Goal: Task Accomplishment & Management: Manage account settings

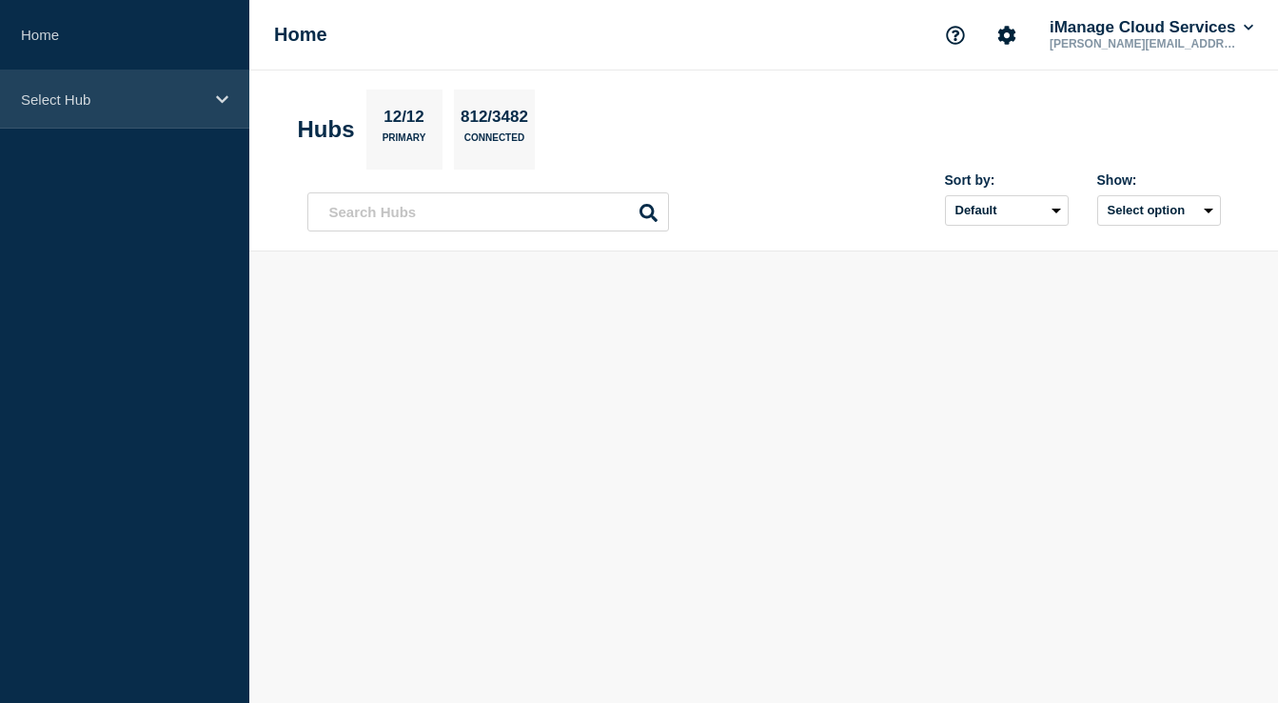
click at [177, 88] on div "Select Hub" at bounding box center [124, 99] width 249 height 58
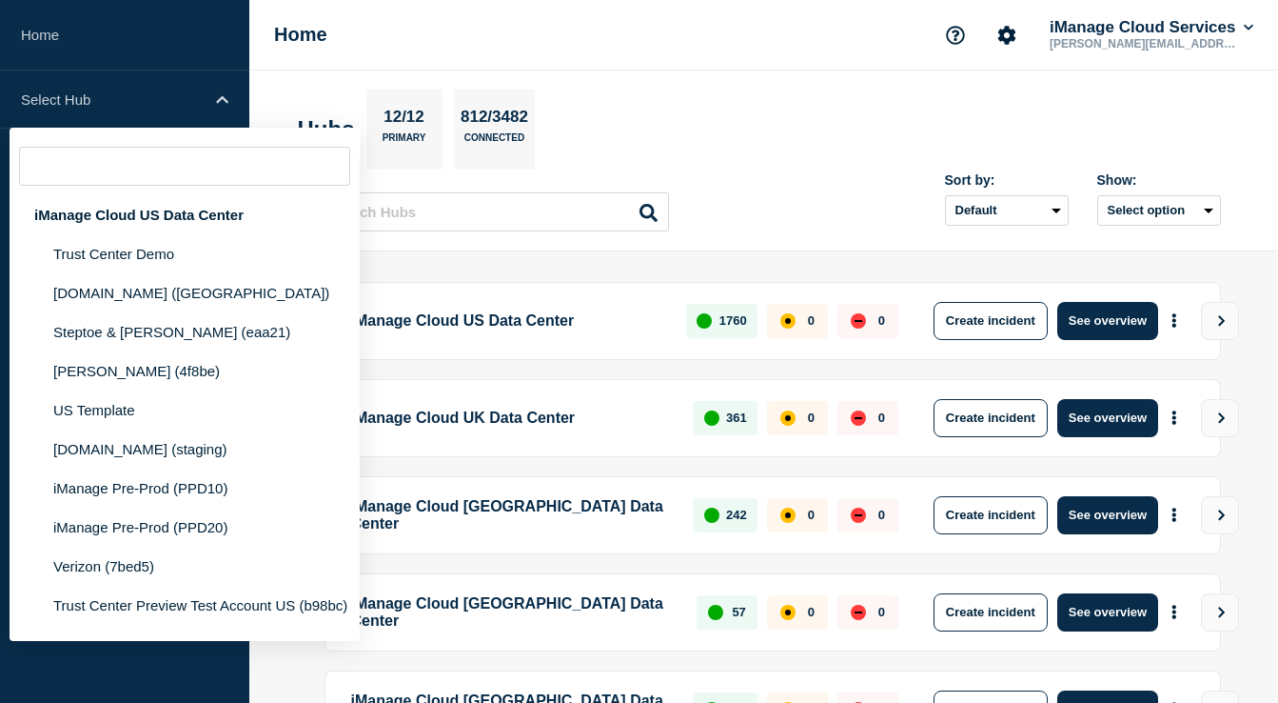
click at [610, 89] on section "Hubs 12/12 Primary 812/3482 Connected" at bounding box center [764, 129] width 933 height 80
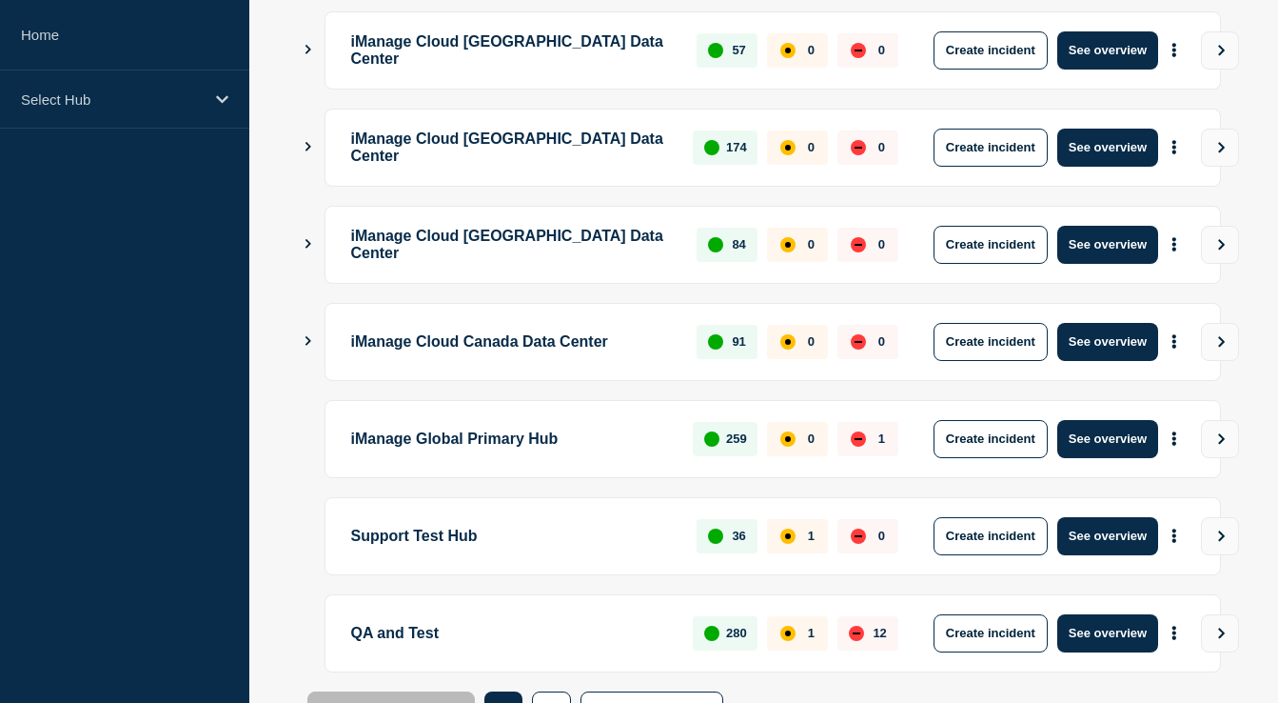
scroll to position [565, 0]
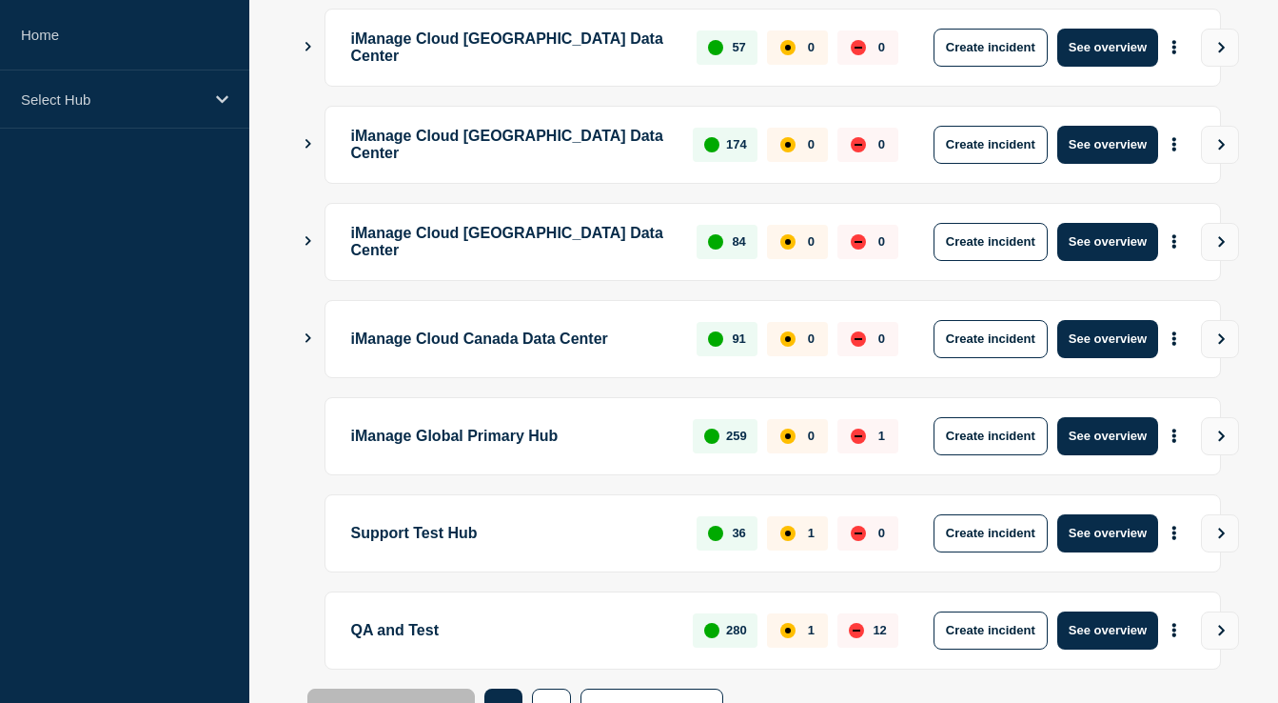
click at [853, 440] on div "down" at bounding box center [858, 435] width 15 height 15
click at [1106, 443] on button "See overview" at bounding box center [1108, 436] width 101 height 38
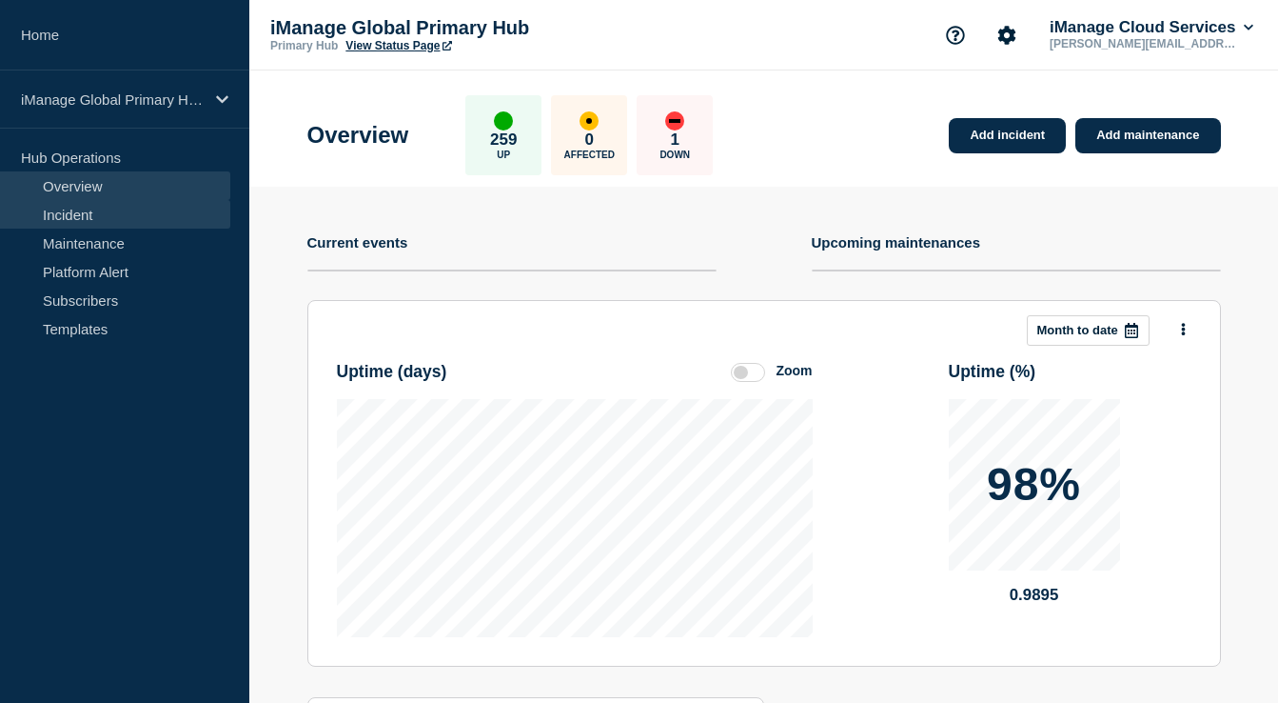
click at [127, 220] on link "Incident" at bounding box center [115, 214] width 230 height 29
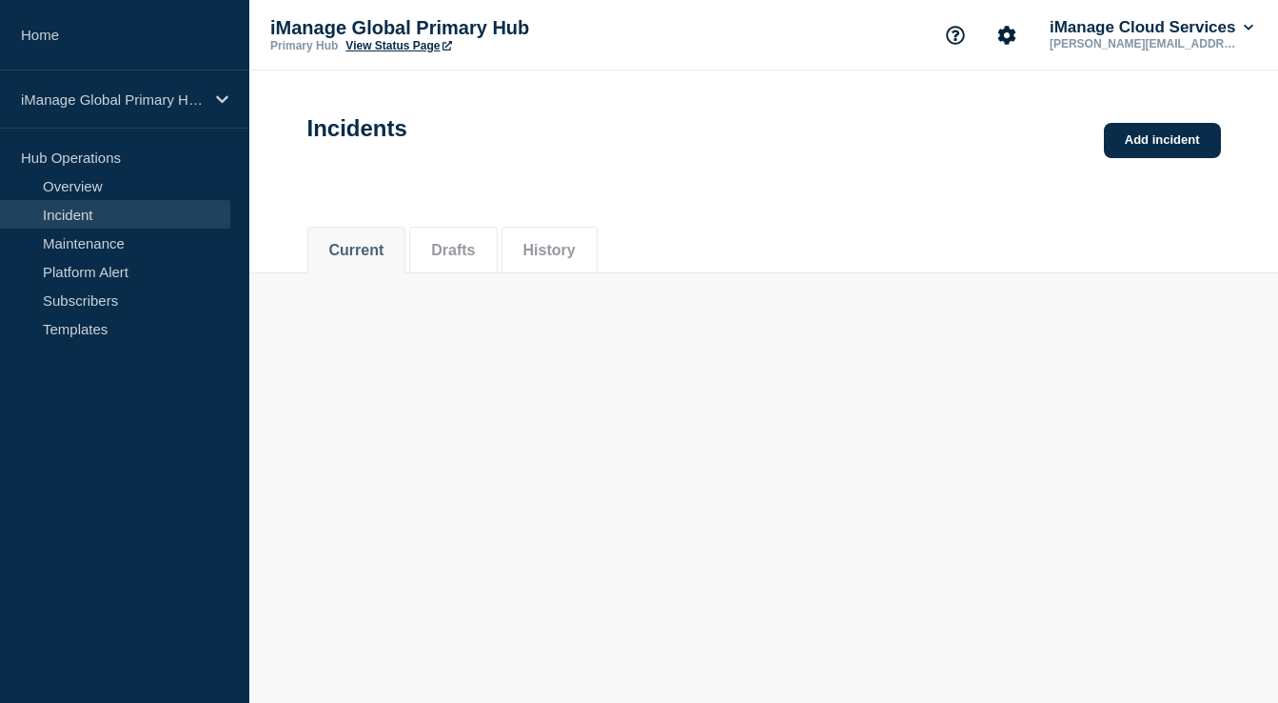
click at [518, 234] on li "History" at bounding box center [550, 250] width 96 height 47
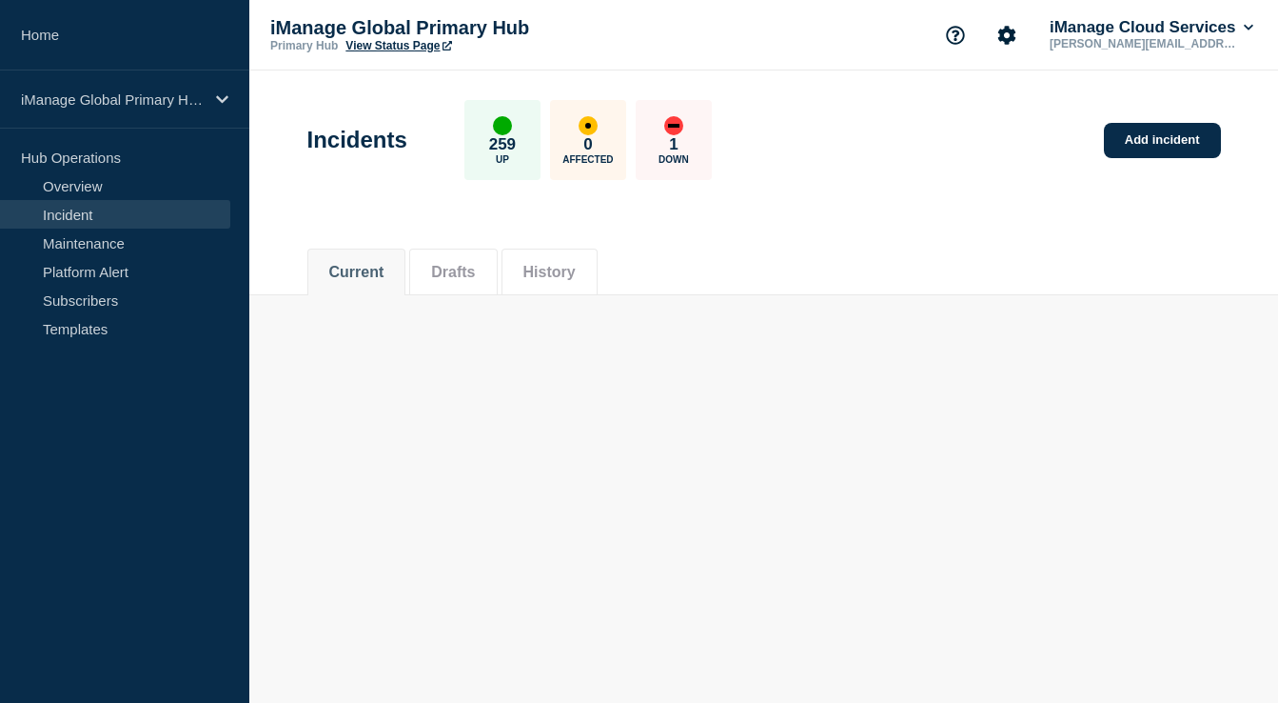
click at [563, 266] on button "History" at bounding box center [550, 272] width 52 height 17
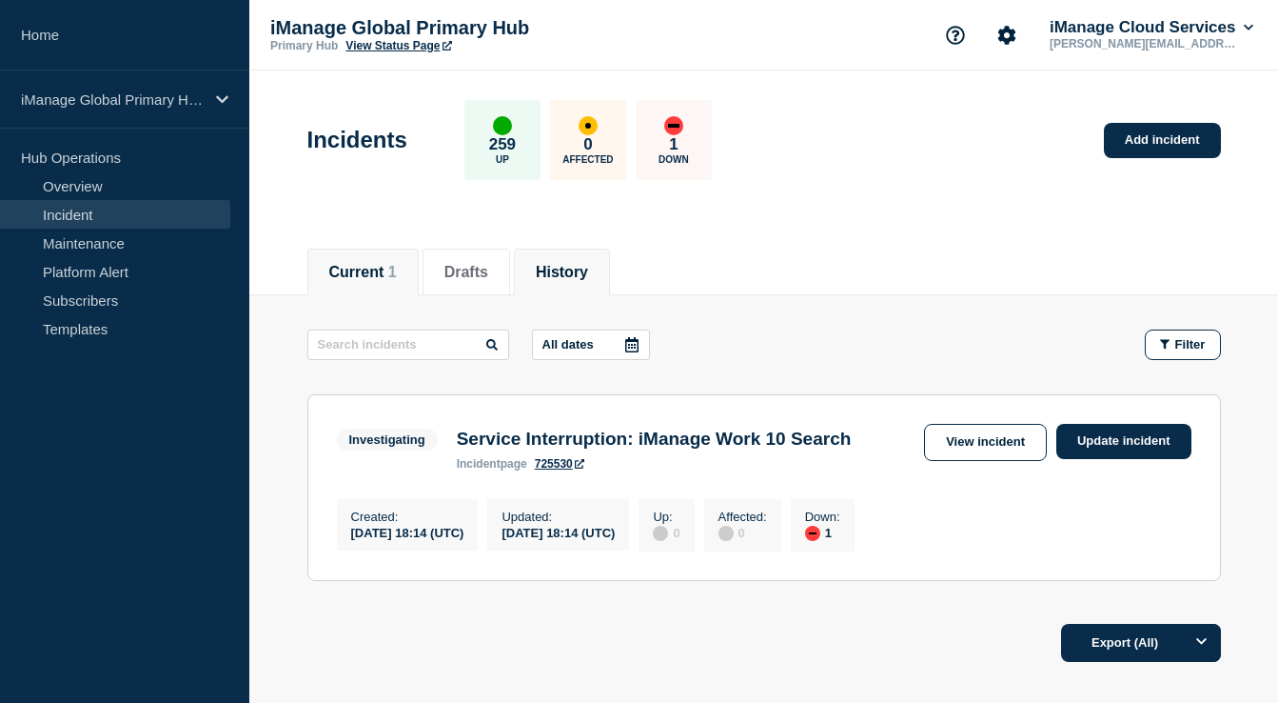
click at [551, 274] on button "History" at bounding box center [562, 272] width 52 height 17
click at [566, 265] on button "History" at bounding box center [562, 272] width 52 height 17
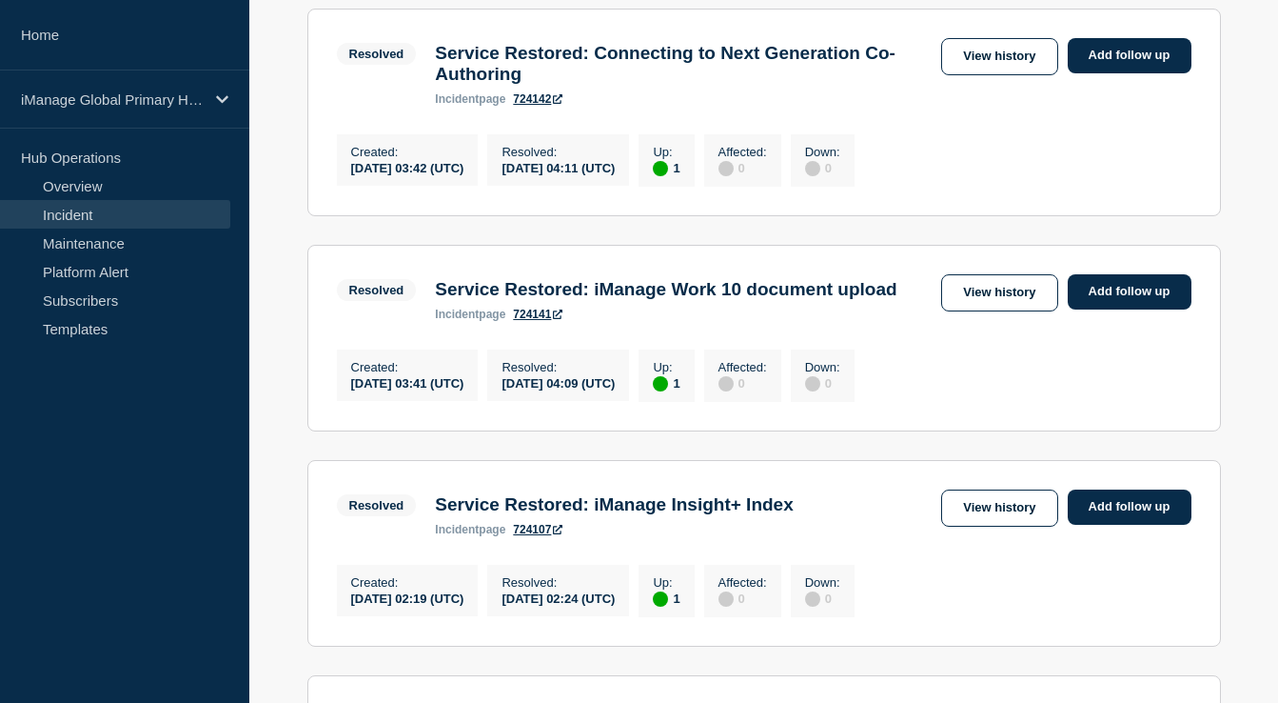
scroll to position [25, 0]
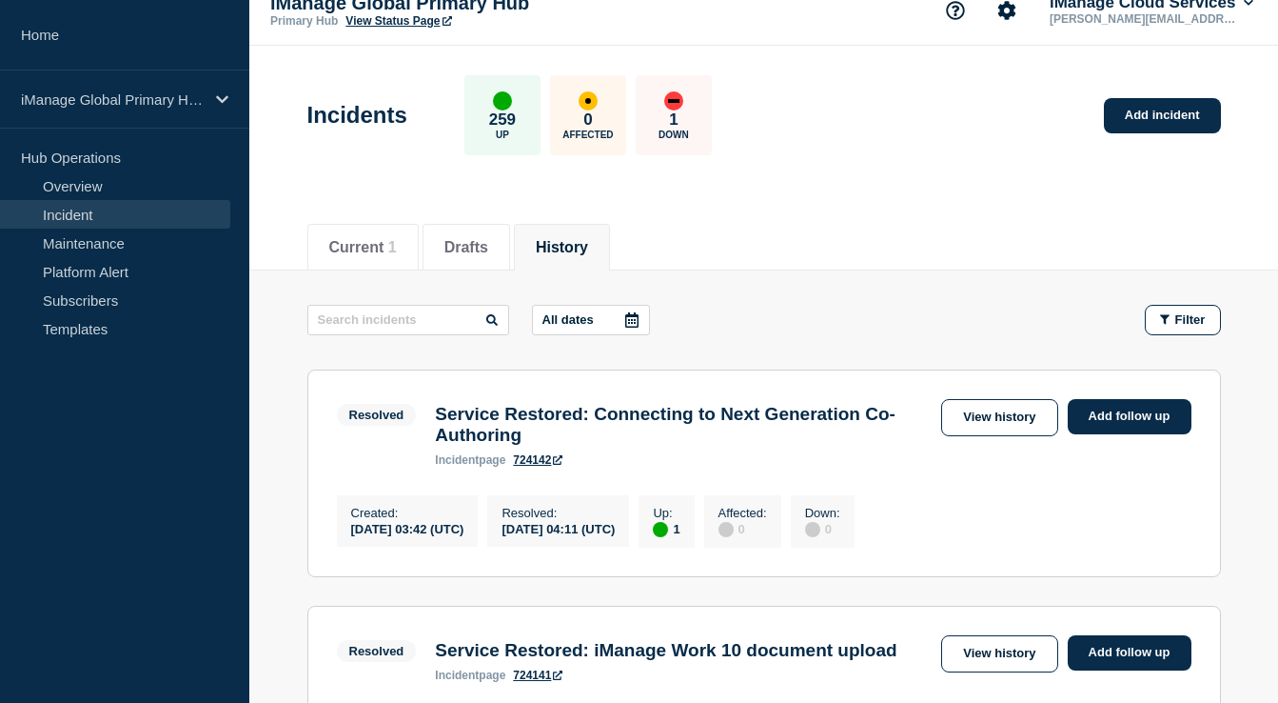
click at [669, 129] on p "1" at bounding box center [673, 119] width 9 height 19
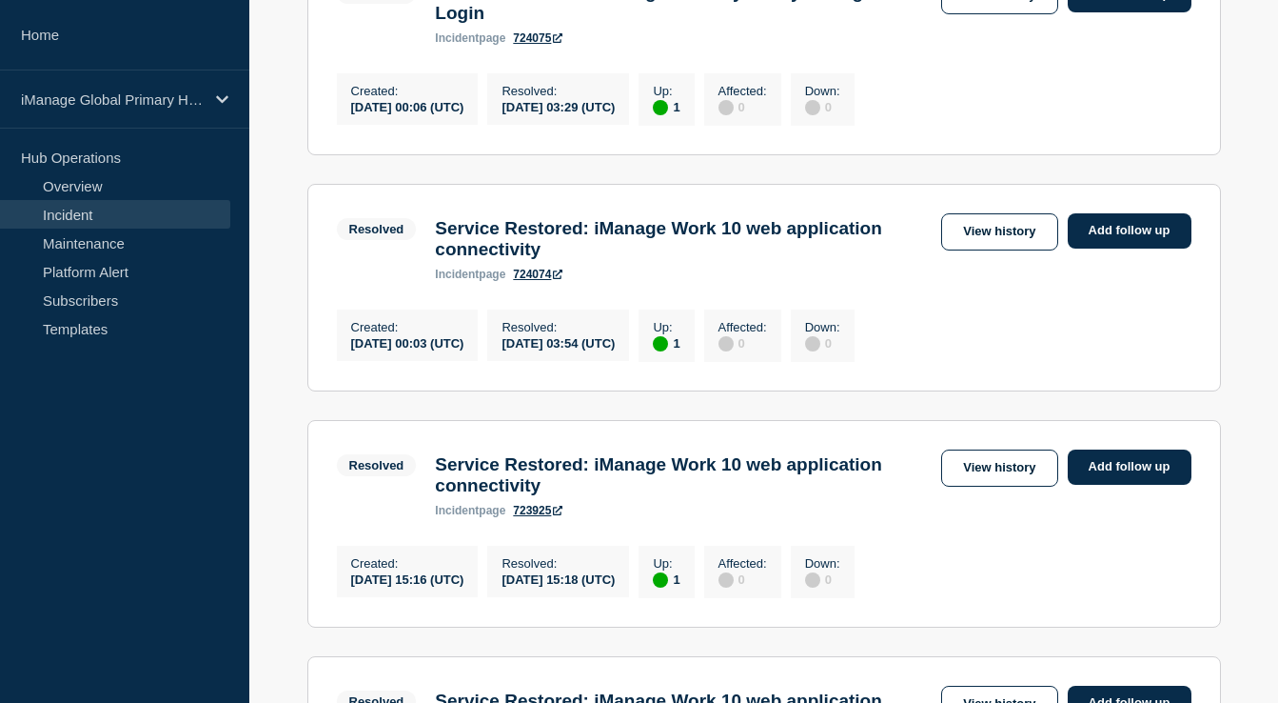
scroll to position [1105, 0]
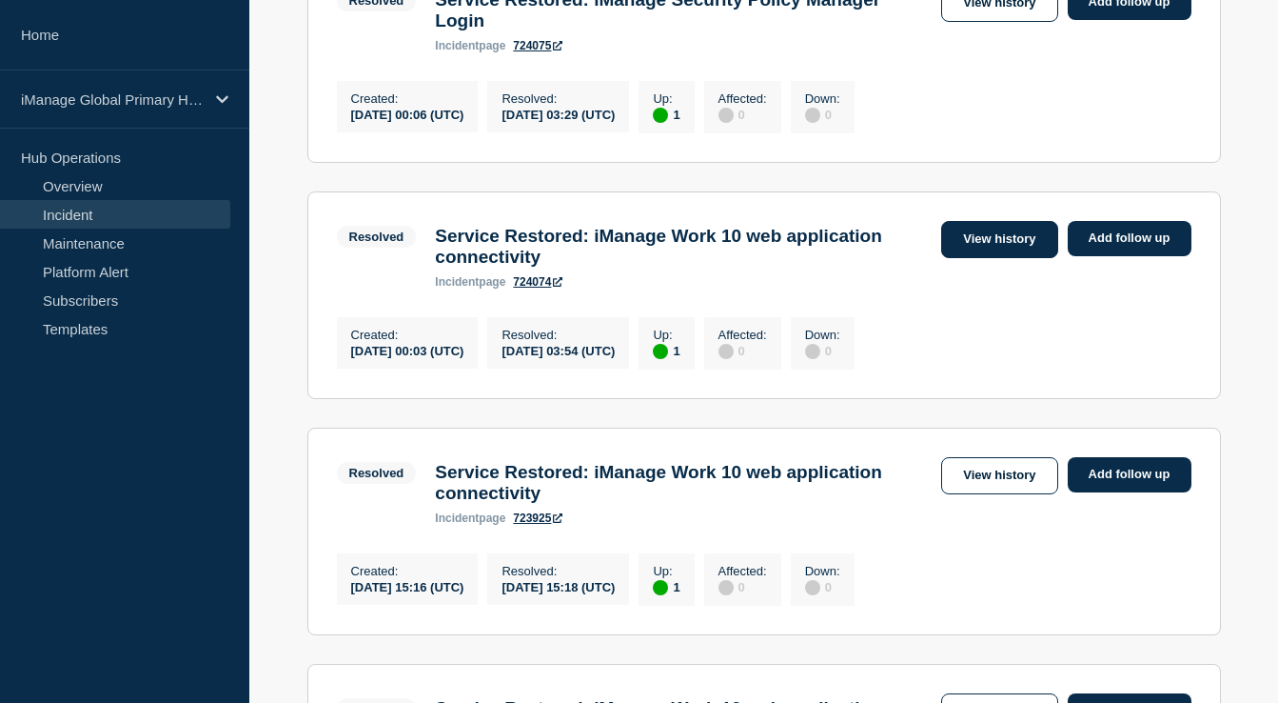
click at [1006, 258] on link "View history" at bounding box center [999, 239] width 116 height 37
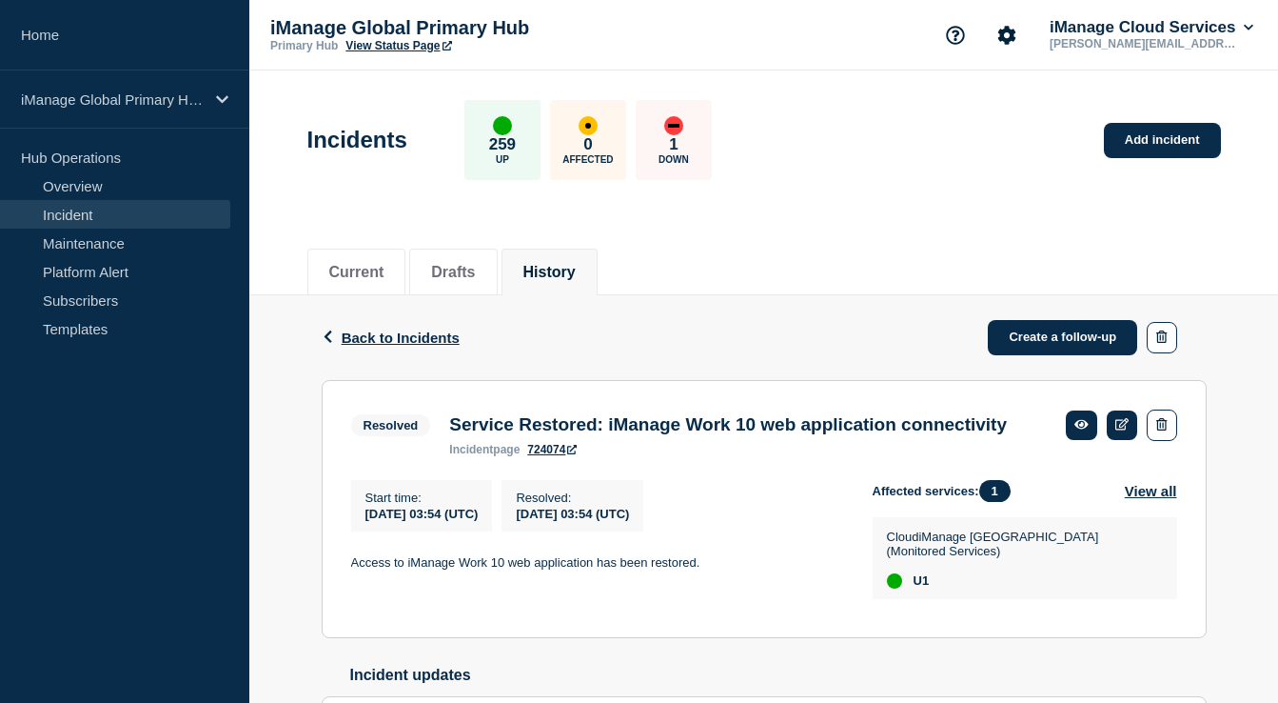
scroll to position [273, 0]
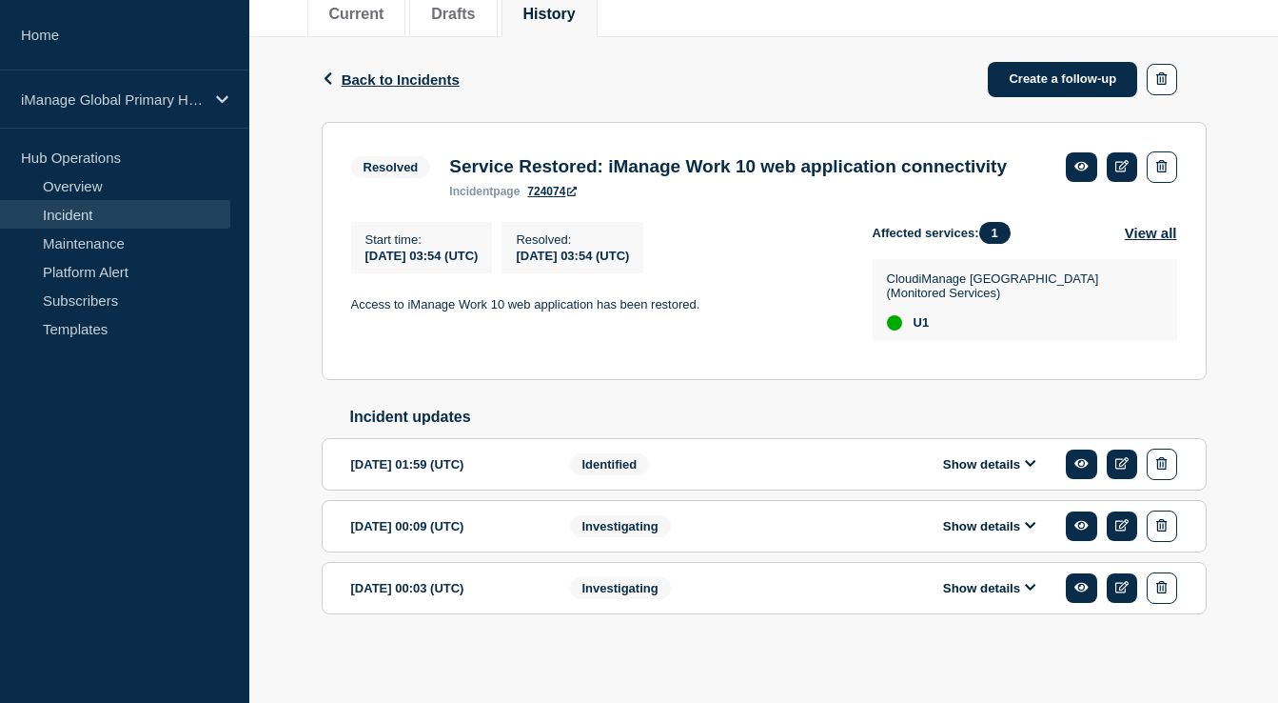
click at [949, 584] on button "Show details" at bounding box center [990, 588] width 105 height 16
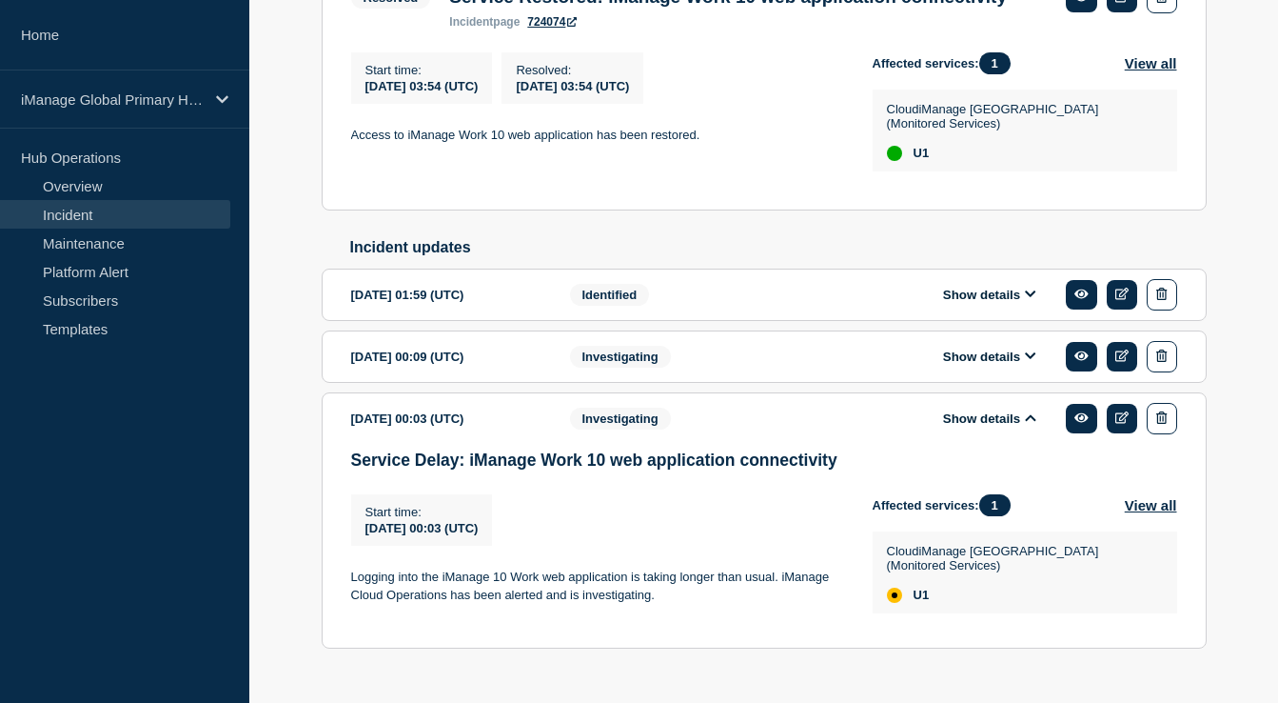
scroll to position [473, 0]
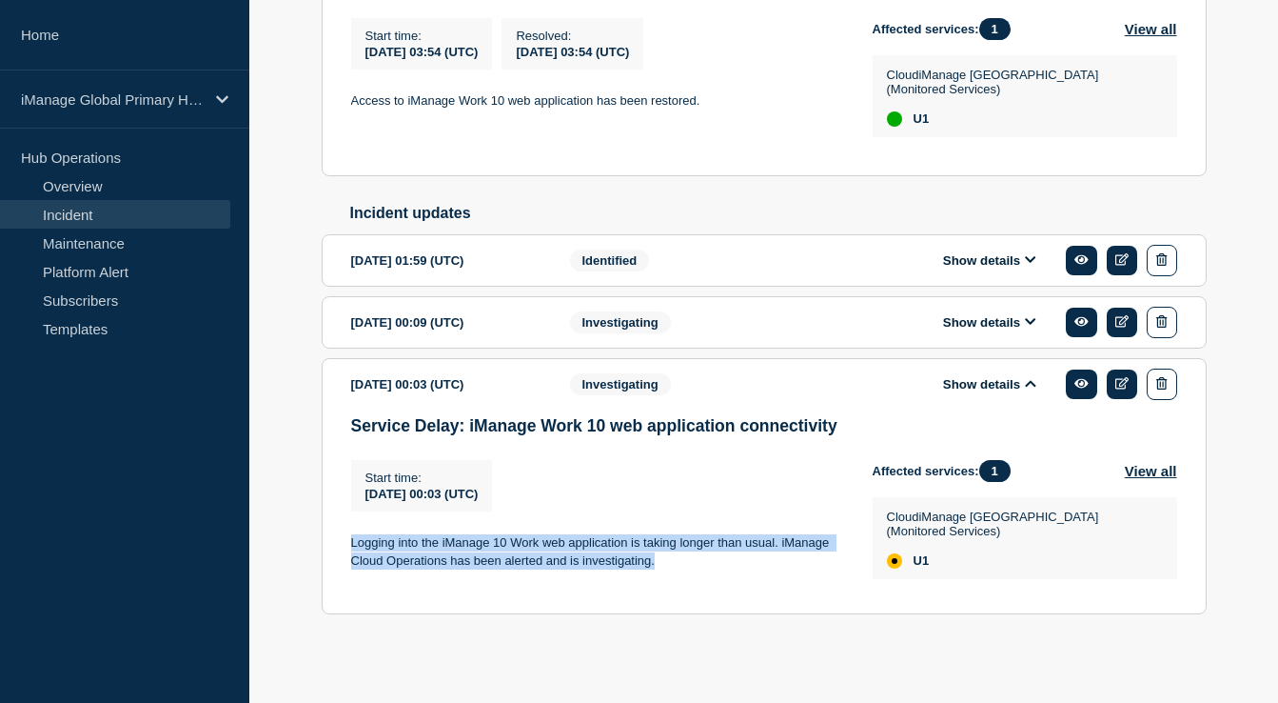
drag, startPoint x: 694, startPoint y: 574, endPoint x: 320, endPoint y: 552, distance: 374.8
click at [320, 552] on div "Back Back to Incidents Create a follow-up Resolved Service Restored: iManage Wo…" at bounding box center [764, 254] width 914 height 842
copy p "Logging into the iManage 10 Work web application is taking longer than usual. i…"
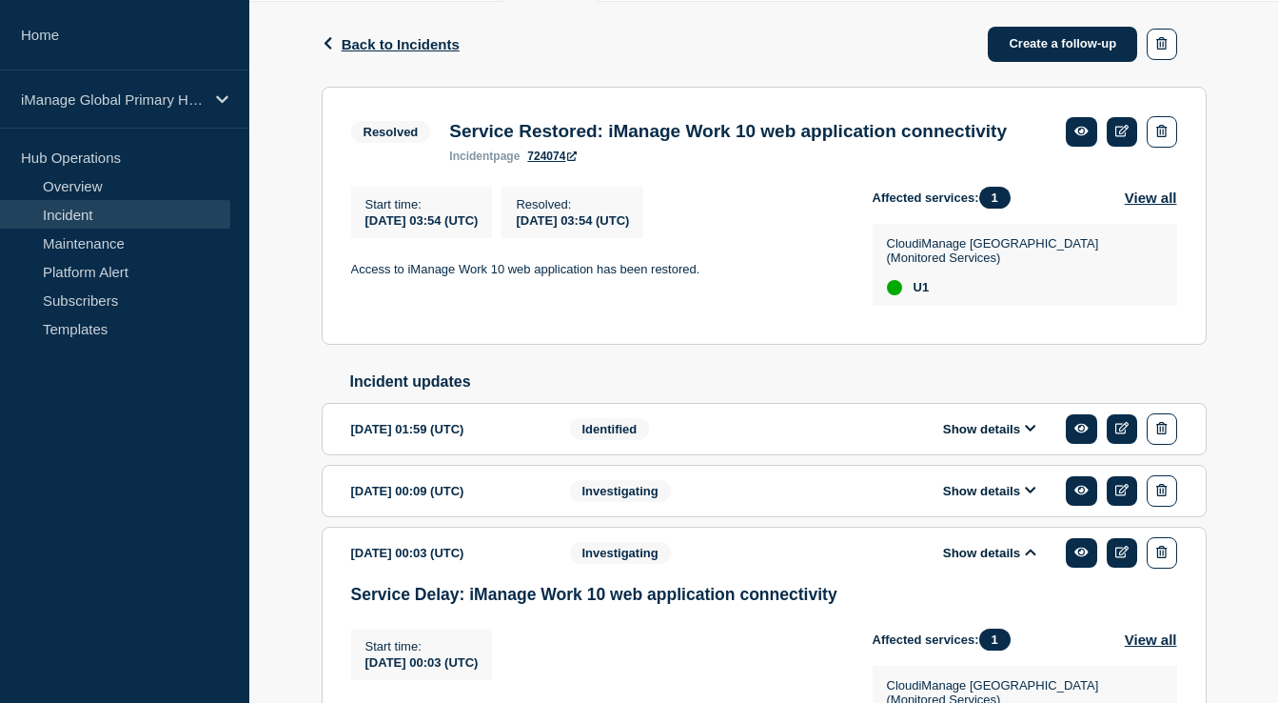
scroll to position [0, 0]
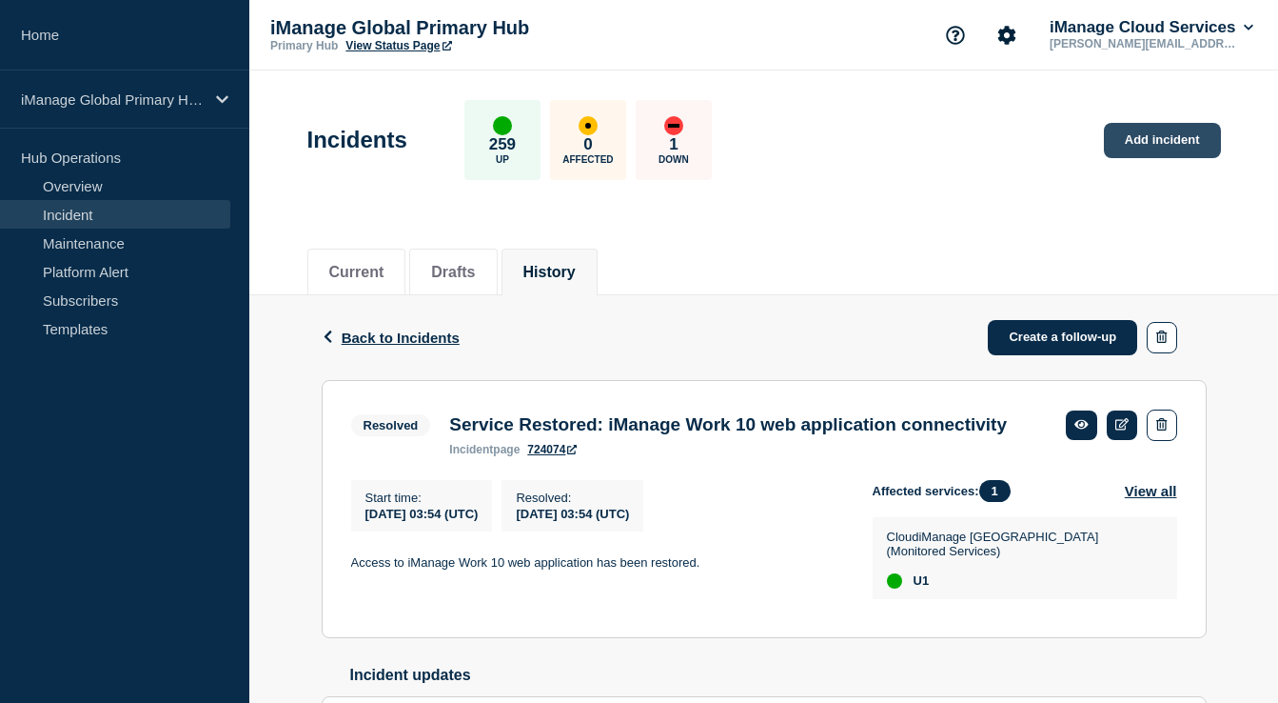
click at [1136, 140] on link "Add incident" at bounding box center [1162, 140] width 117 height 35
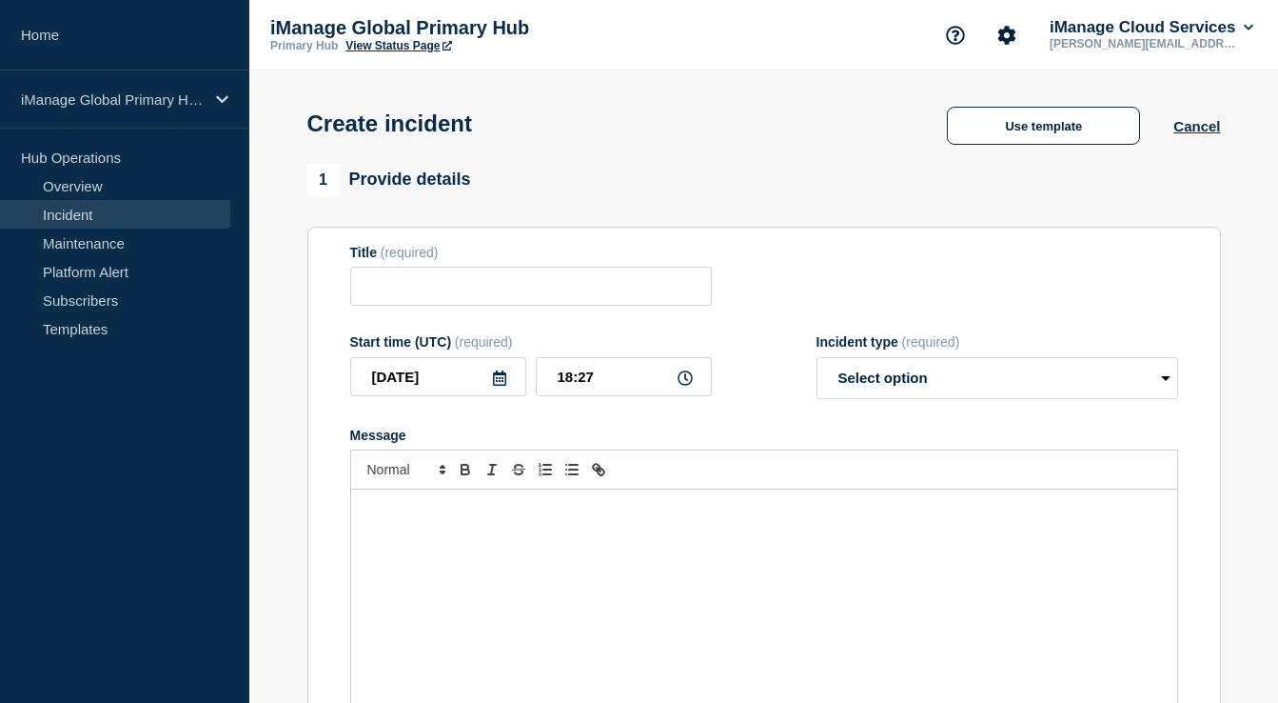
scroll to position [65, 0]
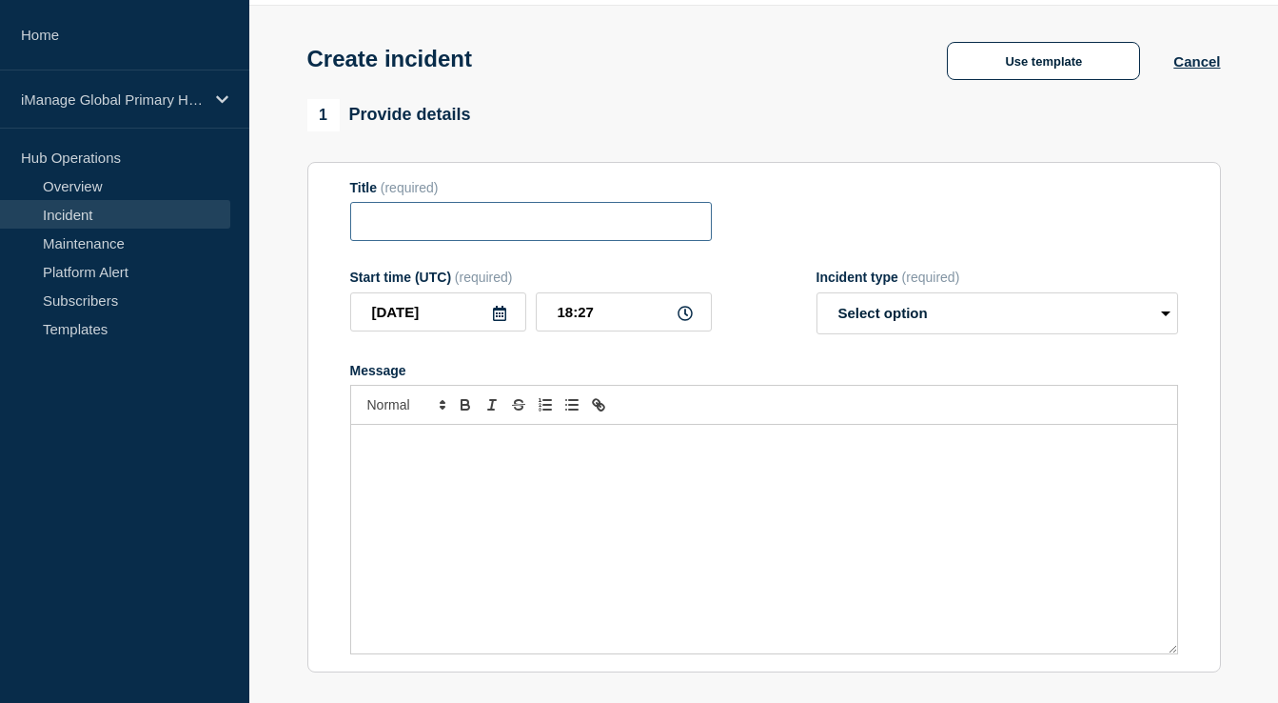
click at [546, 236] on input "Title" at bounding box center [531, 221] width 362 height 39
click at [470, 475] on div "Message" at bounding box center [764, 539] width 826 height 228
paste div "Message"
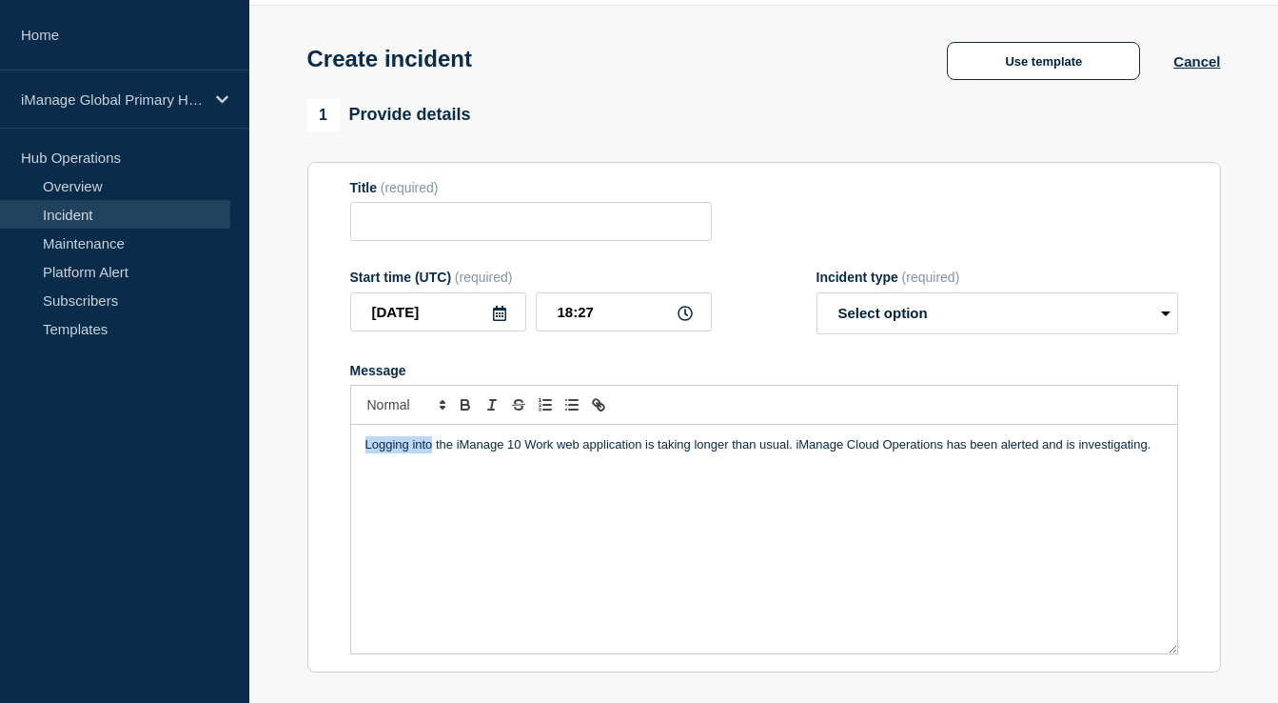
drag, startPoint x: 433, startPoint y: 462, endPoint x: 350, endPoint y: 462, distance: 82.8
click at [351, 462] on div "Logging into the iManage 10 Work web application is taking longer than usual. i…" at bounding box center [764, 539] width 826 height 228
drag, startPoint x: 797, startPoint y: 459, endPoint x: 665, endPoint y: 464, distance: 131.5
click at [665, 453] on p "Search within the iManage 10 Work web application is taking longer than usual. …" at bounding box center [765, 444] width 798 height 17
click at [92, 187] on link "Overview" at bounding box center [115, 185] width 230 height 29
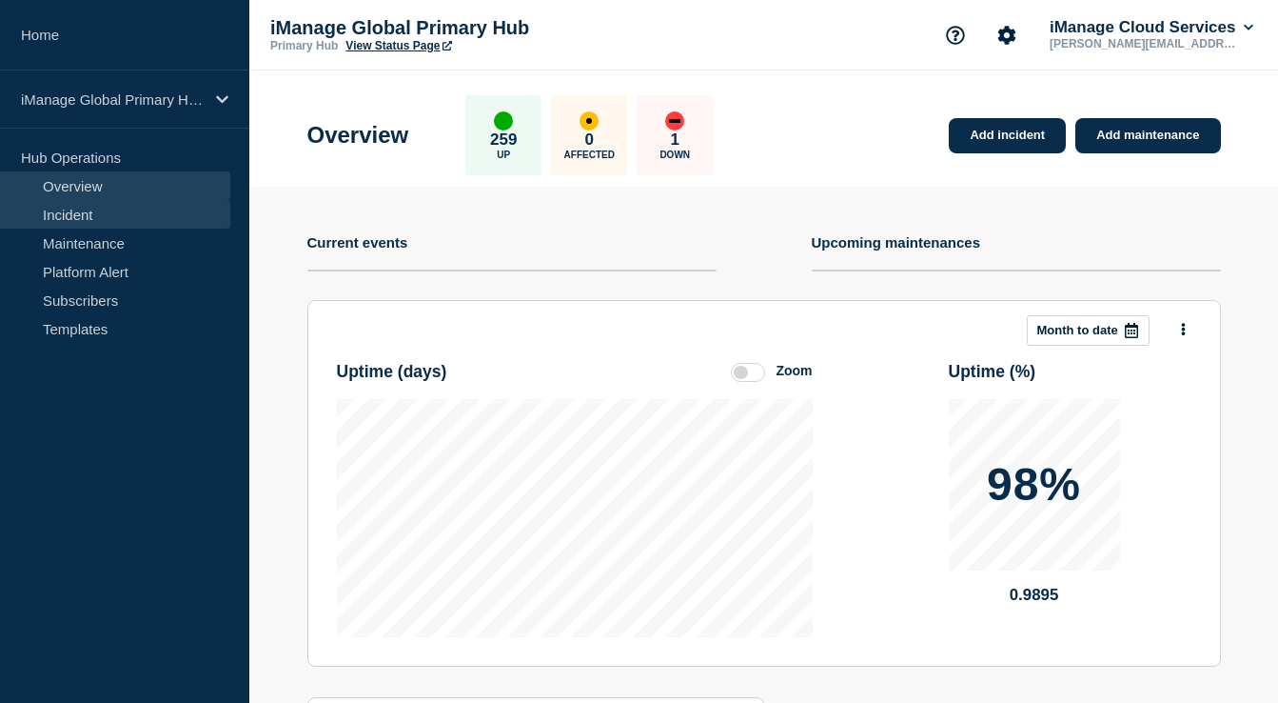
click at [119, 217] on link "Incident" at bounding box center [115, 214] width 230 height 29
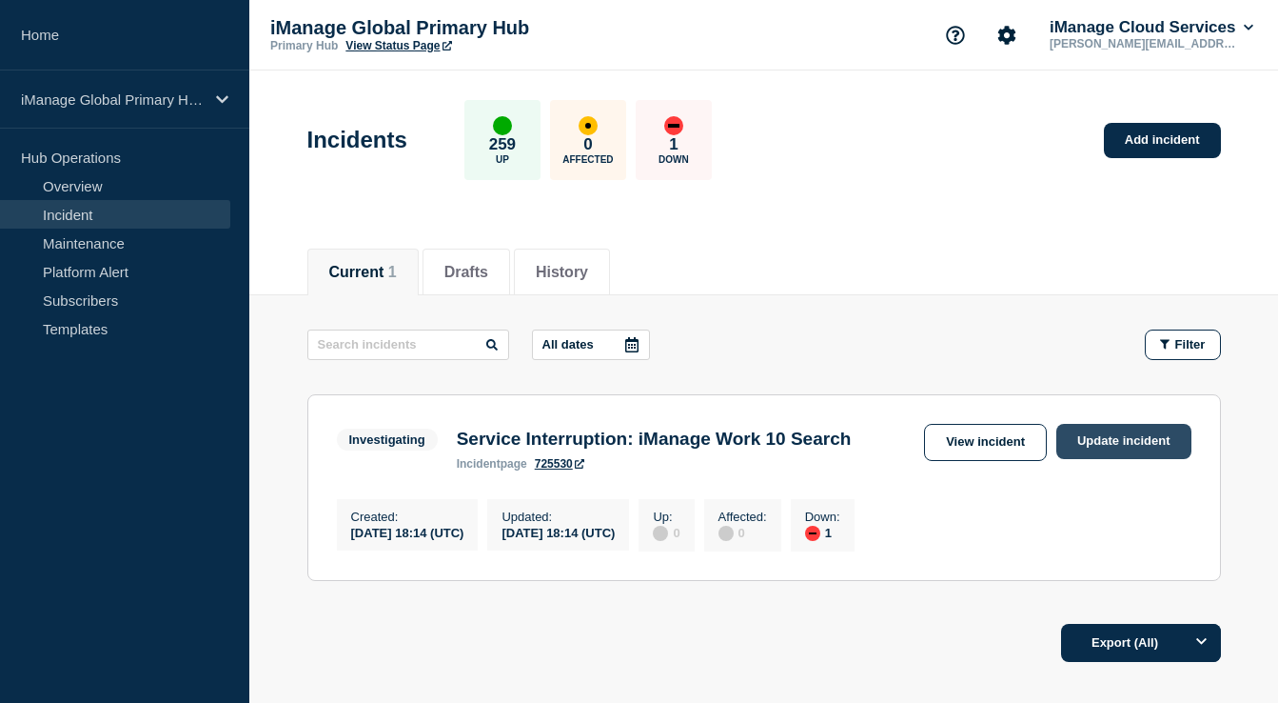
click at [1090, 439] on link "Update incident" at bounding box center [1124, 441] width 135 height 35
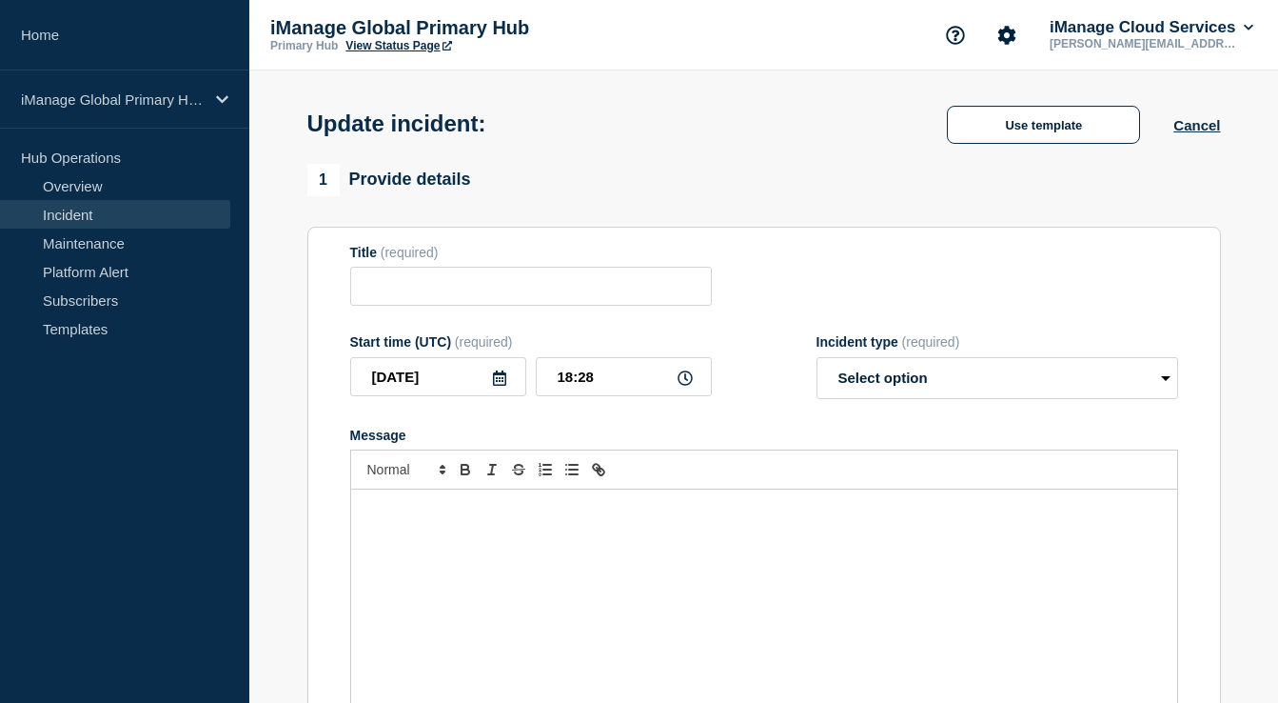
type input "Service Interruption: iManage Work 10 Search"
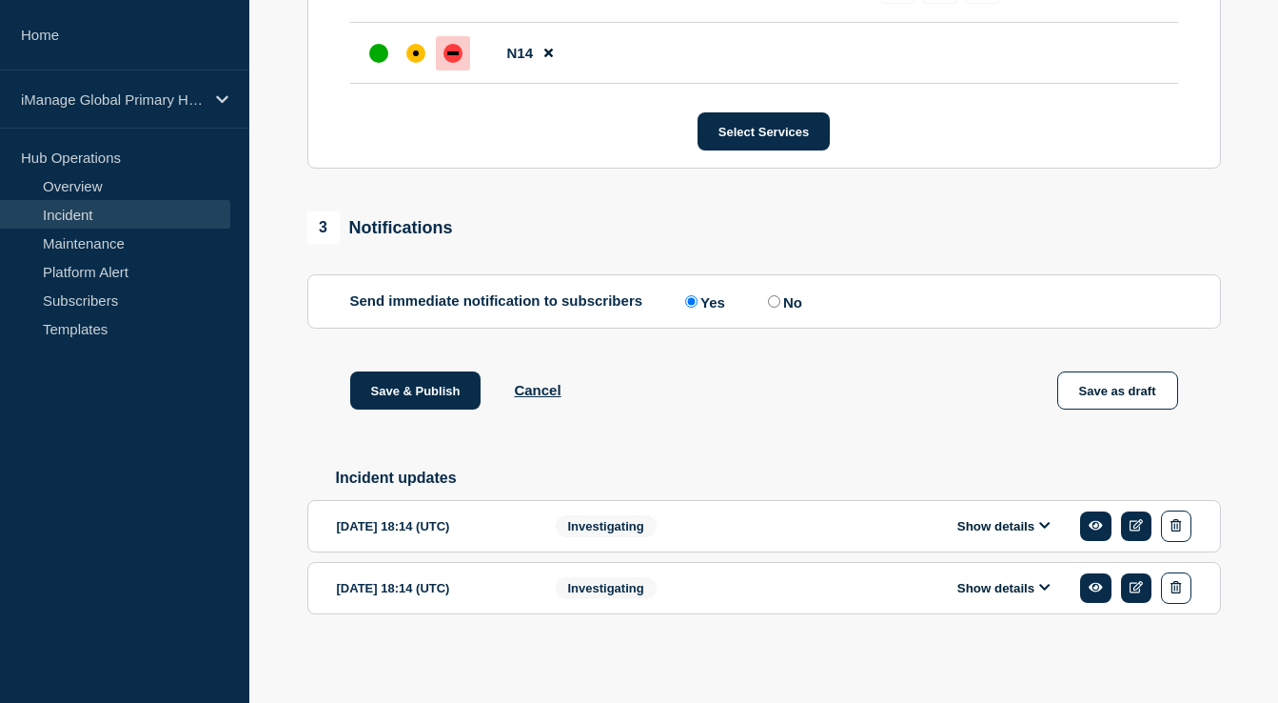
scroll to position [965, 0]
click at [1002, 518] on button "Show details" at bounding box center [1004, 526] width 105 height 16
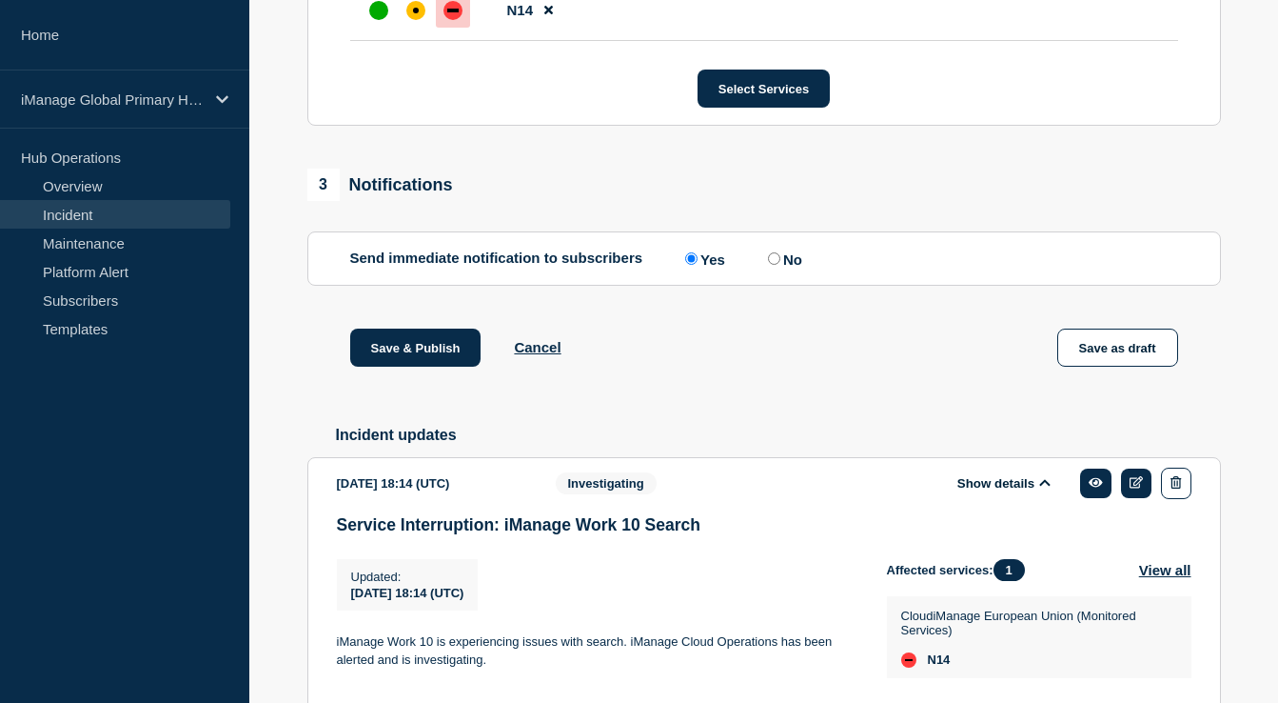
click at [1001, 491] on button "Show details" at bounding box center [1004, 483] width 105 height 16
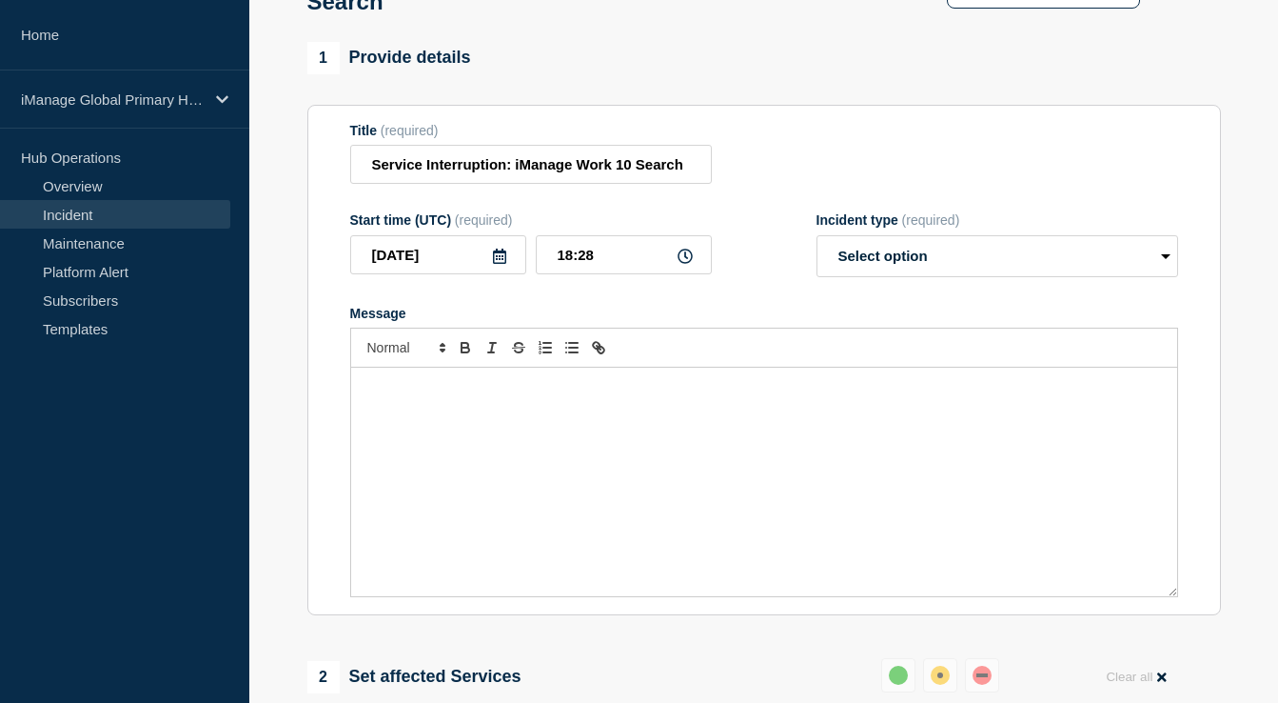
scroll to position [0, 0]
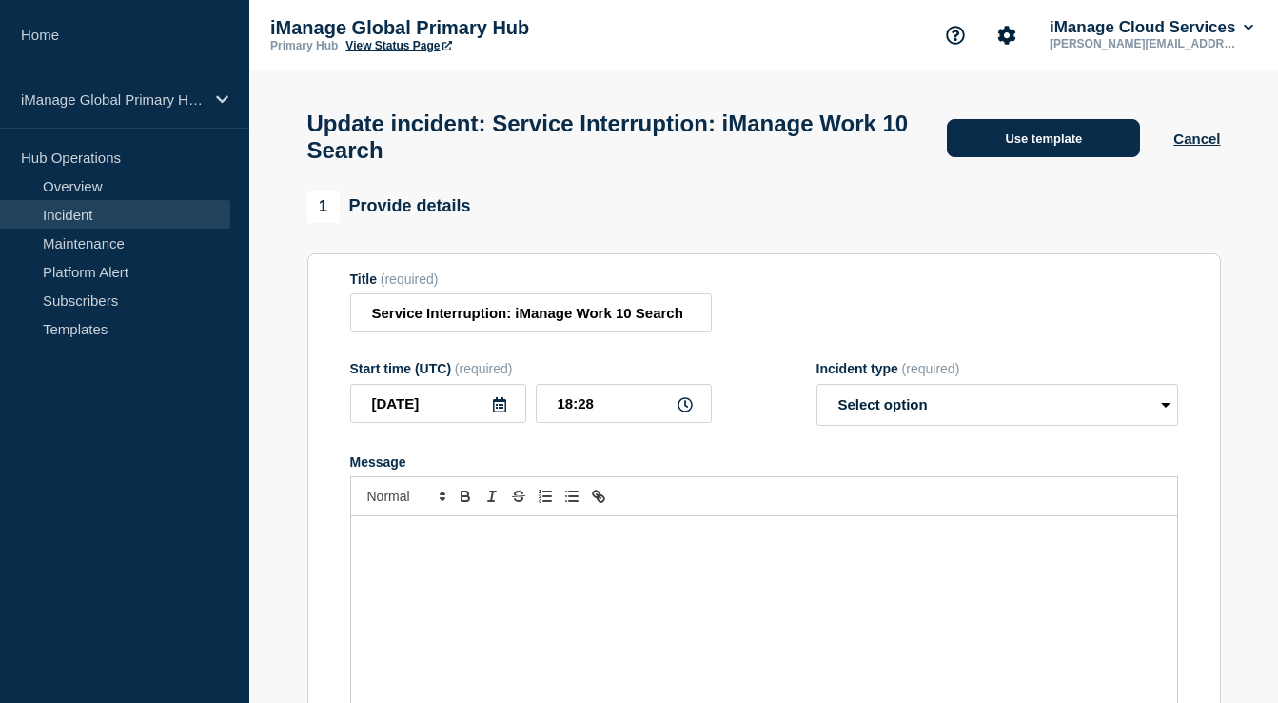
click at [1031, 136] on button "Use template" at bounding box center [1043, 138] width 193 height 38
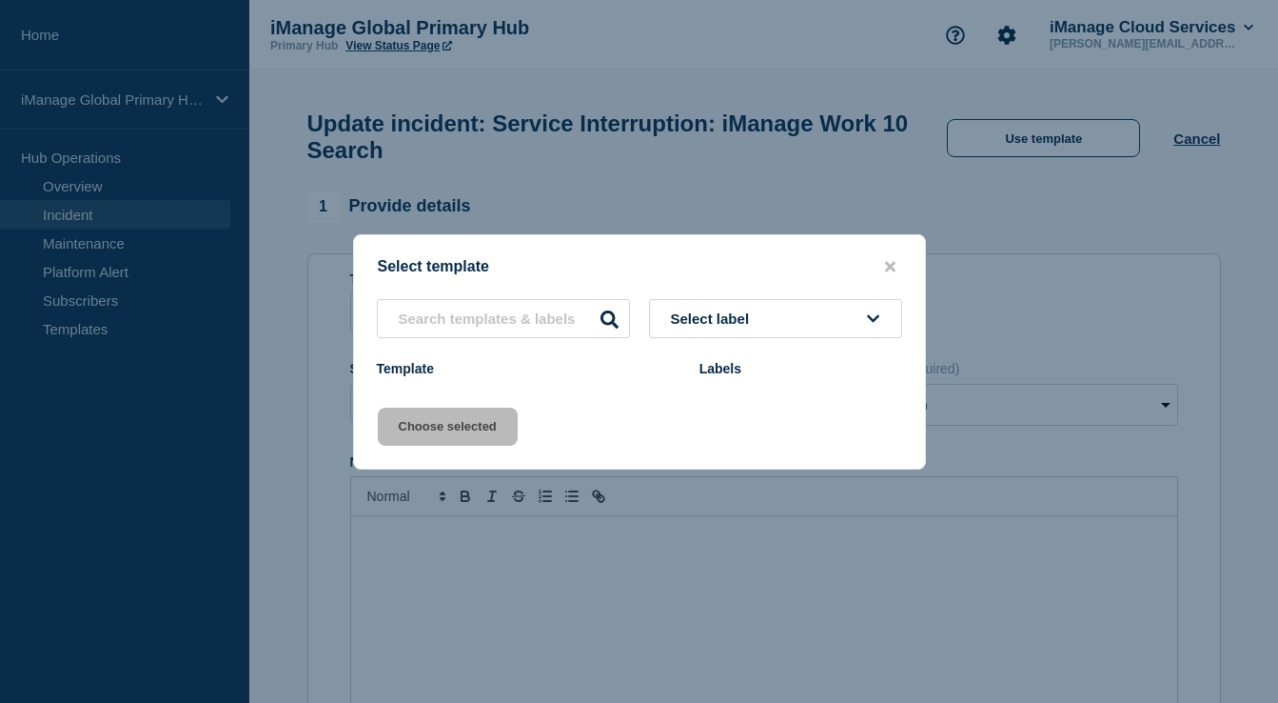
click at [727, 326] on span "Select label" at bounding box center [714, 318] width 87 height 16
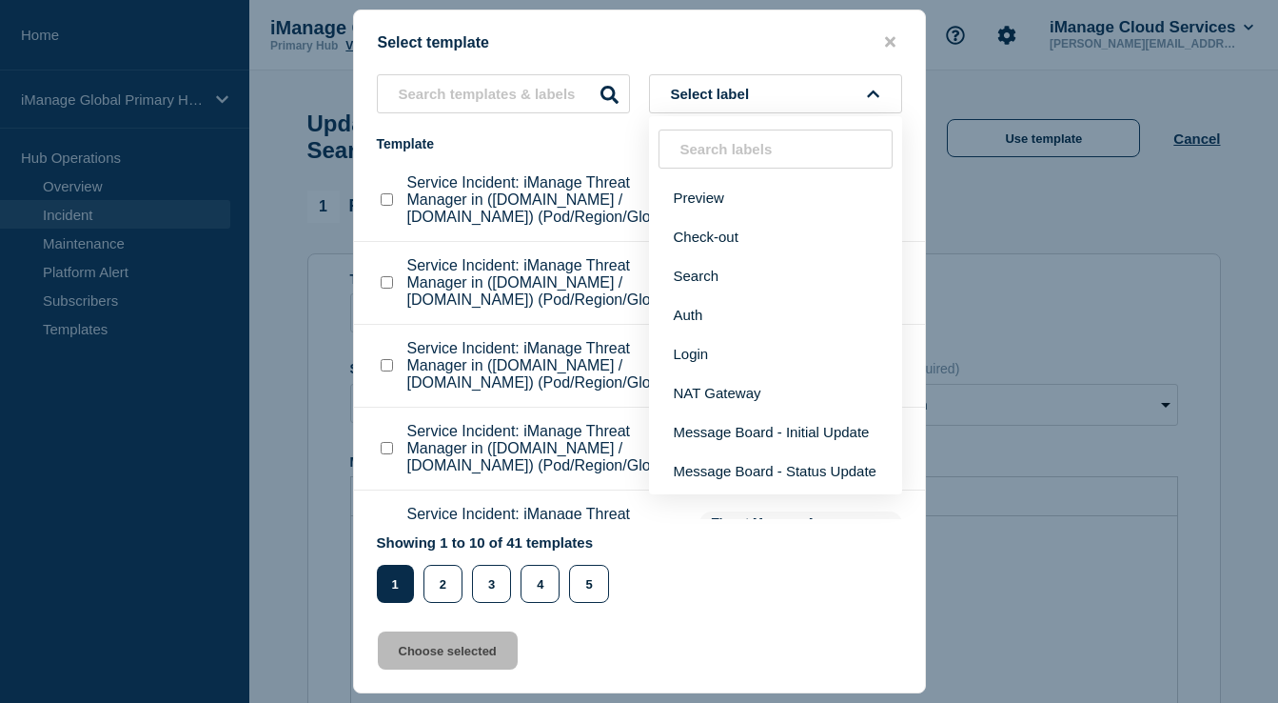
click at [572, 144] on div "Template" at bounding box center [529, 143] width 304 height 15
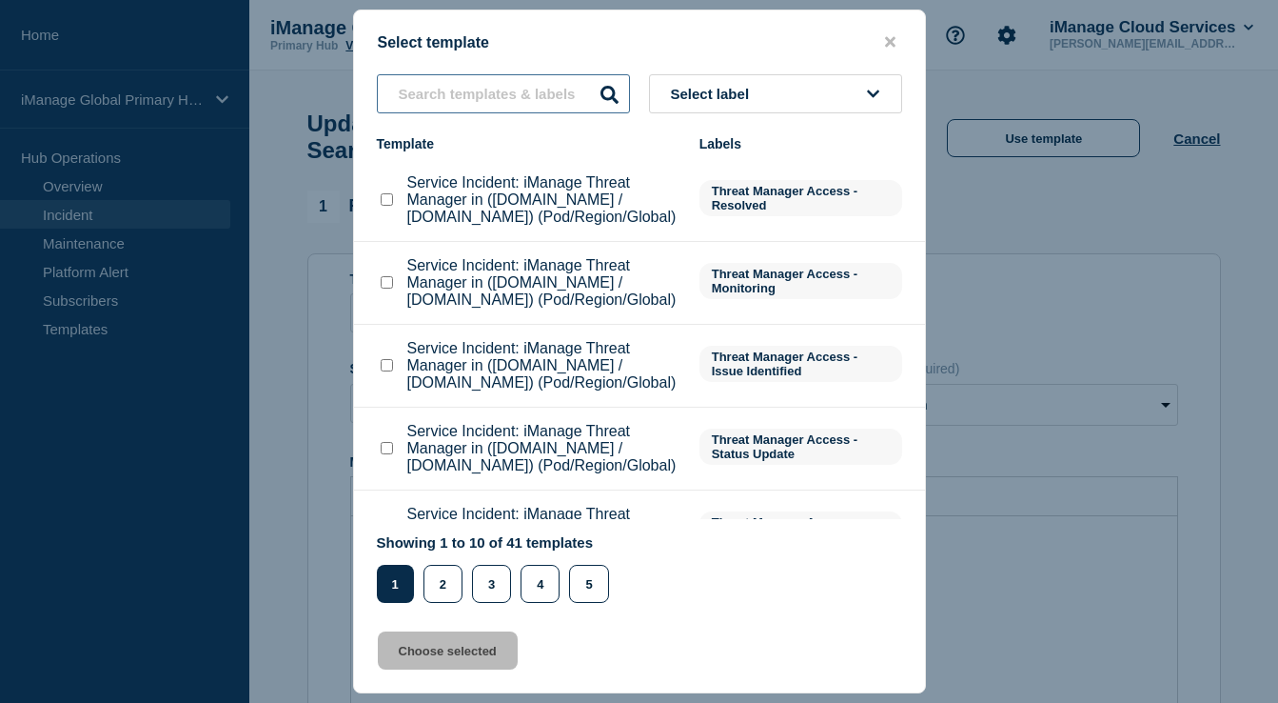
click at [527, 92] on input "text" at bounding box center [503, 93] width 253 height 39
click at [444, 582] on button "2" at bounding box center [443, 584] width 39 height 38
click at [491, 592] on button "3" at bounding box center [491, 584] width 39 height 38
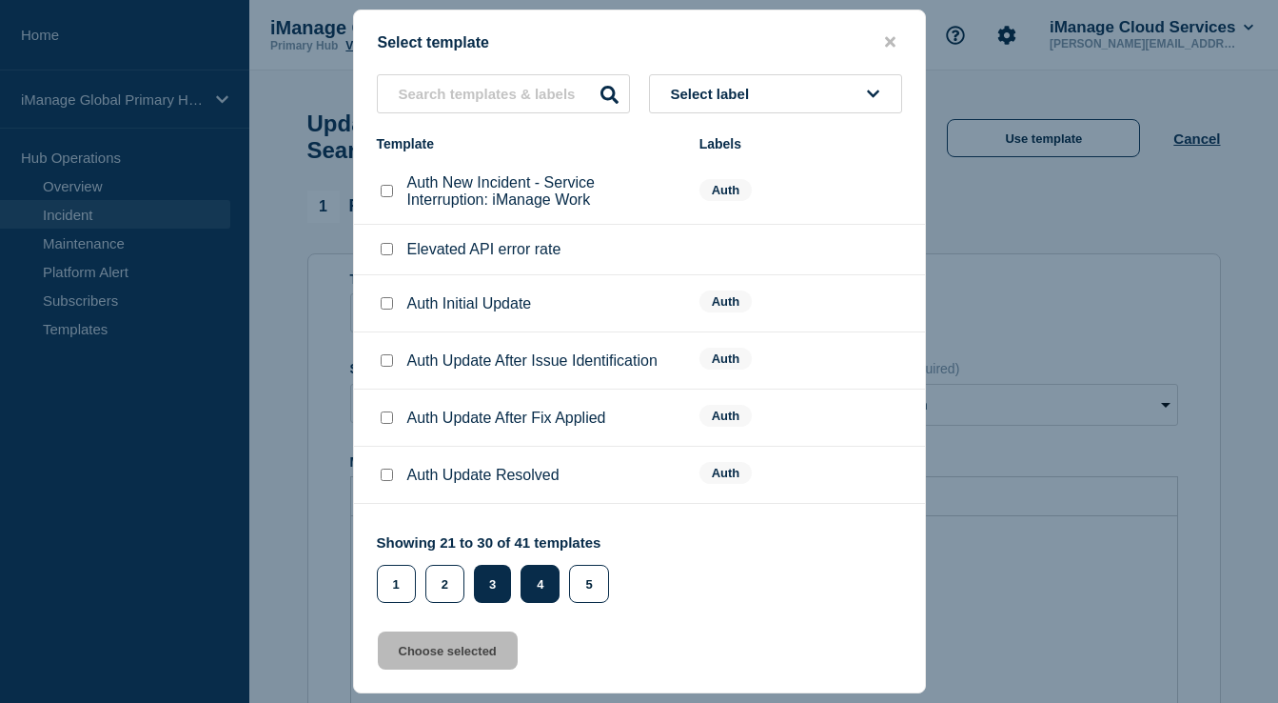
click at [529, 586] on button "4" at bounding box center [540, 584] width 39 height 38
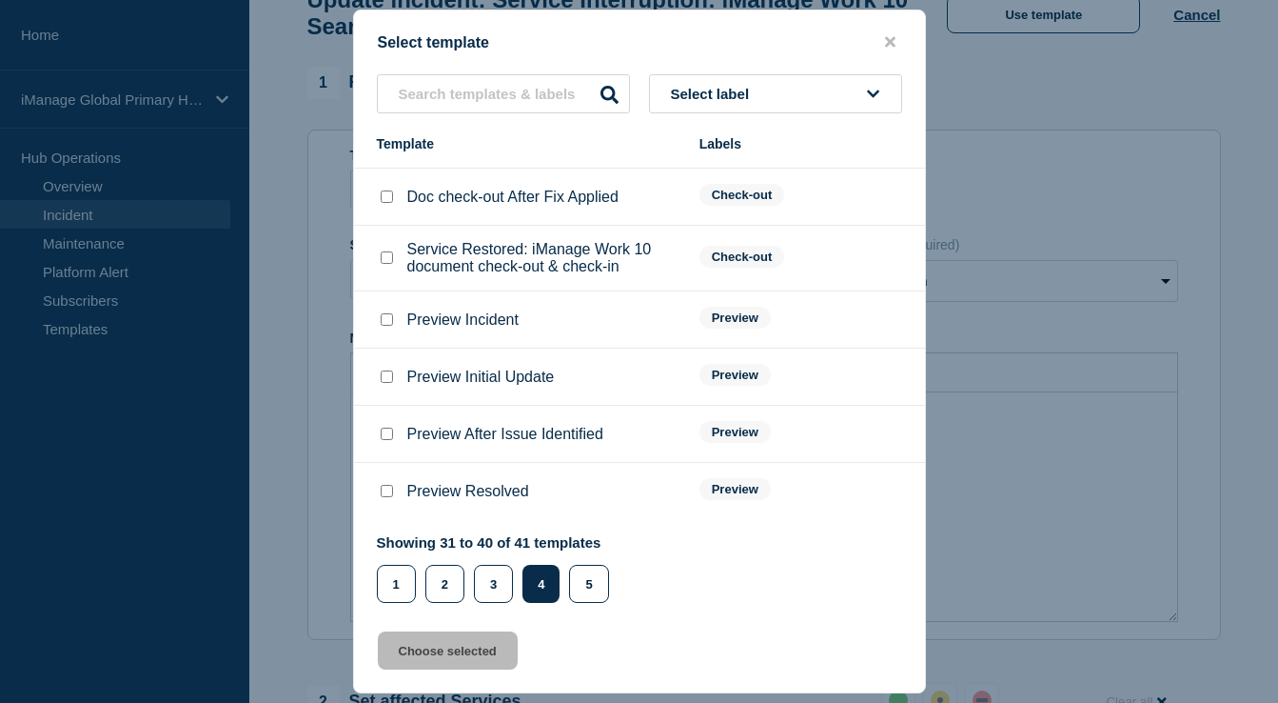
scroll to position [147, 0]
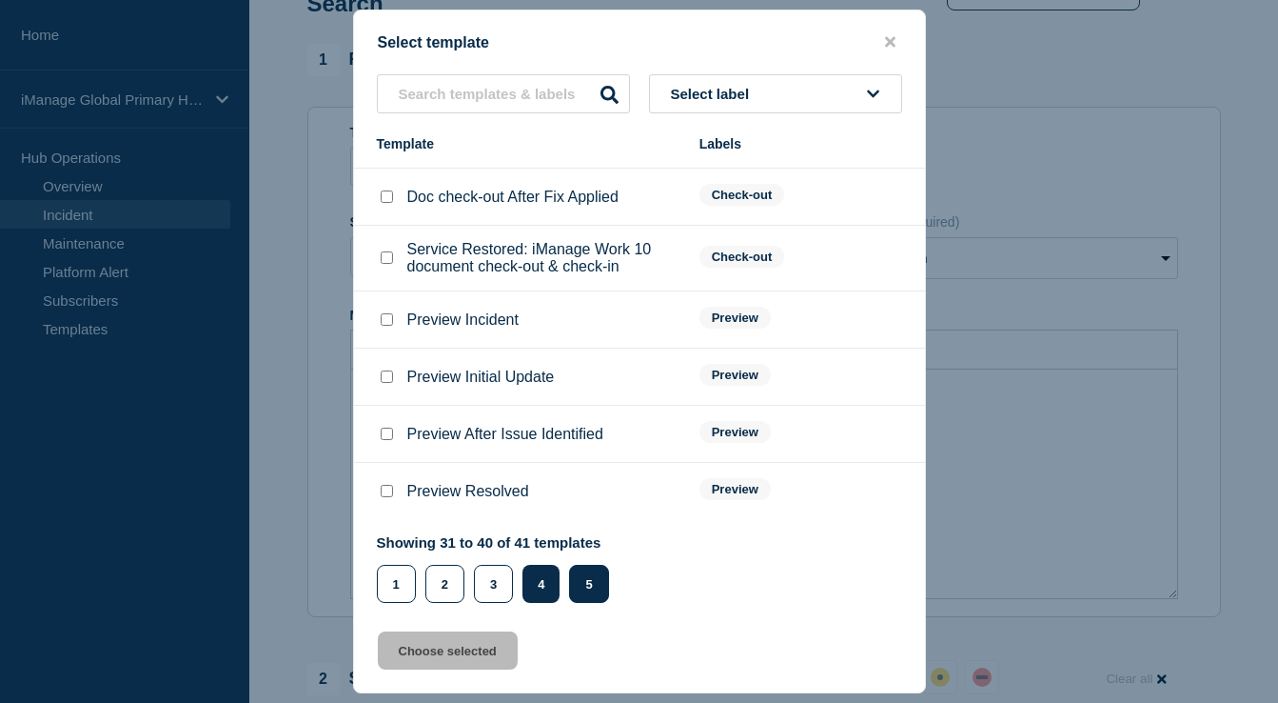
click at [589, 594] on button "5" at bounding box center [588, 584] width 39 height 38
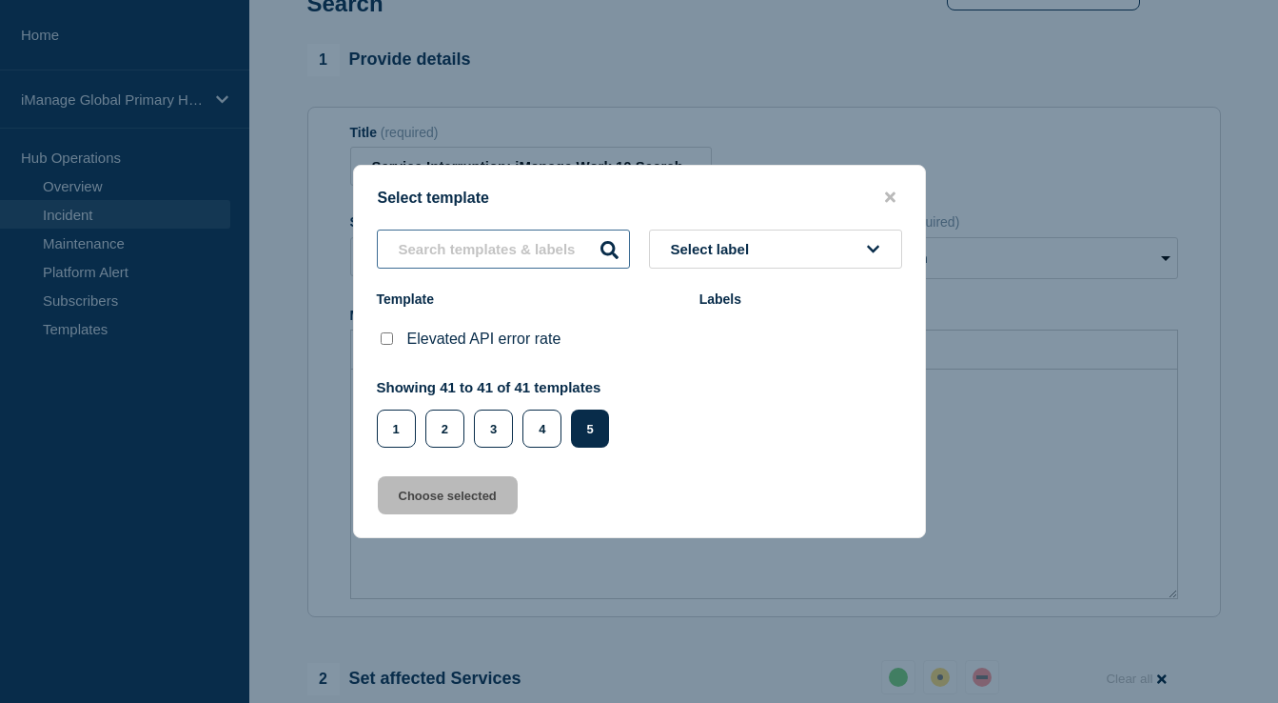
click at [510, 237] on input "text" at bounding box center [503, 248] width 253 height 39
type input "search"
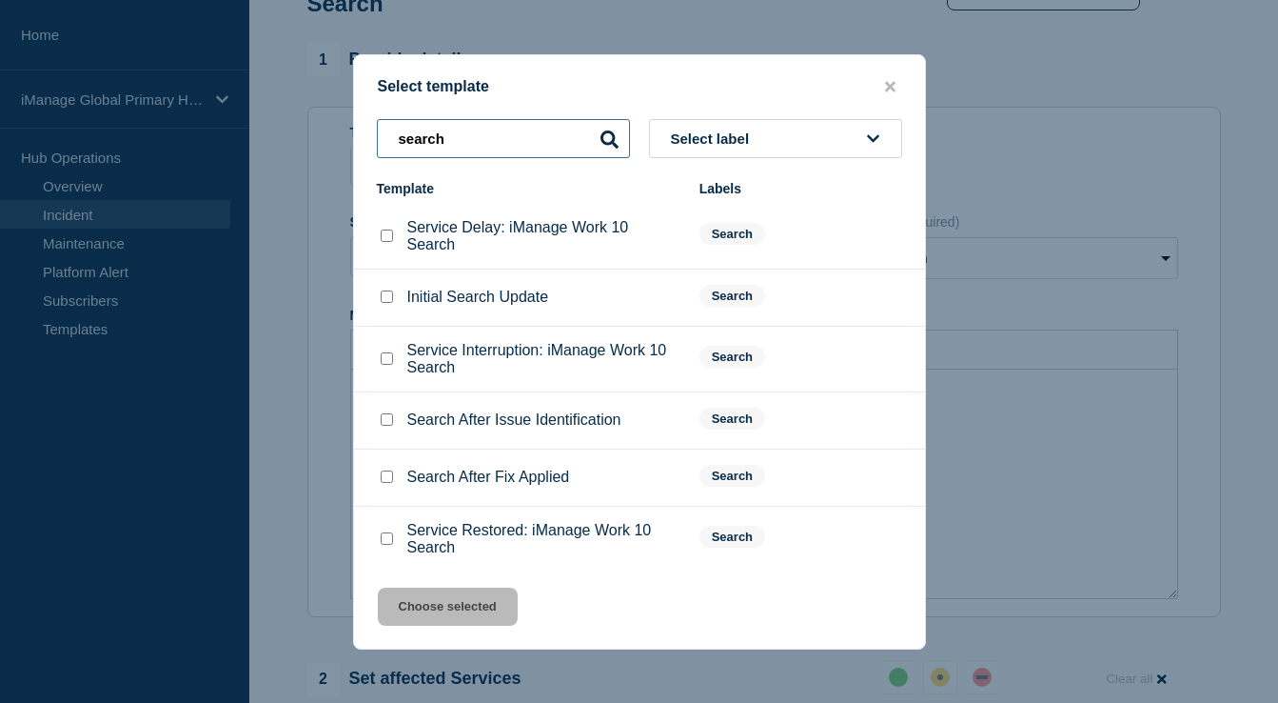
scroll to position [39, 0]
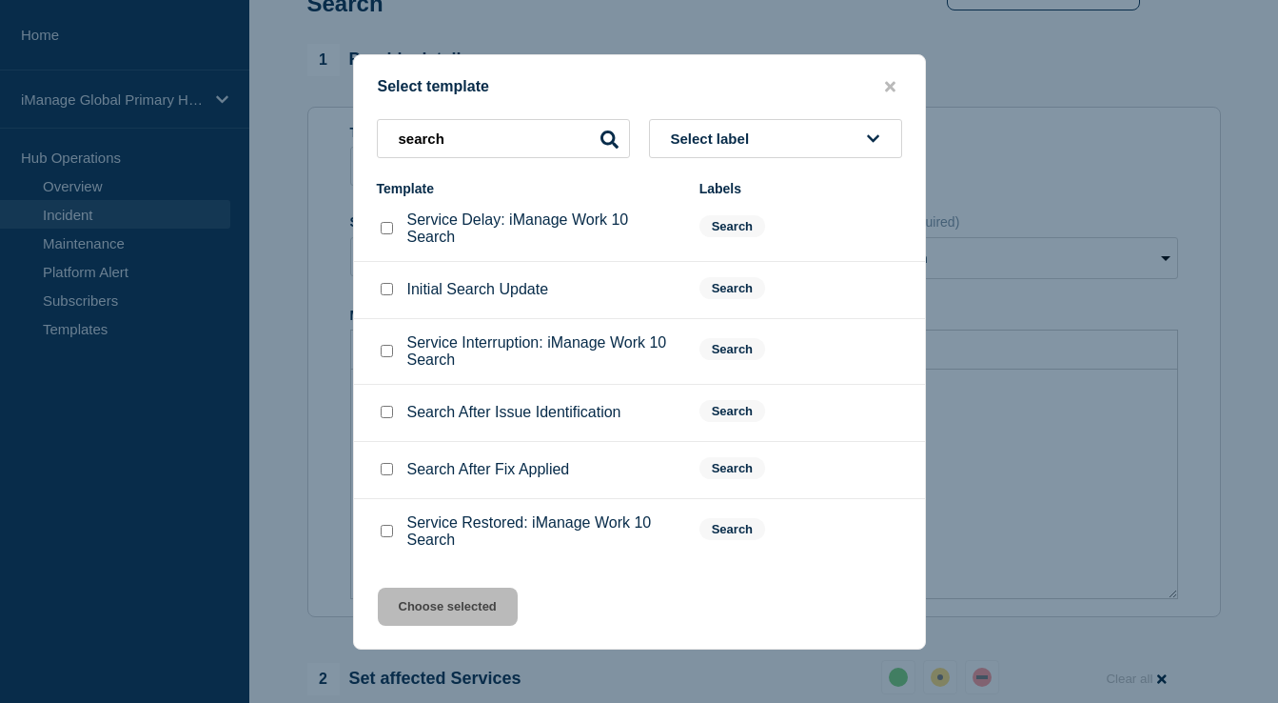
click at [387, 406] on input "Search After Issue Identification checkbox" at bounding box center [387, 412] width 12 height 12
checkbox input "true"
click at [470, 593] on button "Choose selected" at bounding box center [448, 606] width 140 height 38
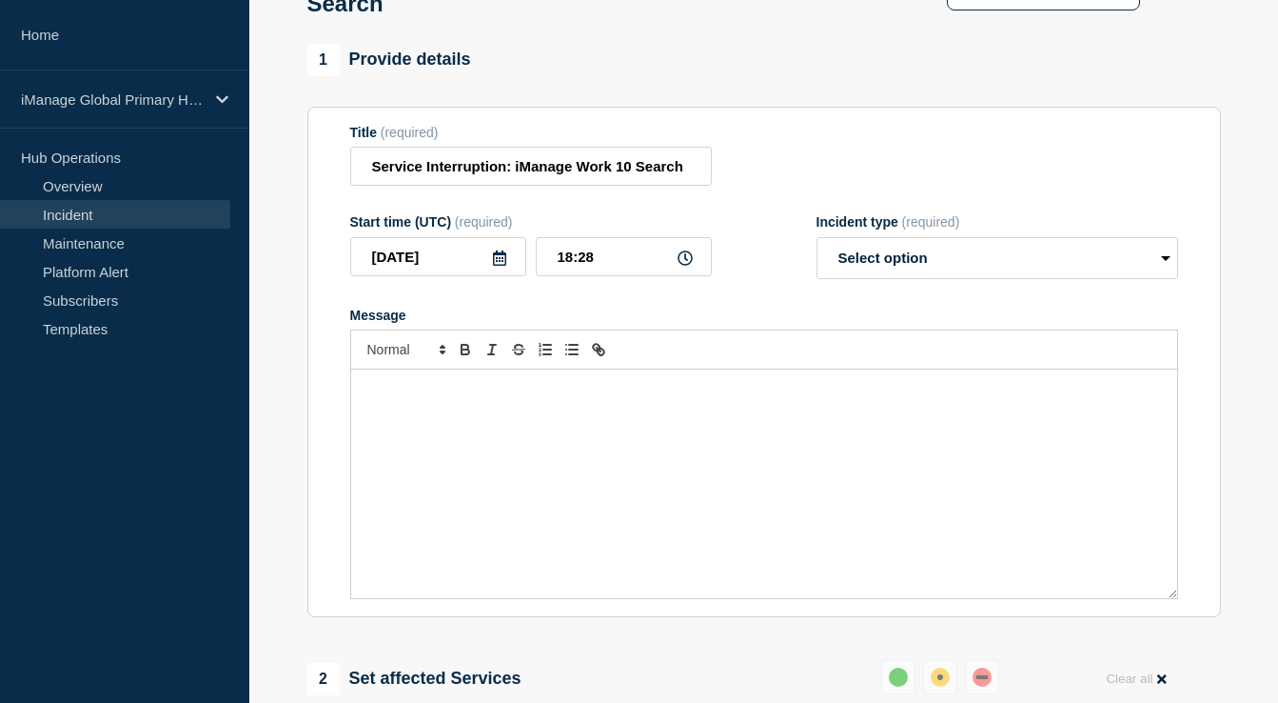
select select "identified"
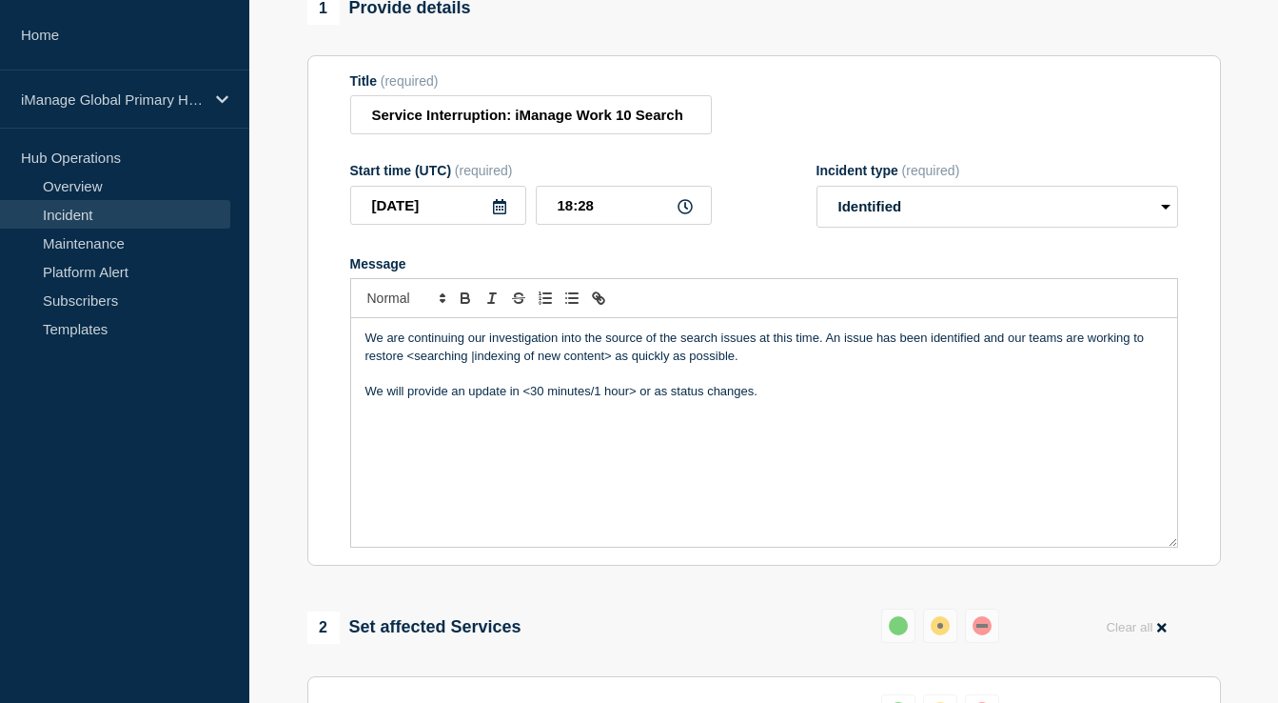
scroll to position [199, 0]
drag, startPoint x: 616, startPoint y: 381, endPoint x: 404, endPoint y: 380, distance: 212.3
click at [404, 364] on p "We are continuing our investigation into the source of the search issues at thi…" at bounding box center [765, 345] width 798 height 35
drag, startPoint x: 639, startPoint y: 411, endPoint x: 522, endPoint y: 413, distance: 117.1
click at [522, 399] on p "We will provide an update in <30 minutes/1 hour> or as status changes." at bounding box center [765, 390] width 798 height 17
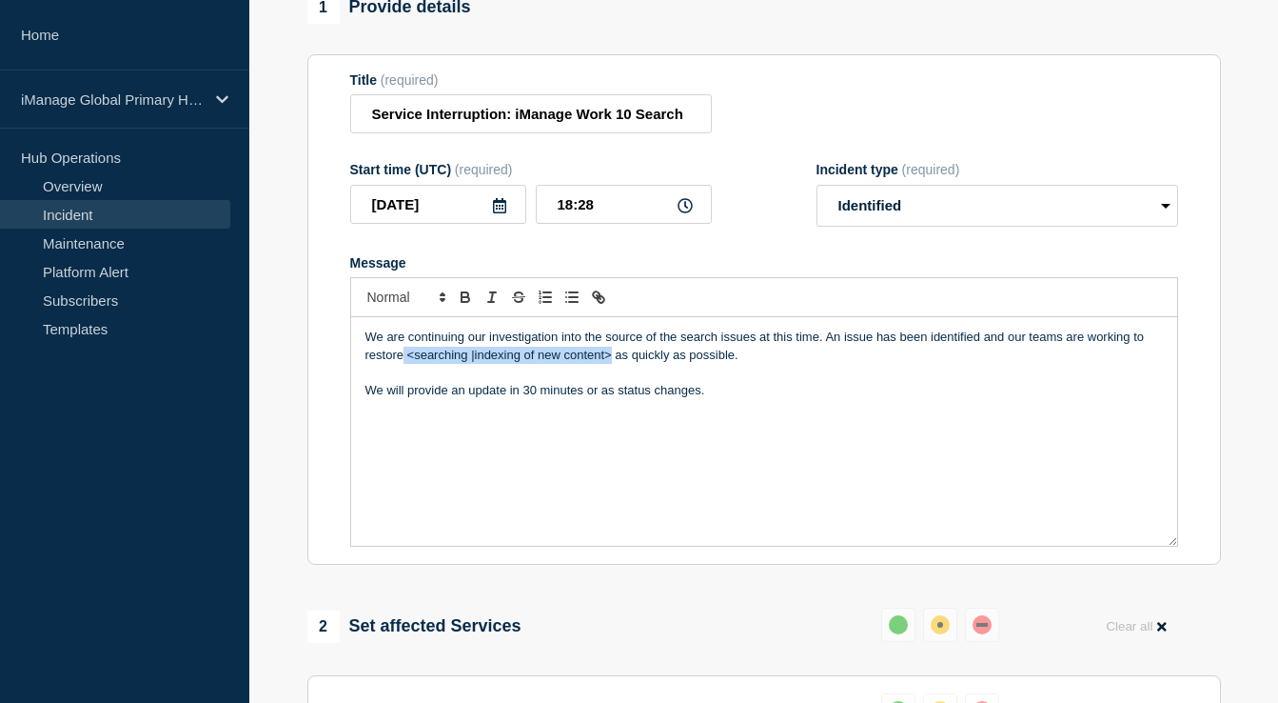
drag, startPoint x: 613, startPoint y: 378, endPoint x: 405, endPoint y: 378, distance: 208.5
click at [405, 364] on p "We are continuing our investigation into the source of the search issues at thi…" at bounding box center [765, 345] width 798 height 35
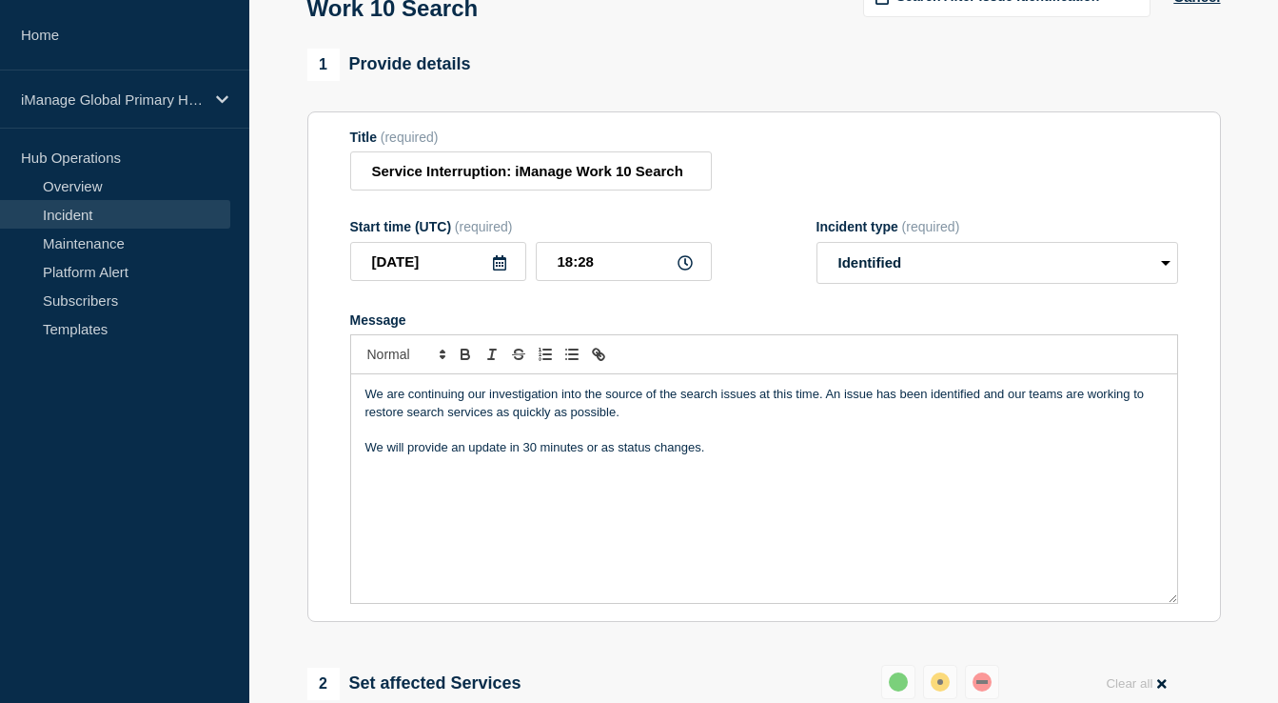
scroll to position [0, 0]
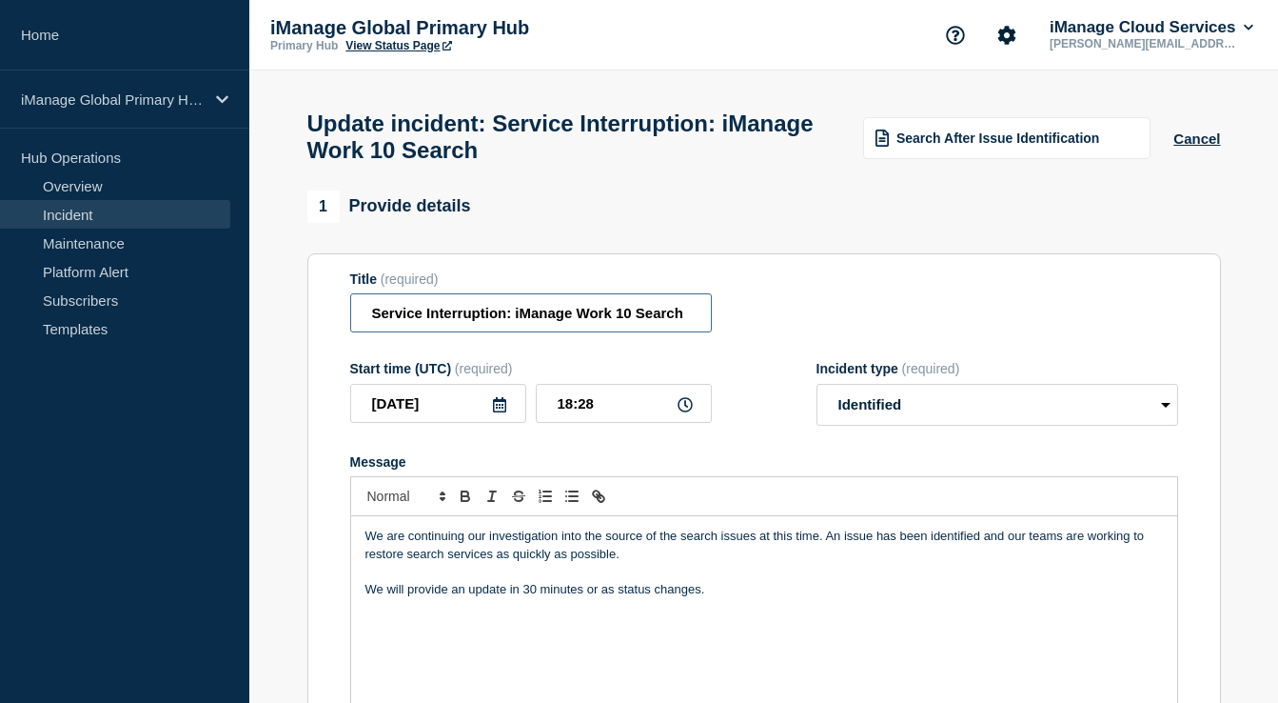
click at [542, 319] on input "Service Interruption: iManage Work 10 Search" at bounding box center [531, 312] width 362 height 39
click at [688, 325] on input "Service Interruption: iManage Work 10 Search" at bounding box center [531, 312] width 362 height 39
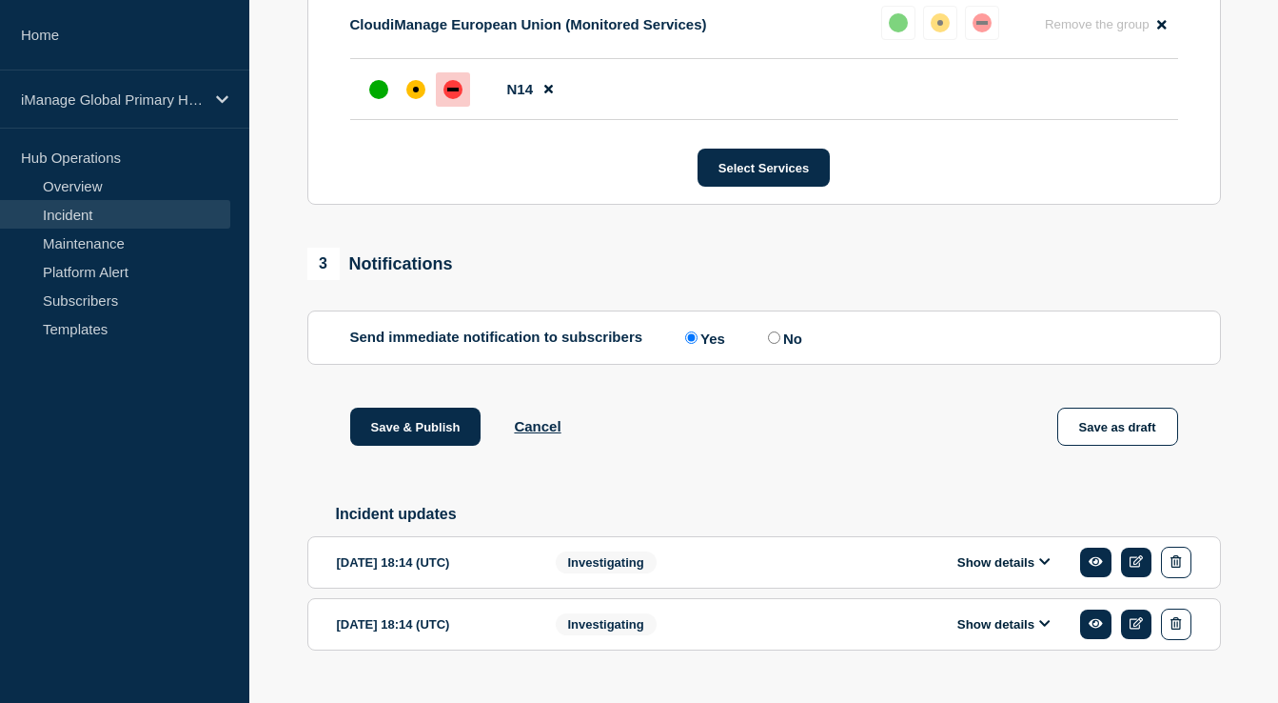
scroll to position [965, 0]
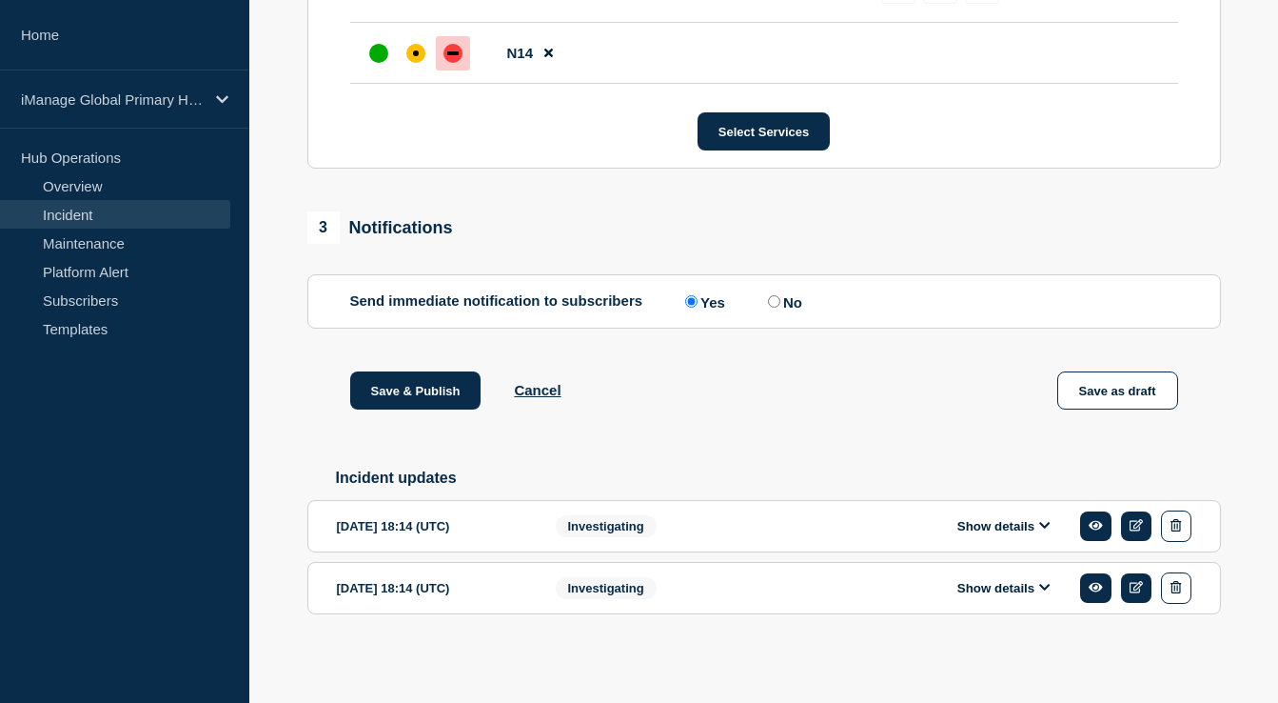
click at [480, 532] on div "[DATE] 18:14 (UTC)" at bounding box center [432, 525] width 190 height 31
click at [865, 528] on div "Show details" at bounding box center [1009, 525] width 365 height 31
click at [979, 518] on button "Show details" at bounding box center [1004, 526] width 105 height 16
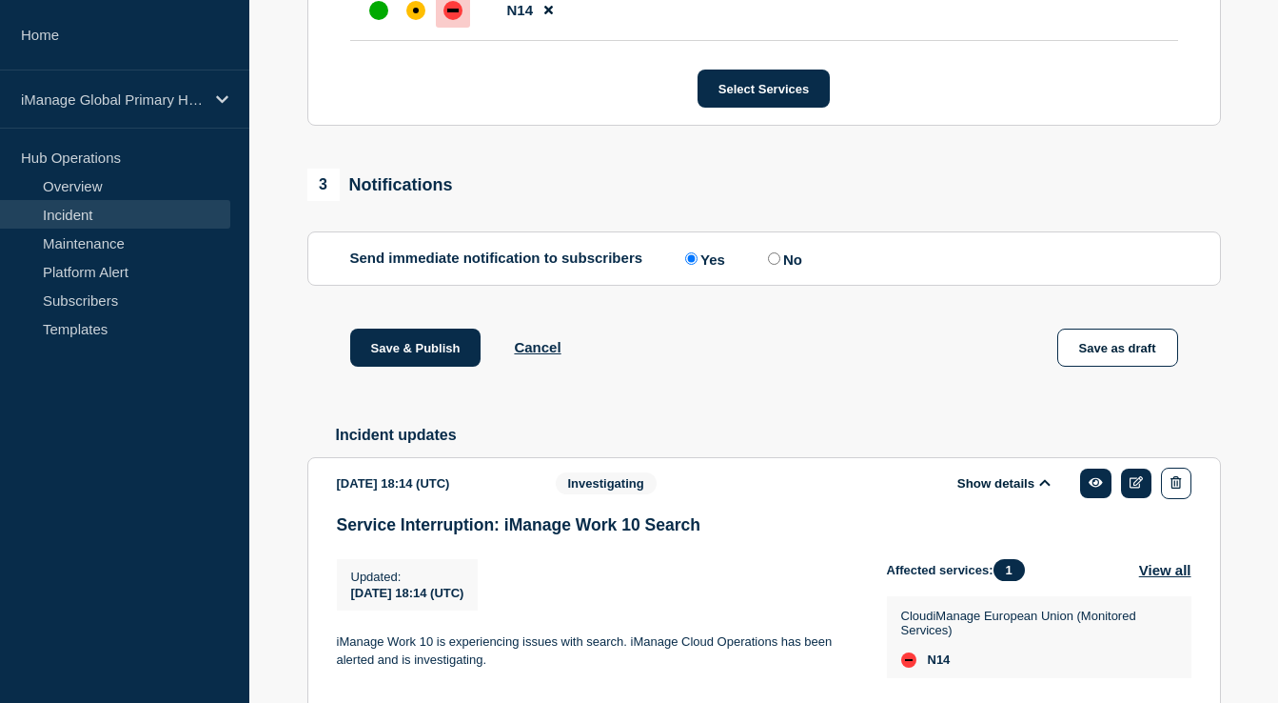
scroll to position [1183, 0]
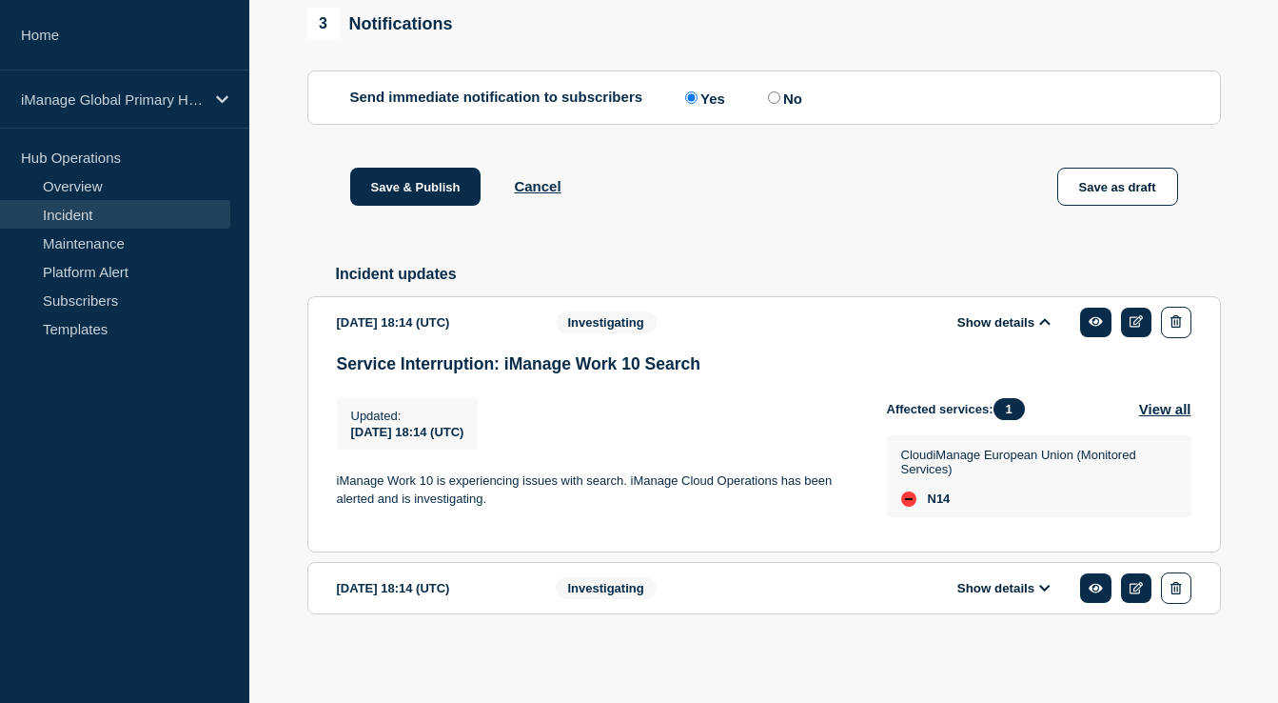
click at [716, 588] on div "Investigating" at bounding box center [677, 587] width 243 height 31
click at [1013, 584] on button "Show details" at bounding box center [1004, 588] width 105 height 16
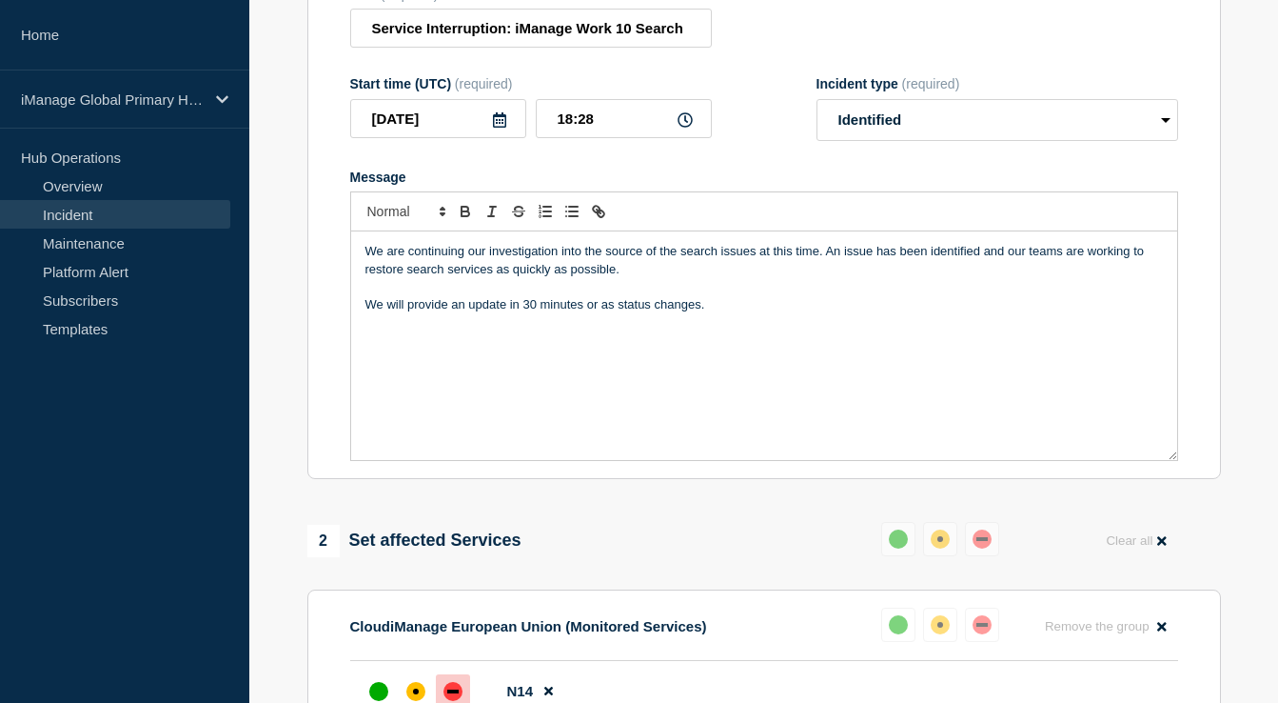
scroll to position [0, 0]
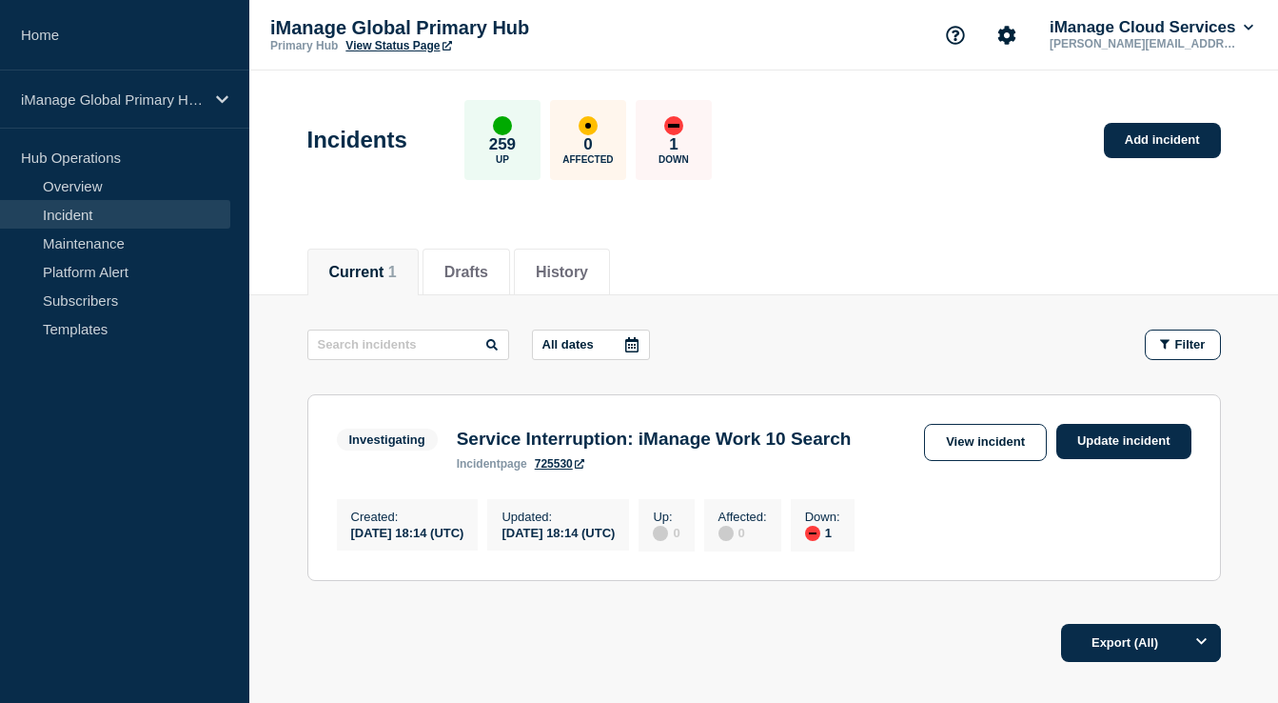
scroll to position [10, 0]
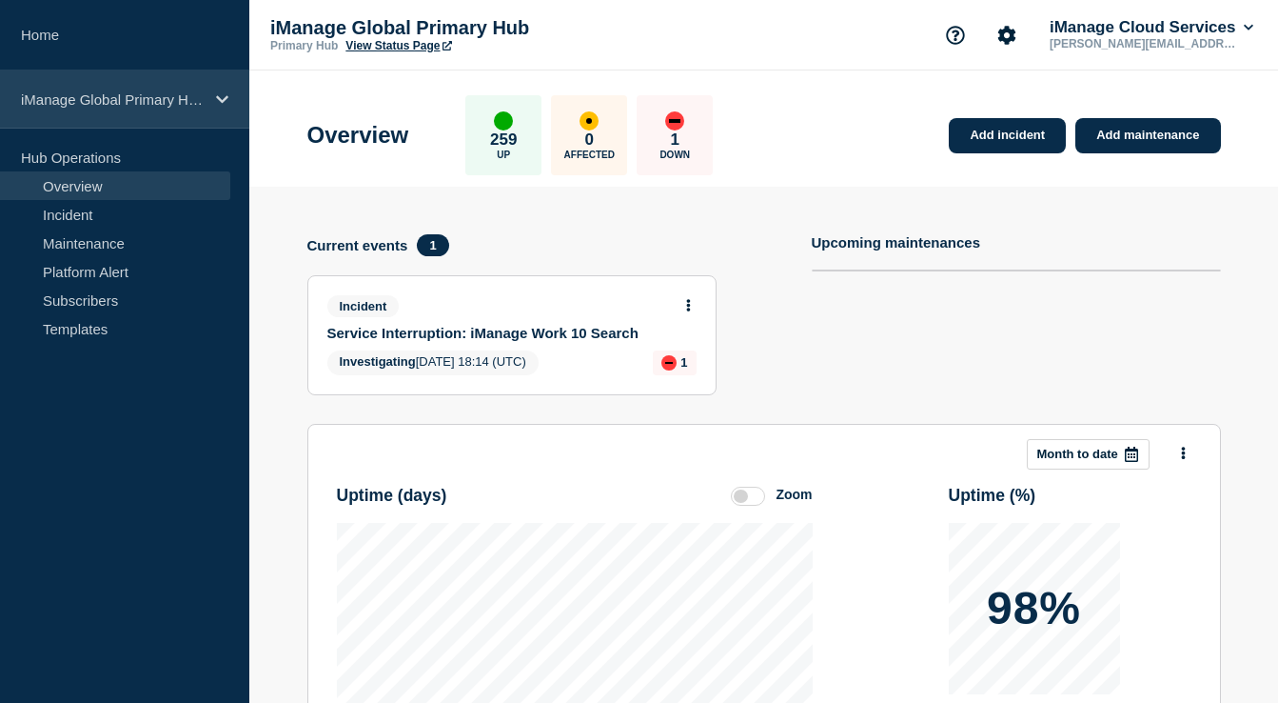
click at [99, 108] on p "iManage Global Primary Hub" at bounding box center [112, 99] width 183 height 16
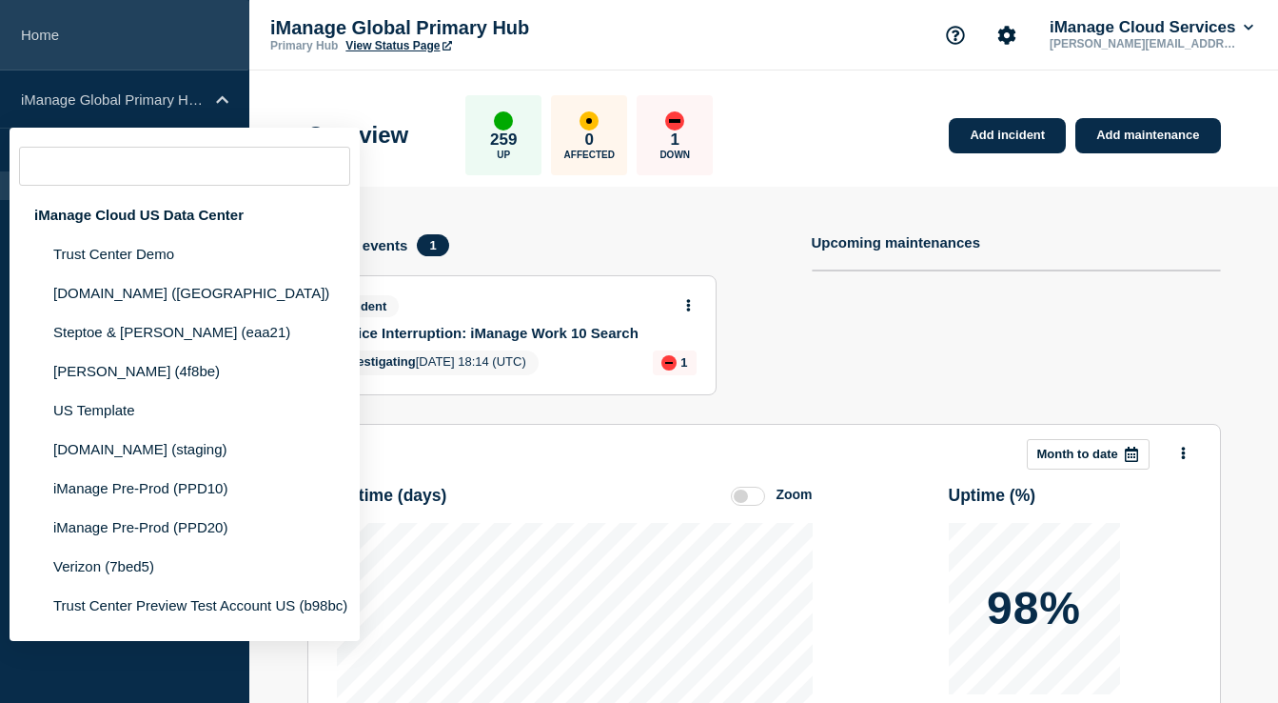
click at [189, 46] on link "Home" at bounding box center [124, 35] width 249 height 70
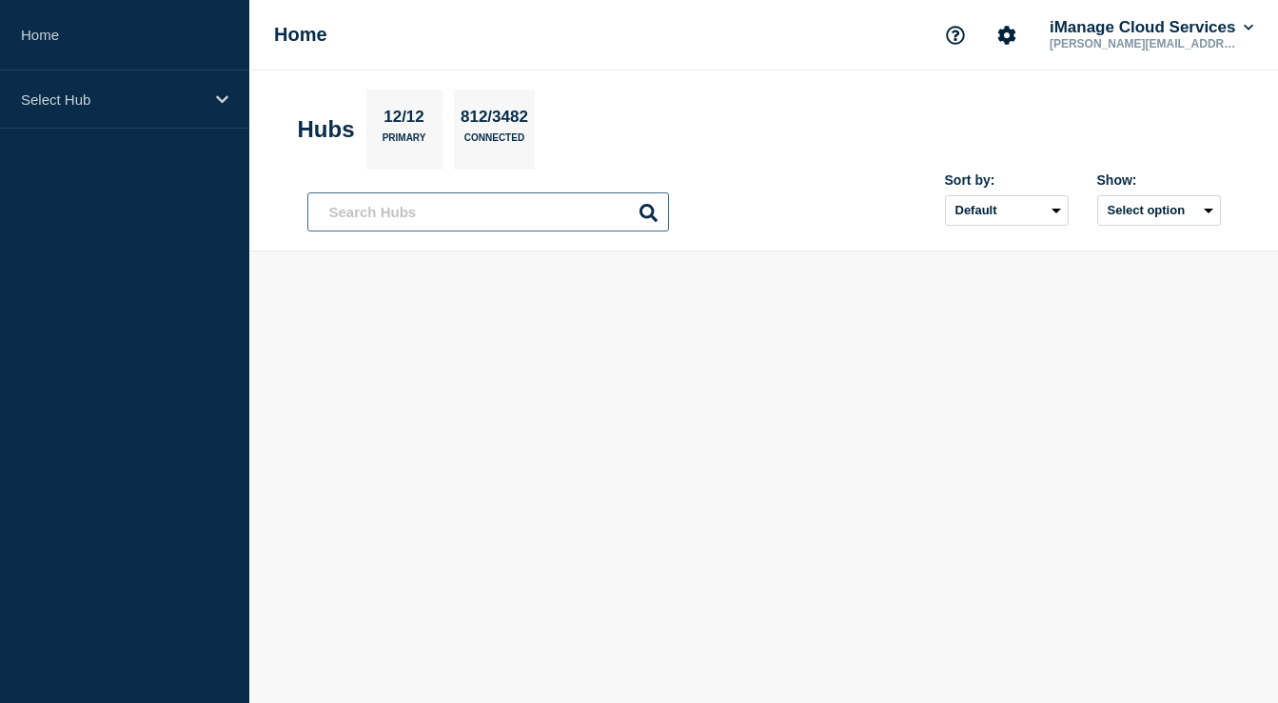
click at [599, 211] on input "text" at bounding box center [488, 211] width 362 height 39
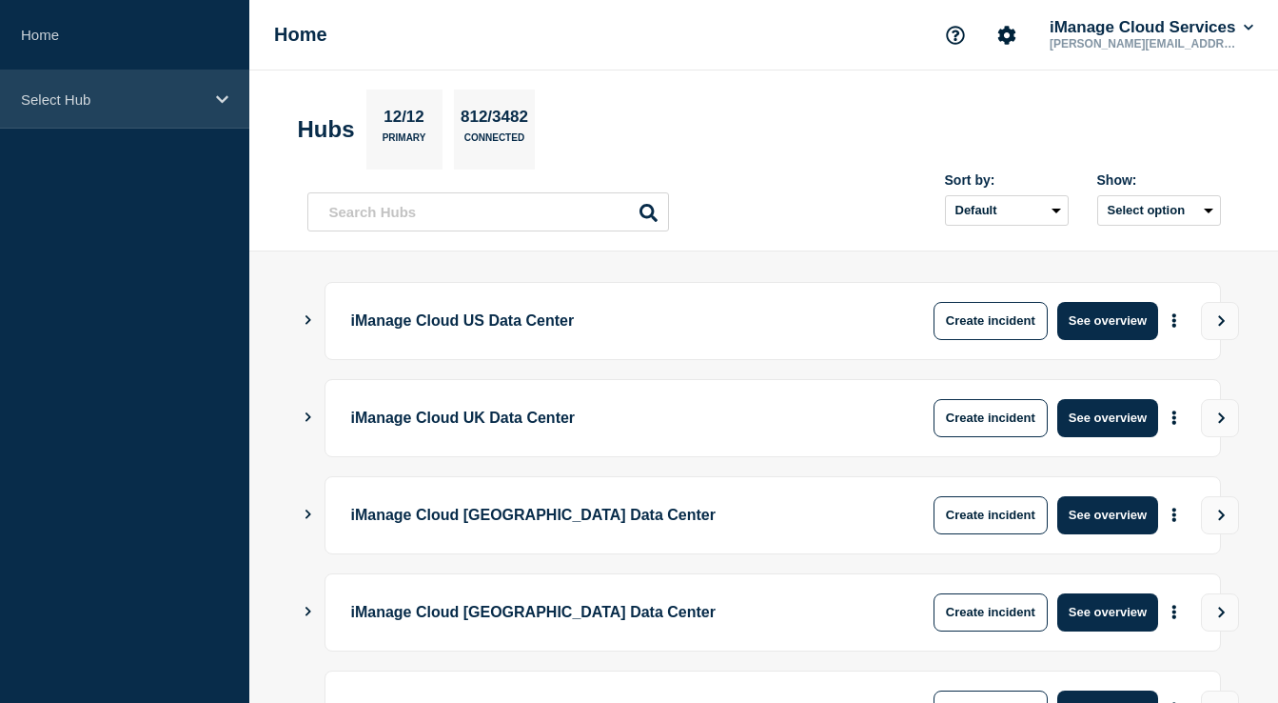
click at [101, 97] on p "Select Hub" at bounding box center [112, 99] width 183 height 16
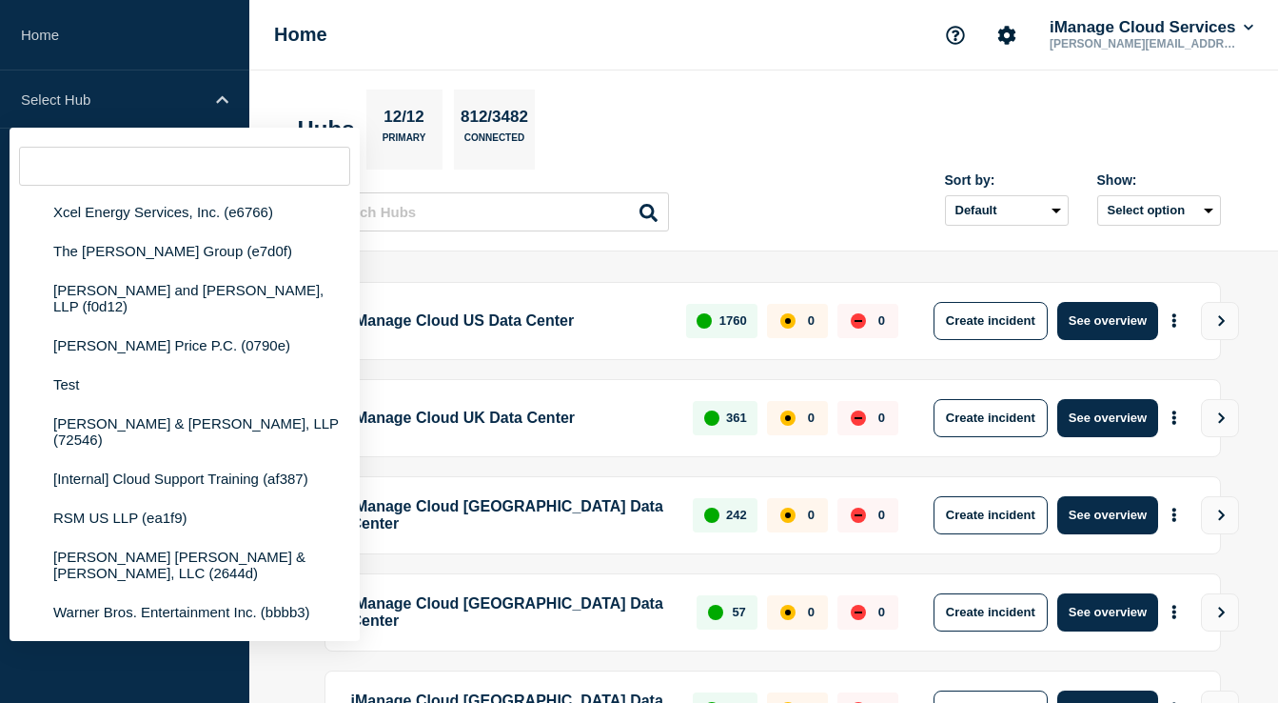
scroll to position [571, 0]
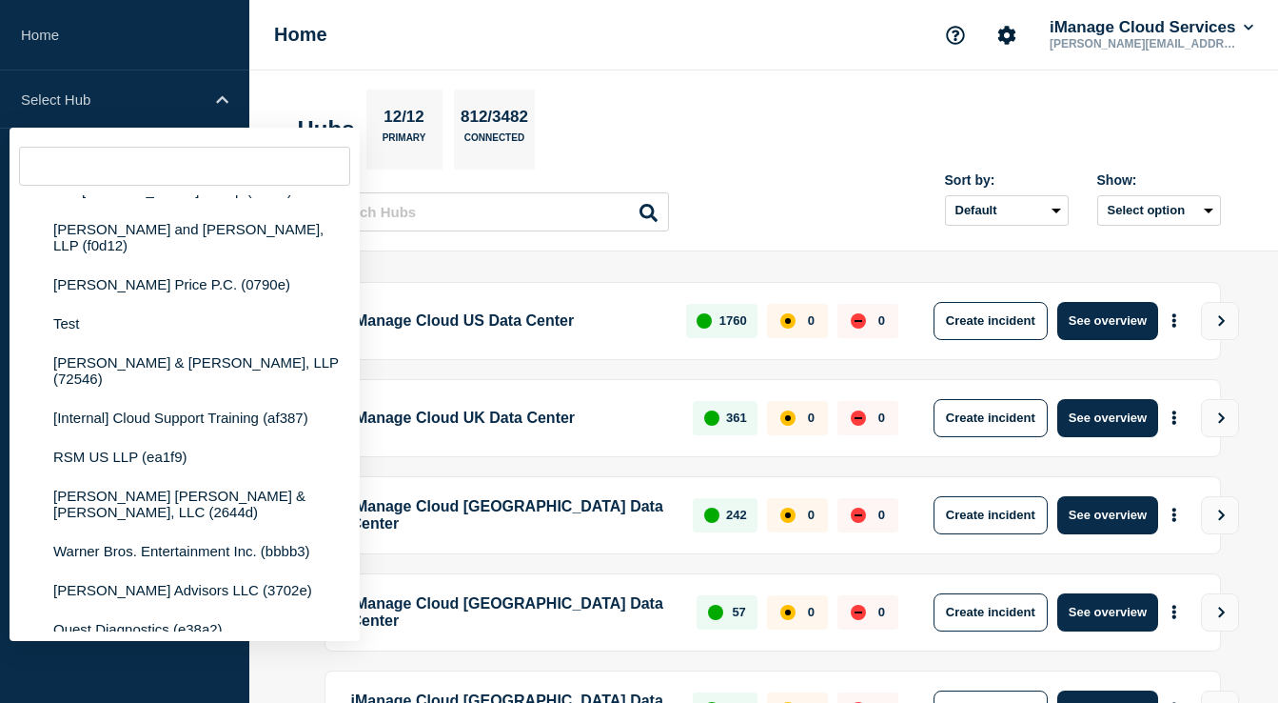
click at [805, 212] on div "Sort by: Default Last added Last updated Most active A-Z Show: Select option" at bounding box center [764, 203] width 914 height 56
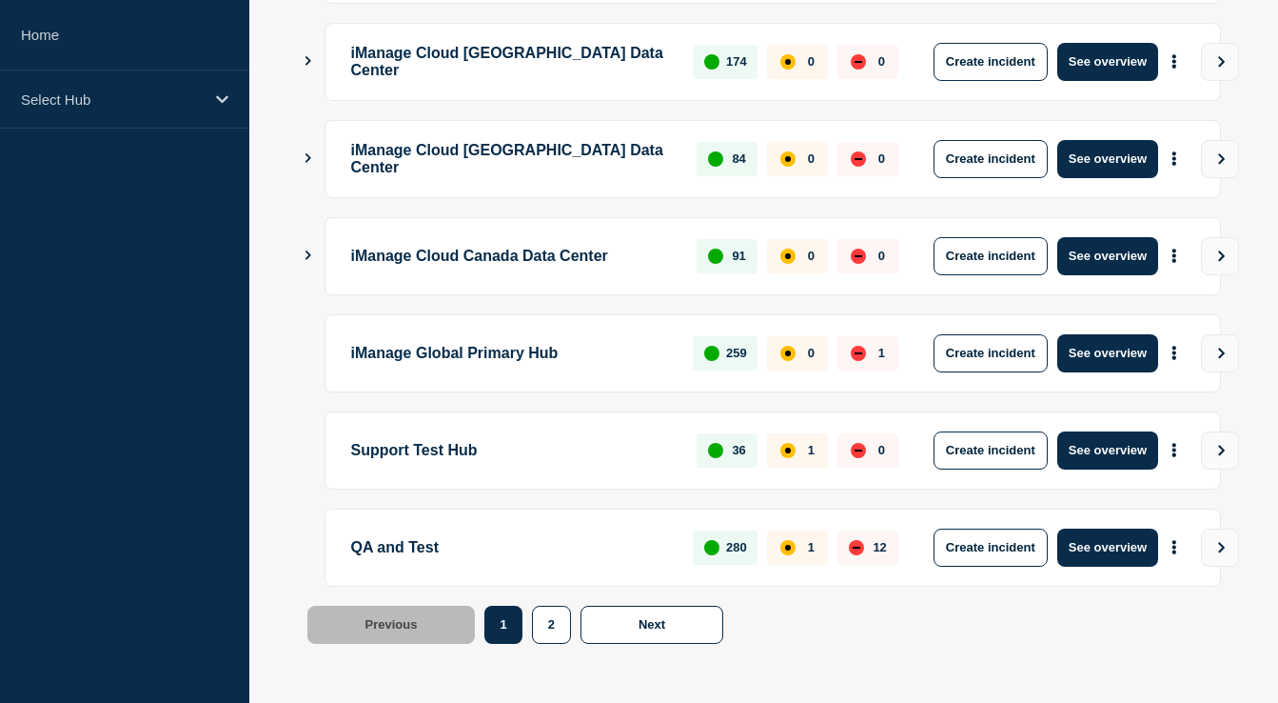
scroll to position [649, 0]
click at [1180, 354] on button "More actions" at bounding box center [1174, 352] width 25 height 35
click at [1175, 354] on icon "More actions" at bounding box center [1175, 353] width 6 height 14
click at [810, 360] on p "0" at bounding box center [811, 353] width 7 height 14
click at [1133, 352] on button "See overview" at bounding box center [1108, 353] width 101 height 38
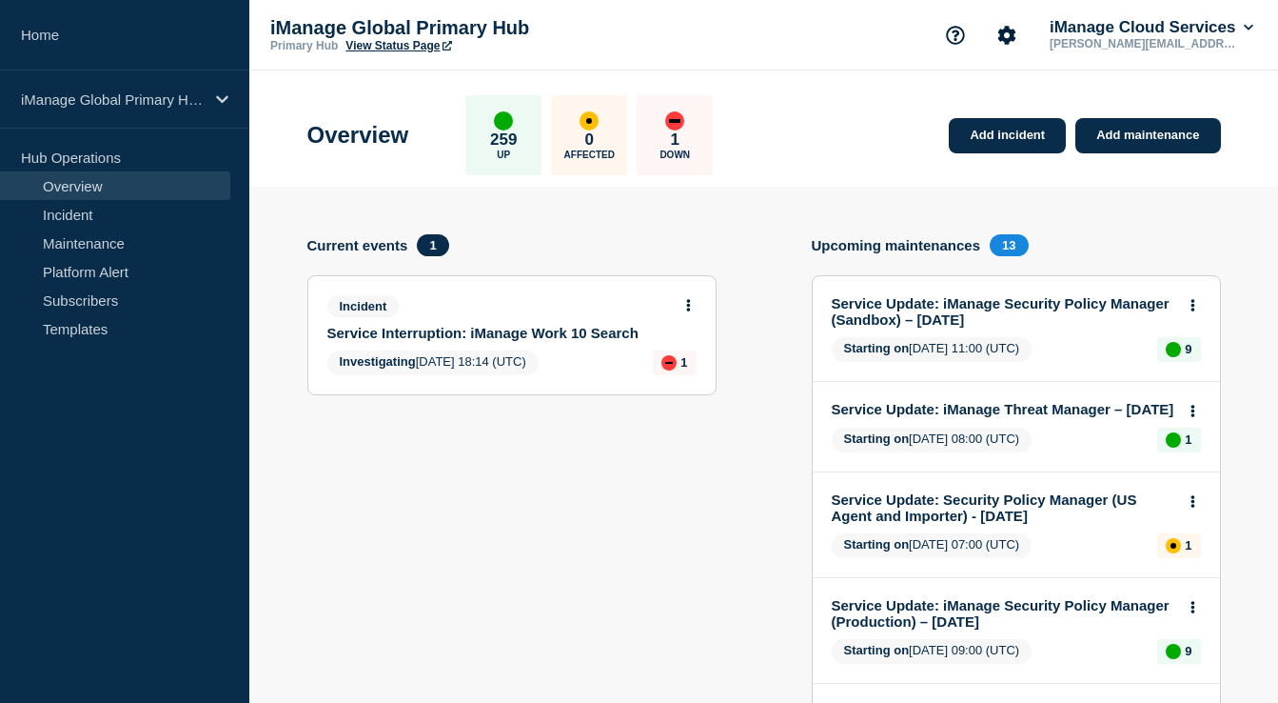
click at [594, 327] on div "Incident Service Interruption: iManage Work 10 Search" at bounding box center [503, 318] width 353 height 46
click at [686, 307] on icon at bounding box center [688, 305] width 5 height 12
click at [676, 386] on link "Update incident" at bounding box center [686, 381] width 92 height 15
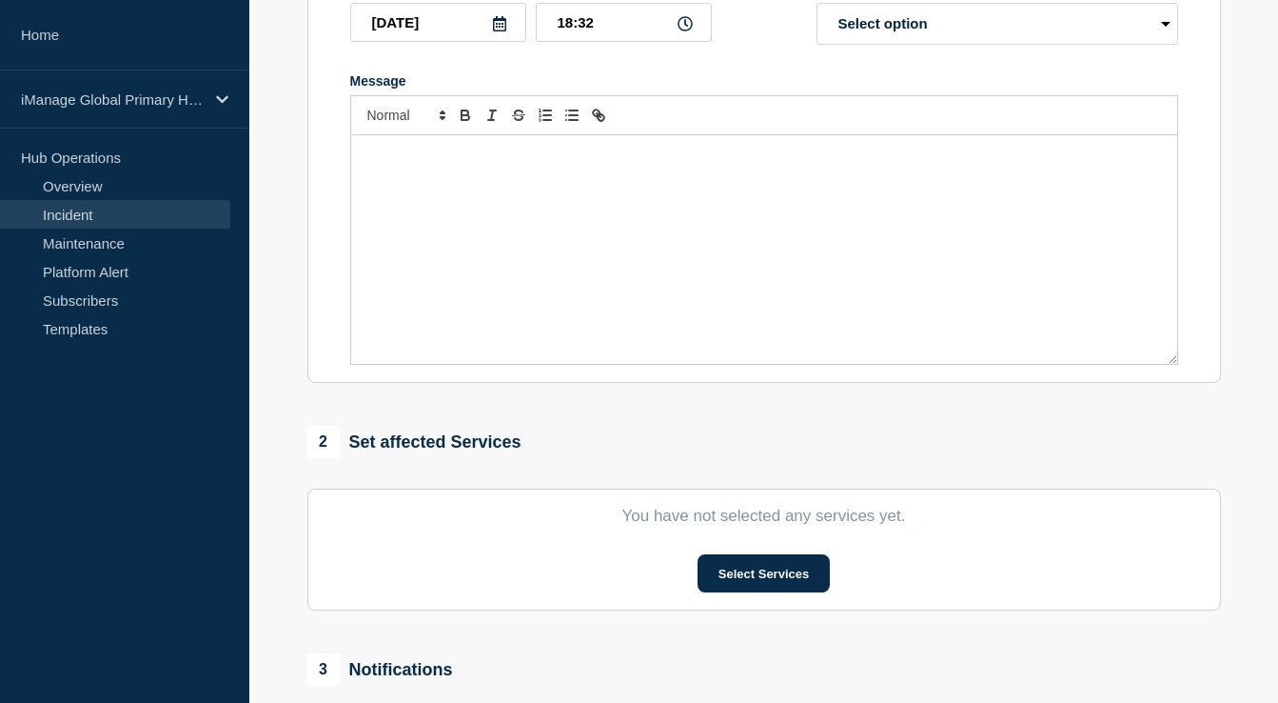
type input "Service Interruption: iManage Work 10 Search"
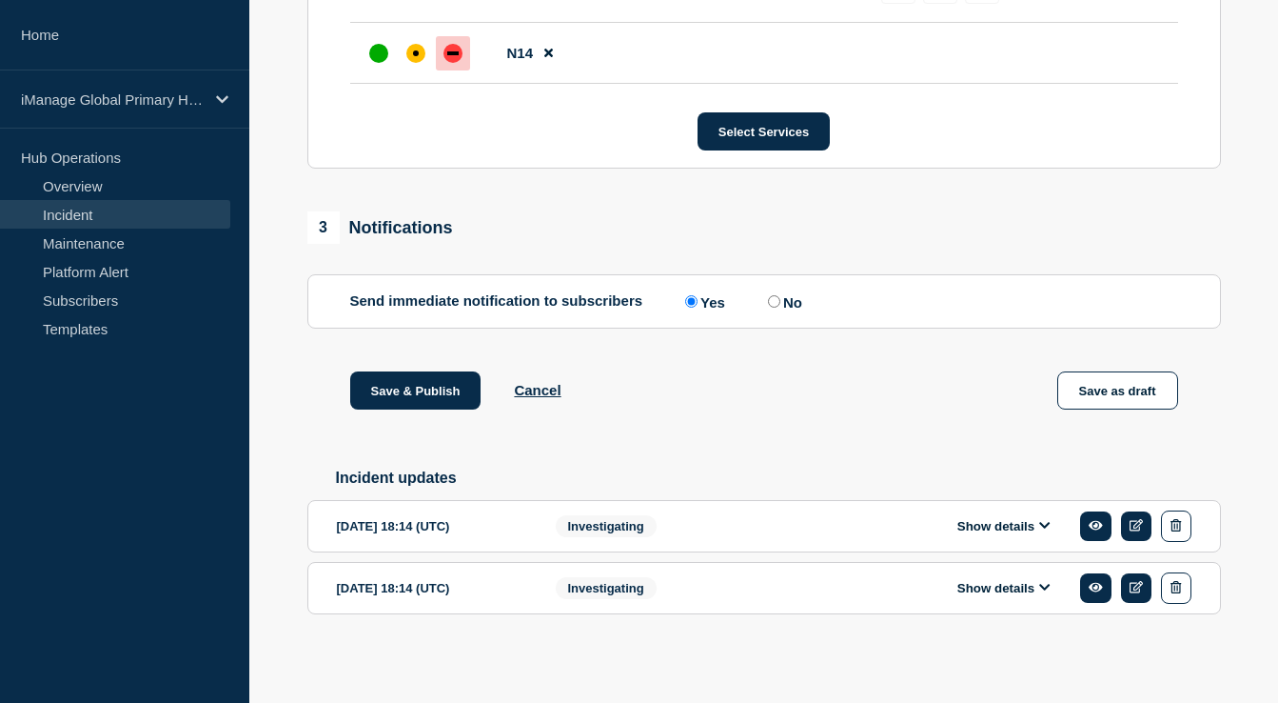
scroll to position [965, 0]
click at [115, 271] on link "Platform Alert" at bounding box center [115, 271] width 230 height 29
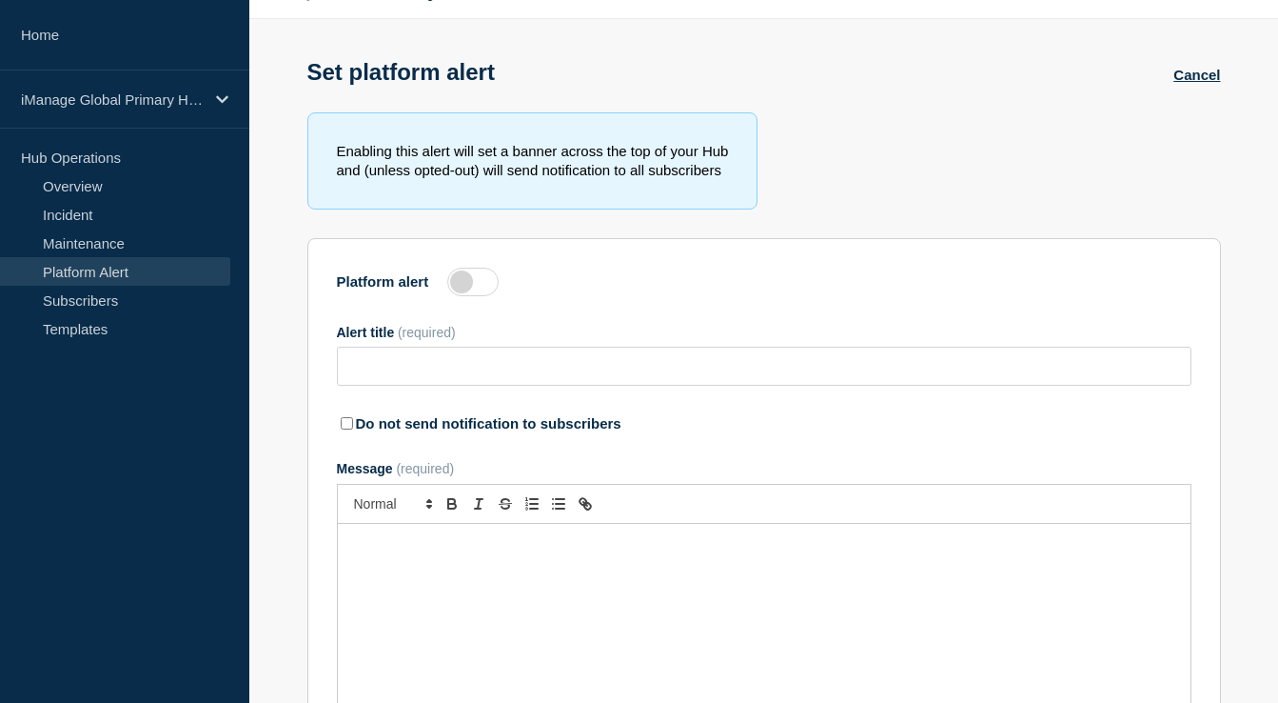
scroll to position [20, 0]
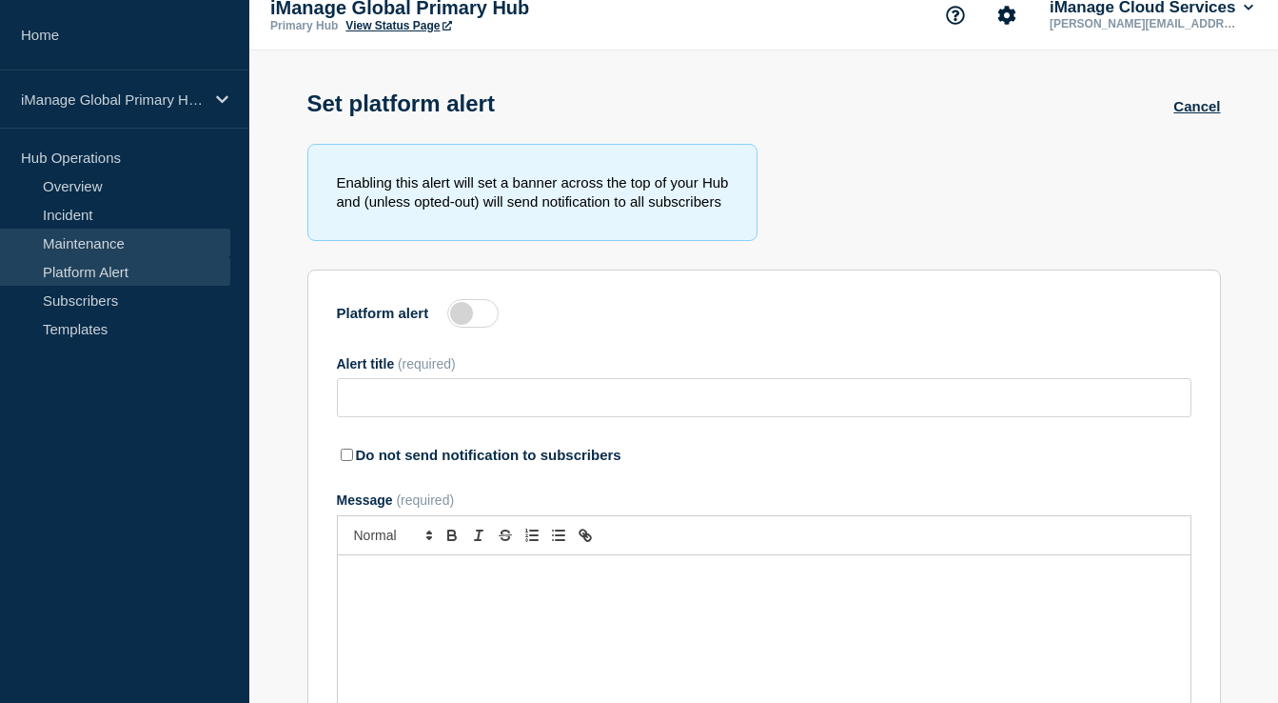
click at [133, 232] on link "Maintenance" at bounding box center [115, 242] width 230 height 29
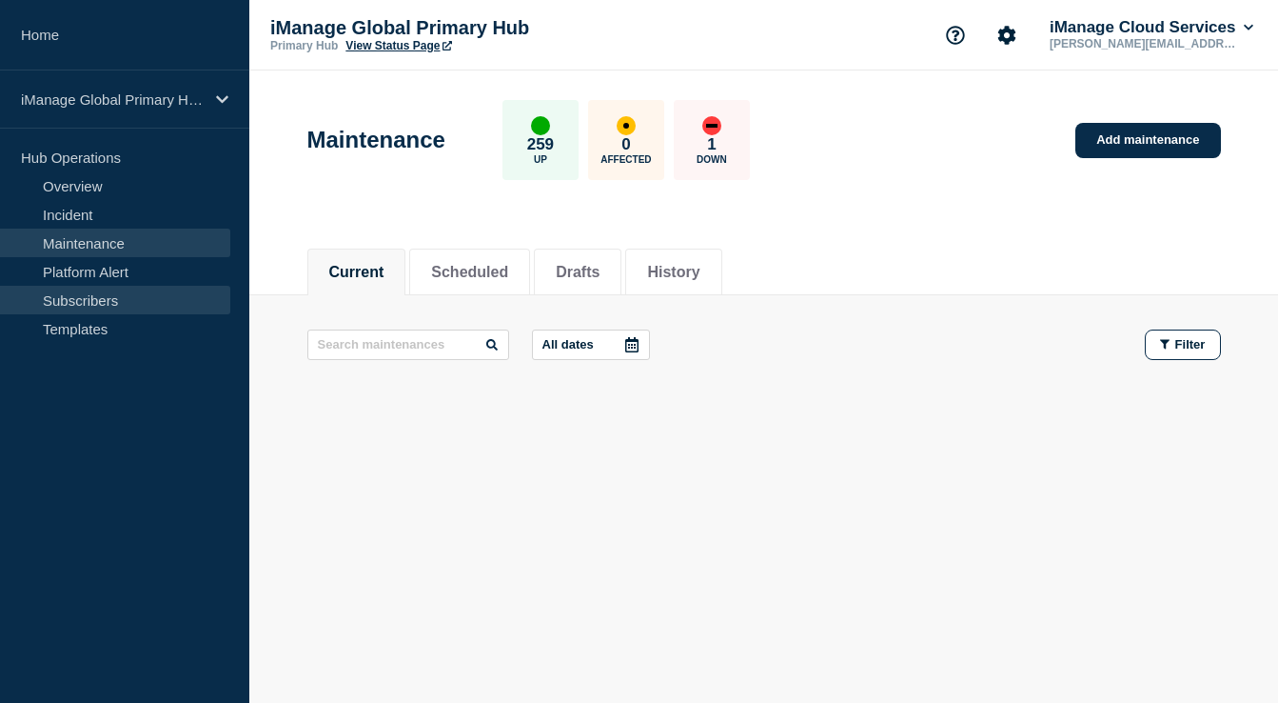
click at [126, 303] on link "Subscribers" at bounding box center [115, 300] width 230 height 29
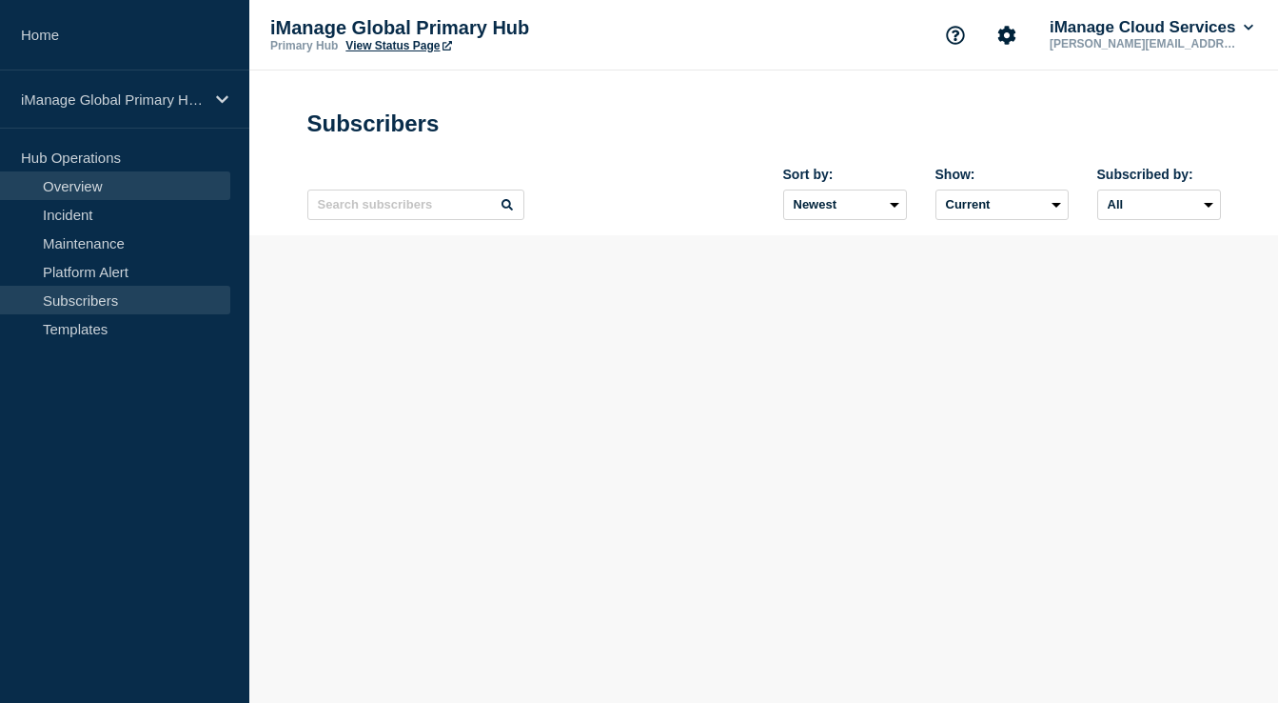
click at [125, 184] on link "Overview" at bounding box center [115, 185] width 230 height 29
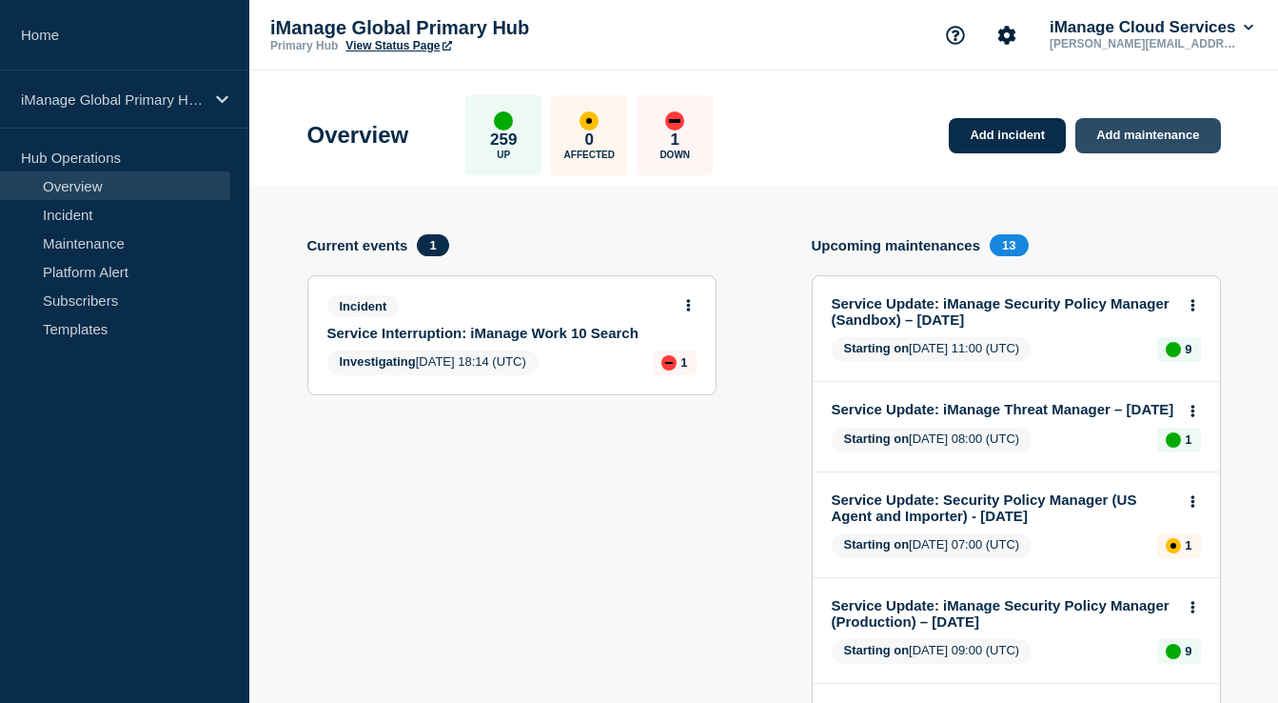
click at [1138, 140] on link "Add maintenance" at bounding box center [1148, 135] width 145 height 35
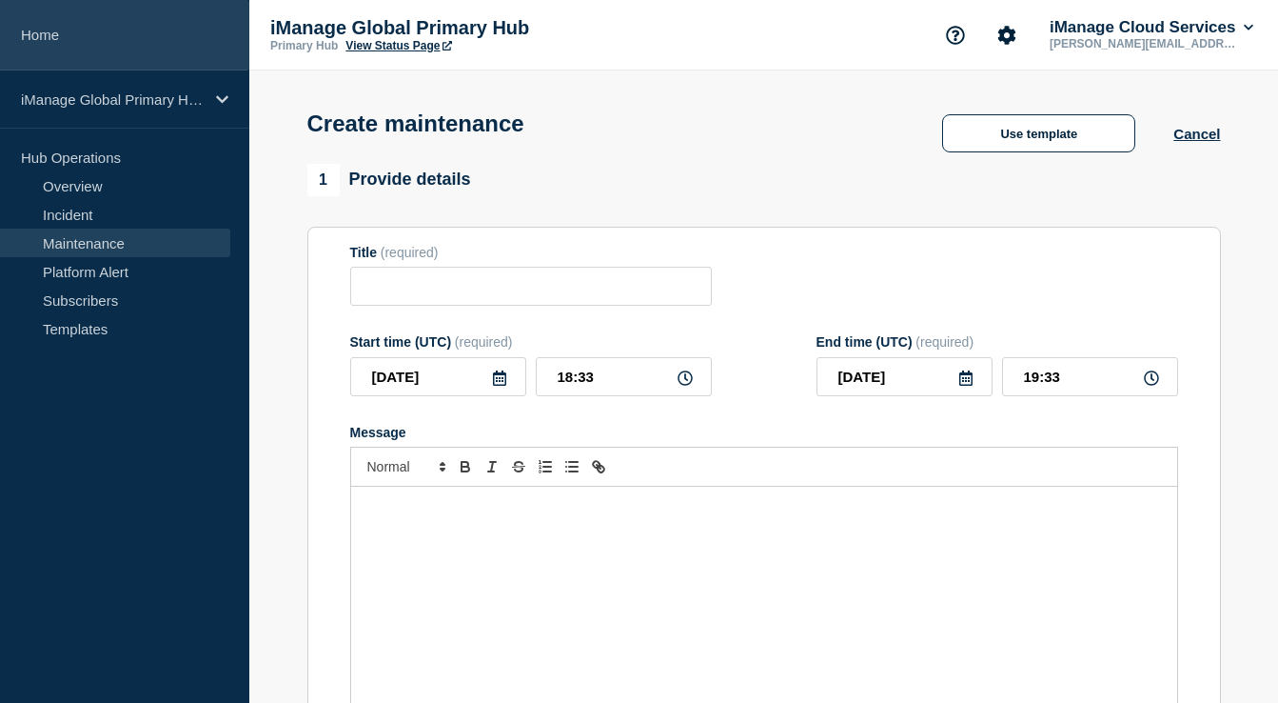
checkbox input "true"
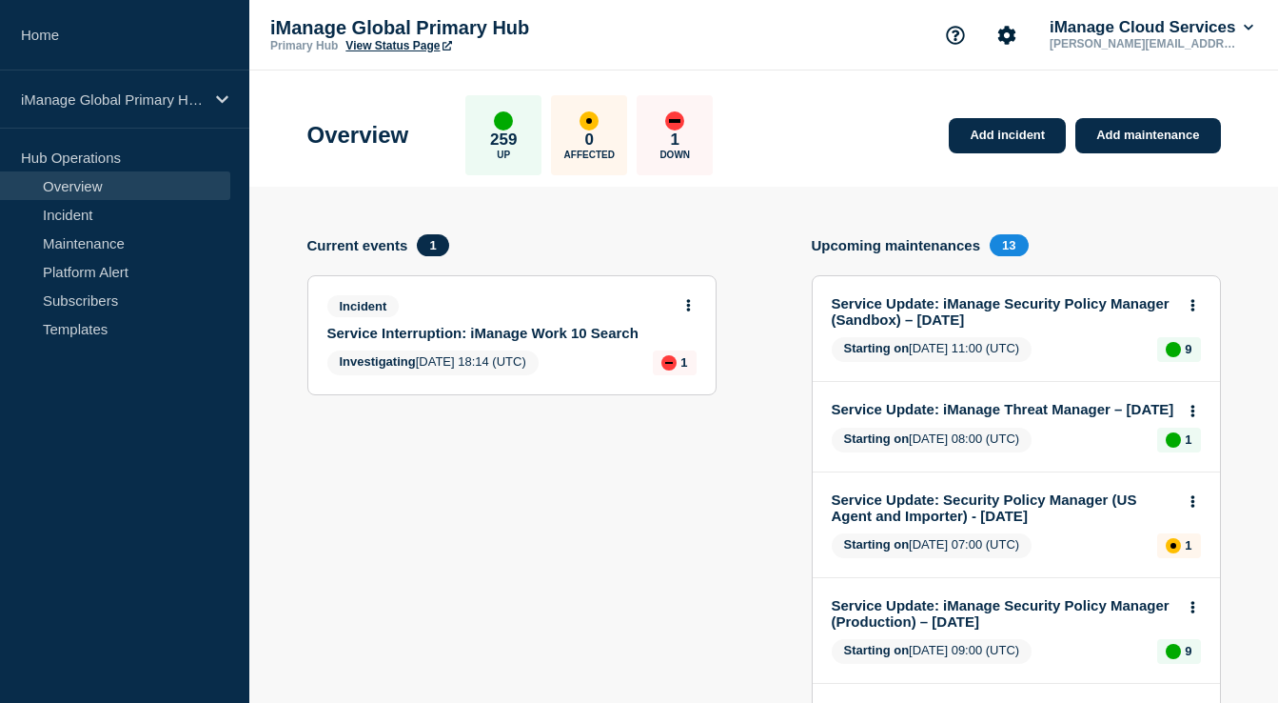
click at [458, 339] on link "Service Interruption: iManage Work 10 Search" at bounding box center [499, 333] width 344 height 16
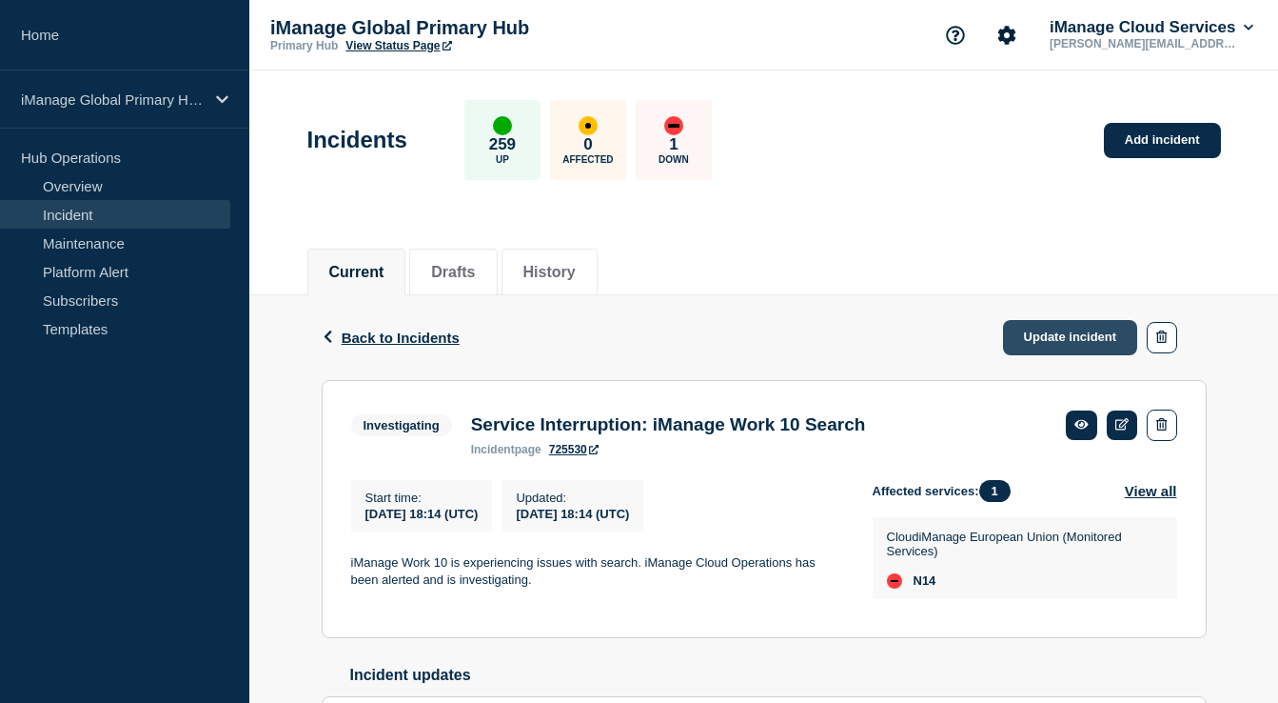
click at [1032, 336] on link "Update incident" at bounding box center [1070, 337] width 135 height 35
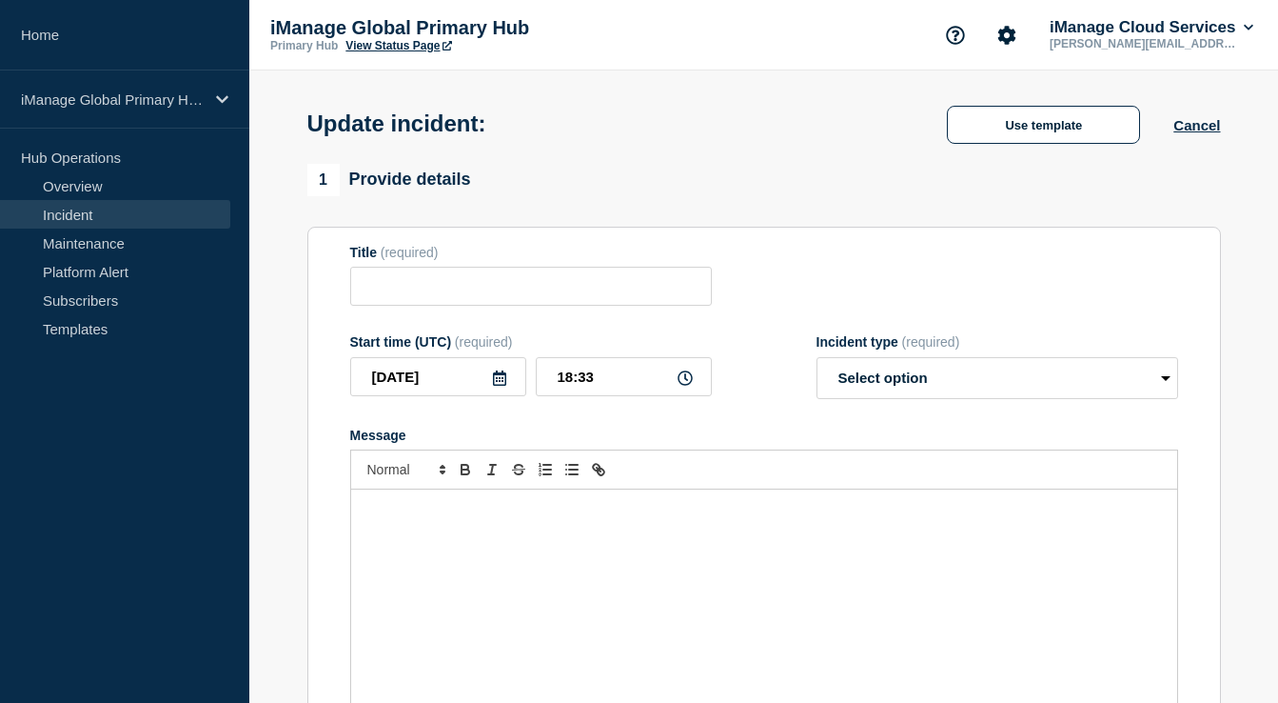
type input "Service Interruption: iManage Work 10 Search"
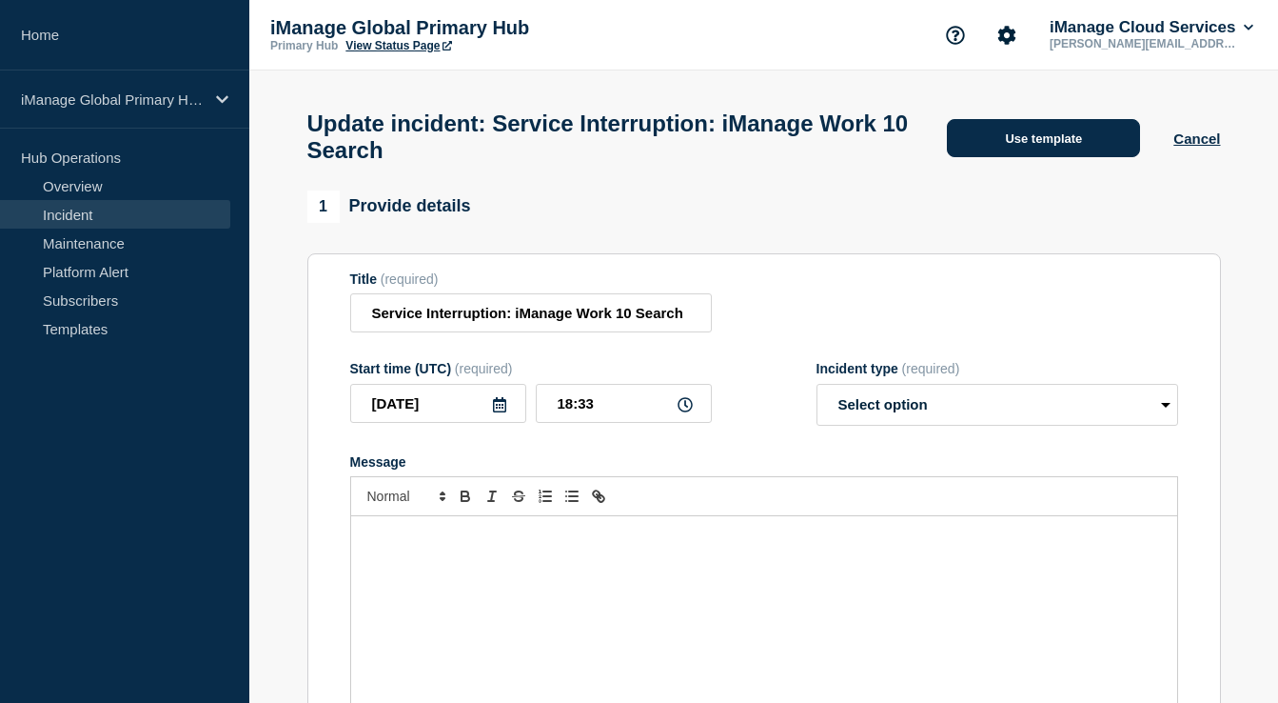
click at [1017, 157] on button "Use template" at bounding box center [1043, 138] width 193 height 38
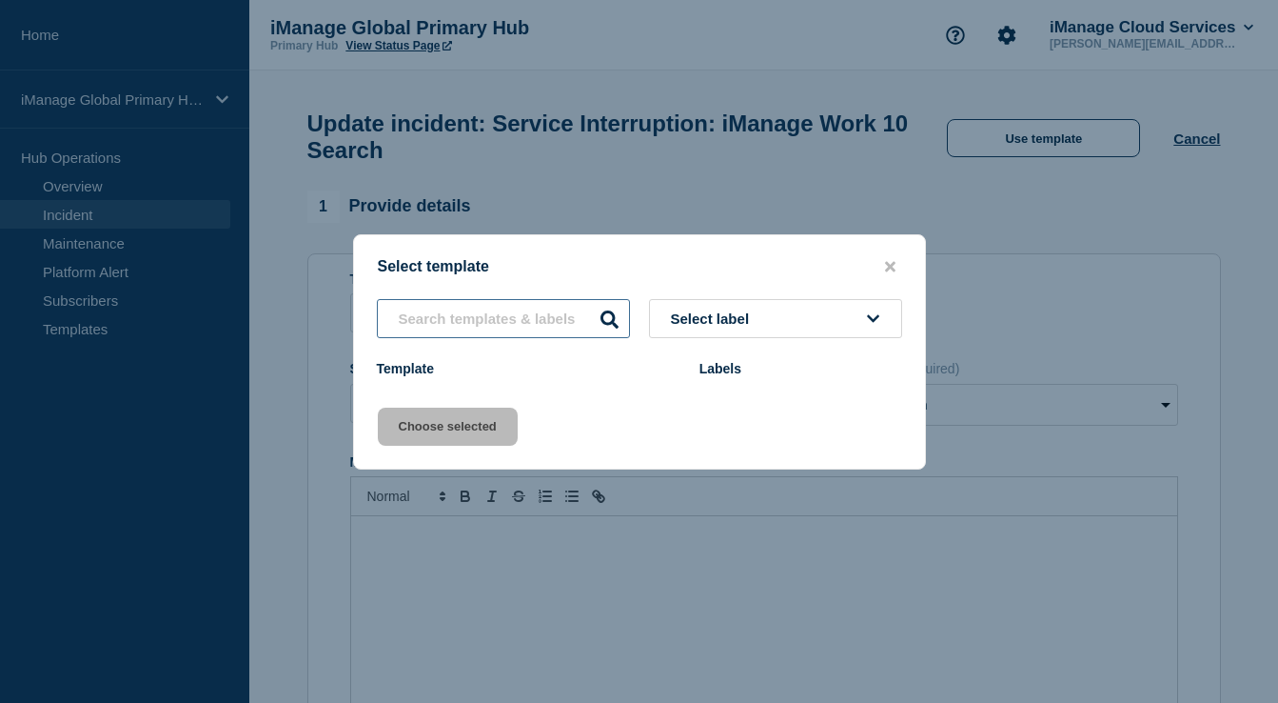
click at [537, 320] on input "text" at bounding box center [503, 318] width 253 height 39
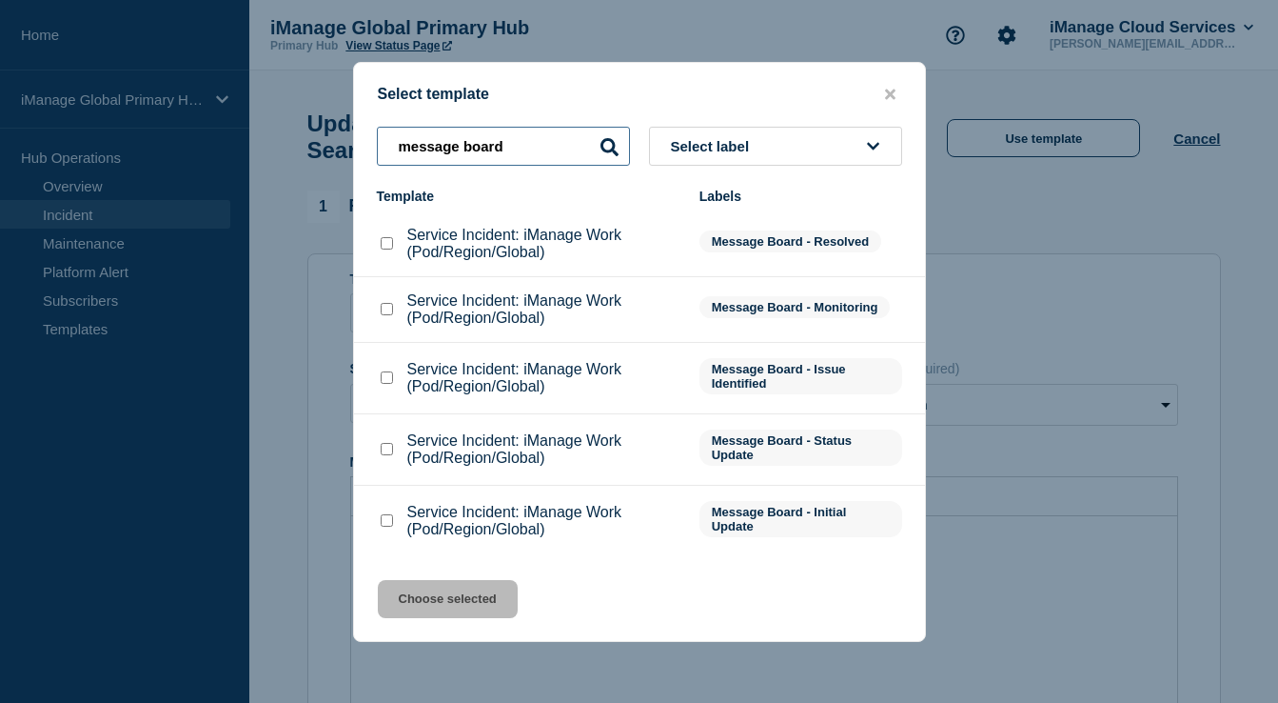
type input "message board"
click at [386, 526] on input "Service Incident: iManage Work (Pod/Region/Global) checkbox" at bounding box center [387, 520] width 12 height 12
checkbox input "true"
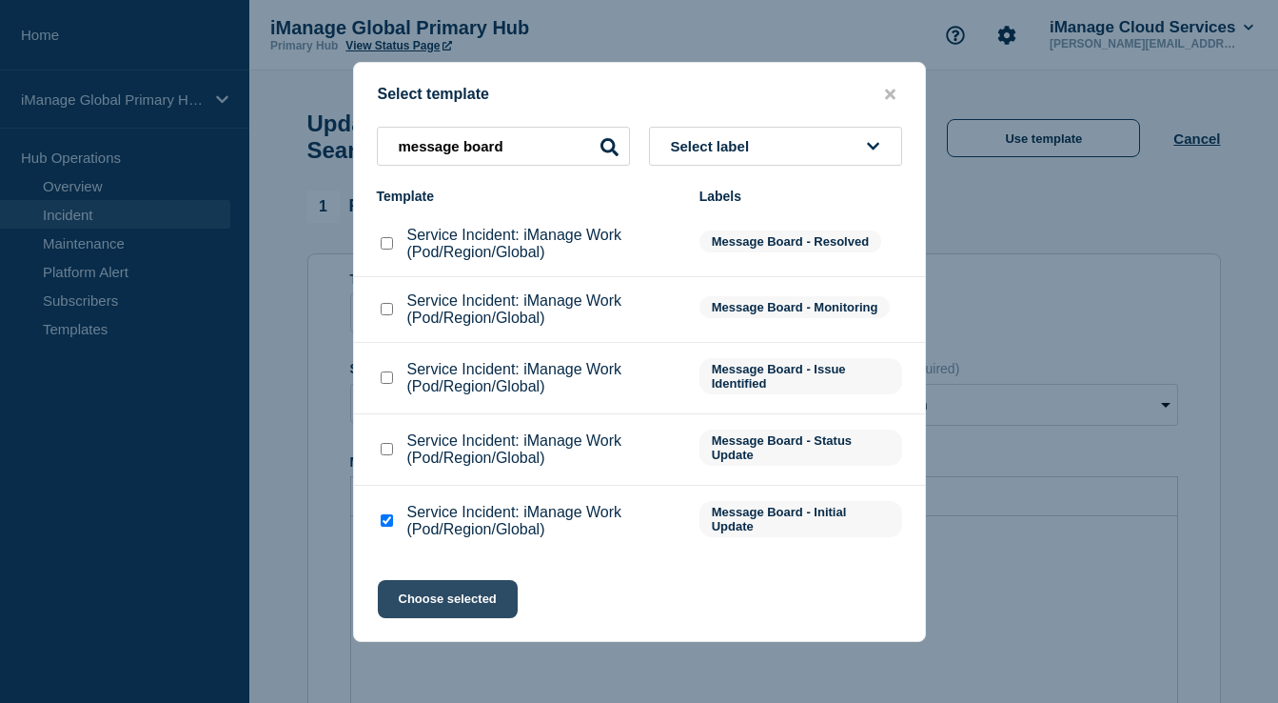
click at [440, 603] on button "Choose selected" at bounding box center [448, 599] width 140 height 38
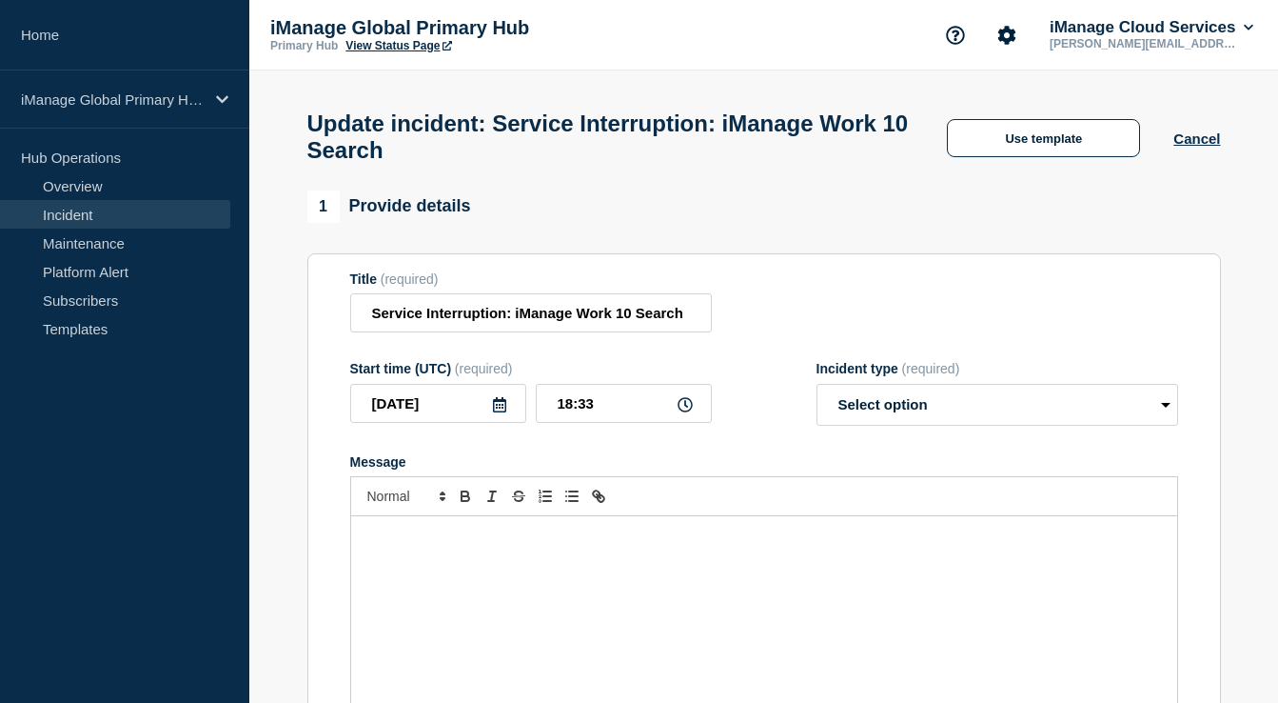
select select "investigating"
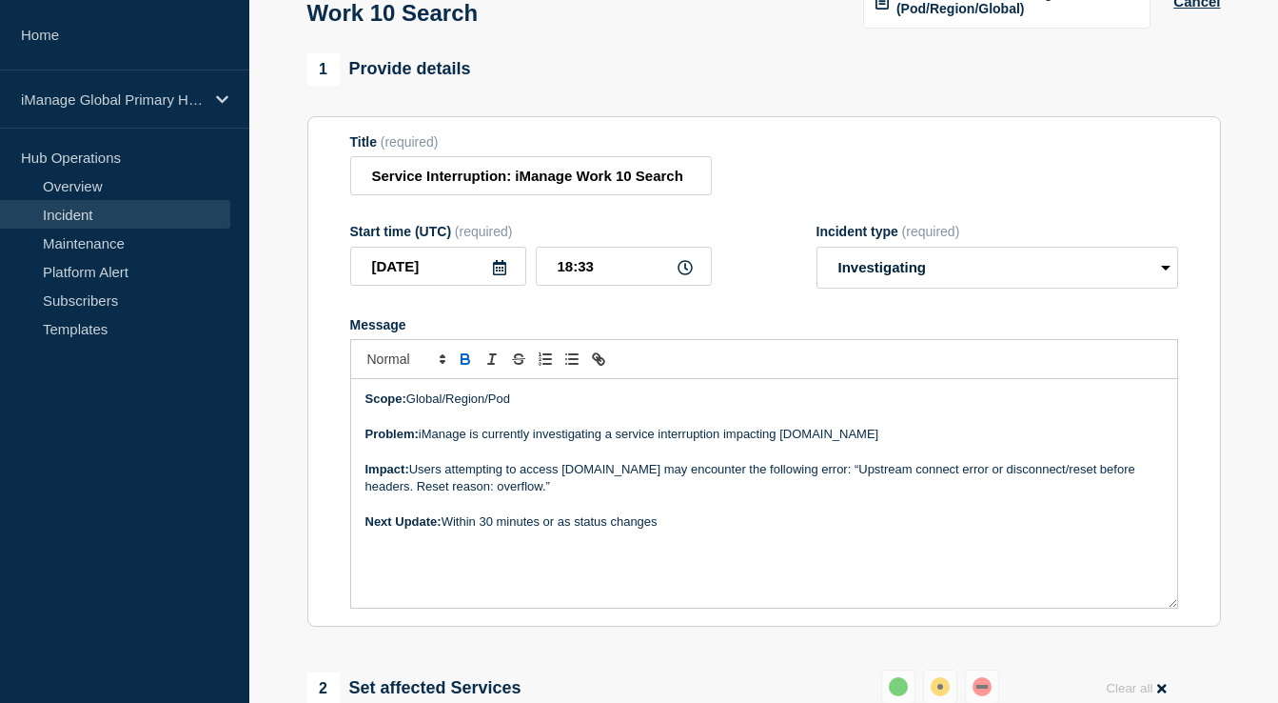
scroll to position [144, 0]
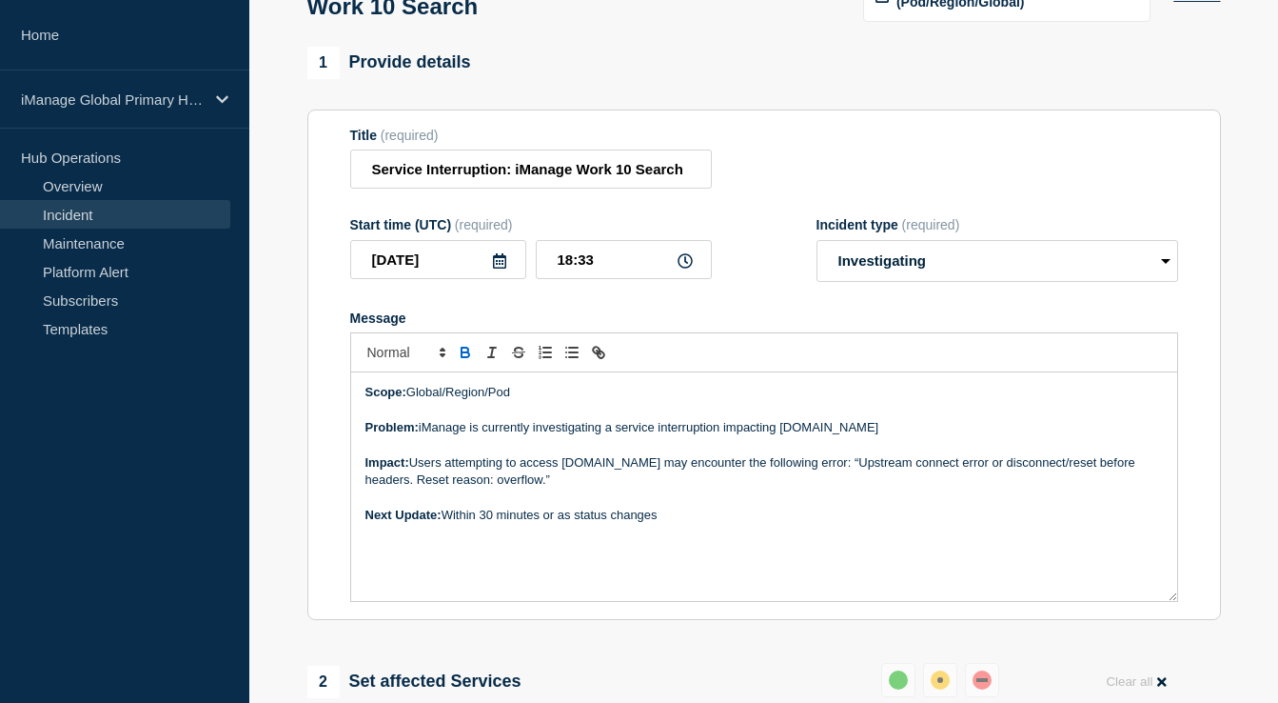
click at [617, 436] on p "Problem: iManage is currently investigating a service interruption impacting cl…" at bounding box center [765, 427] width 798 height 17
drag, startPoint x: 548, startPoint y: 411, endPoint x: 409, endPoint y: 413, distance: 139.0
click at [409, 401] on p "Scope: Global/Region/Pod" at bounding box center [765, 392] width 798 height 17
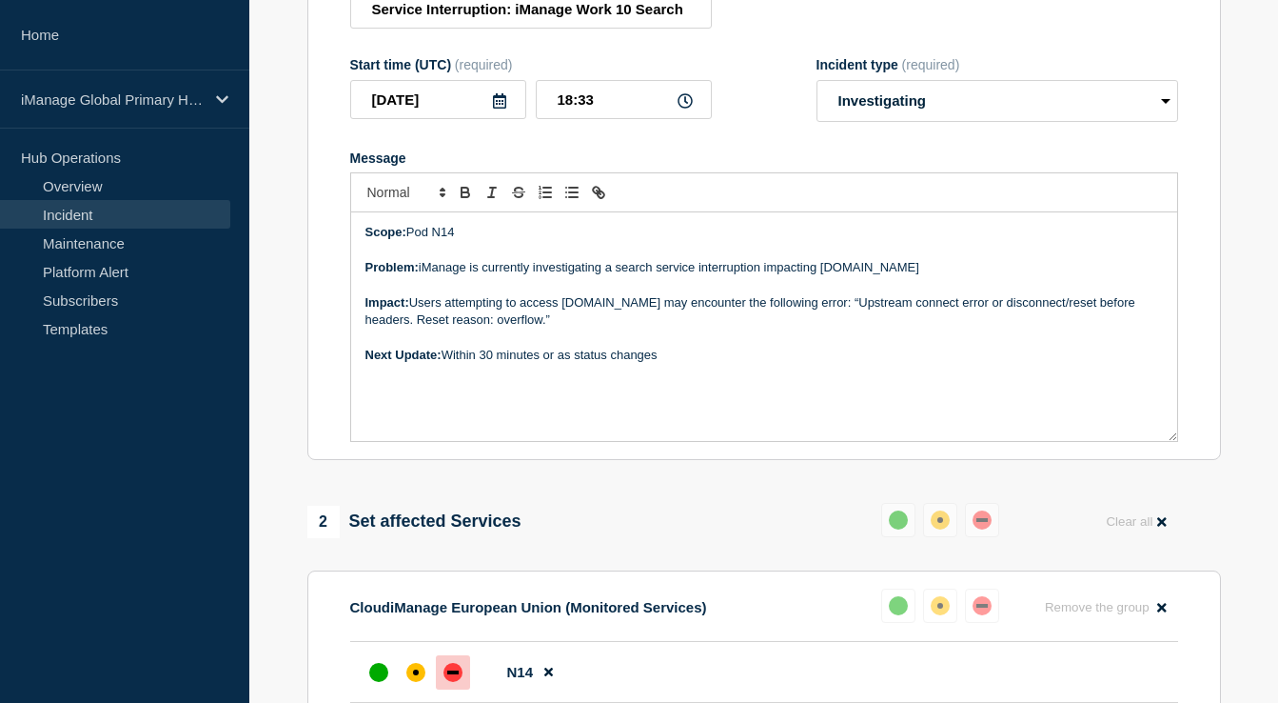
scroll to position [265, 0]
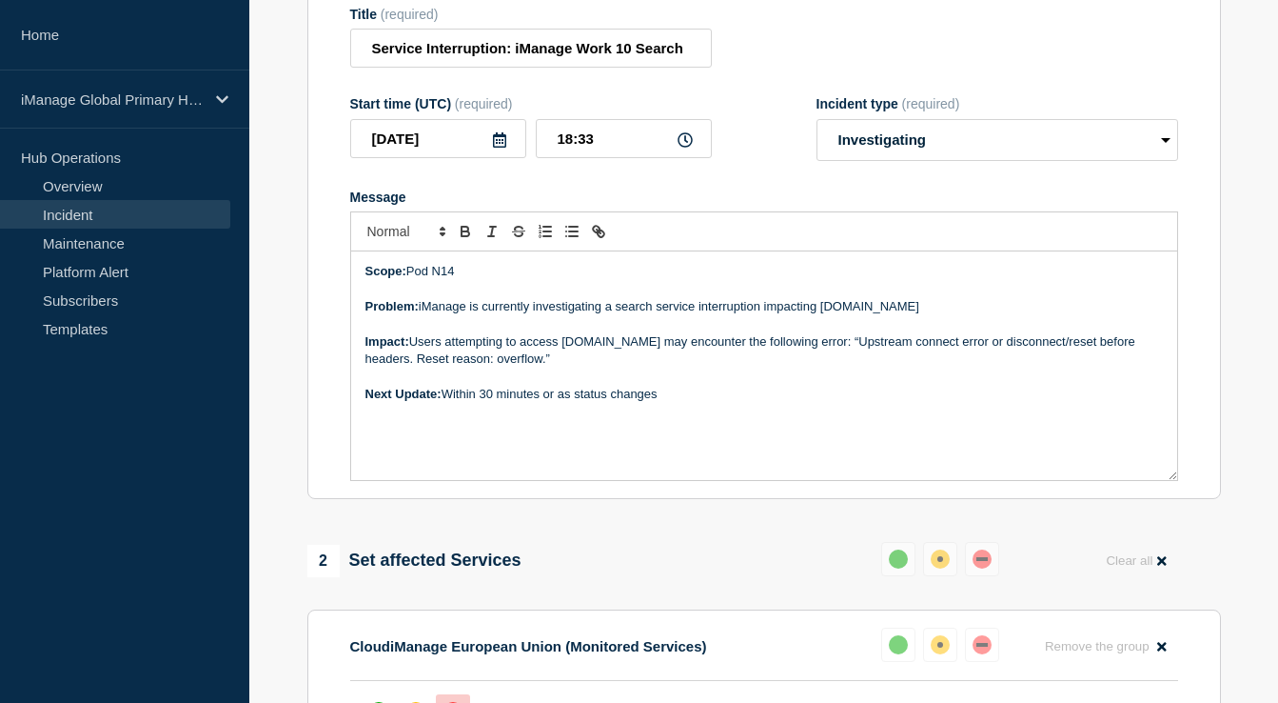
drag, startPoint x: 584, startPoint y: 377, endPoint x: 446, endPoint y: 360, distance: 138.1
click at [446, 360] on p "Impact: Users attempting to access cloudimanage.com may encounter the following…" at bounding box center [765, 350] width 798 height 35
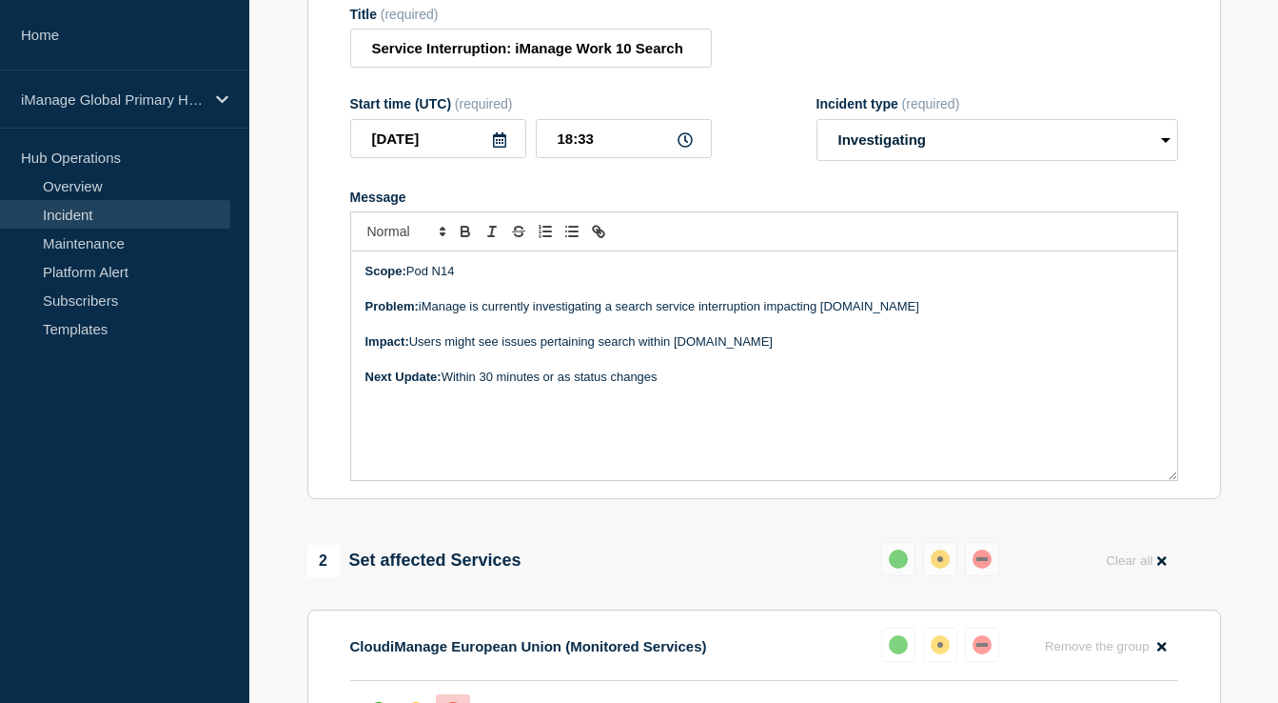
drag, startPoint x: 801, startPoint y: 365, endPoint x: 590, endPoint y: 365, distance: 210.4
click at [590, 350] on p "Impact: Users might see issues pertaining search within cloudimanage.com" at bounding box center [765, 341] width 798 height 17
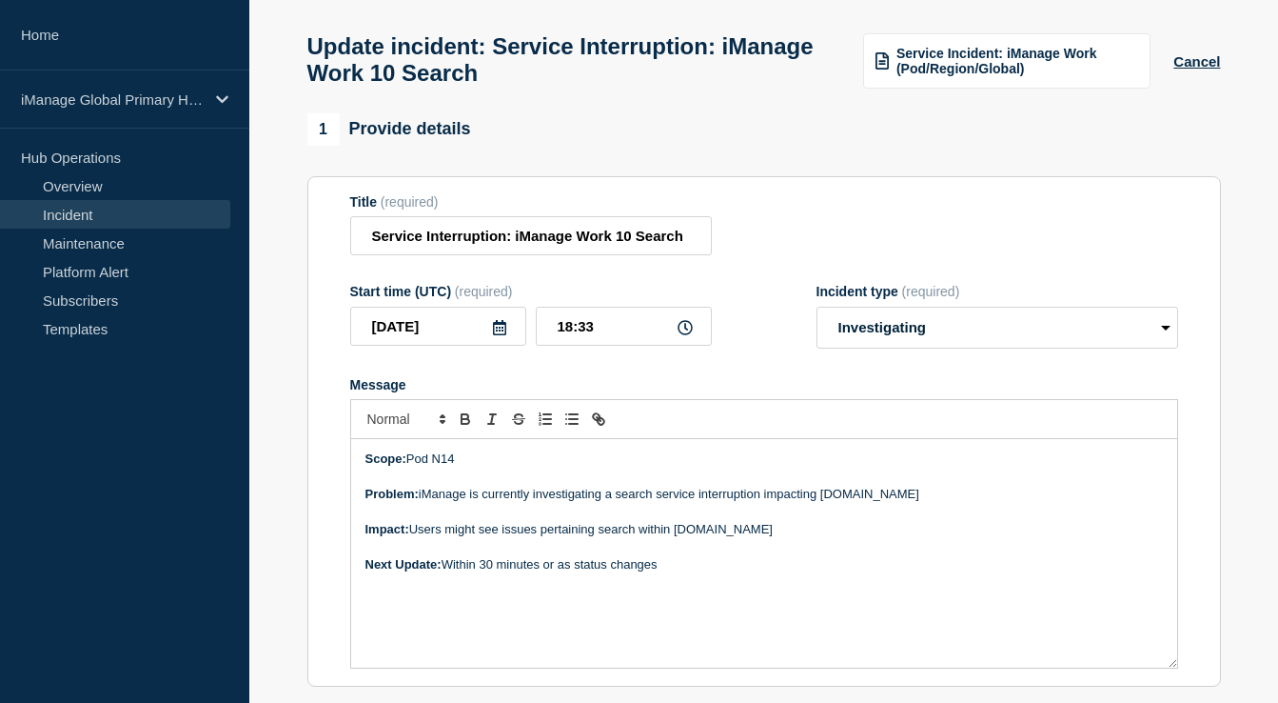
scroll to position [82, 0]
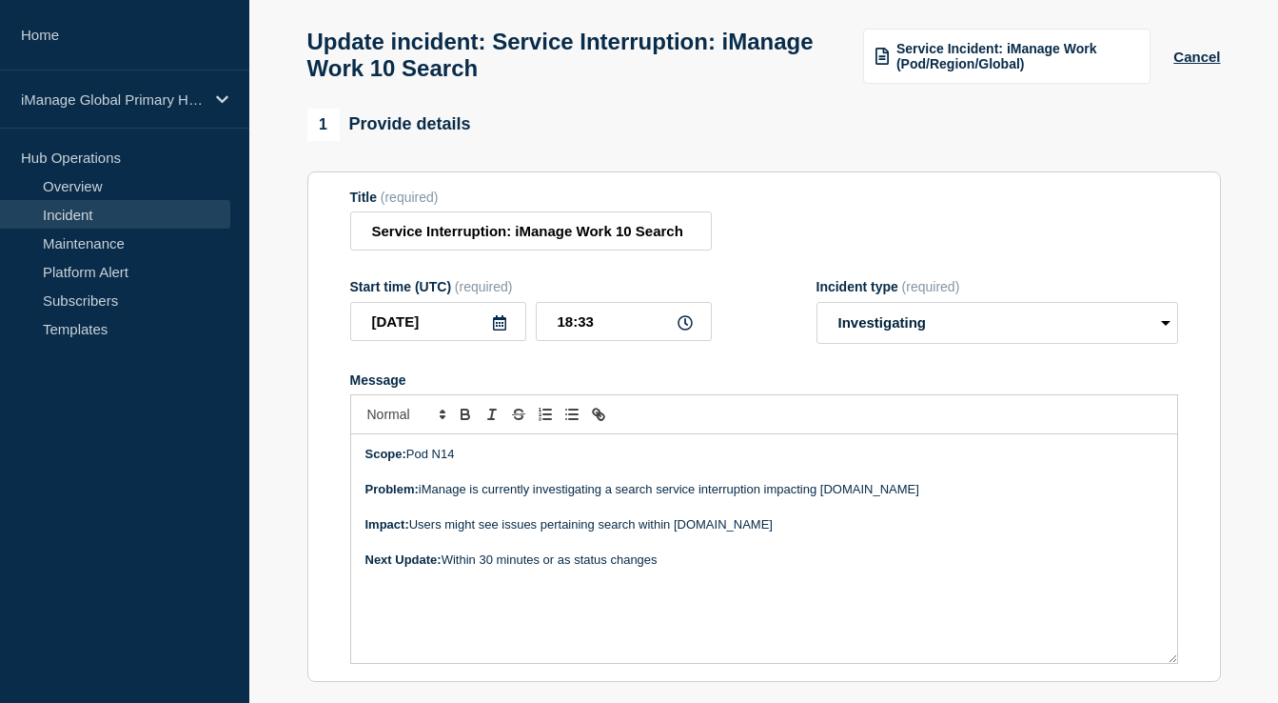
click at [690, 550] on p "Message" at bounding box center [765, 541] width 798 height 17
drag, startPoint x: 798, startPoint y: 548, endPoint x: 349, endPoint y: 474, distance: 454.5
click at [350, 474] on div "Scope: Pod N14 Problem: iManage is currently investigating a search service int…" at bounding box center [764, 548] width 828 height 229
copy div "Scope: Pod N14 Problem: iManage is currently investigating a search service int…"
click at [743, 533] on p "Impact: Users might see issues pertaining search within cloudimanage.com" at bounding box center [765, 524] width 798 height 17
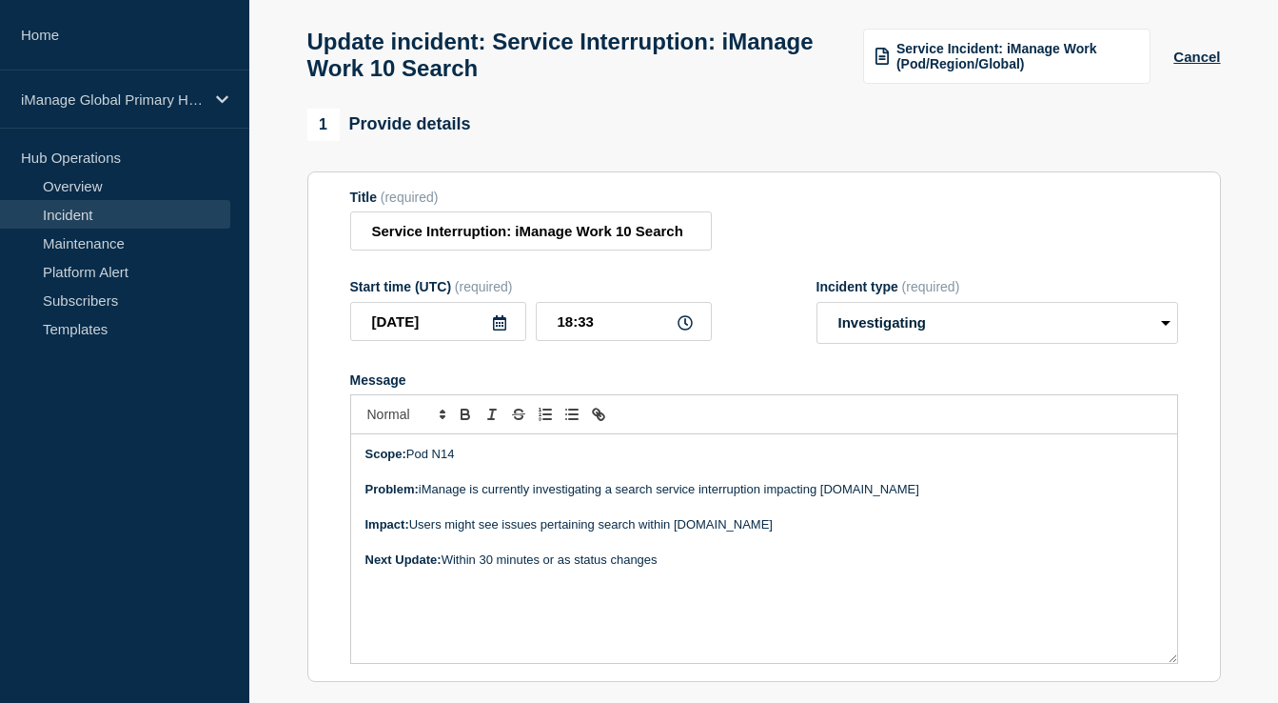
drag, startPoint x: 792, startPoint y: 544, endPoint x: 410, endPoint y: 543, distance: 381.7
click at [410, 533] on p "Impact: Users might see issues pertaining search within cloudimanage.com" at bounding box center [765, 524] width 798 height 17
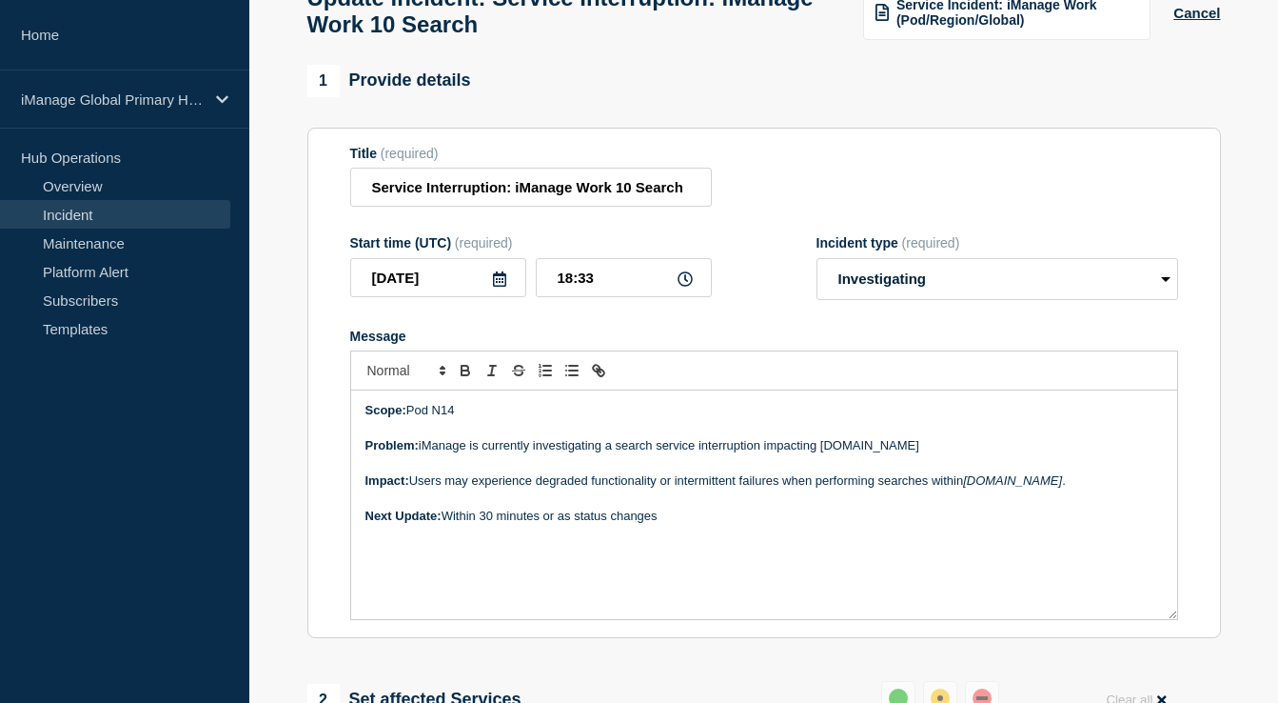
scroll to position [127, 0]
click at [411, 488] on p "Impact: Users may experience degraded functionality or intermittent failures wh…" at bounding box center [765, 479] width 798 height 17
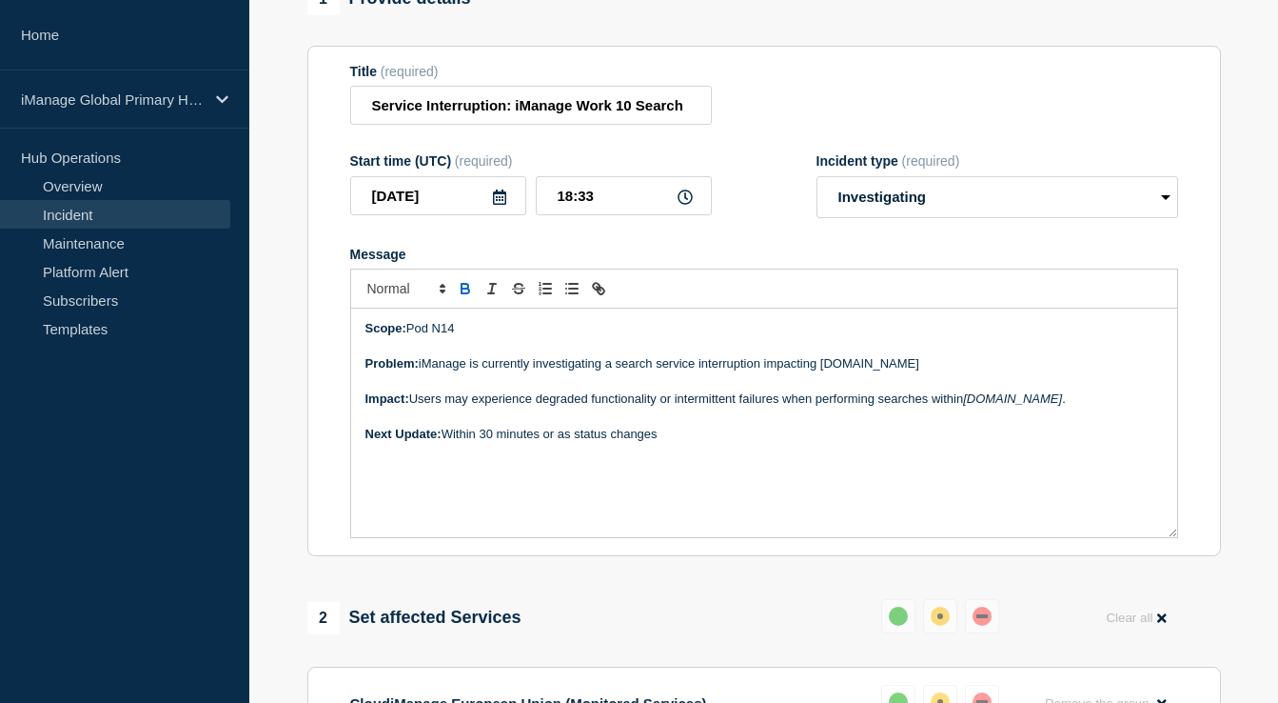
scroll to position [0, 0]
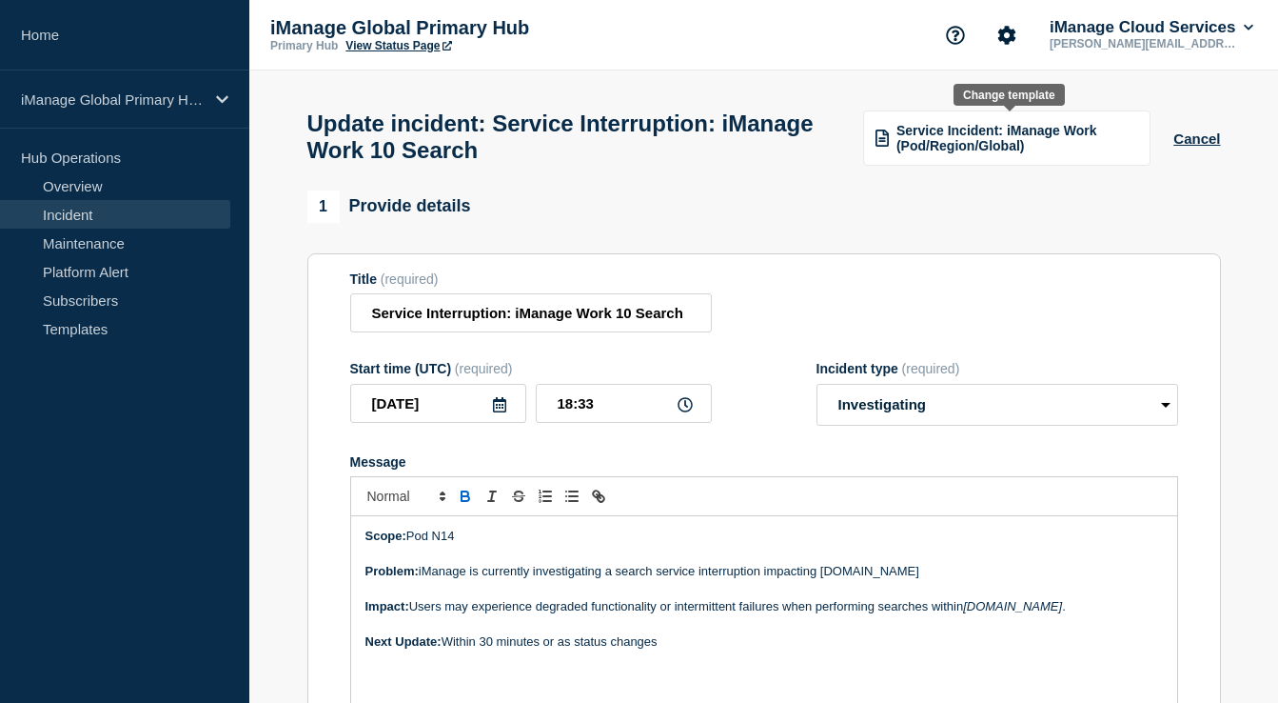
click at [952, 138] on span "Service Incident: iManage Work (Pod/Region/Global)" at bounding box center [1018, 138] width 242 height 30
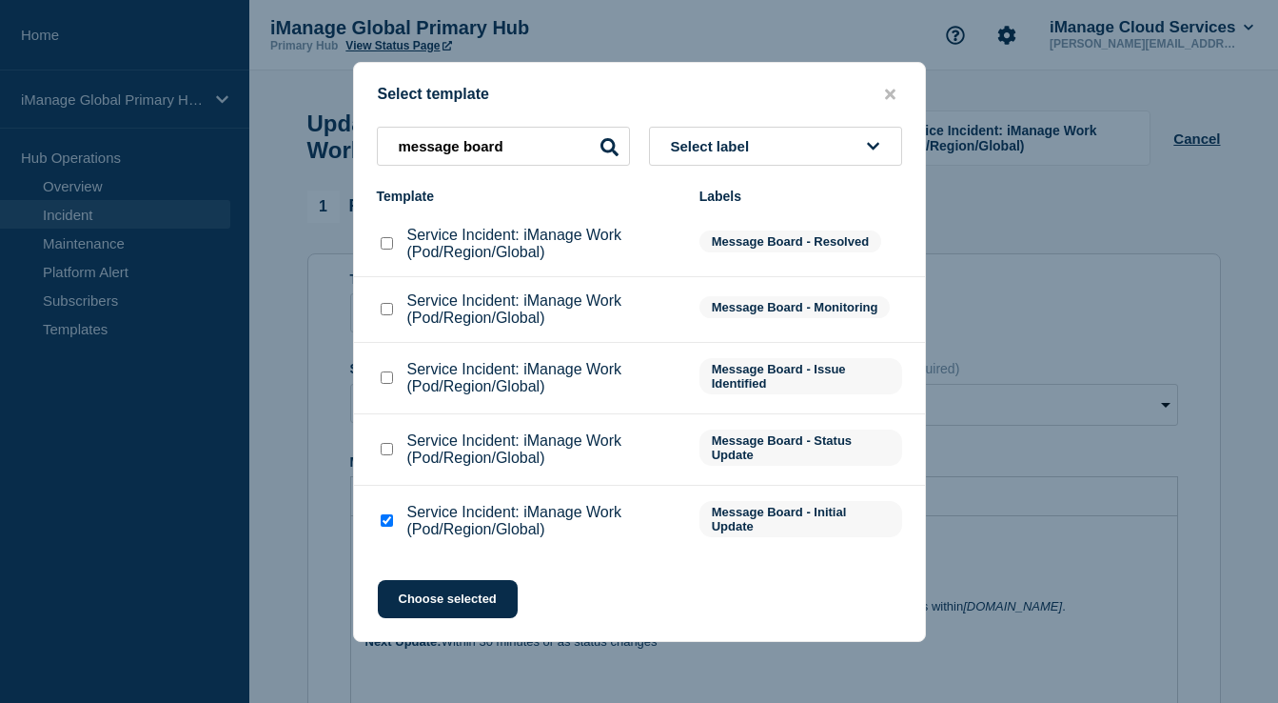
scroll to position [17, 0]
click at [889, 87] on icon "close button" at bounding box center [890, 94] width 10 height 15
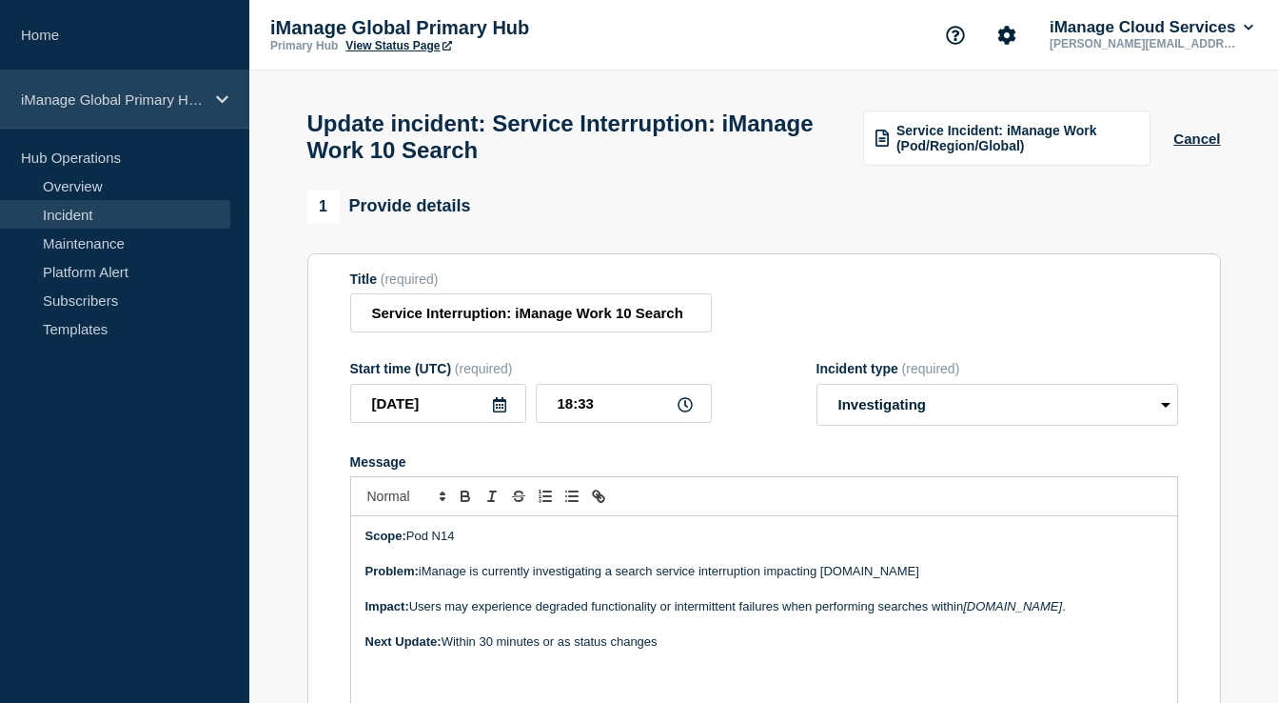
click at [199, 91] on p "iManage Global Primary Hub" at bounding box center [112, 99] width 183 height 16
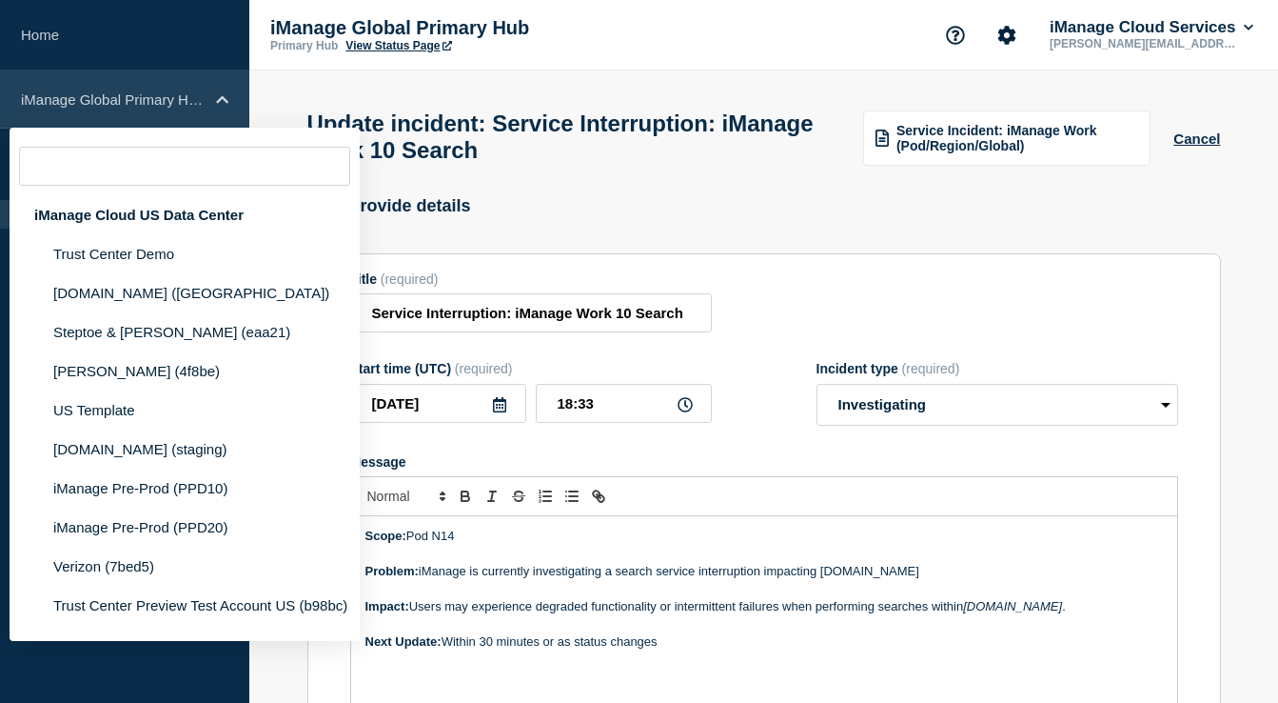
click at [168, 100] on p "iManage Global Primary Hub" at bounding box center [112, 99] width 183 height 16
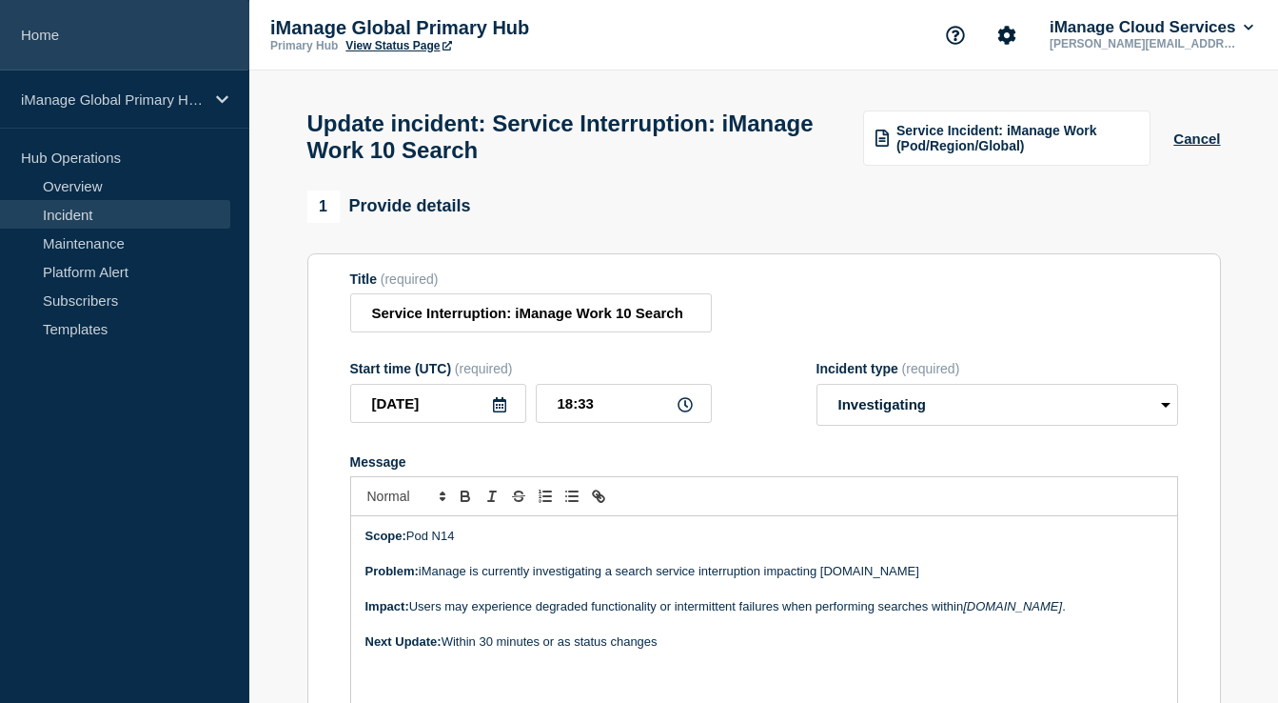
click at [130, 39] on link "Home" at bounding box center [124, 35] width 249 height 70
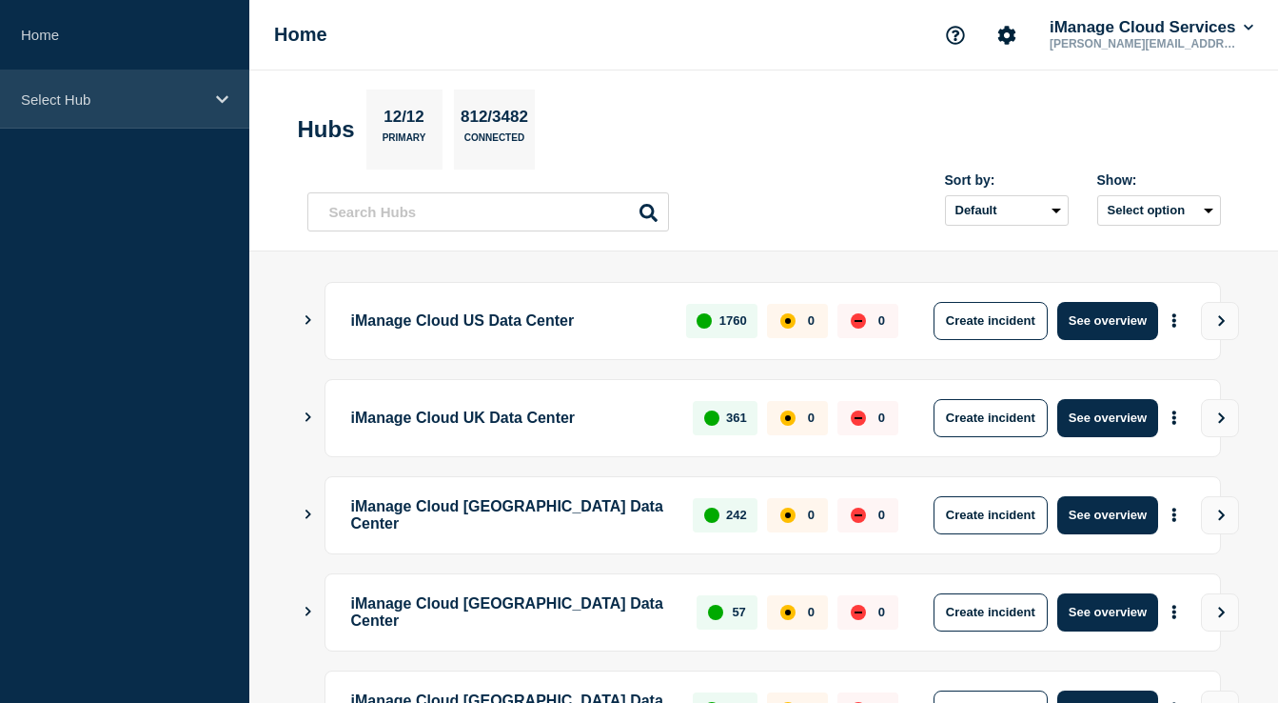
click at [124, 104] on p "Select Hub" at bounding box center [112, 99] width 183 height 16
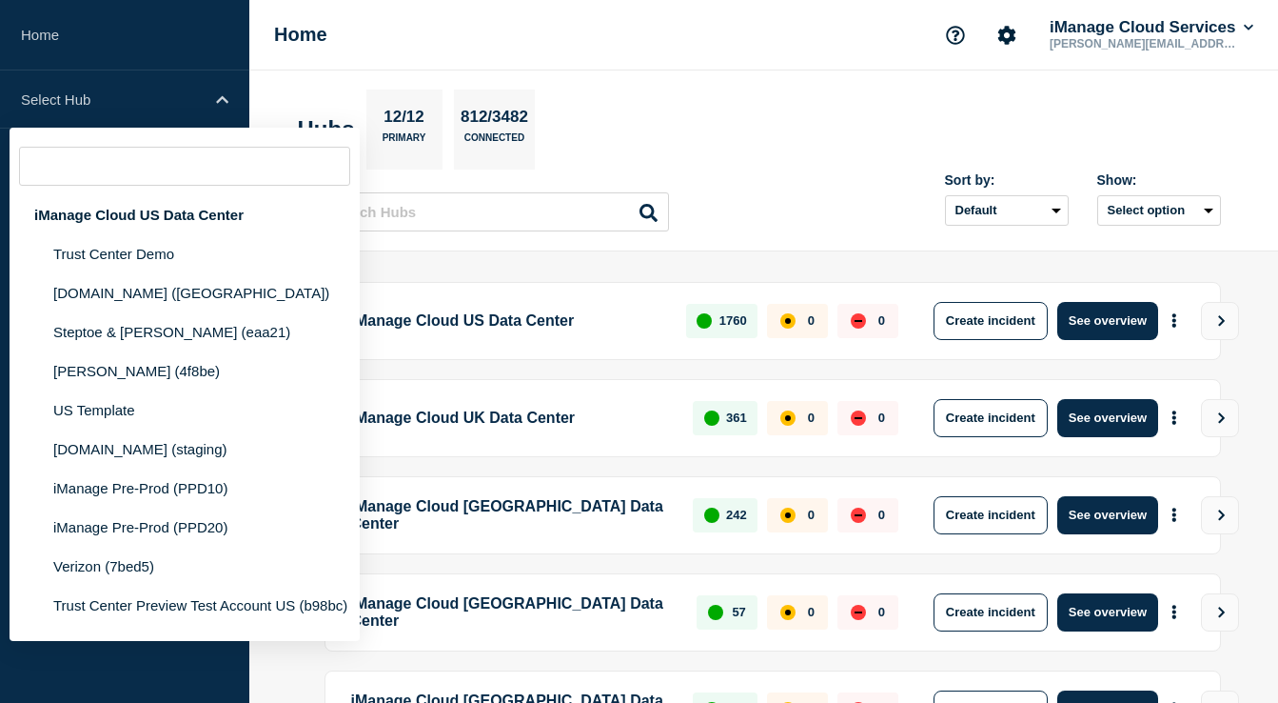
click at [298, 54] on div "Home iManage Cloud Services dylan.thompson@imanage.com" at bounding box center [763, 35] width 1029 height 70
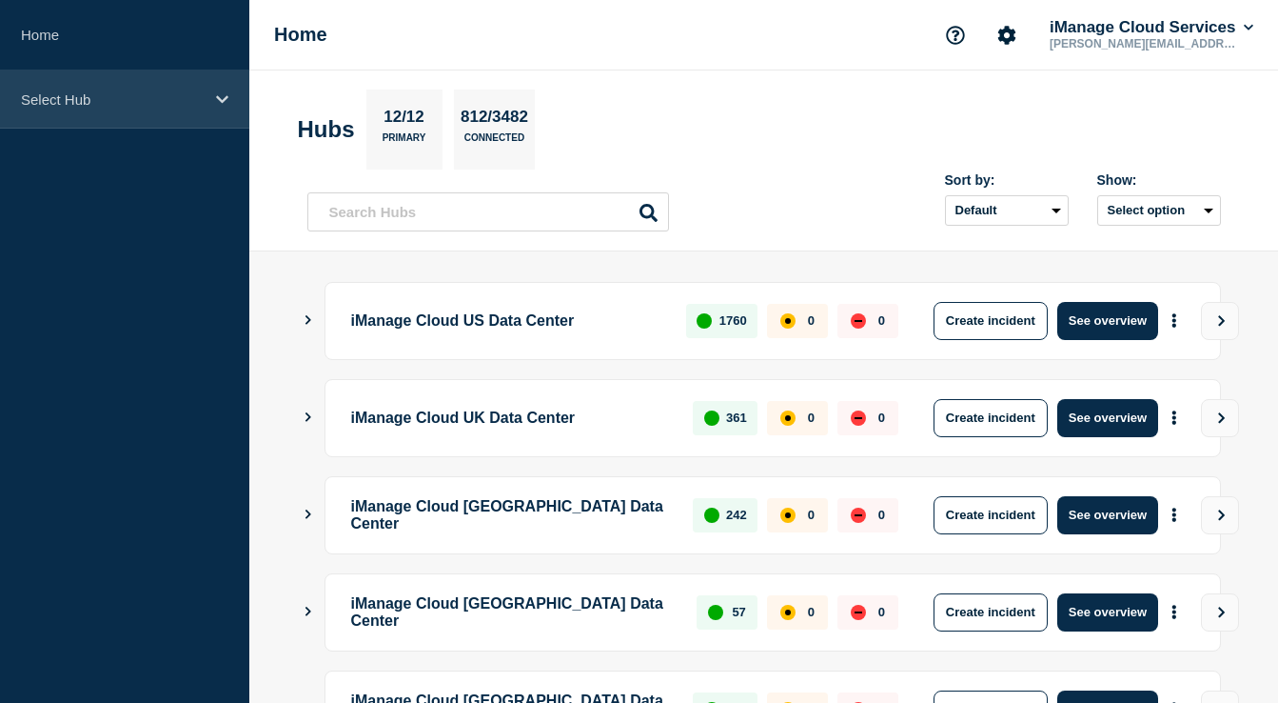
click at [138, 91] on p "Select Hub" at bounding box center [112, 99] width 183 height 16
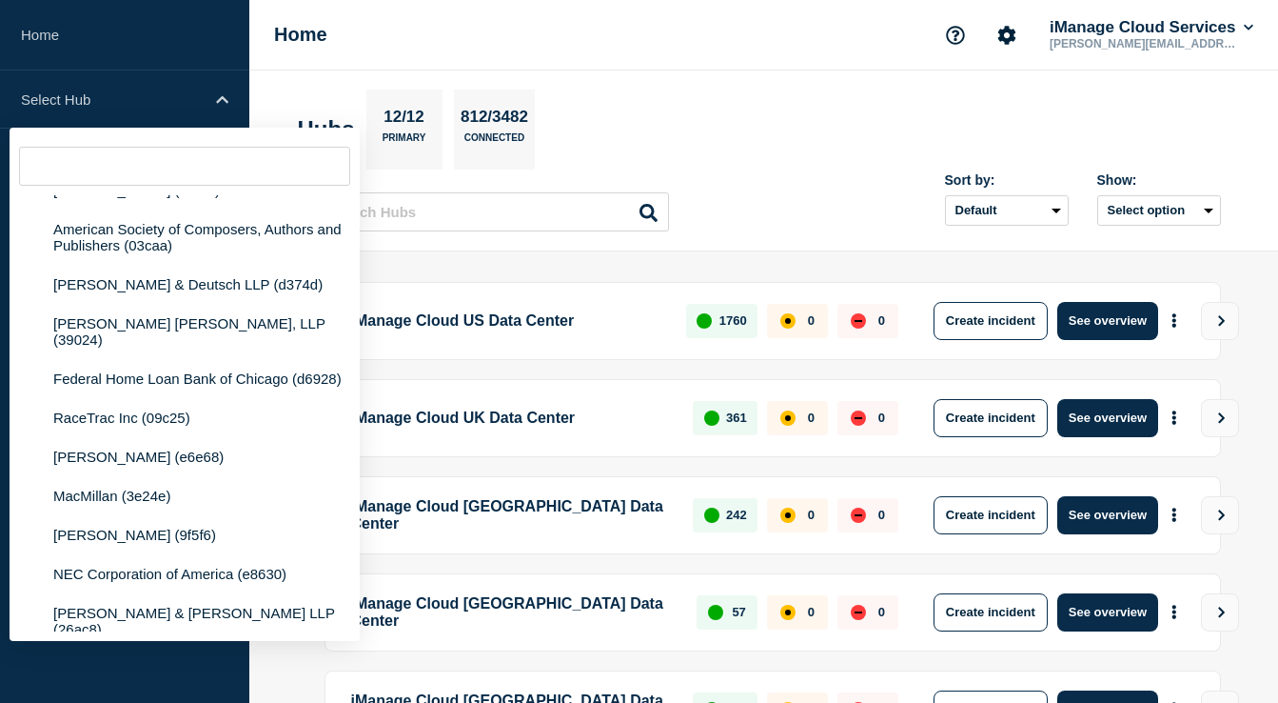
scroll to position [1651, 0]
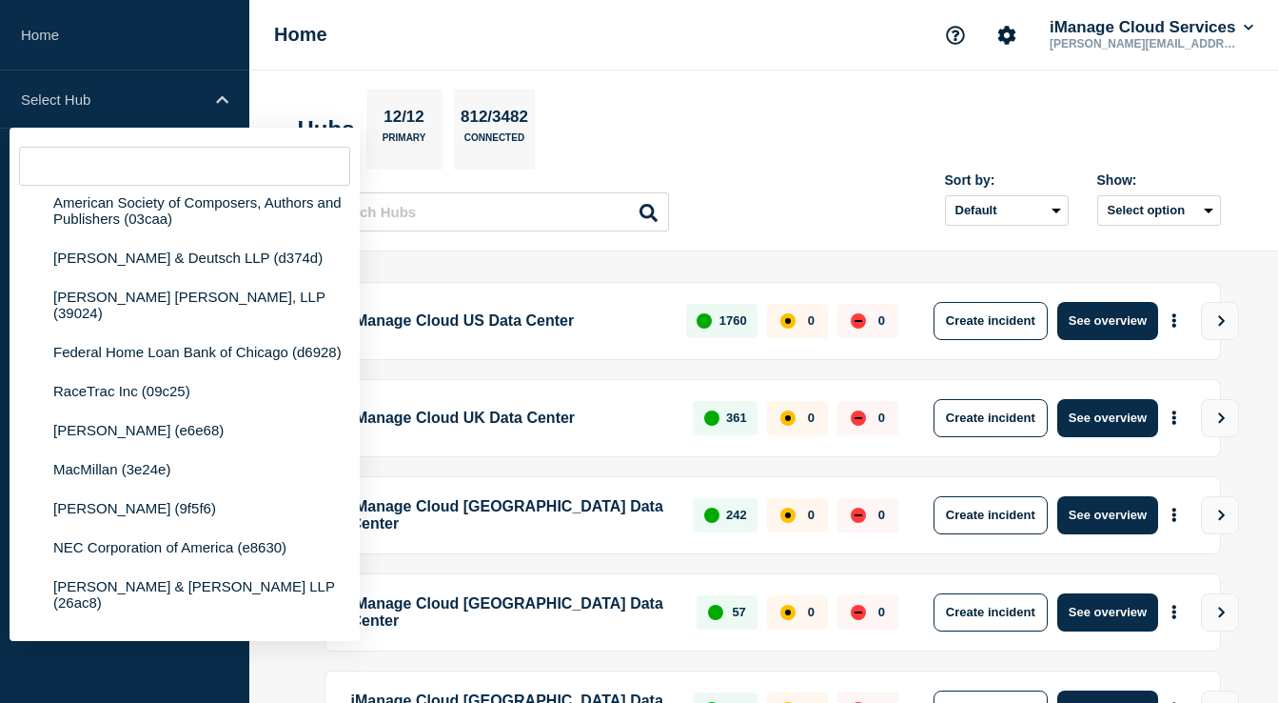
click at [775, 114] on section "Hubs 12/12 Primary 812/3482 Connected" at bounding box center [764, 129] width 933 height 80
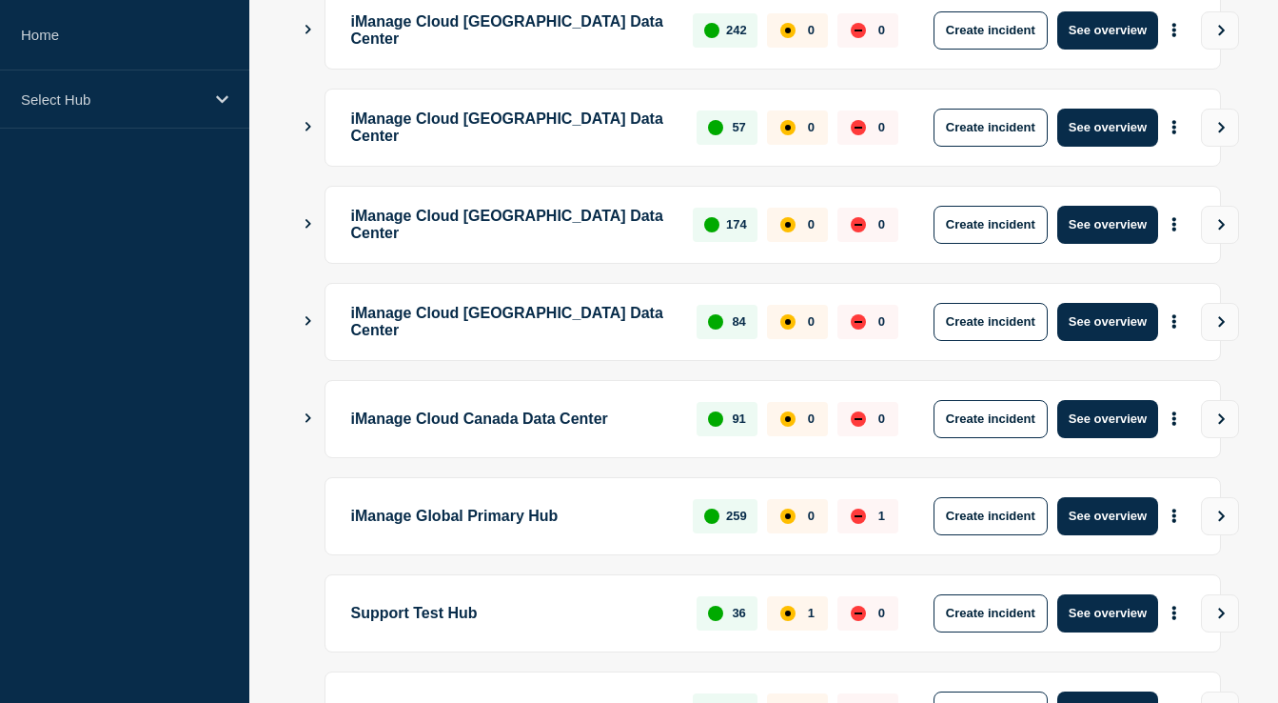
scroll to position [651, 0]
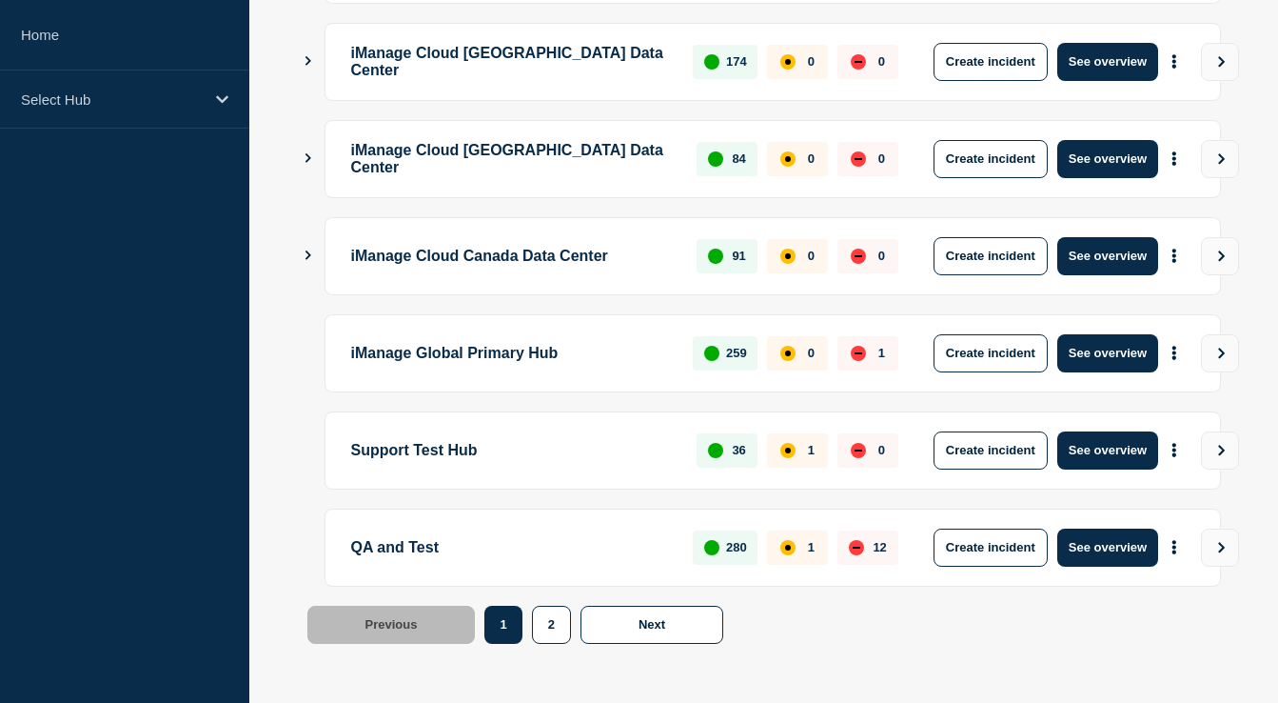
click at [545, 366] on p "iManage Global Primary Hub" at bounding box center [511, 353] width 321 height 38
click at [1184, 345] on button "More actions" at bounding box center [1174, 352] width 25 height 35
click at [1148, 441] on link "View Status Page" at bounding box center [1172, 441] width 140 height 16
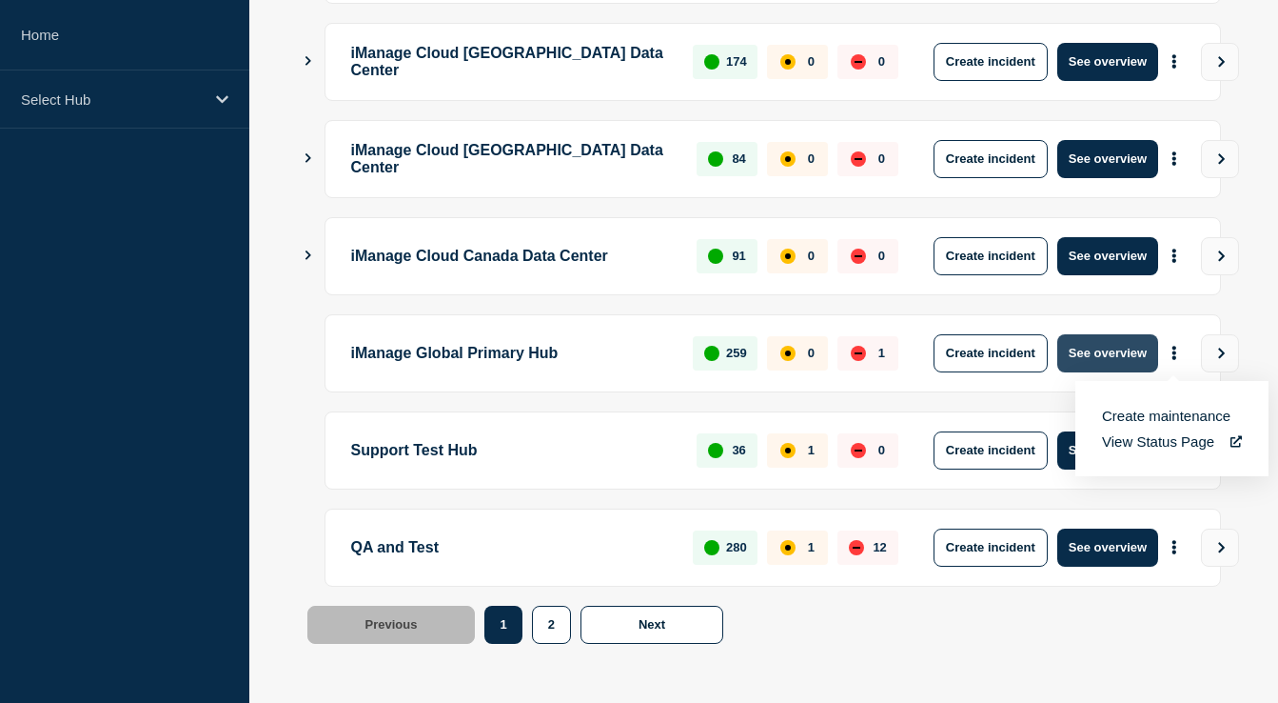
click at [1086, 344] on button "See overview" at bounding box center [1108, 353] width 101 height 38
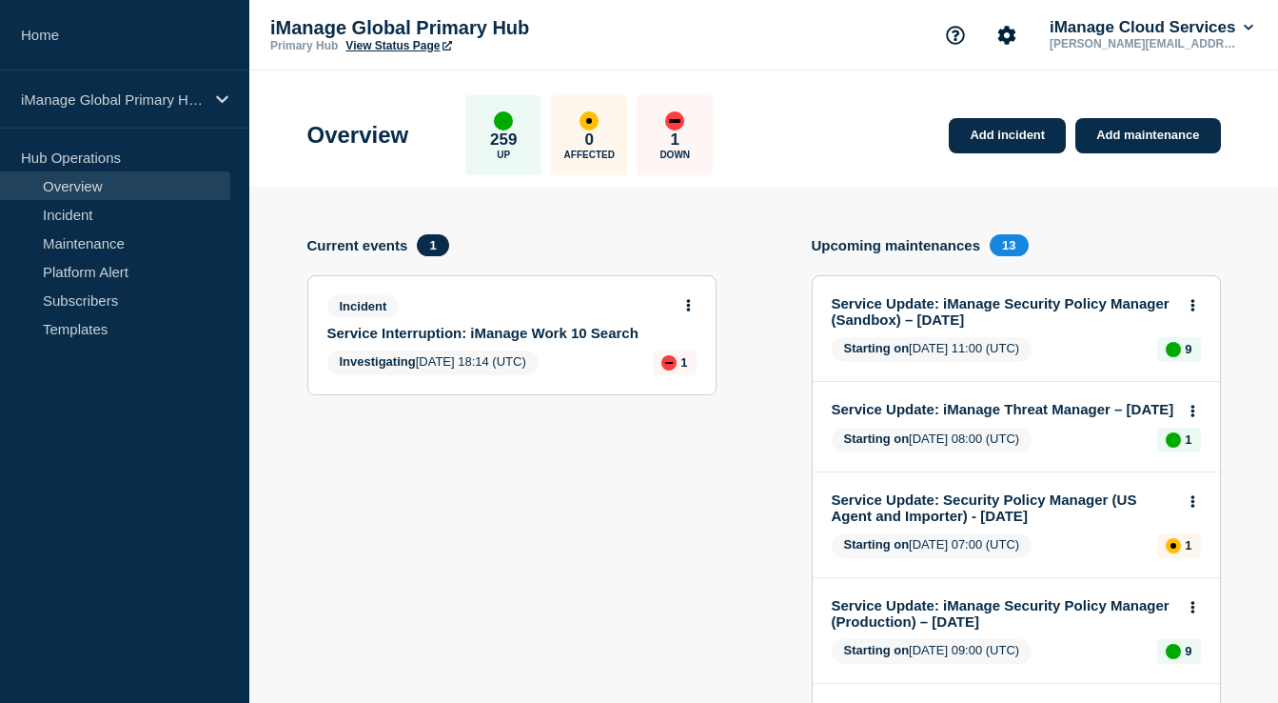
click at [671, 141] on div "1 Down" at bounding box center [675, 135] width 76 height 80
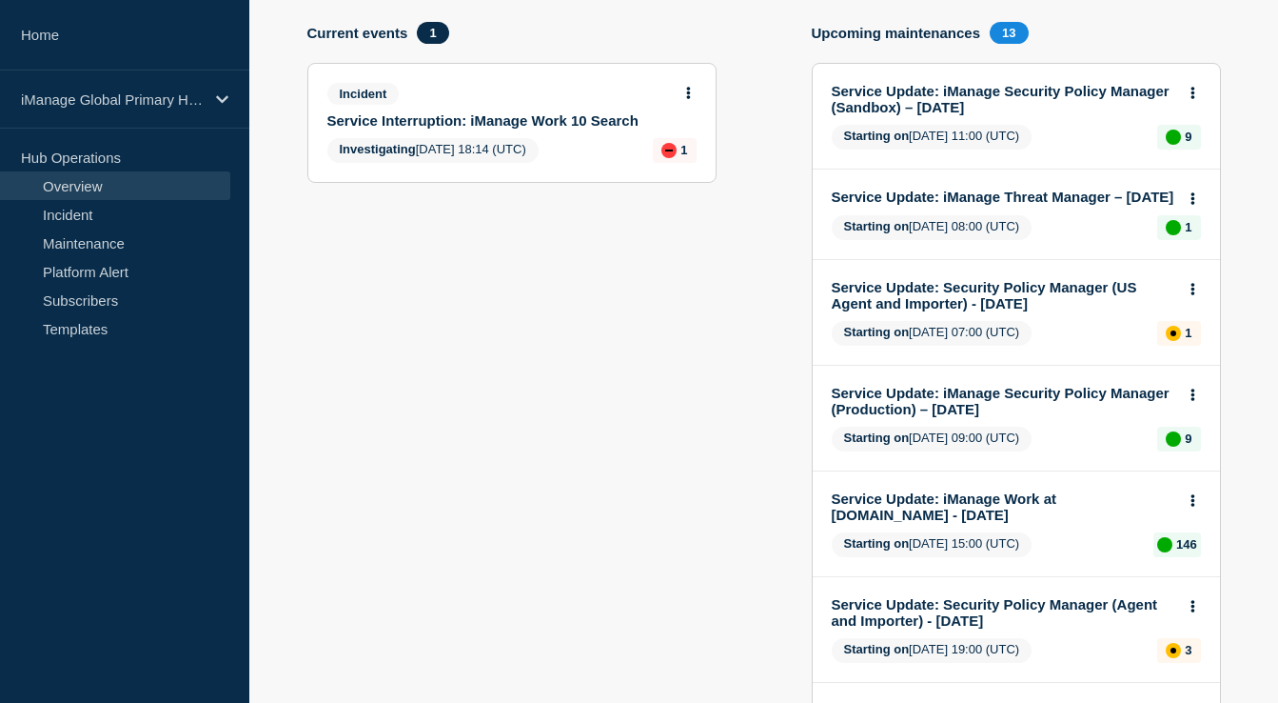
click at [569, 155] on div "Investigating 2025-09-29 18:14 (UTC) 1" at bounding box center [511, 150] width 369 height 25
click at [543, 126] on link "Service Interruption: iManage Work 10 Search" at bounding box center [499, 119] width 344 height 16
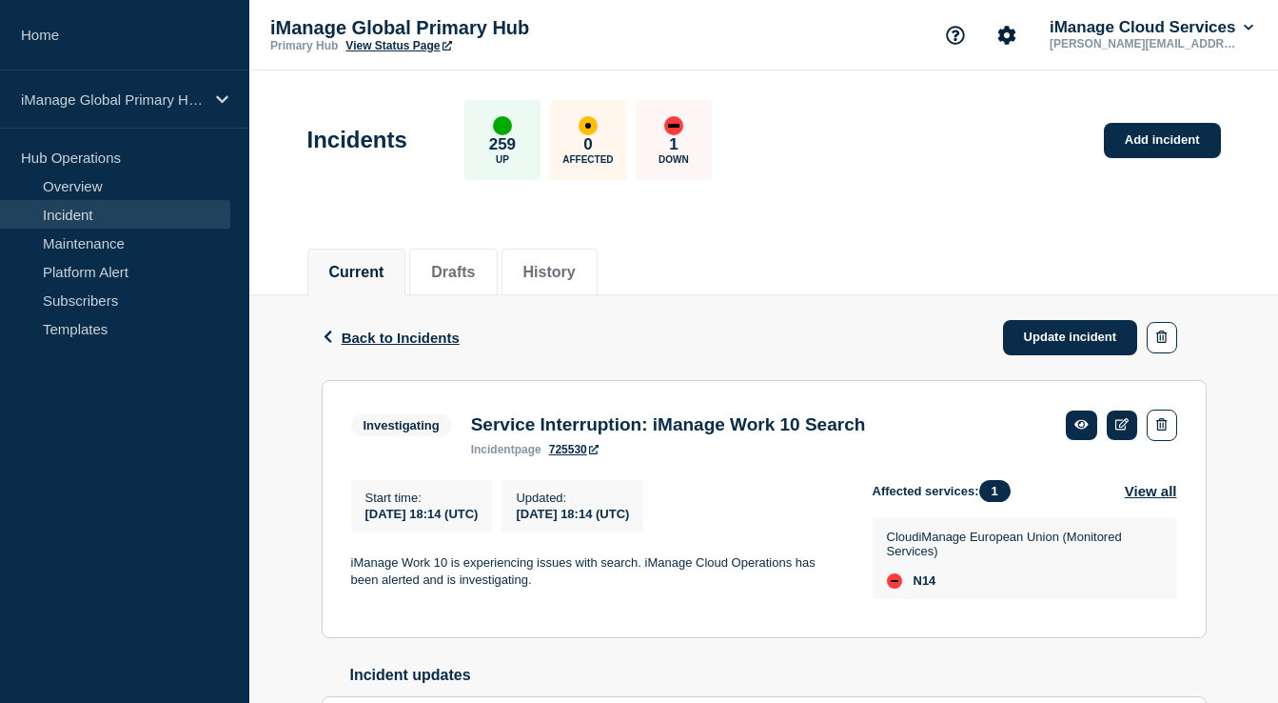
scroll to position [161, 0]
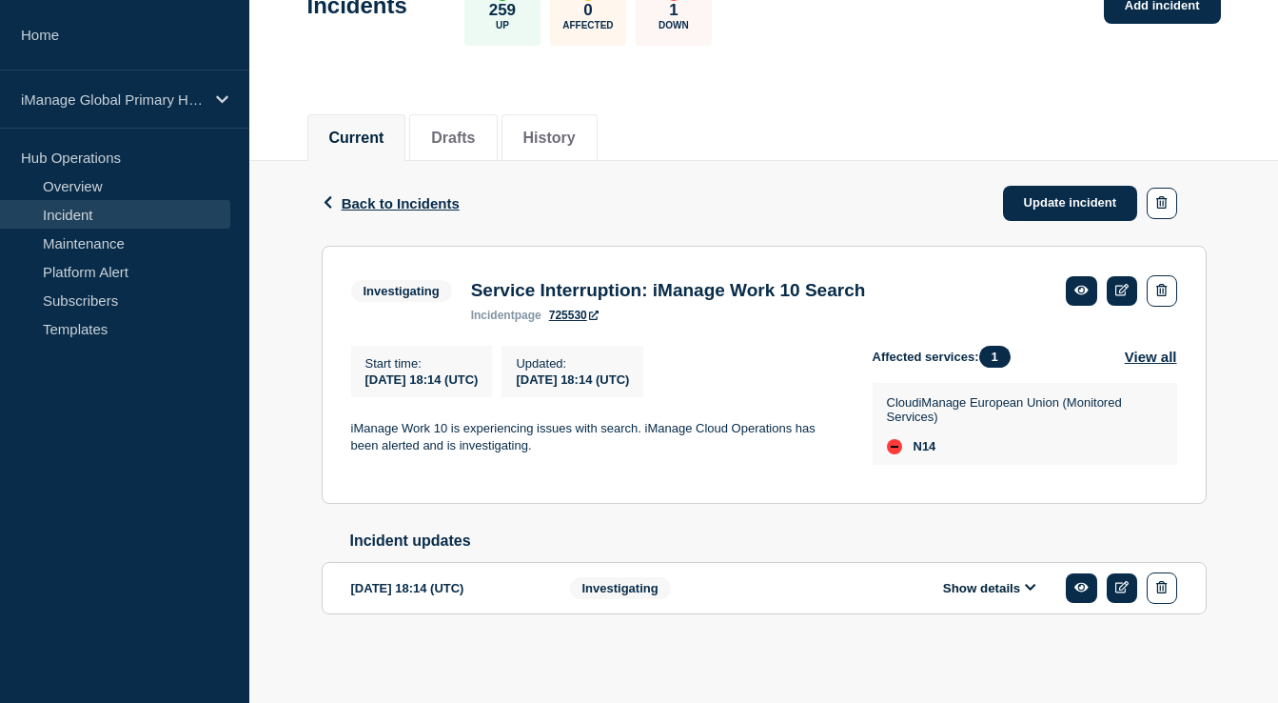
click at [427, 192] on div "Back Back to Incidents Update incident" at bounding box center [764, 203] width 885 height 85
click at [426, 195] on span "Back to Incidents" at bounding box center [401, 203] width 118 height 16
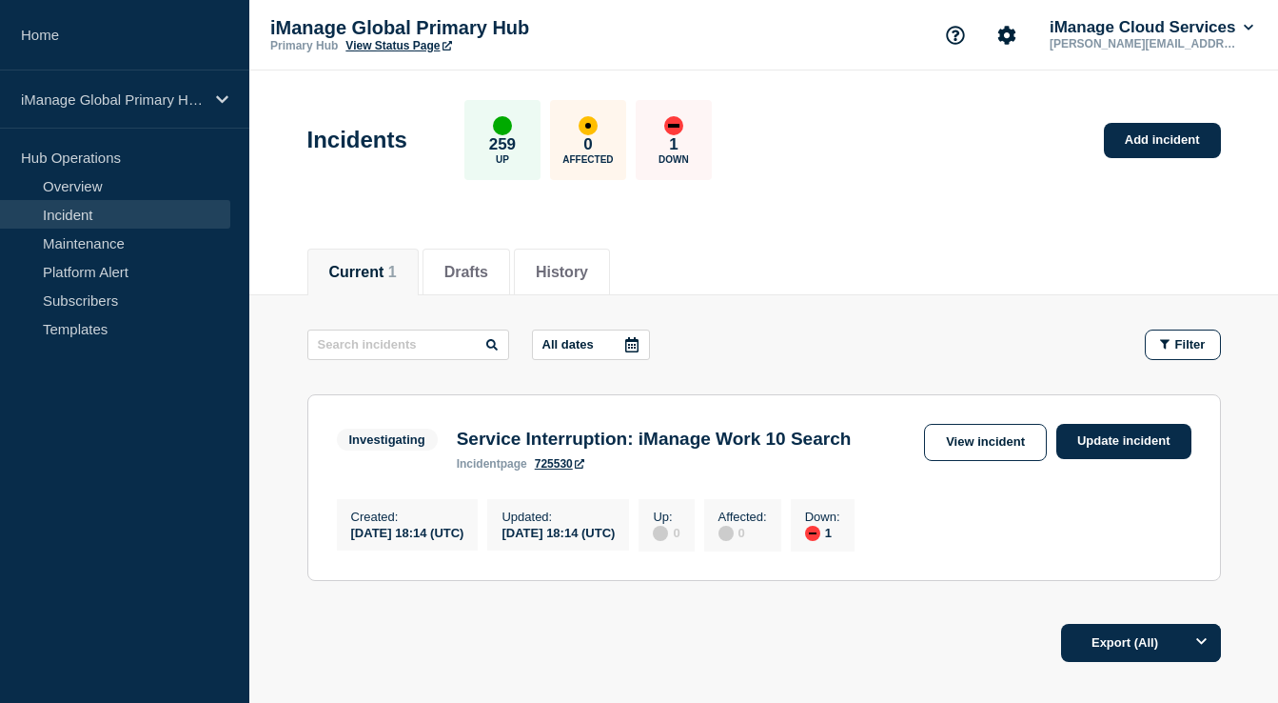
click at [593, 150] on div "0 Affected" at bounding box center [588, 140] width 76 height 80
click at [677, 145] on div "1 Down" at bounding box center [674, 140] width 76 height 80
click at [677, 126] on div "down" at bounding box center [673, 125] width 19 height 19
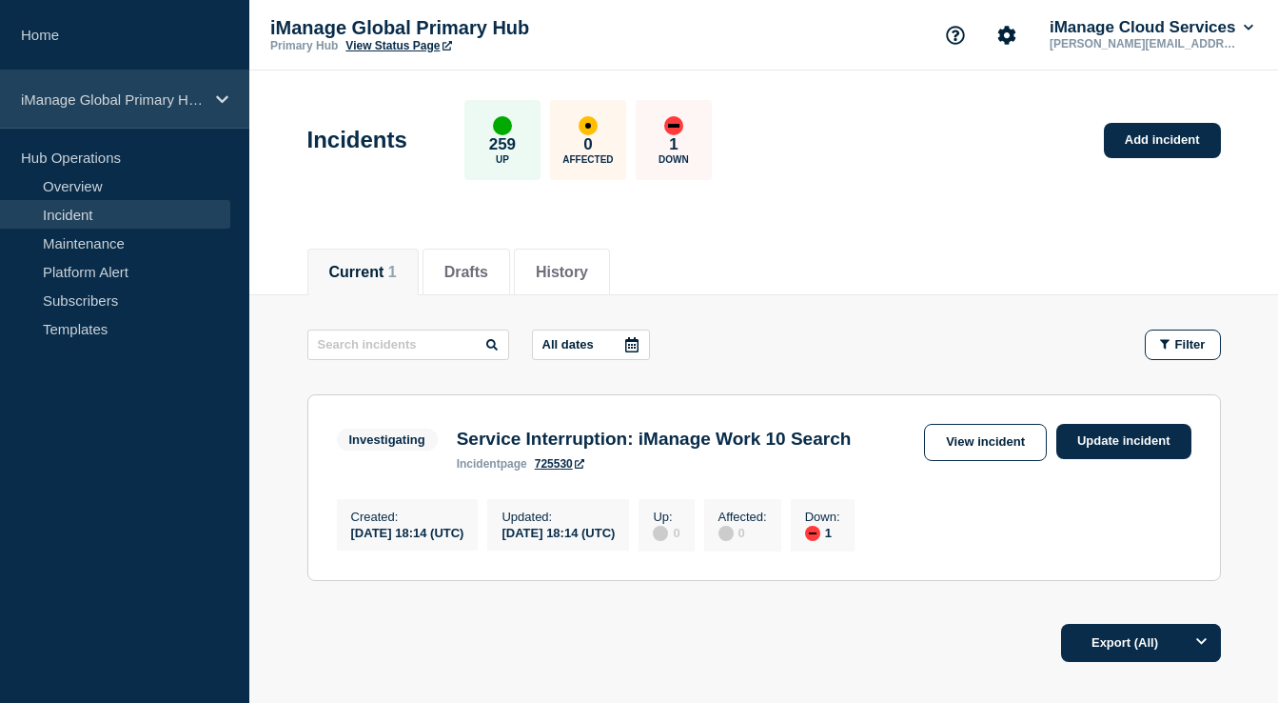
click at [115, 94] on p "iManage Global Primary Hub" at bounding box center [112, 99] width 183 height 16
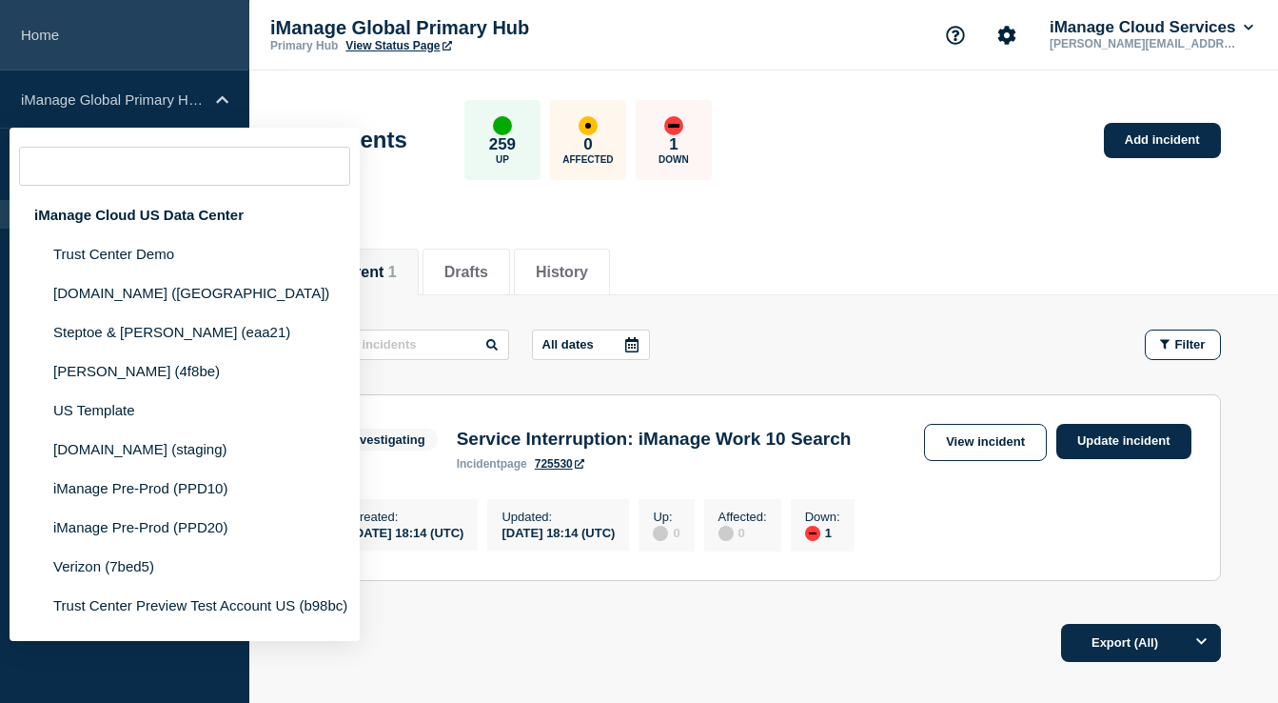
click at [114, 48] on link "Home" at bounding box center [124, 35] width 249 height 70
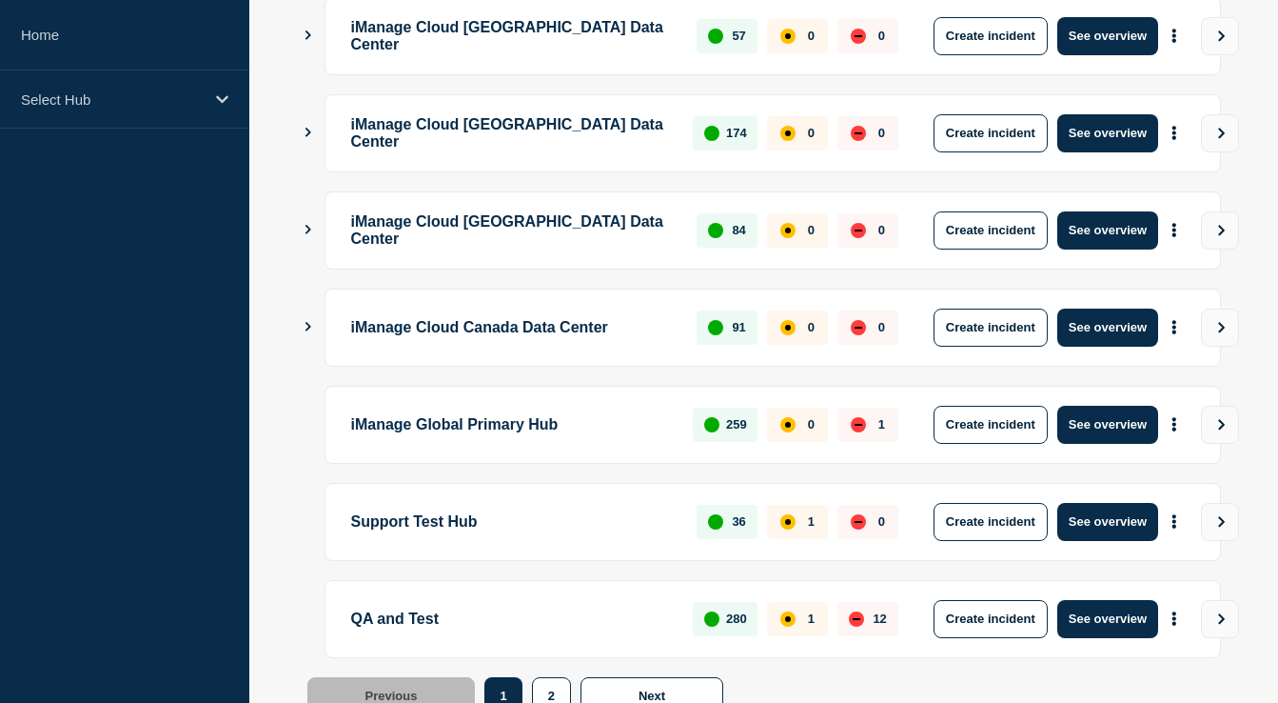
scroll to position [584, 0]
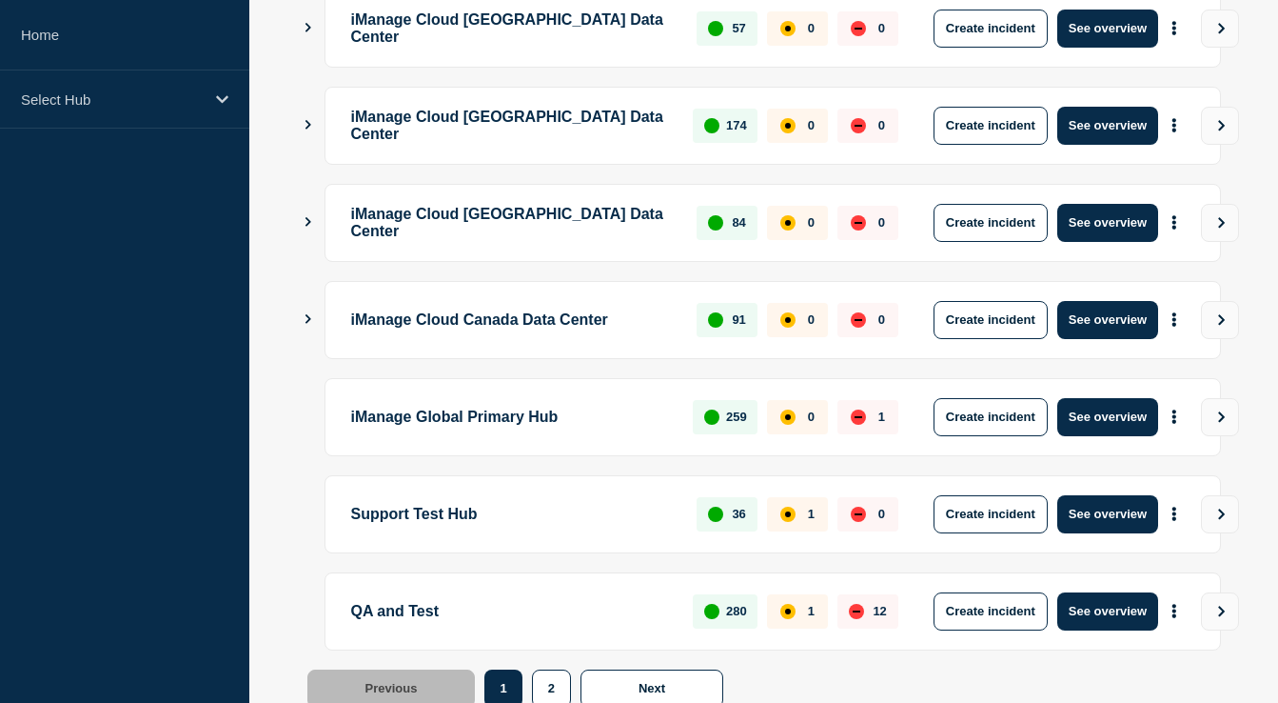
click at [854, 418] on div "down" at bounding box center [858, 416] width 15 height 15
click at [463, 411] on p "iManage Global Primary Hub" at bounding box center [511, 417] width 321 height 38
click at [591, 323] on p "iManage Cloud Canada Data Center" at bounding box center [513, 320] width 325 height 38
click at [313, 316] on div "iManage Cloud Canada Data Center 91 0 0 Create incident See overview" at bounding box center [764, 320] width 914 height 78
click at [310, 317] on icon "Show Connected Hubs" at bounding box center [308, 319] width 12 height 10
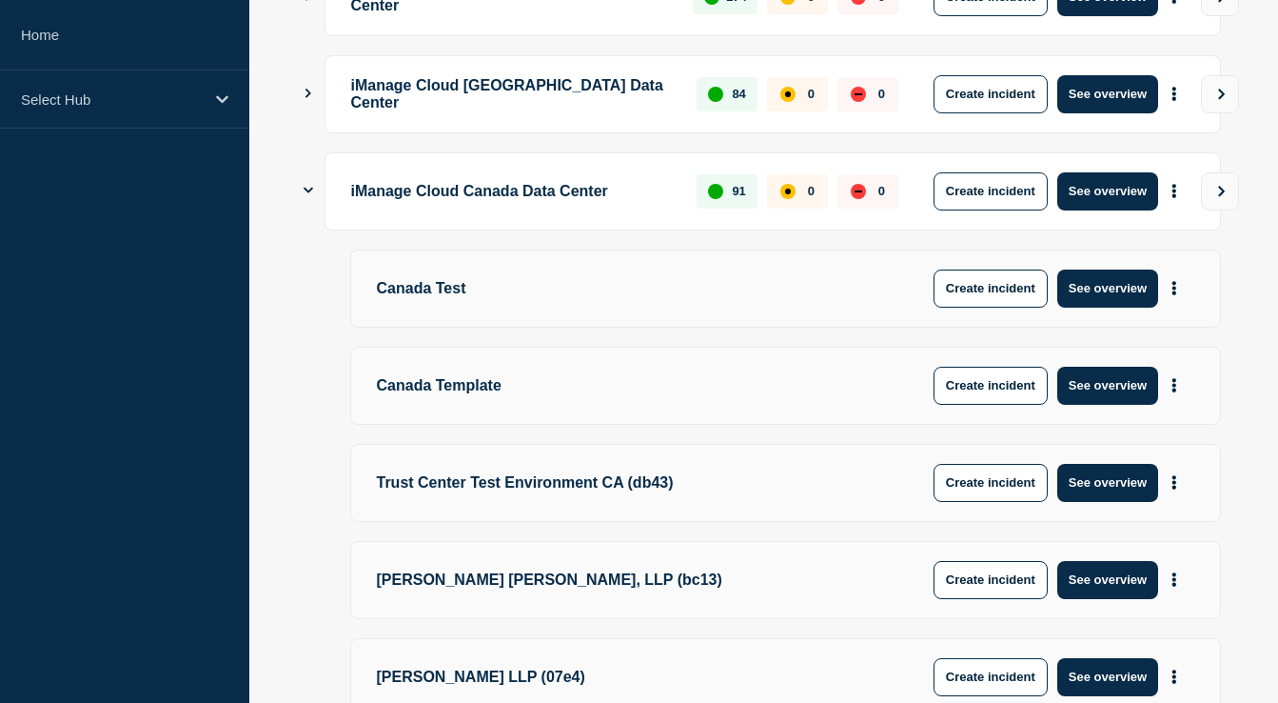
scroll to position [710, 0]
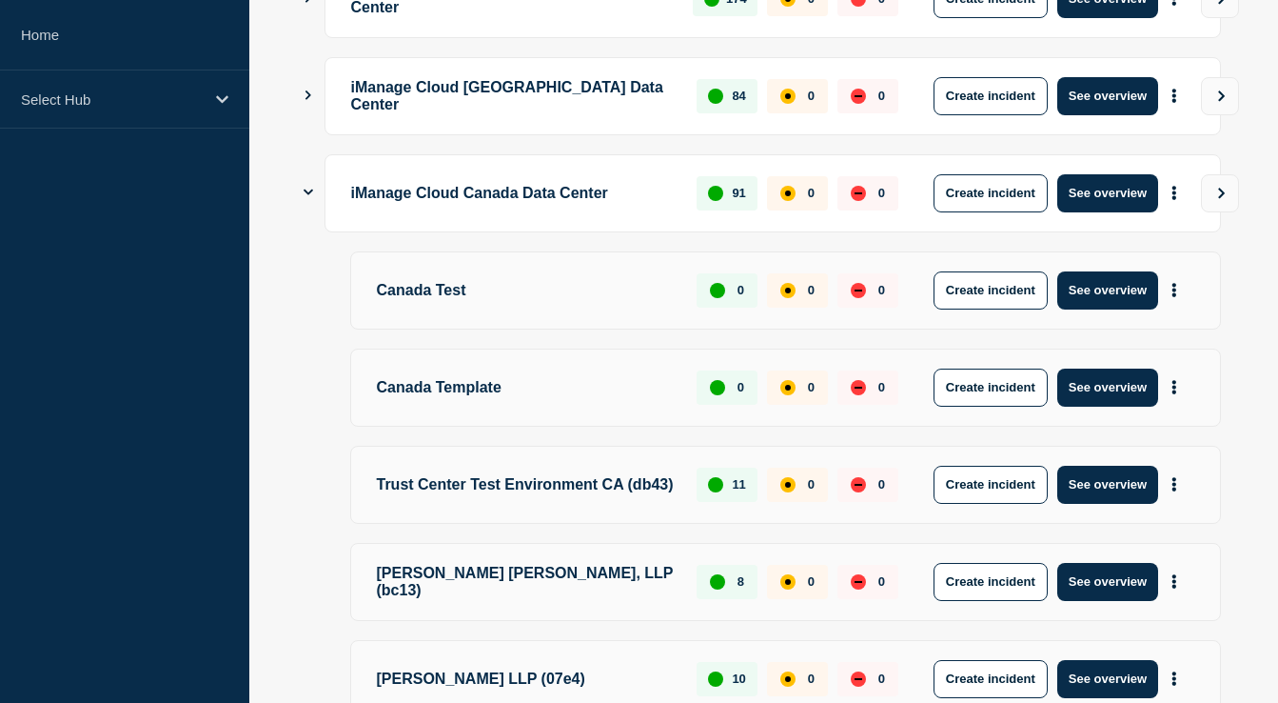
click at [302, 193] on main "iManage Cloud US Data Center 1760 0 0 Create incident See overview iManage Clou…" at bounding box center [763, 609] width 1029 height 2136
click at [309, 198] on icon "Show Connected Hubs" at bounding box center [309, 192] width 10 height 12
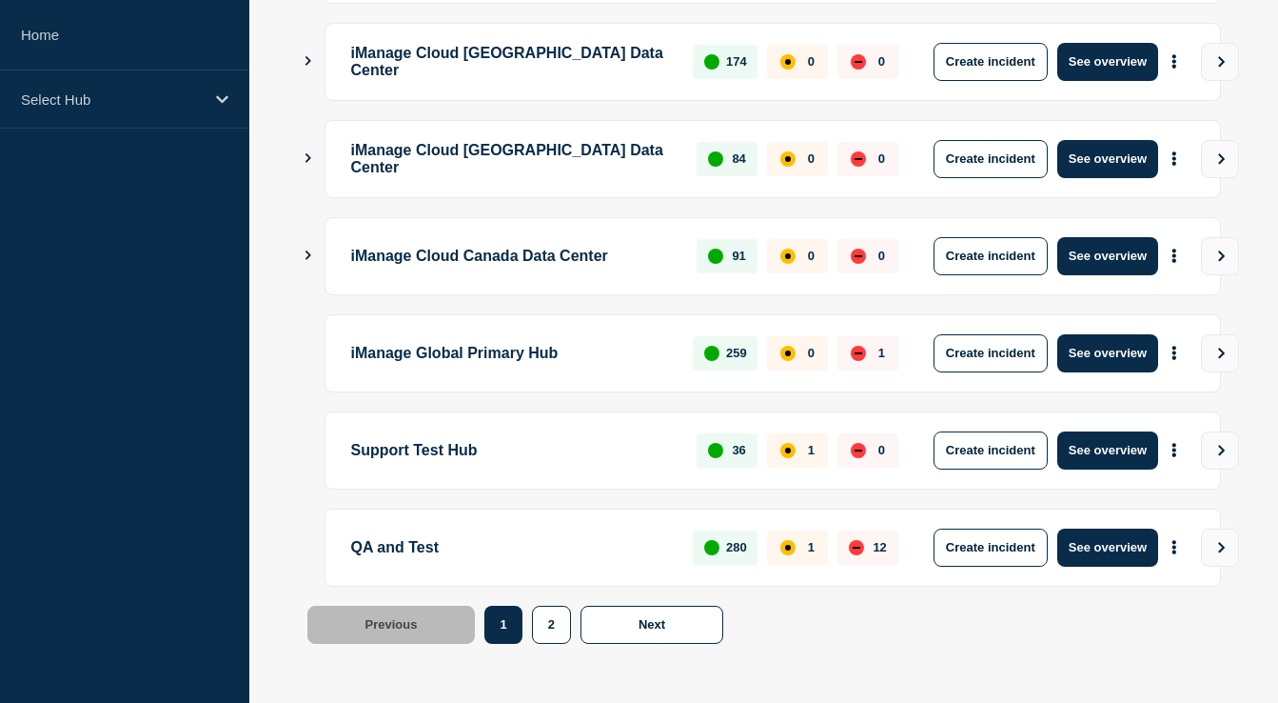
scroll to position [651, 0]
click at [1176, 350] on icon "More actions" at bounding box center [1175, 353] width 4 height 14
click at [1125, 444] on link "View Status Page" at bounding box center [1172, 441] width 140 height 16
click at [846, 350] on div "1" at bounding box center [868, 353] width 61 height 34
click at [1113, 349] on button "See overview" at bounding box center [1108, 353] width 101 height 38
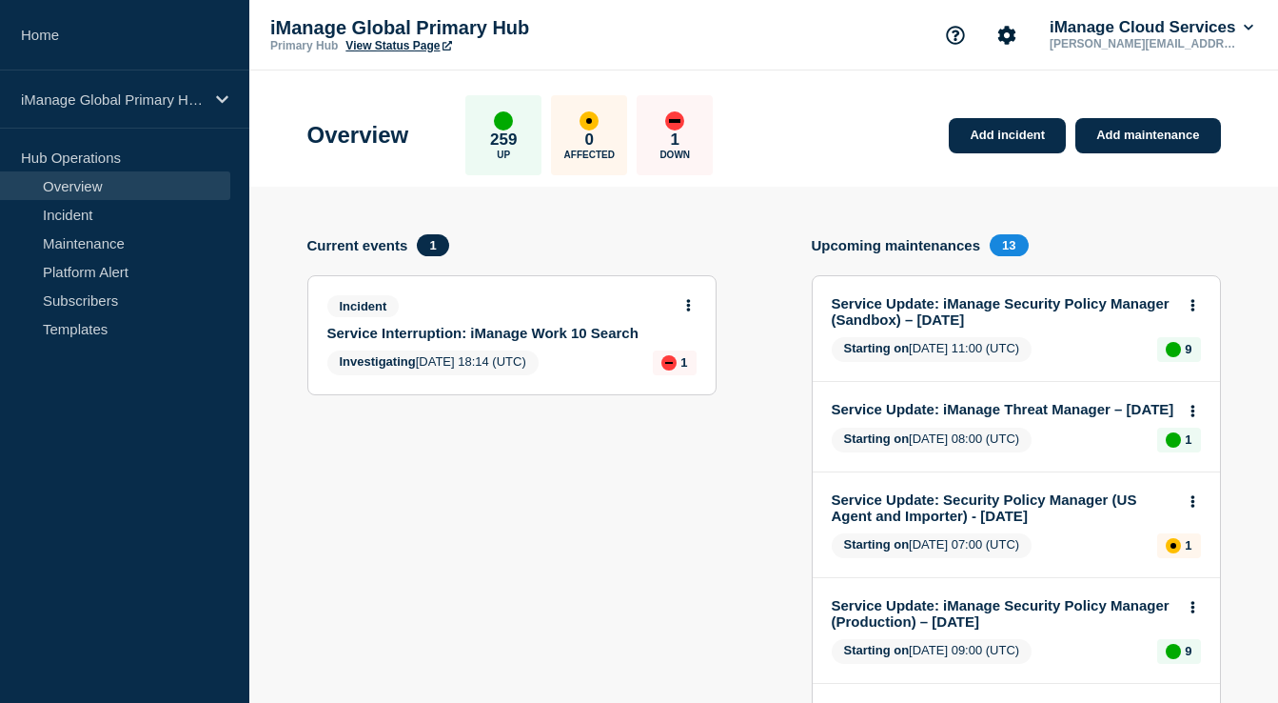
scroll to position [24, 0]
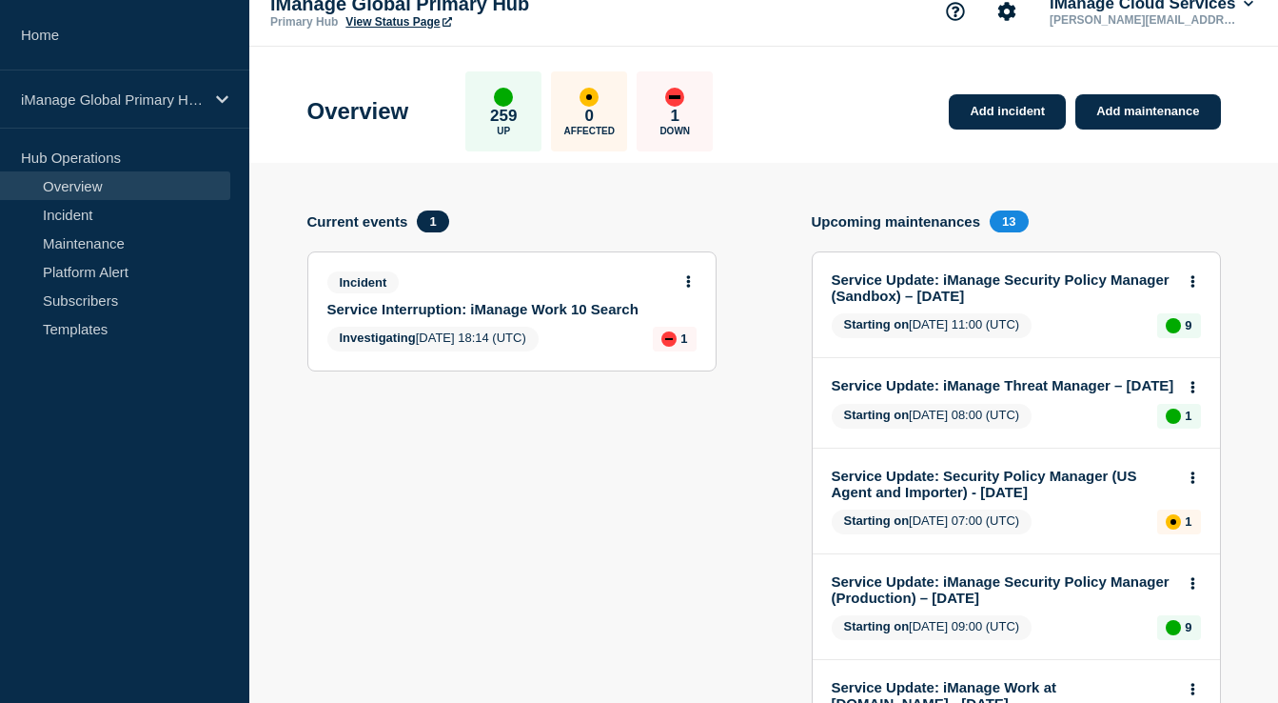
click at [564, 307] on link "Service Interruption: iManage Work 10 Search" at bounding box center [499, 309] width 344 height 16
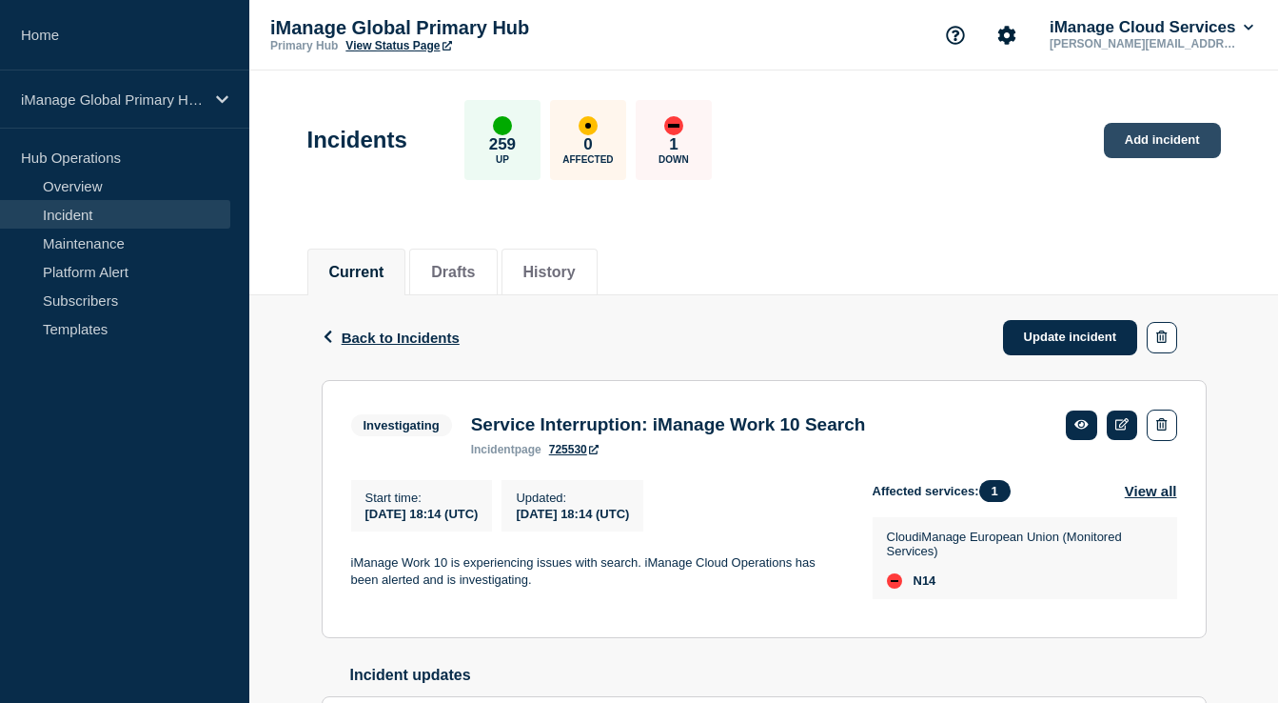
click at [1138, 143] on link "Add incident" at bounding box center [1162, 140] width 117 height 35
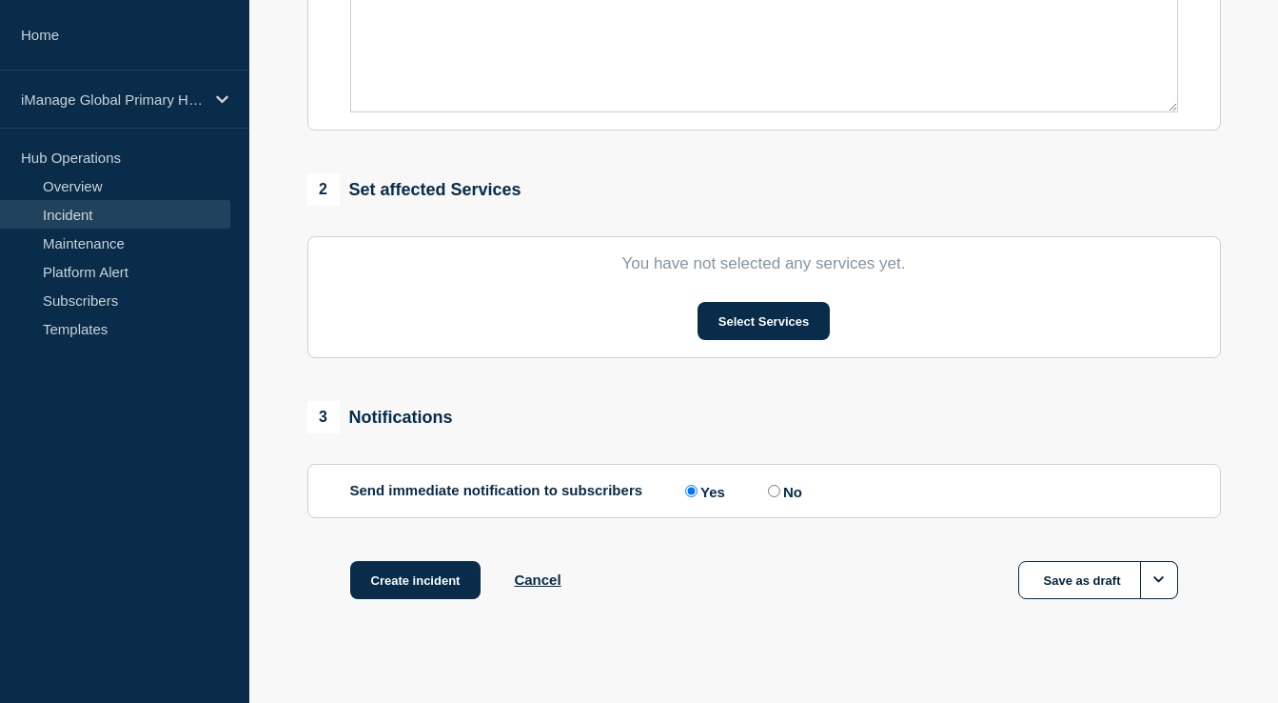
scroll to position [648, 0]
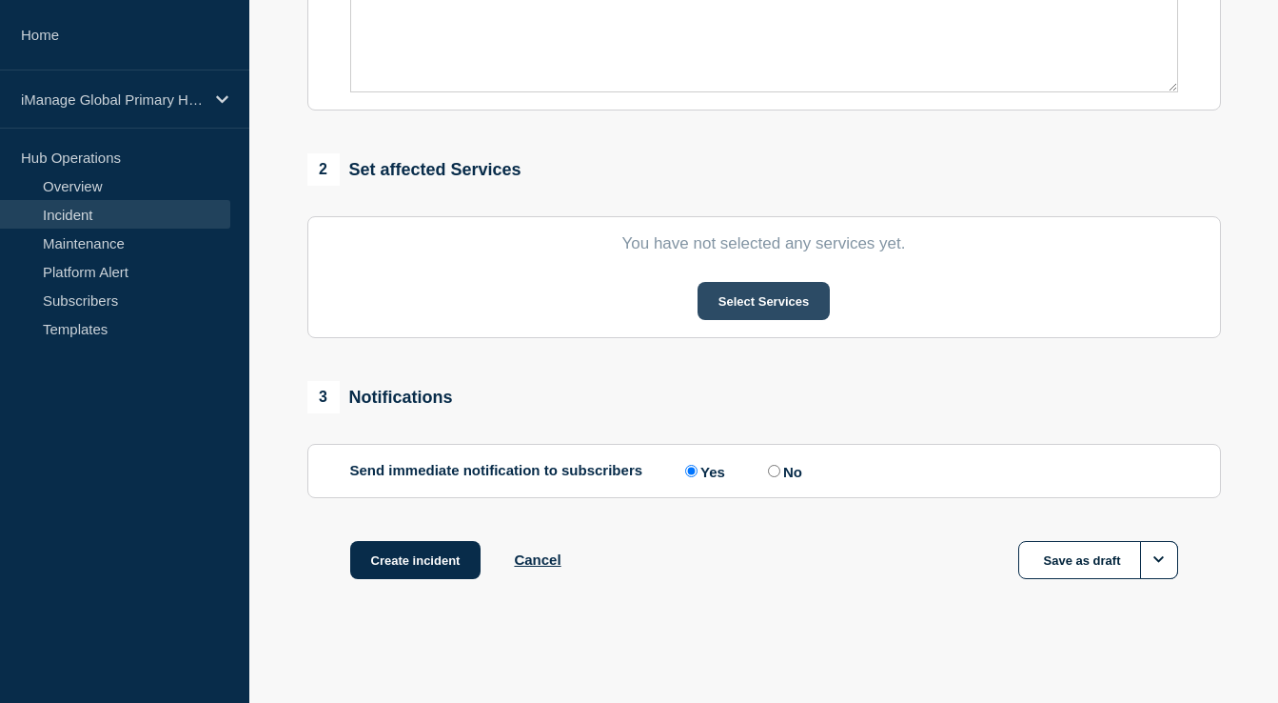
click at [759, 293] on button "Select Services" at bounding box center [764, 301] width 132 height 38
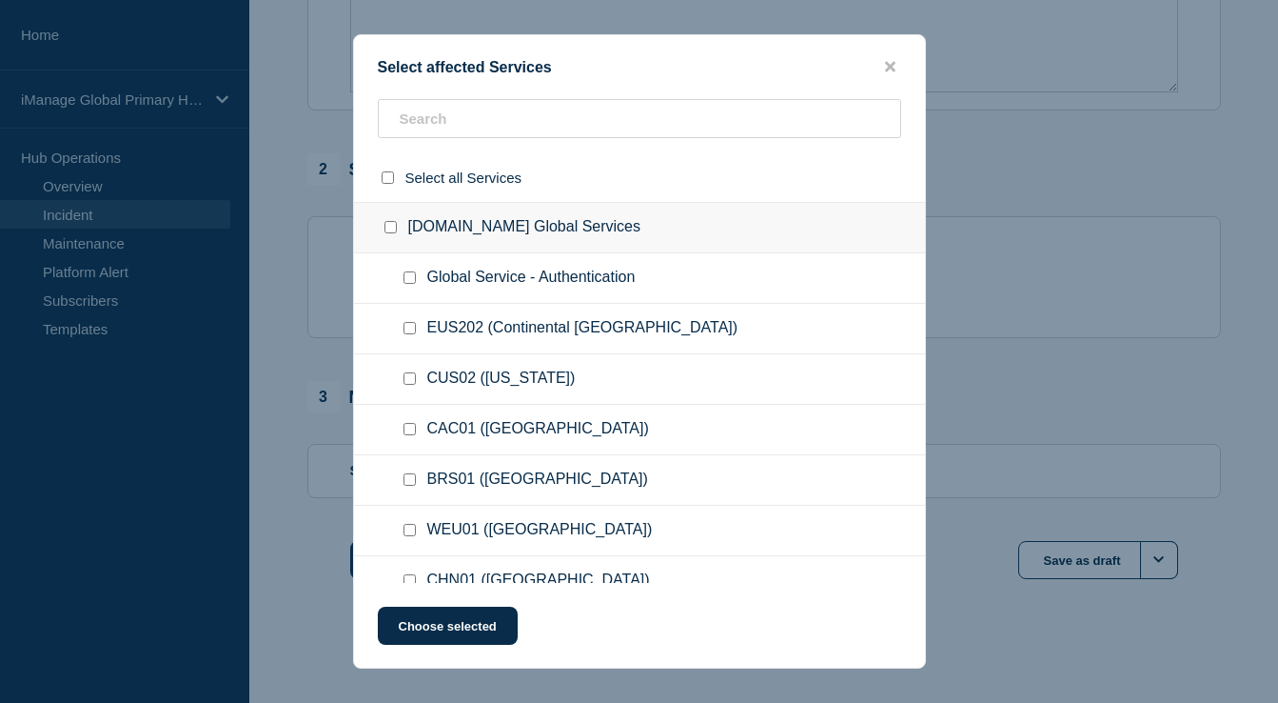
click at [704, 301] on ul "Global Service - Authentication" at bounding box center [639, 278] width 571 height 50
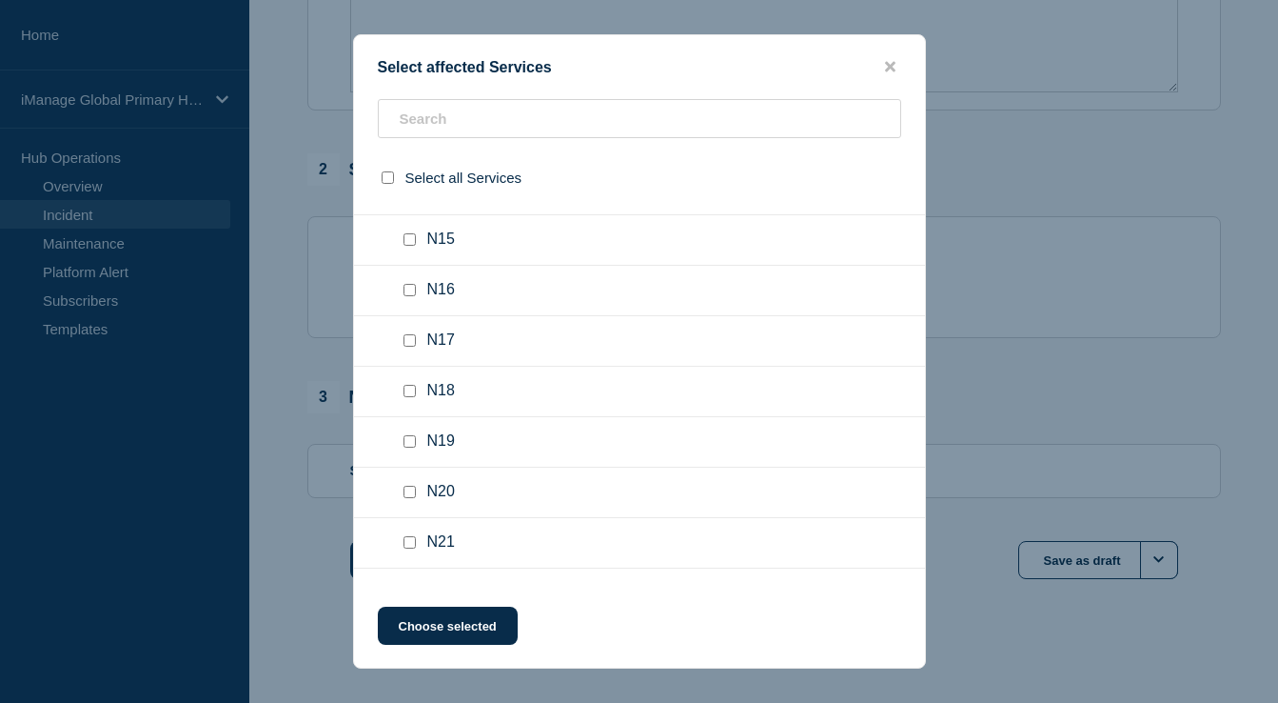
scroll to position [6447, 0]
click at [409, 194] on input "N14 checkbox" at bounding box center [410, 188] width 12 height 12
checkbox input "true"
click at [455, 641] on button "Choose selected" at bounding box center [448, 625] width 140 height 38
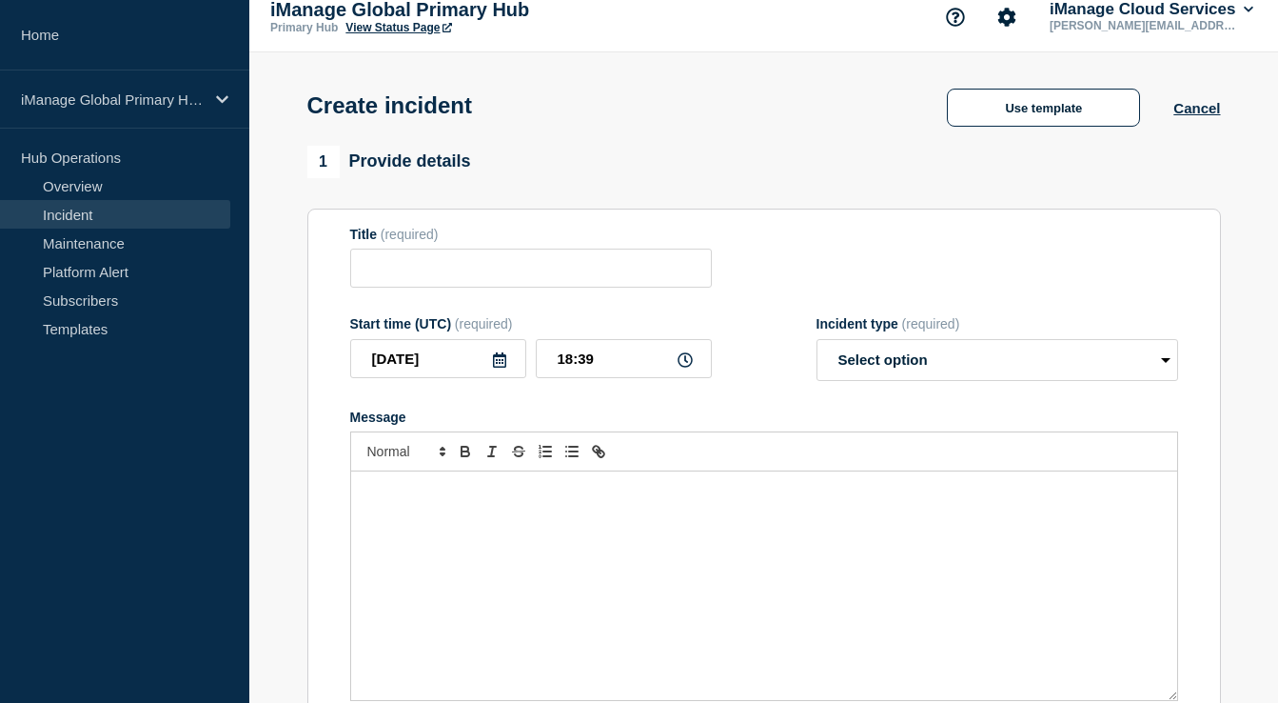
scroll to position [0, 0]
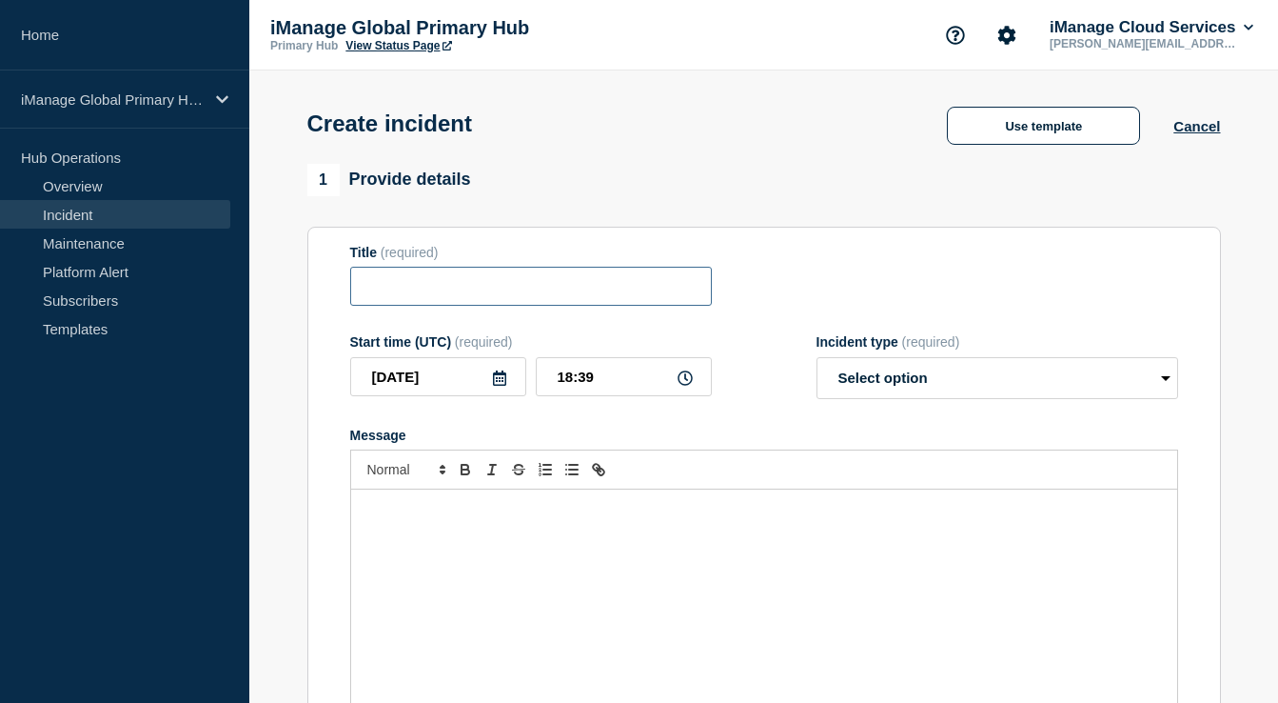
click at [503, 303] on input "Title" at bounding box center [531, 286] width 362 height 39
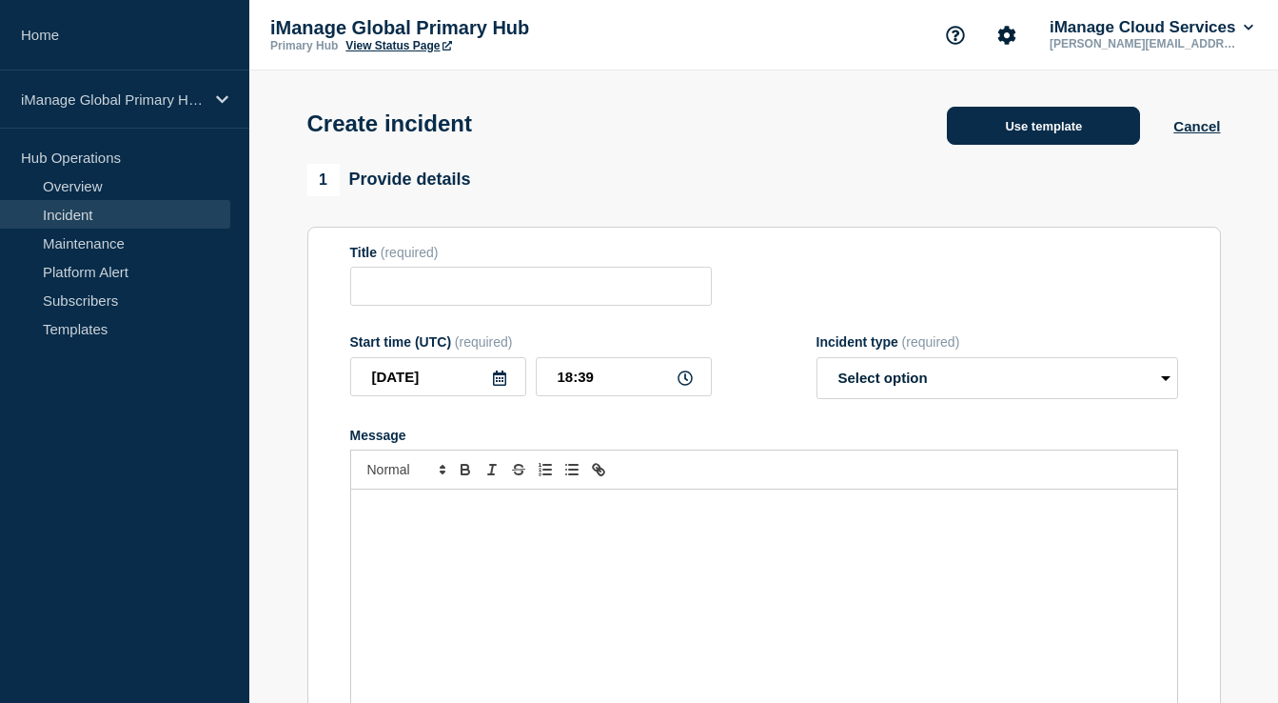
click at [991, 129] on button "Use template" at bounding box center [1043, 126] width 193 height 38
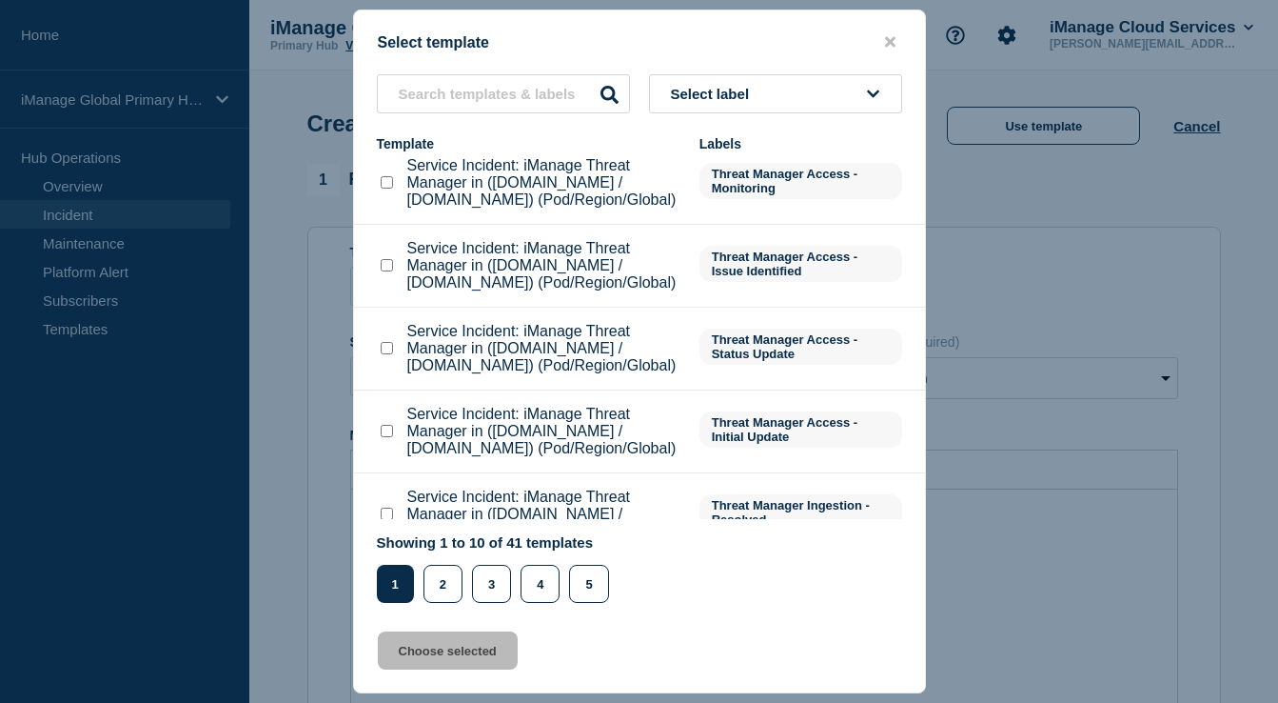
scroll to position [58, 0]
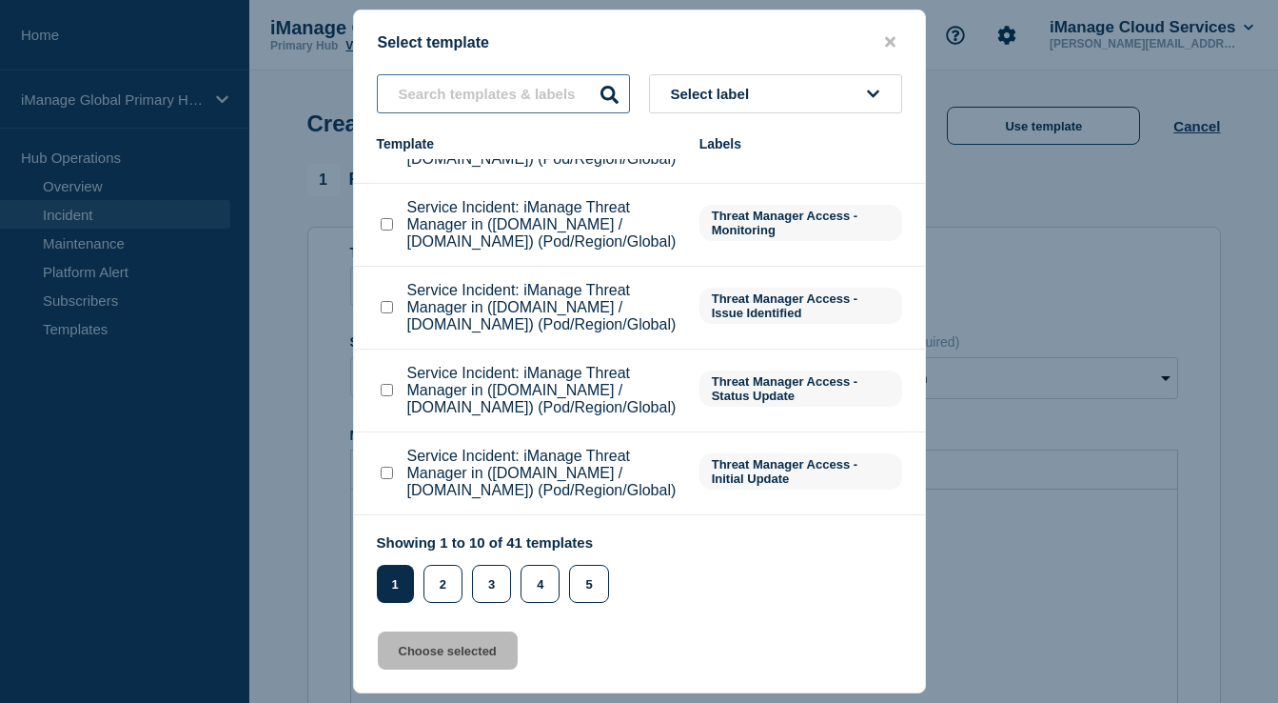
click at [533, 84] on input "text" at bounding box center [503, 93] width 253 height 39
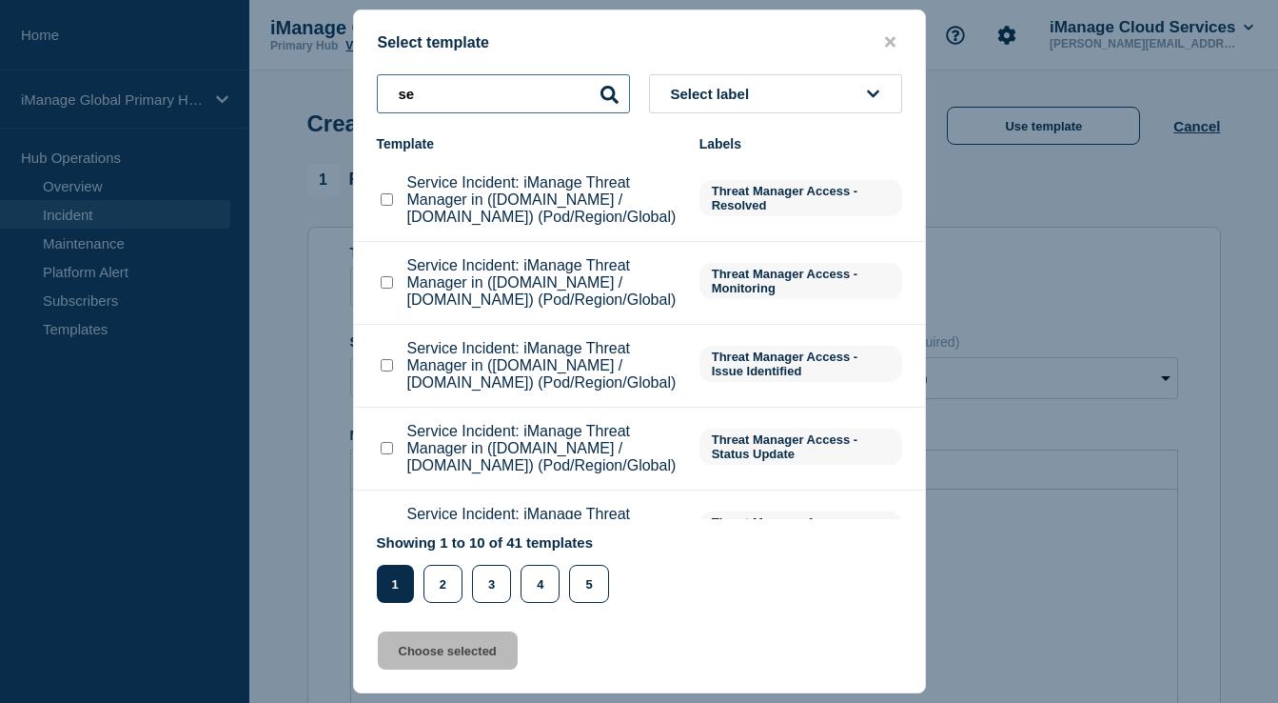
type input "s"
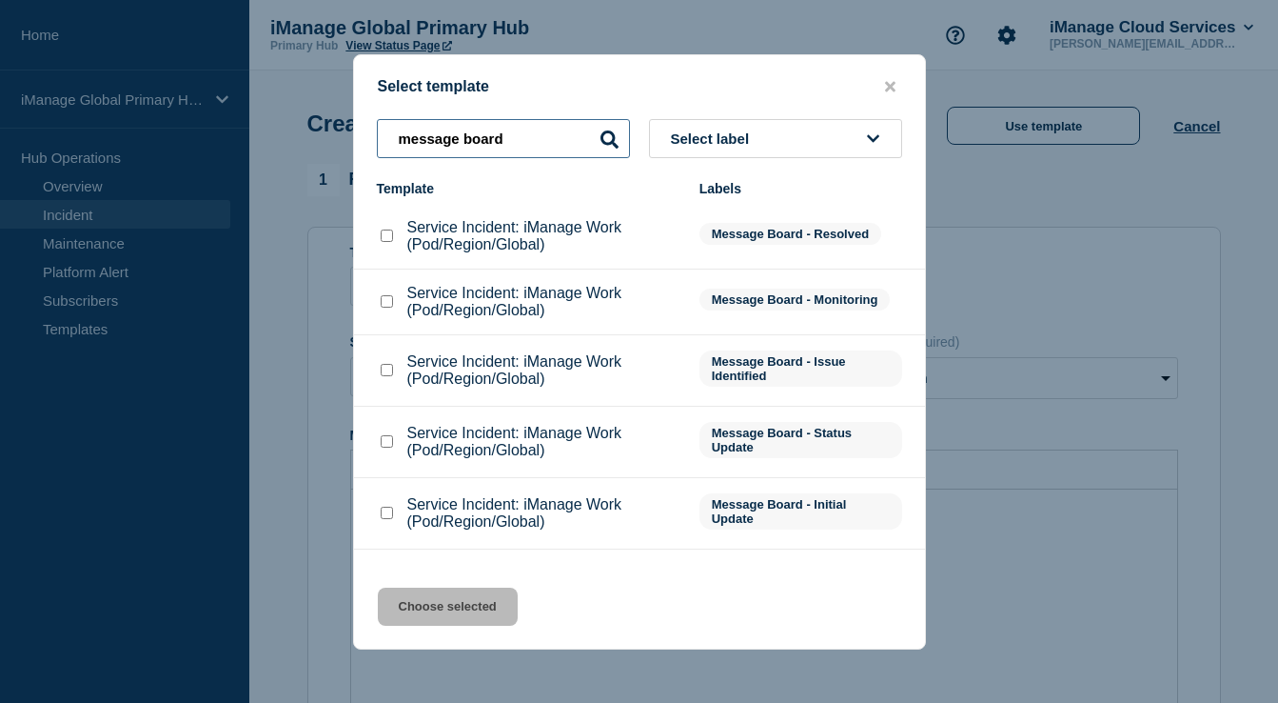
type input "message board"
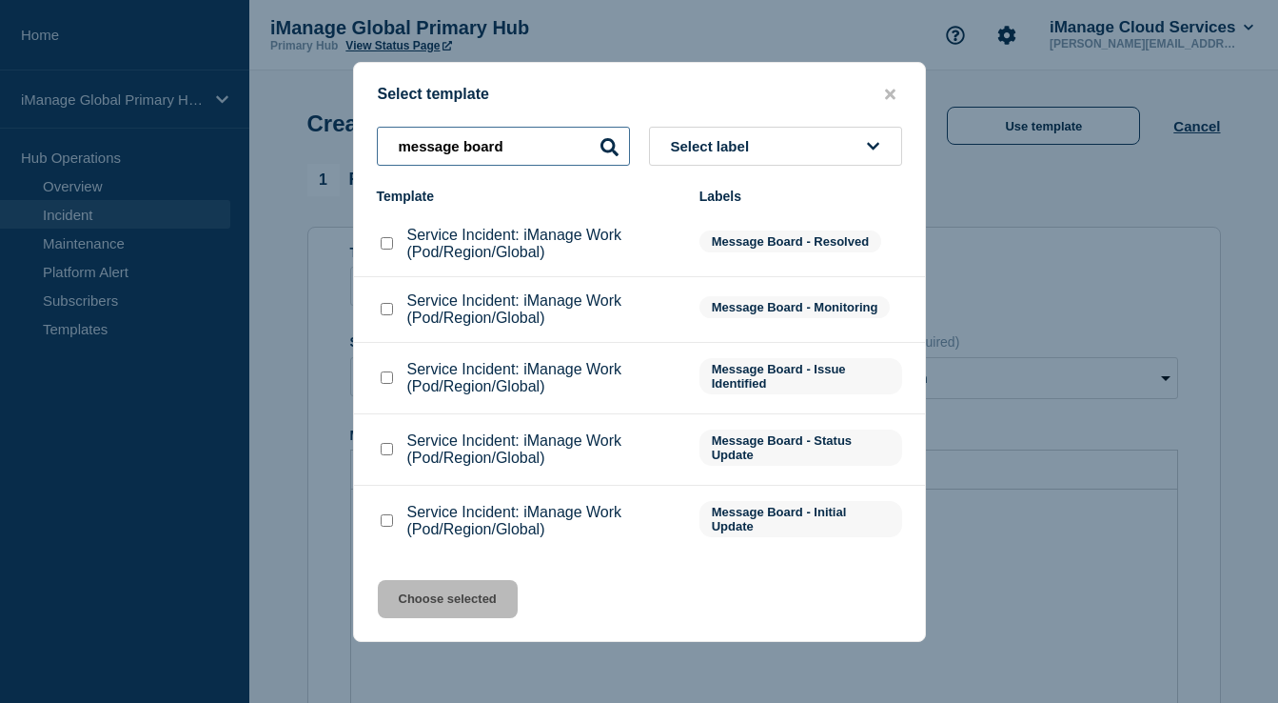
scroll to position [17, 0]
click at [385, 526] on input "Service Incident: iManage Work (Pod/Region/Global) checkbox" at bounding box center [387, 520] width 12 height 12
checkbox input "true"
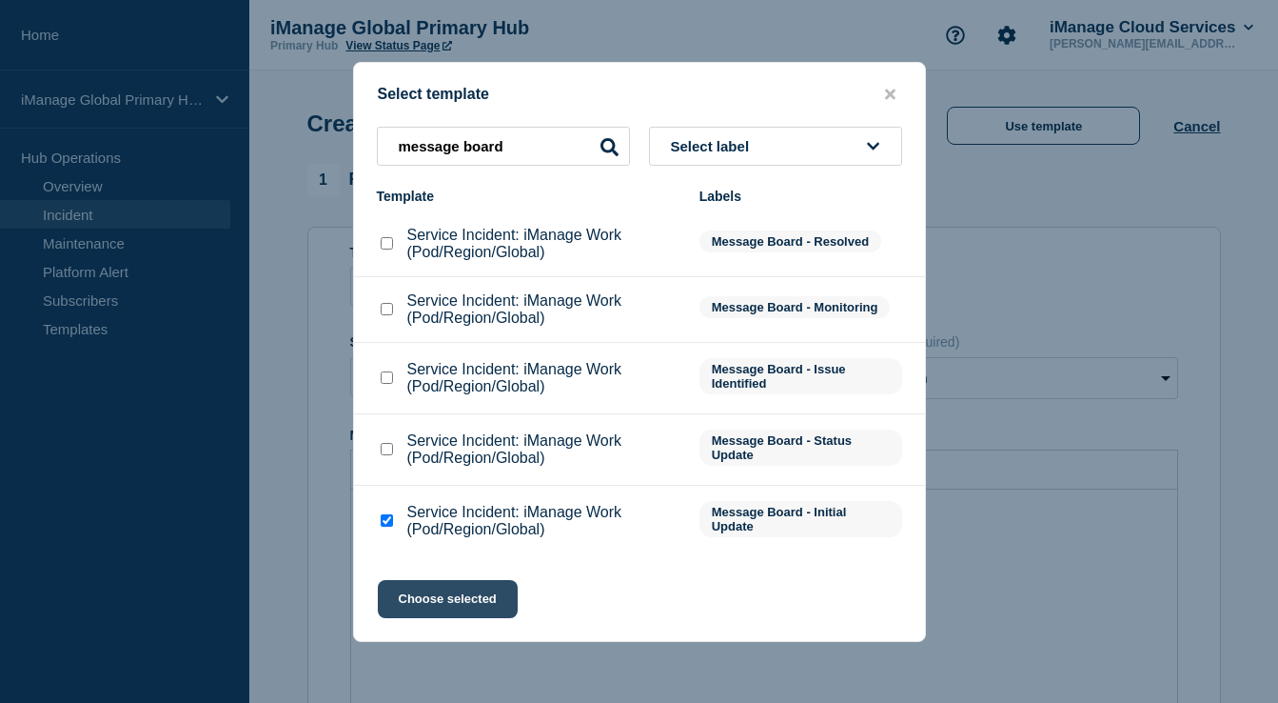
click at [432, 609] on button "Choose selected" at bounding box center [448, 599] width 140 height 38
type input "Service Incident: iManage Work (Pod/Region/Global)"
select select "investigating"
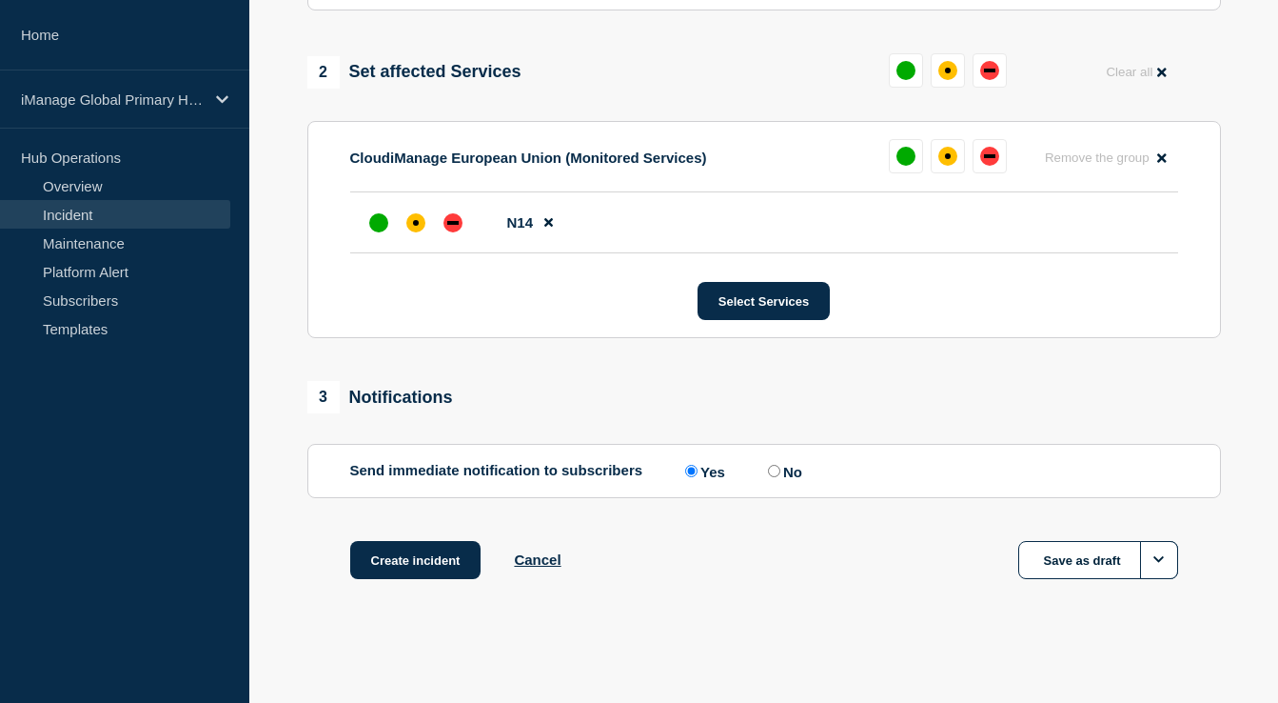
scroll to position [0, 0]
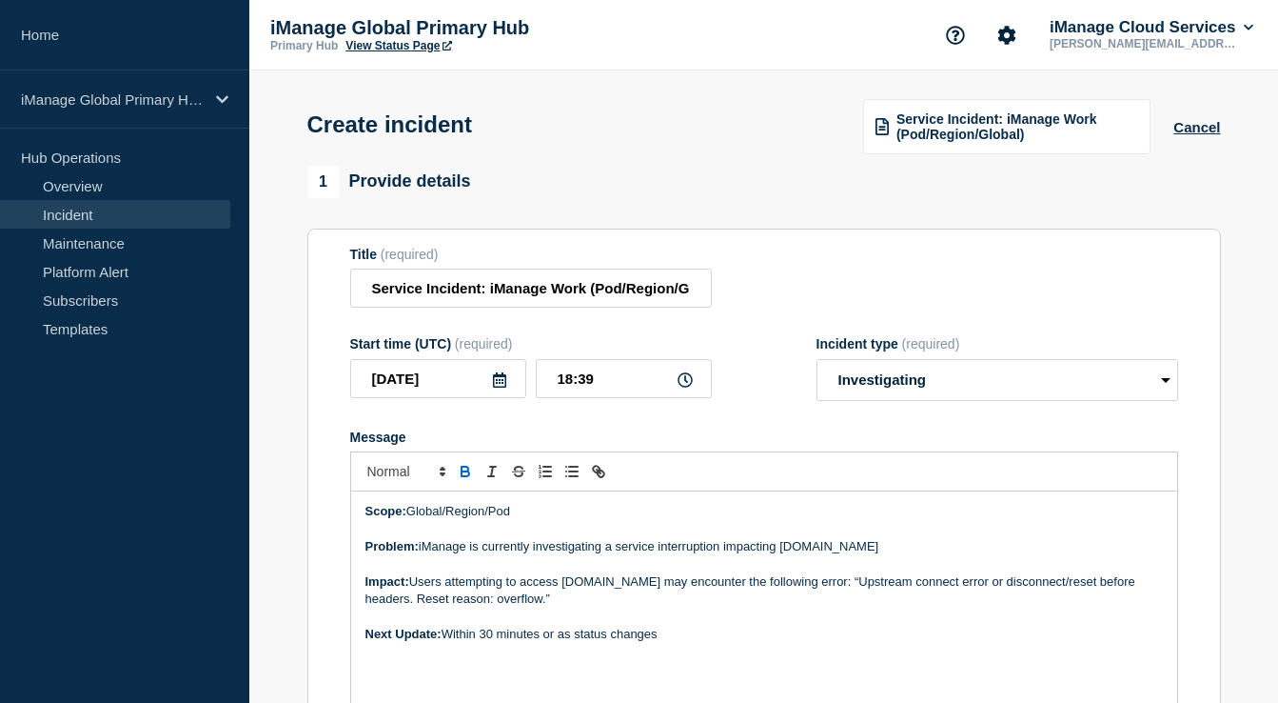
click at [326, 180] on span "1" at bounding box center [323, 182] width 32 height 32
click at [164, 189] on link "Overview" at bounding box center [115, 185] width 230 height 29
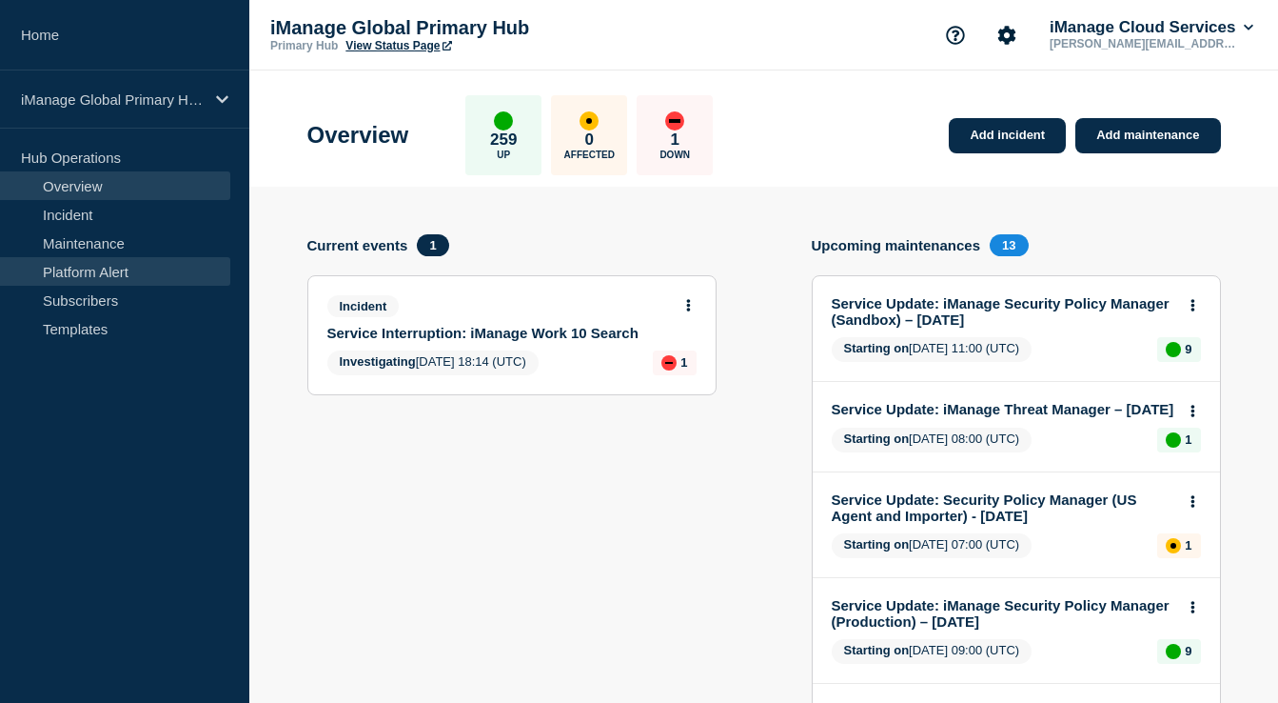
click at [144, 265] on link "Platform Alert" at bounding box center [115, 271] width 230 height 29
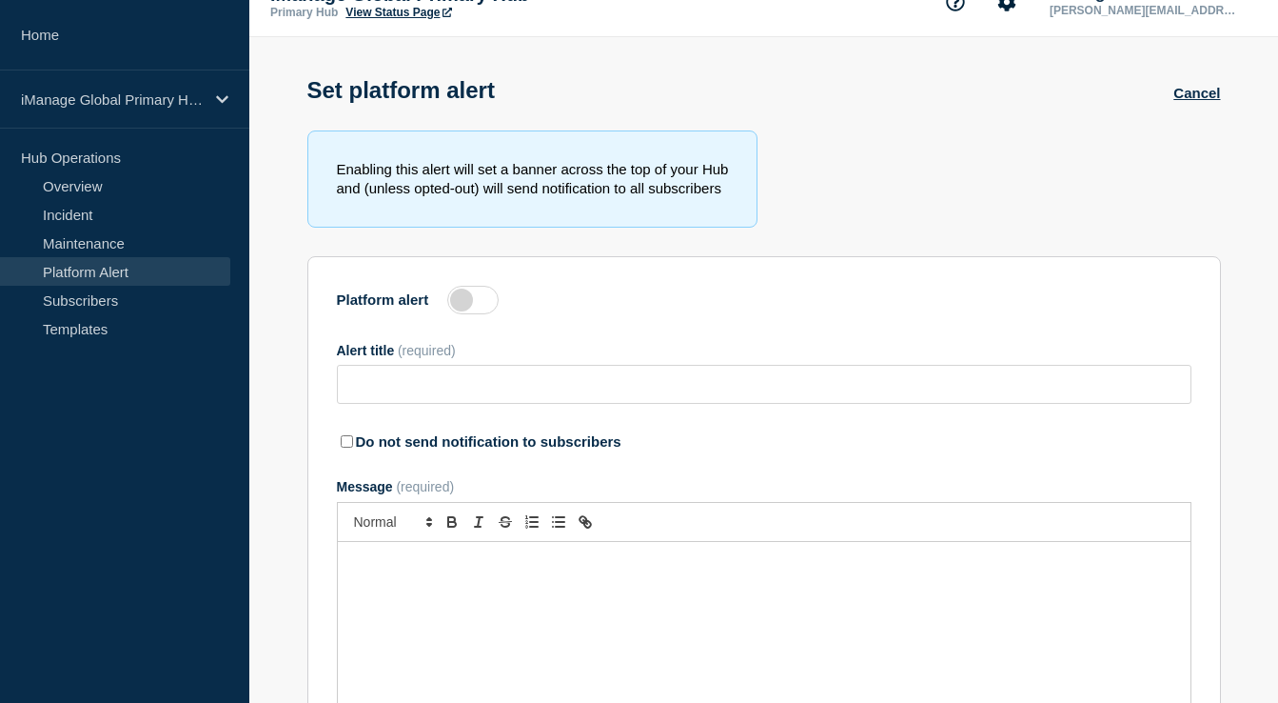
scroll to position [34, 0]
click at [139, 294] on link "Subscribers" at bounding box center [115, 300] width 230 height 29
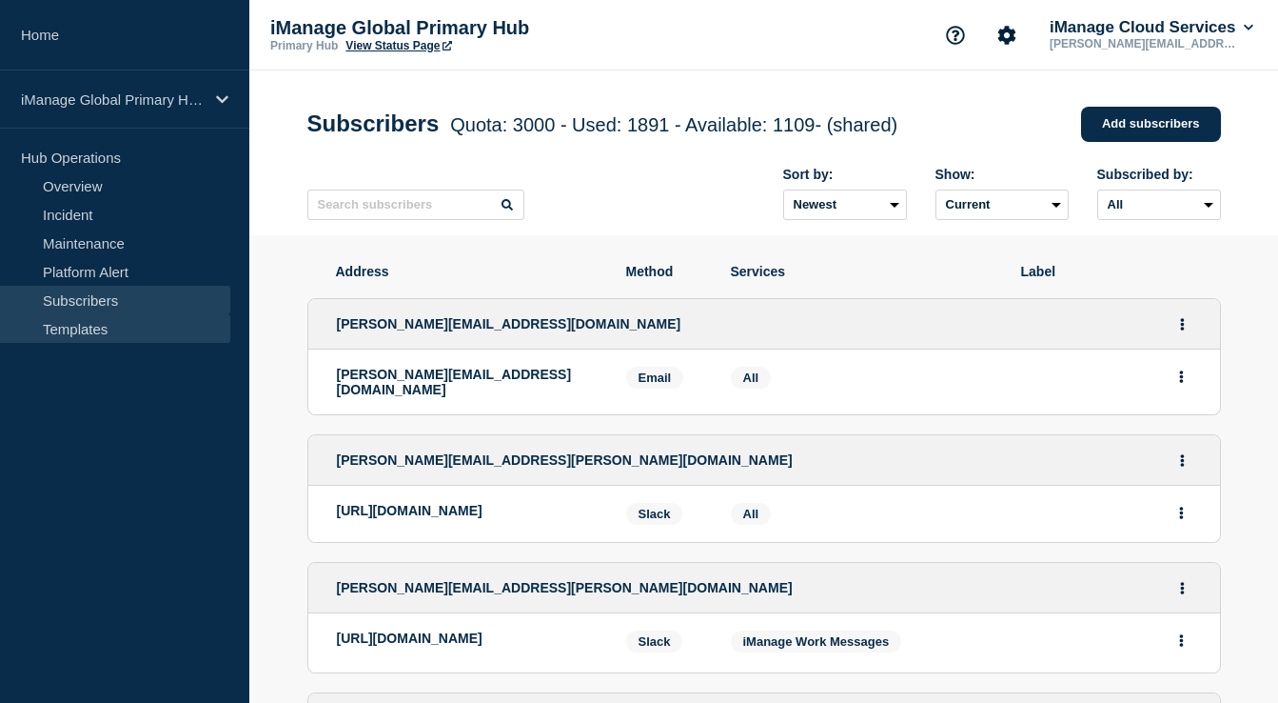
click at [135, 320] on link "Templates" at bounding box center [115, 328] width 230 height 29
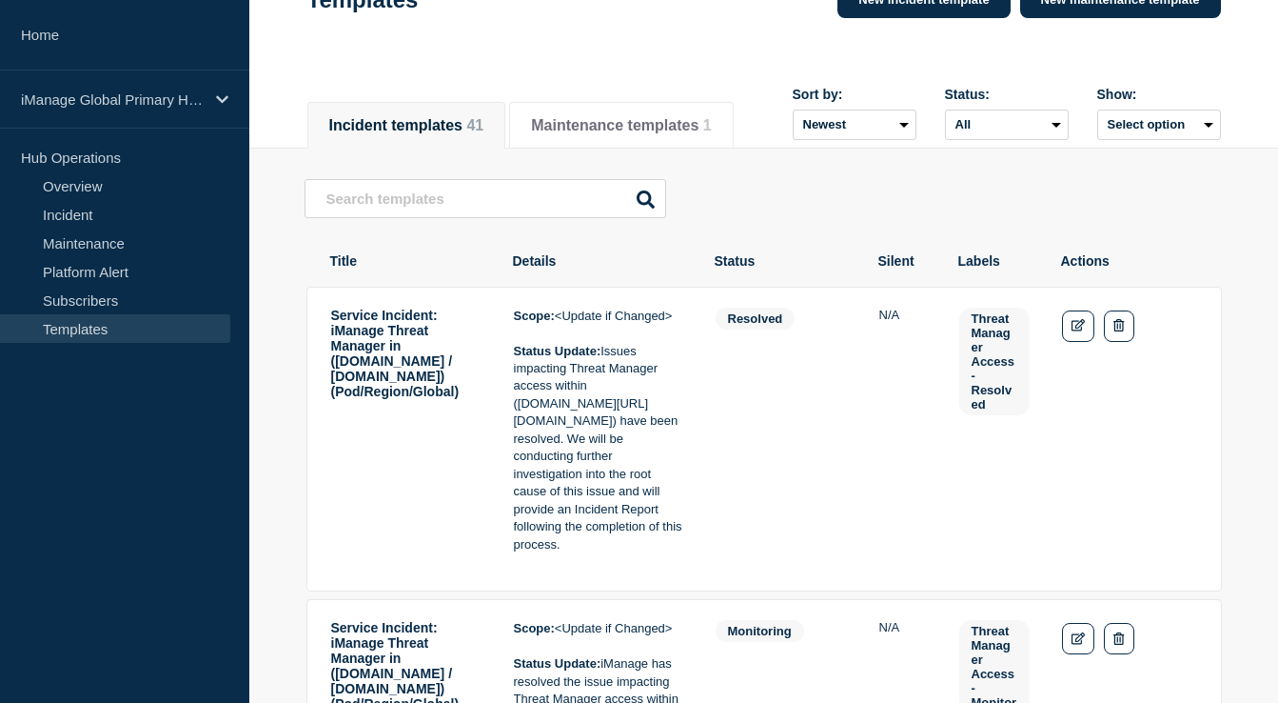
scroll to position [153, 0]
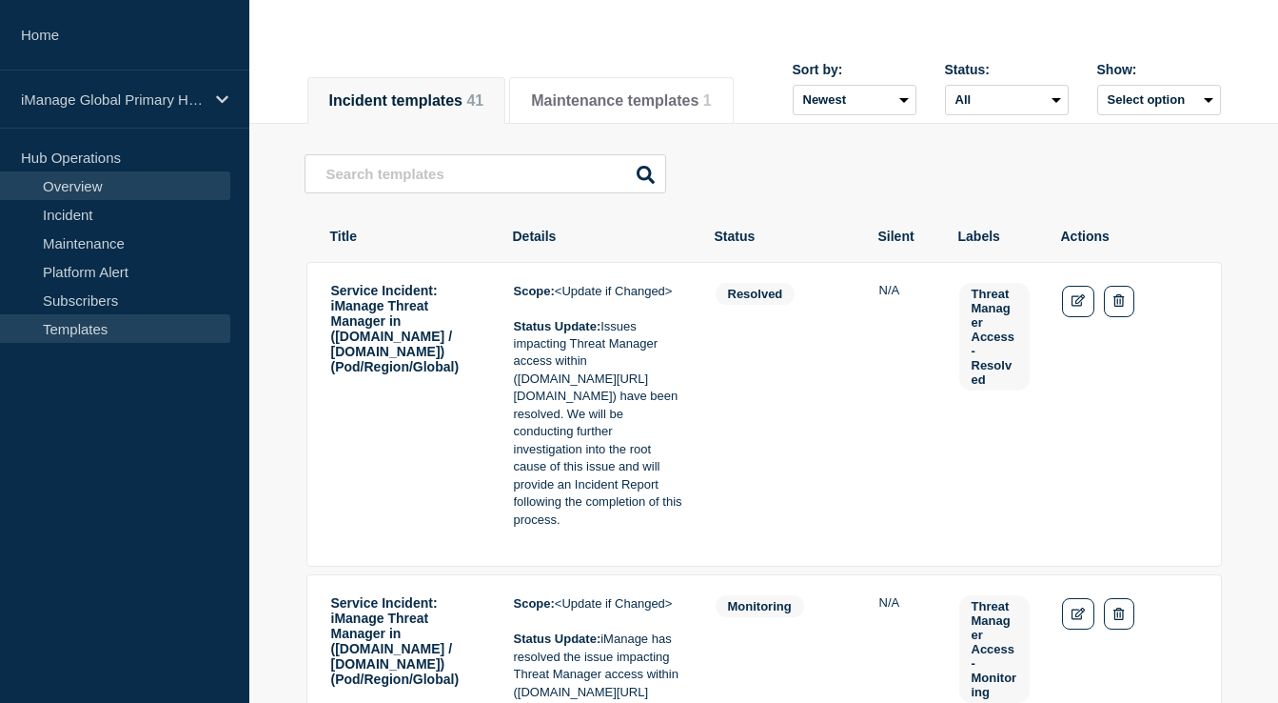
click at [123, 191] on link "Overview" at bounding box center [115, 185] width 230 height 29
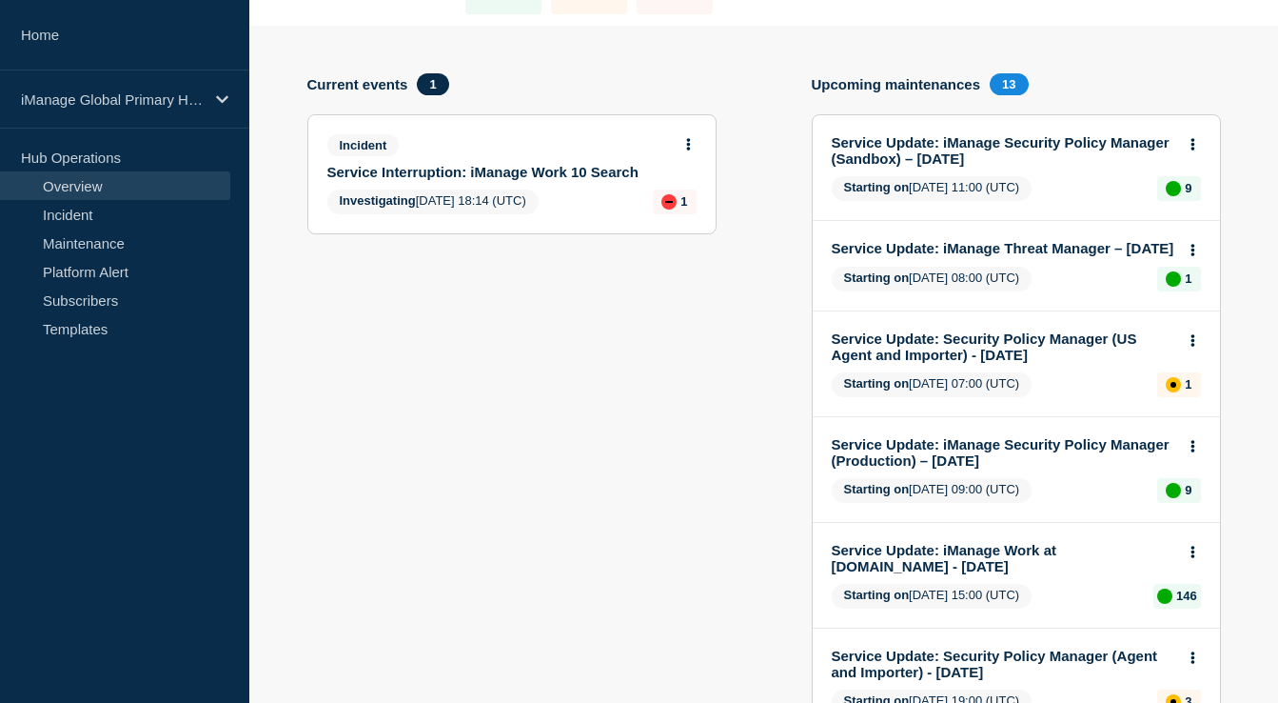
scroll to position [159, 0]
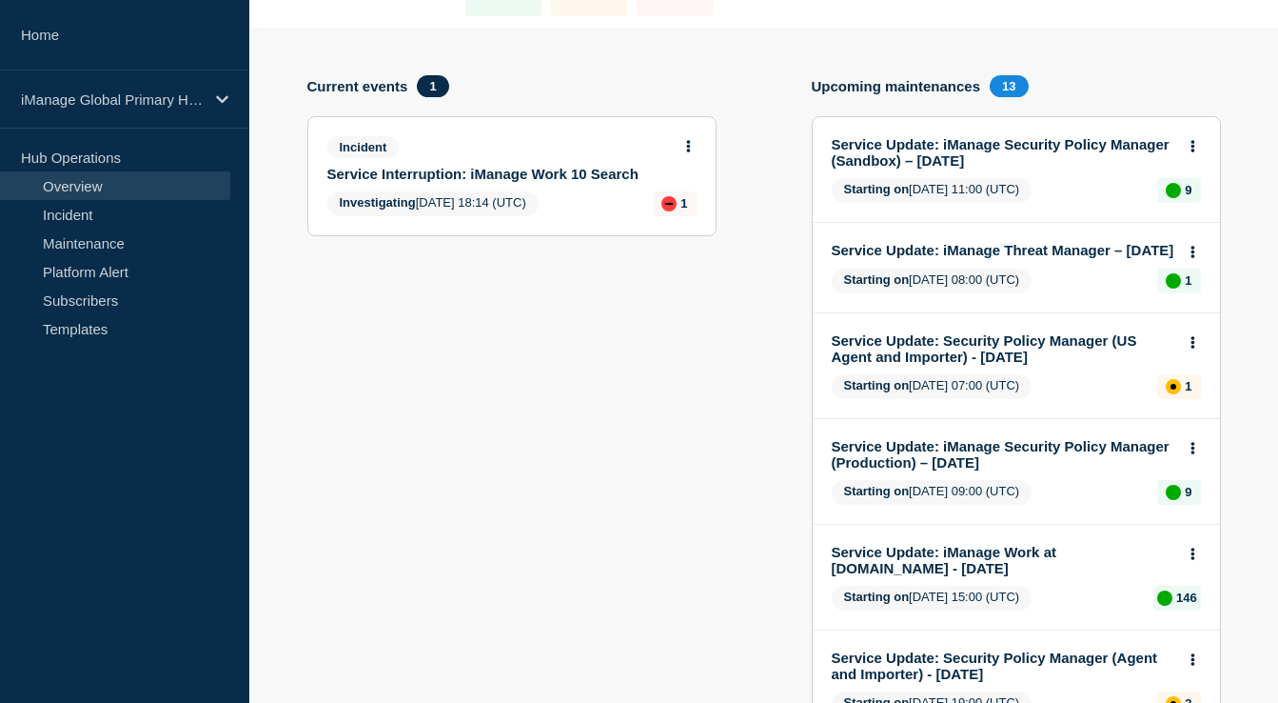
click at [445, 175] on link "Service Interruption: iManage Work 10 Search" at bounding box center [499, 174] width 344 height 16
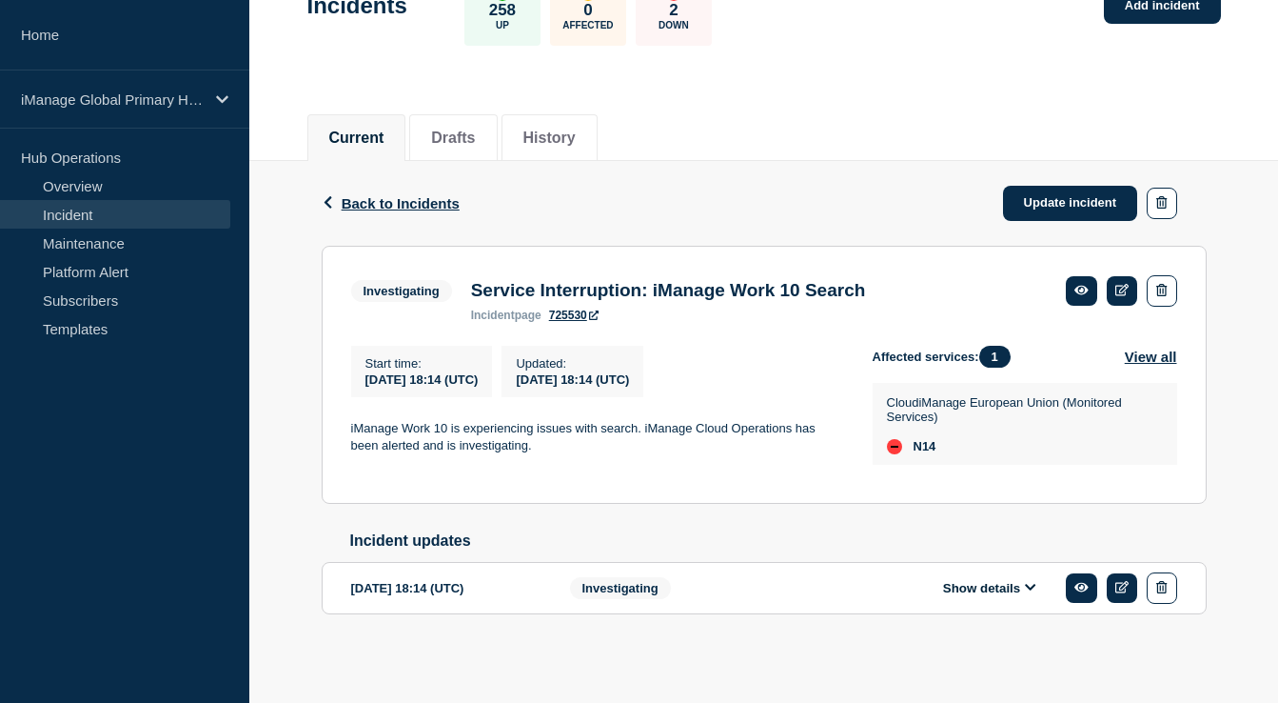
scroll to position [161, 0]
click at [565, 308] on link "725530" at bounding box center [574, 314] width 50 height 13
click at [1120, 284] on icon at bounding box center [1123, 290] width 14 height 12
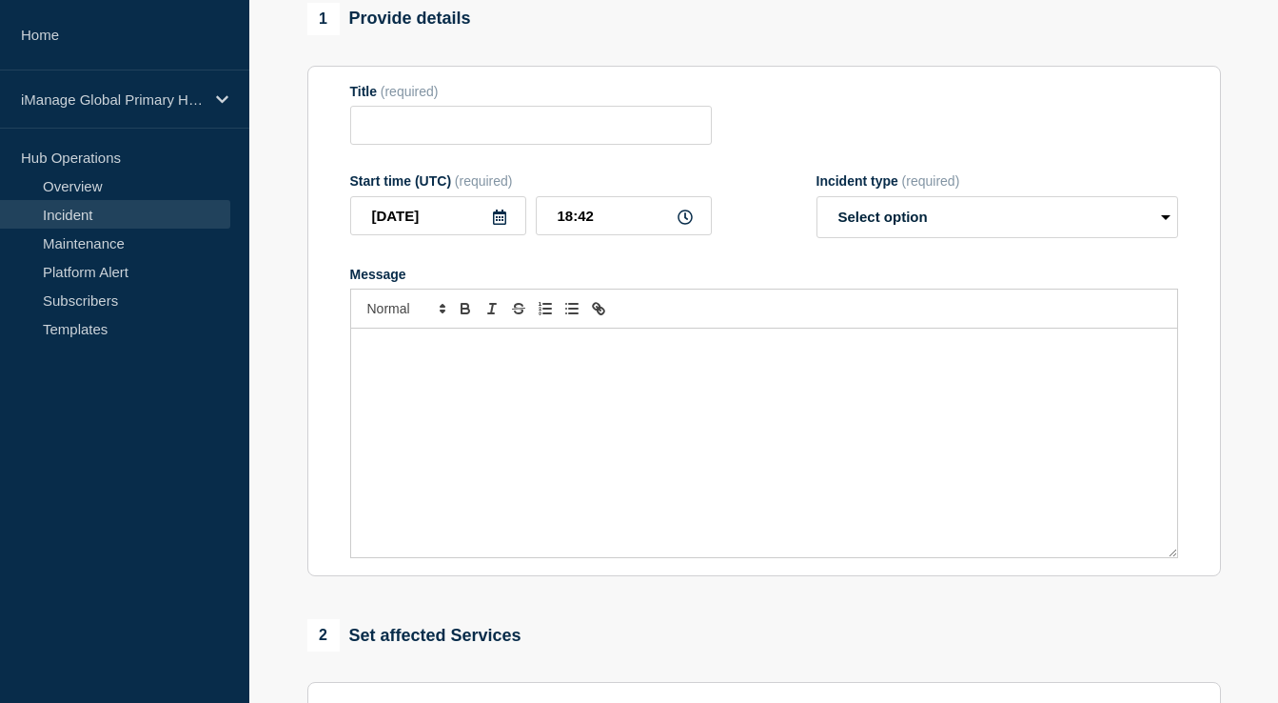
type input "Service Interruption: iManage Work 10 Search"
type input "18:14"
select select "investigating"
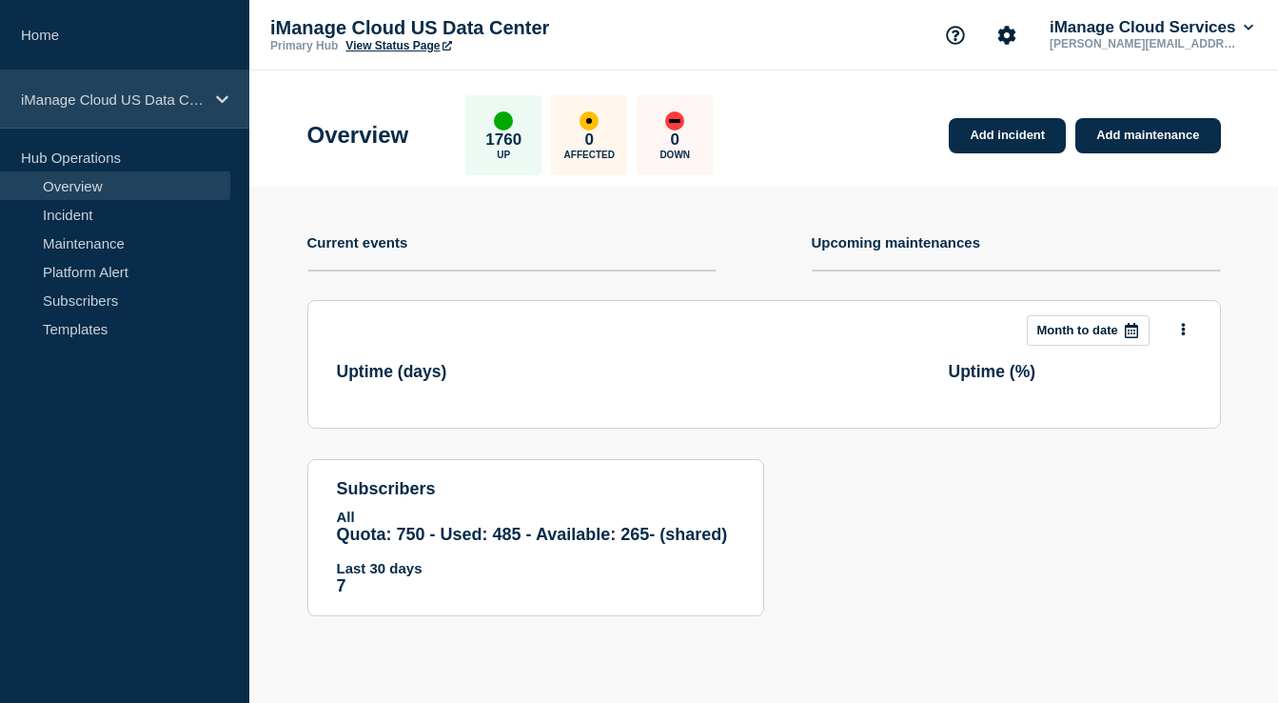
click at [125, 109] on div "iManage Cloud US Data Center" at bounding box center [124, 99] width 249 height 58
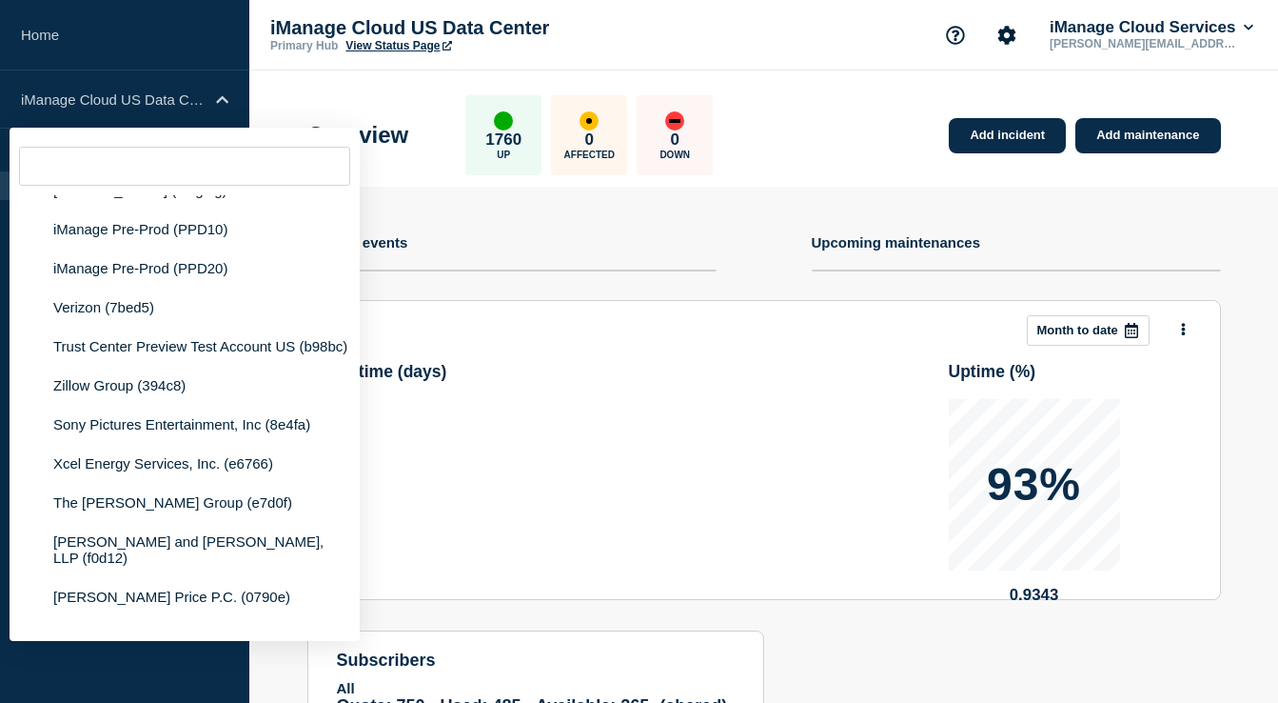
scroll to position [276, 0]
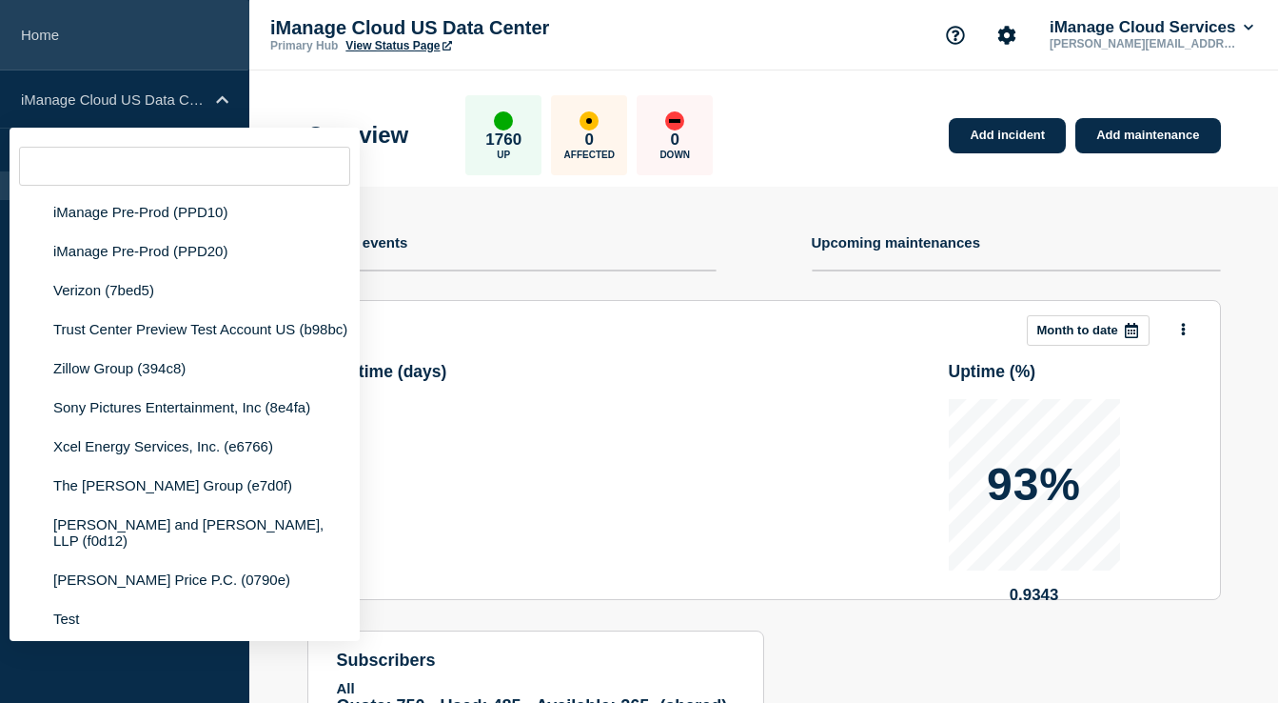
click at [90, 52] on link "Home" at bounding box center [124, 35] width 249 height 70
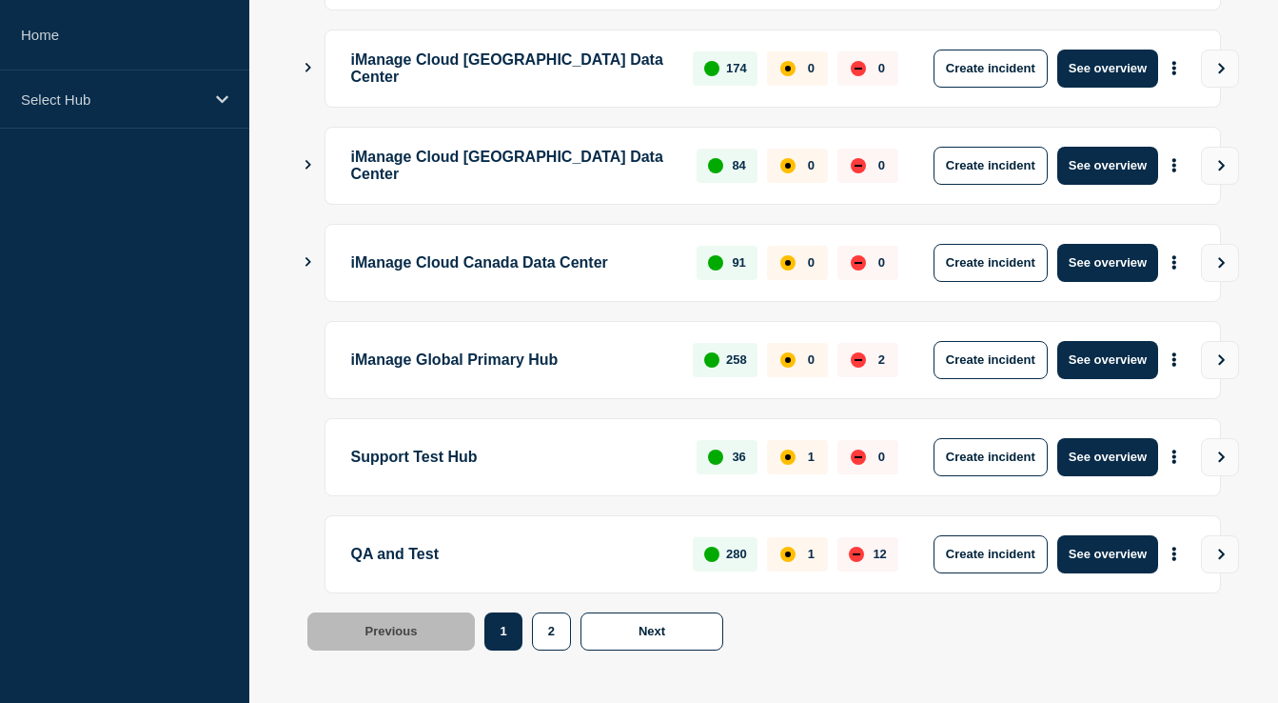
scroll to position [651, 0]
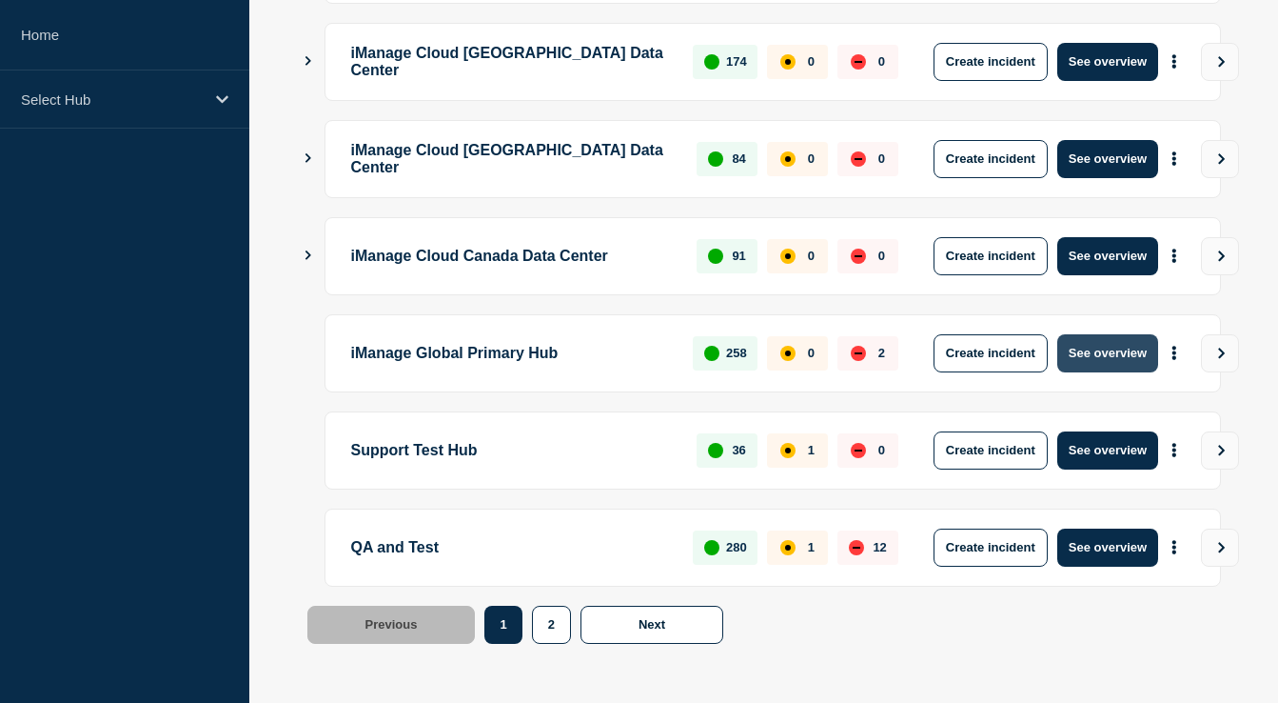
click at [1091, 353] on button "See overview" at bounding box center [1108, 353] width 101 height 38
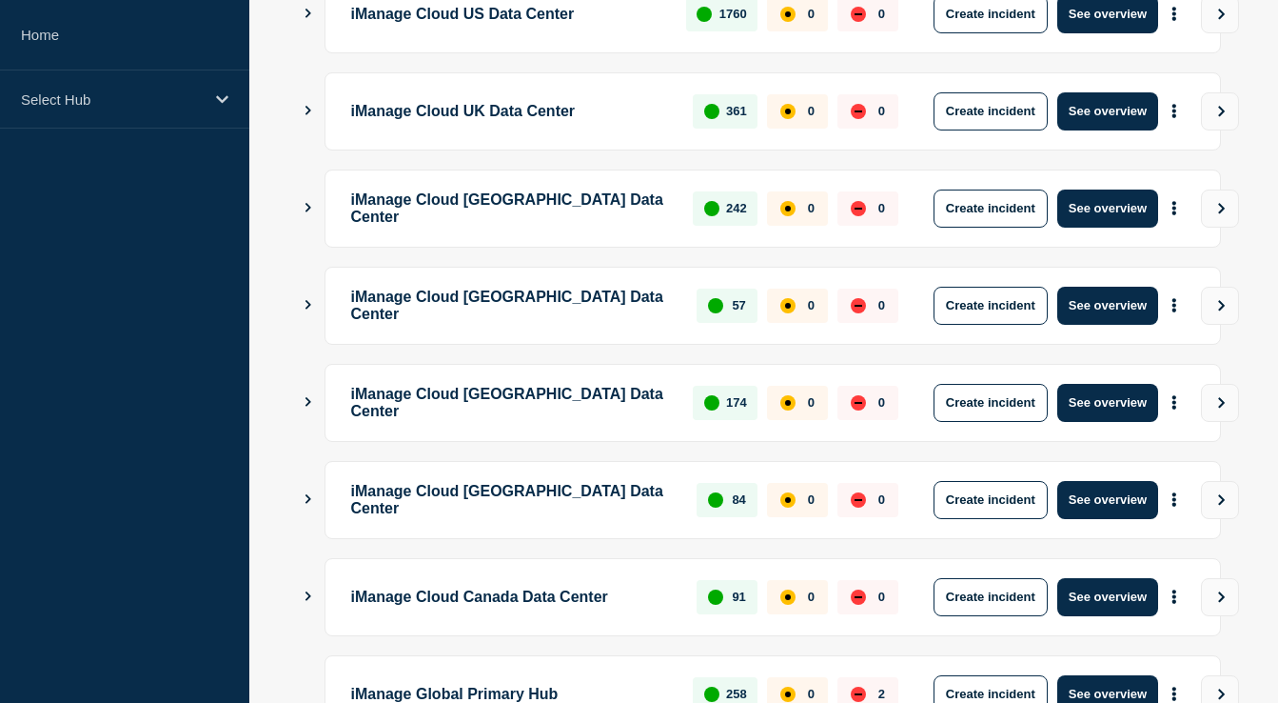
scroll to position [651, 0]
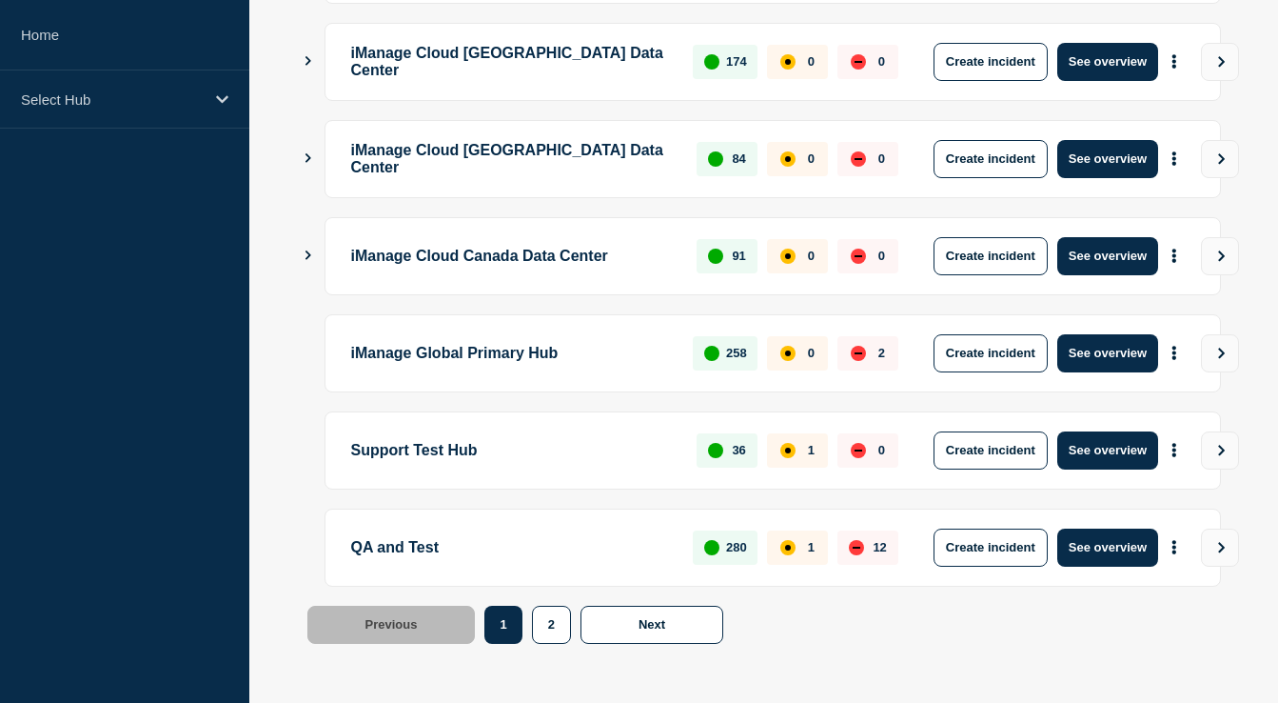
click at [866, 350] on div "2" at bounding box center [868, 353] width 61 height 34
click at [1106, 352] on button "See overview" at bounding box center [1108, 353] width 101 height 38
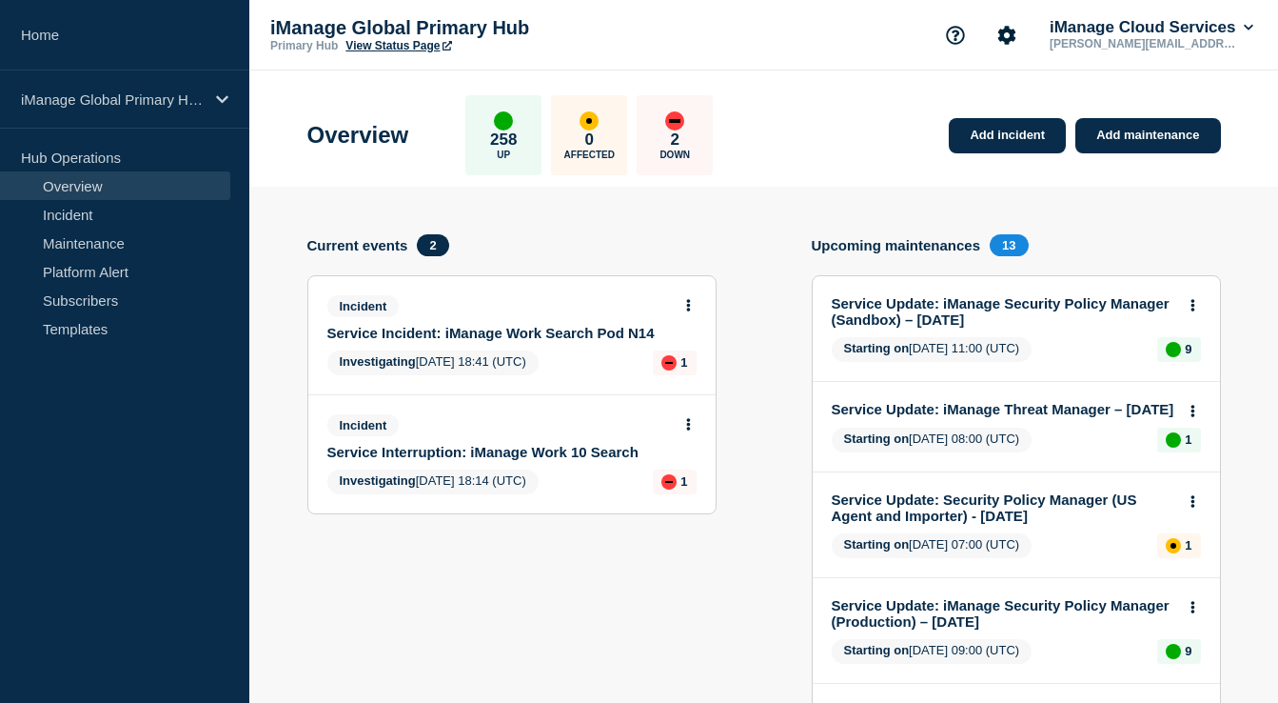
scroll to position [47, 0]
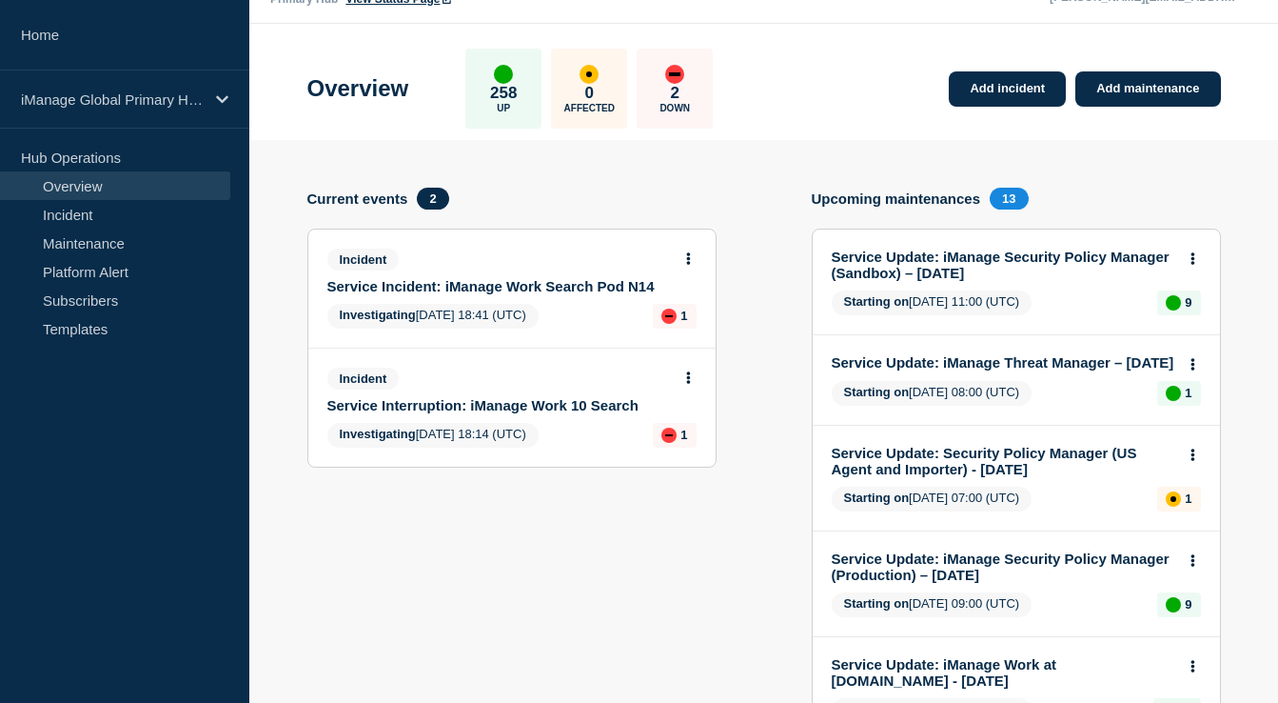
click at [683, 109] on p "Down" at bounding box center [675, 108] width 30 height 10
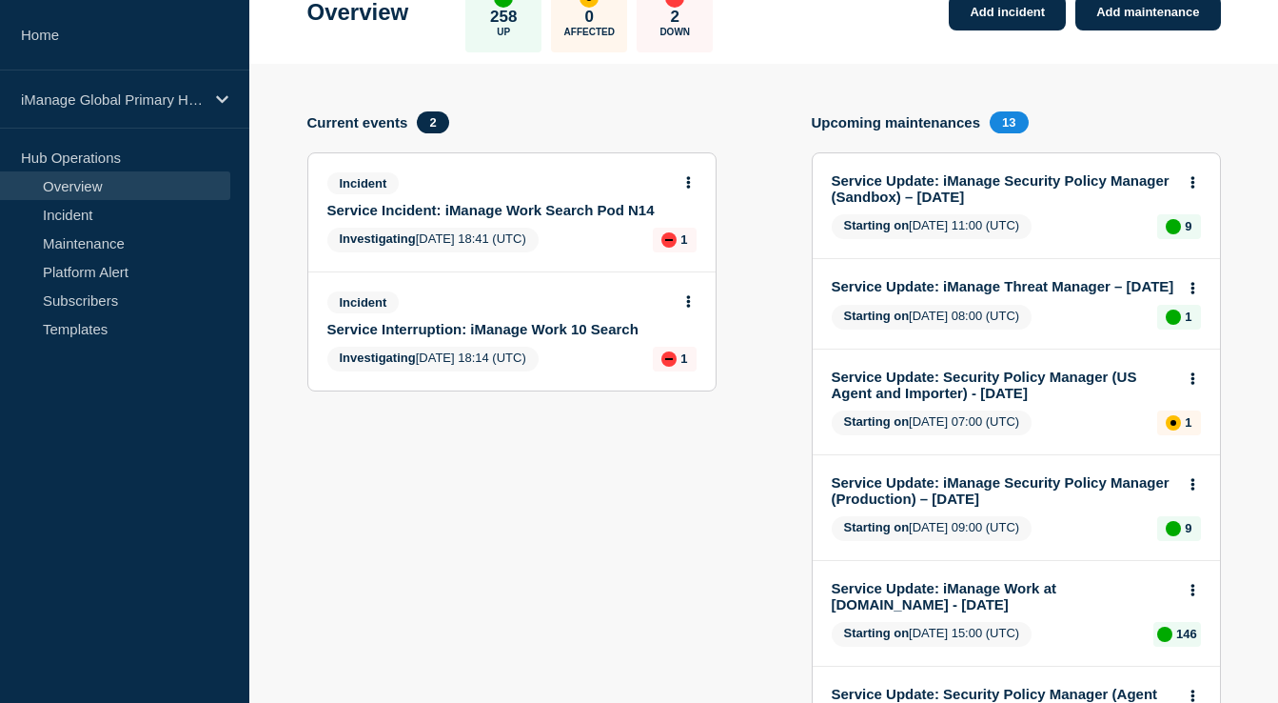
scroll to position [125, 0]
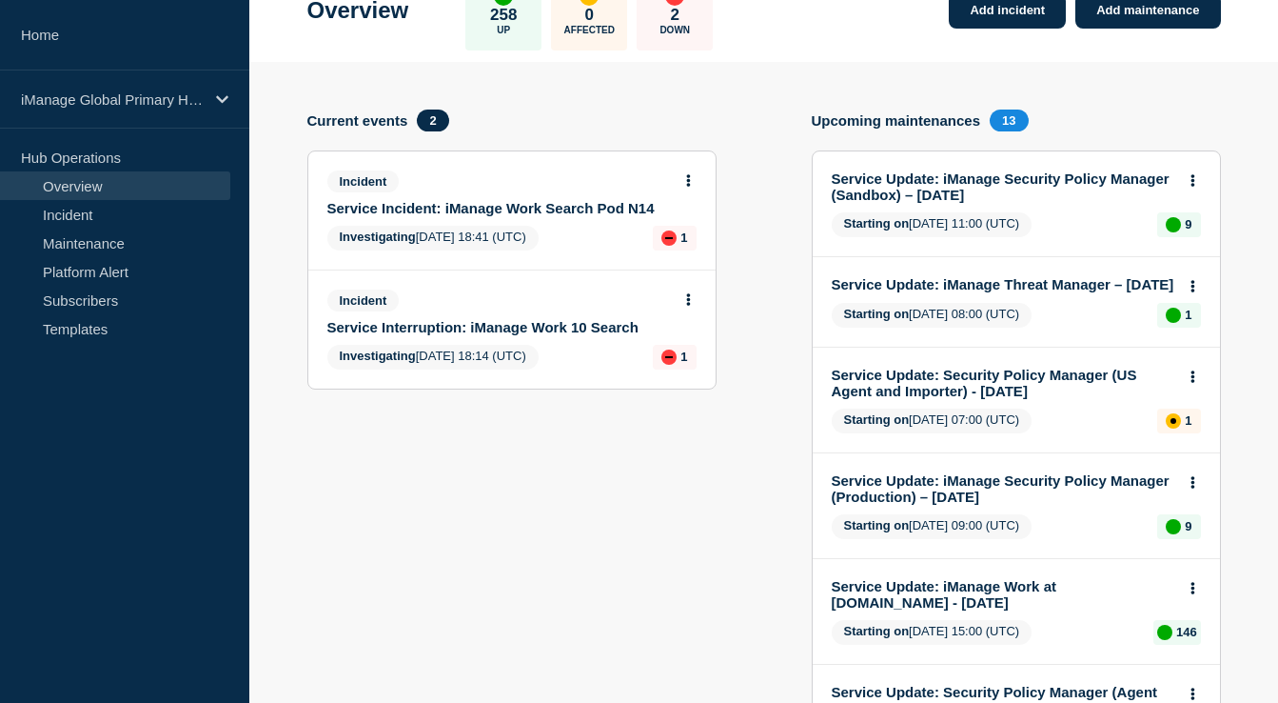
click at [522, 216] on link "Service Incident: iManage Work Search Pod N14" at bounding box center [499, 208] width 344 height 16
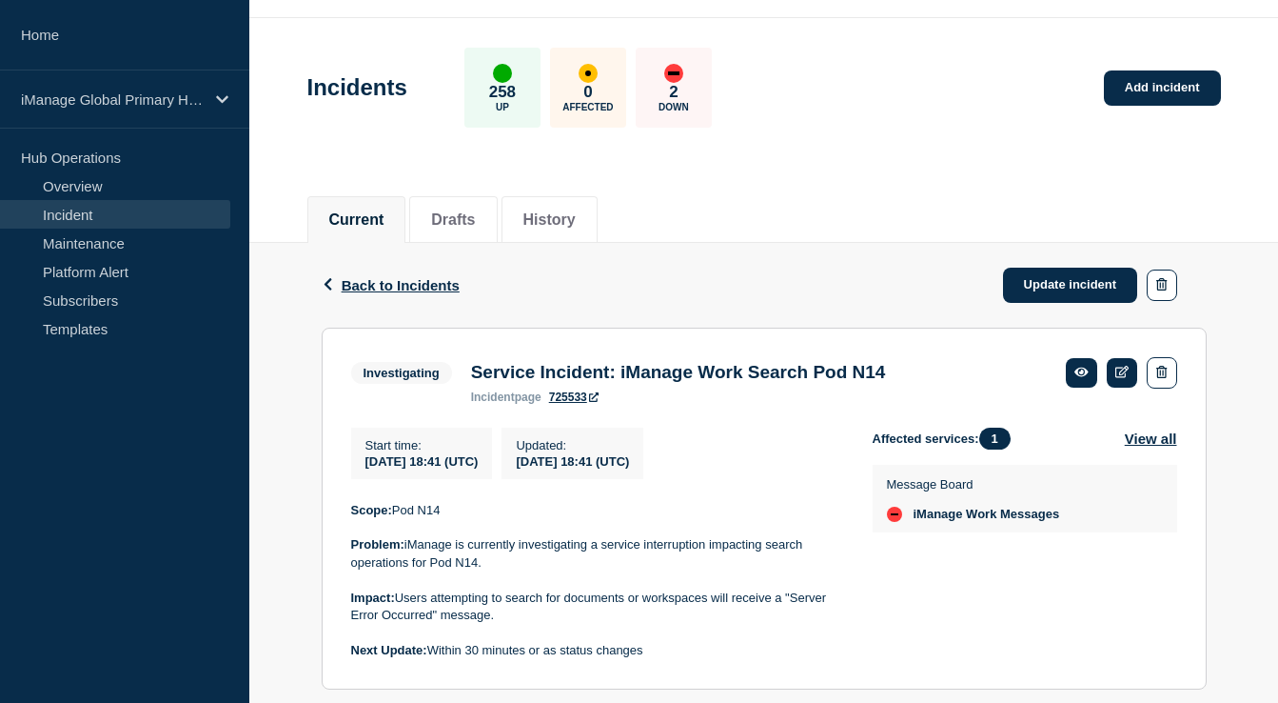
scroll to position [110, 0]
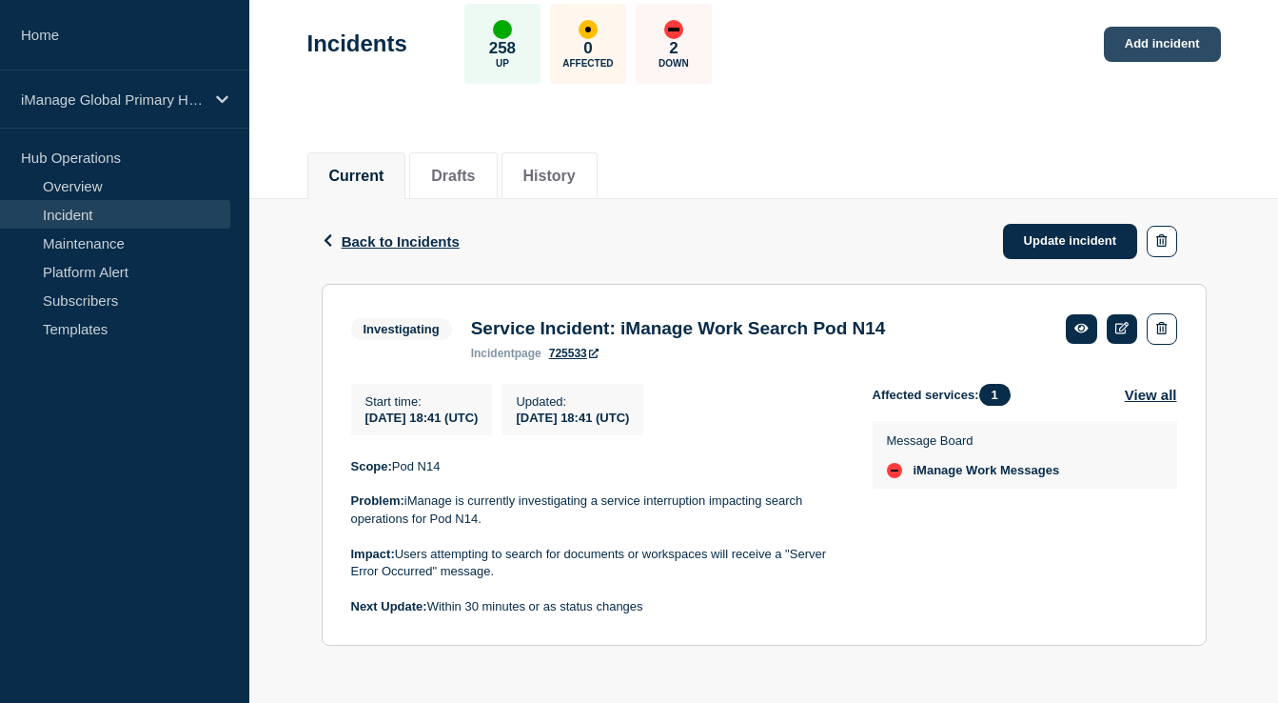
click at [1137, 28] on link "Add incident" at bounding box center [1162, 44] width 117 height 35
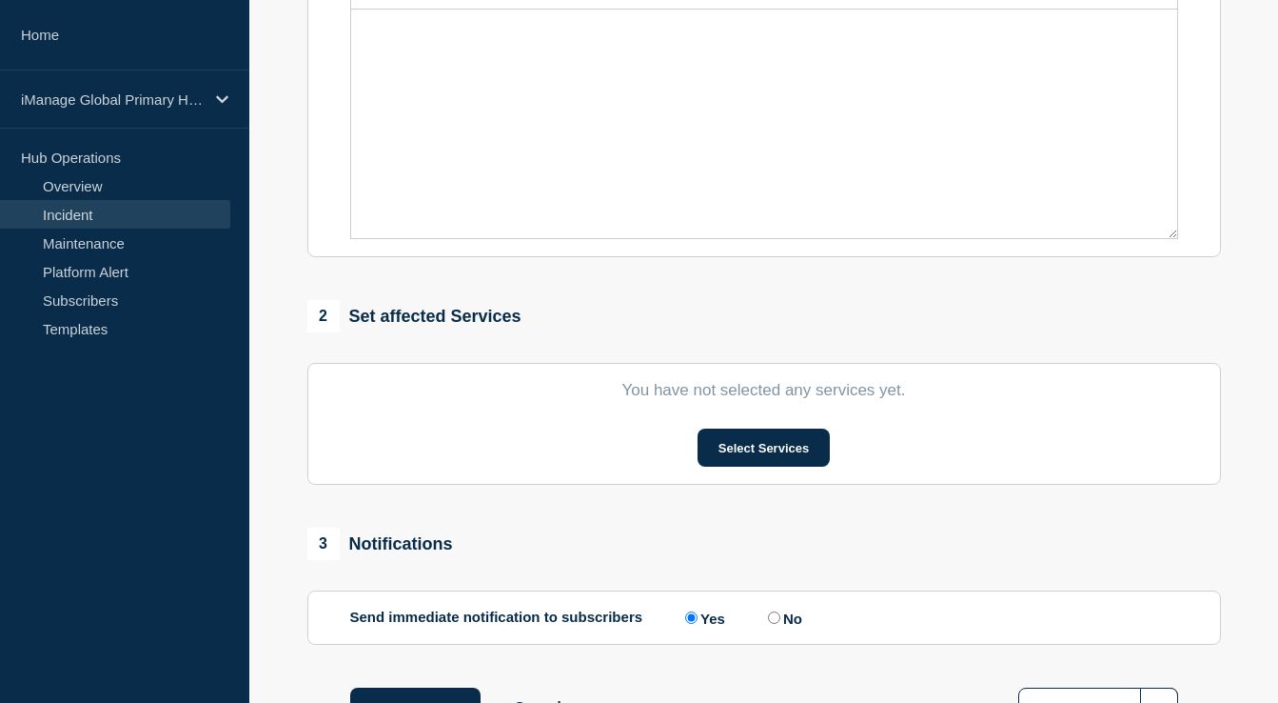
scroll to position [485, 0]
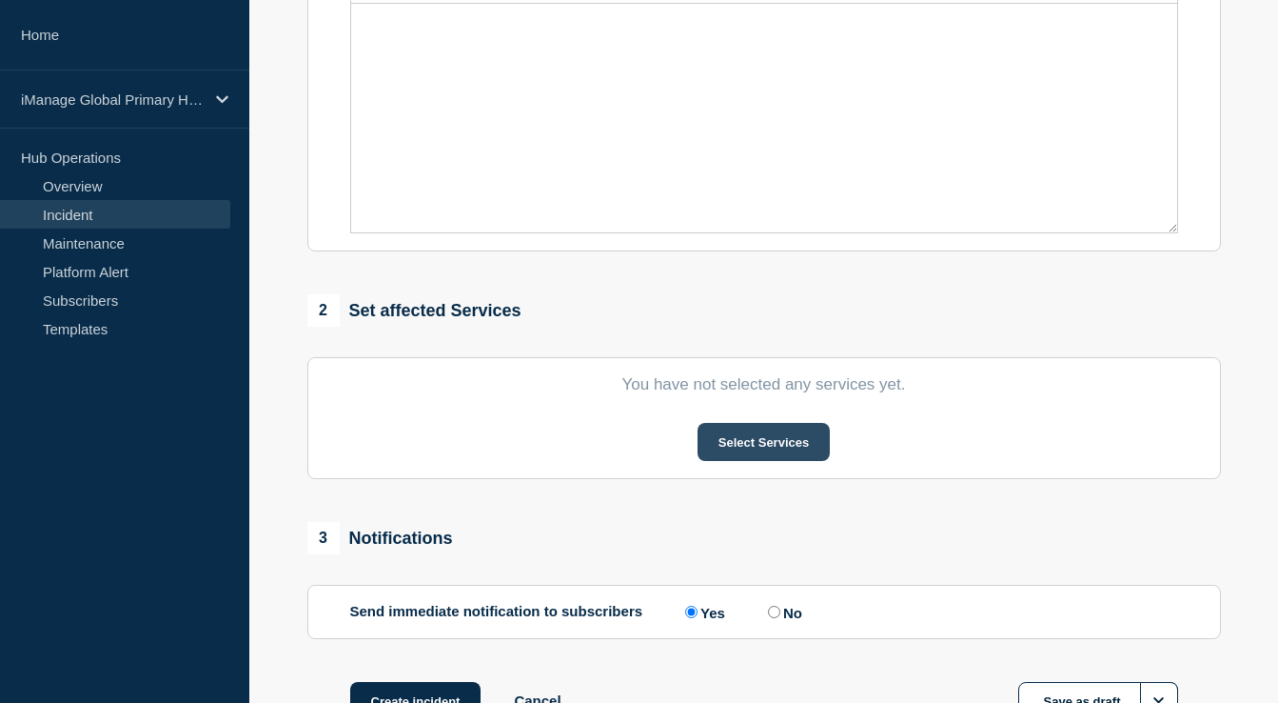
click at [748, 461] on button "Select Services" at bounding box center [764, 442] width 132 height 38
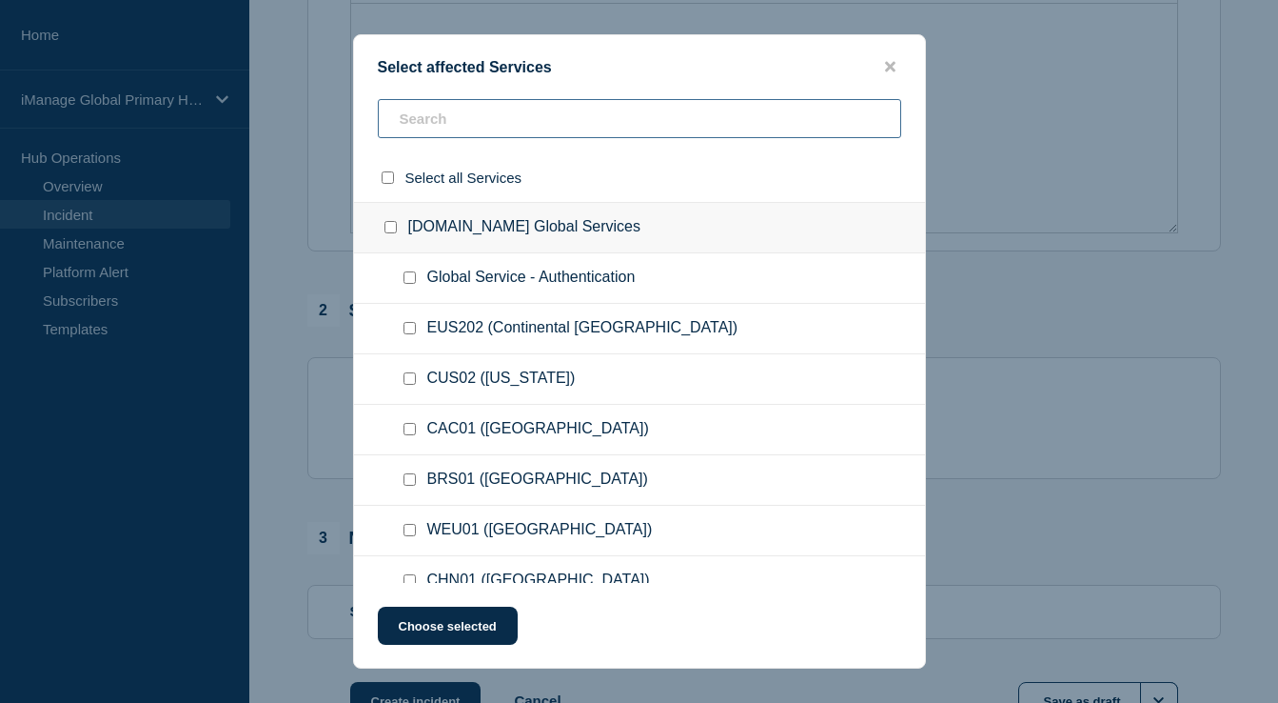
click at [487, 117] on input "text" at bounding box center [640, 118] width 524 height 39
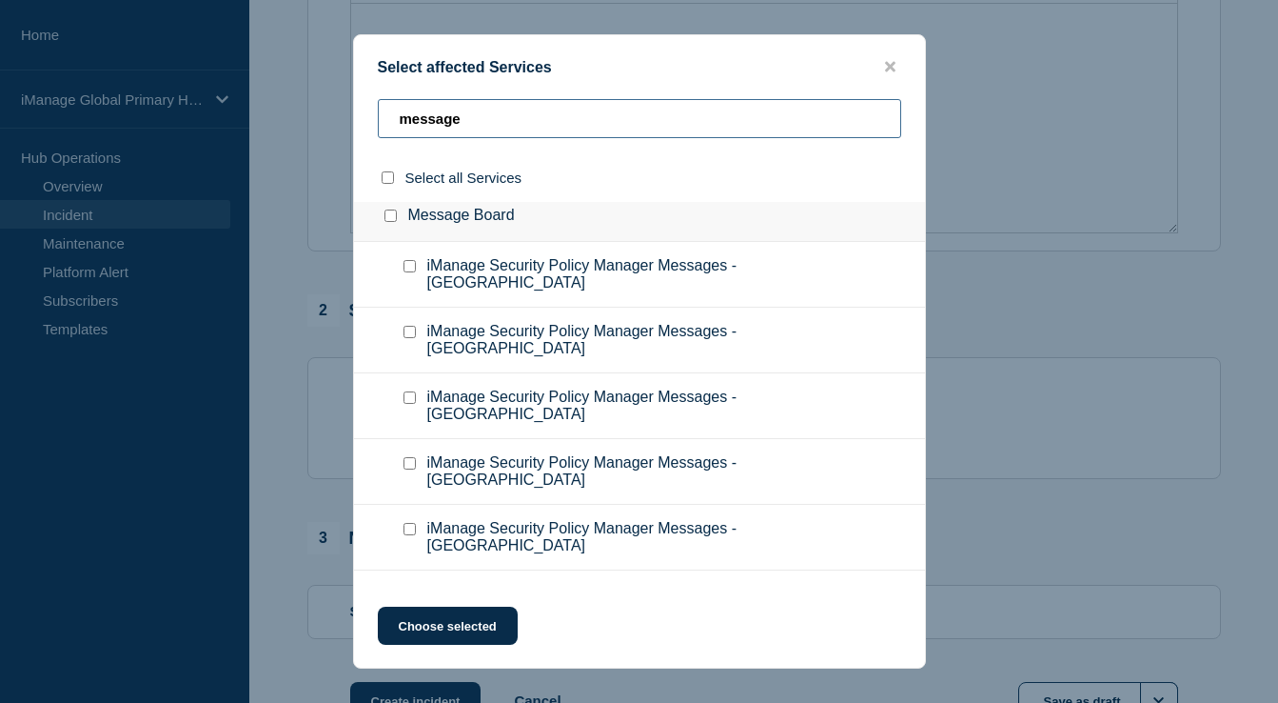
scroll to position [0, 0]
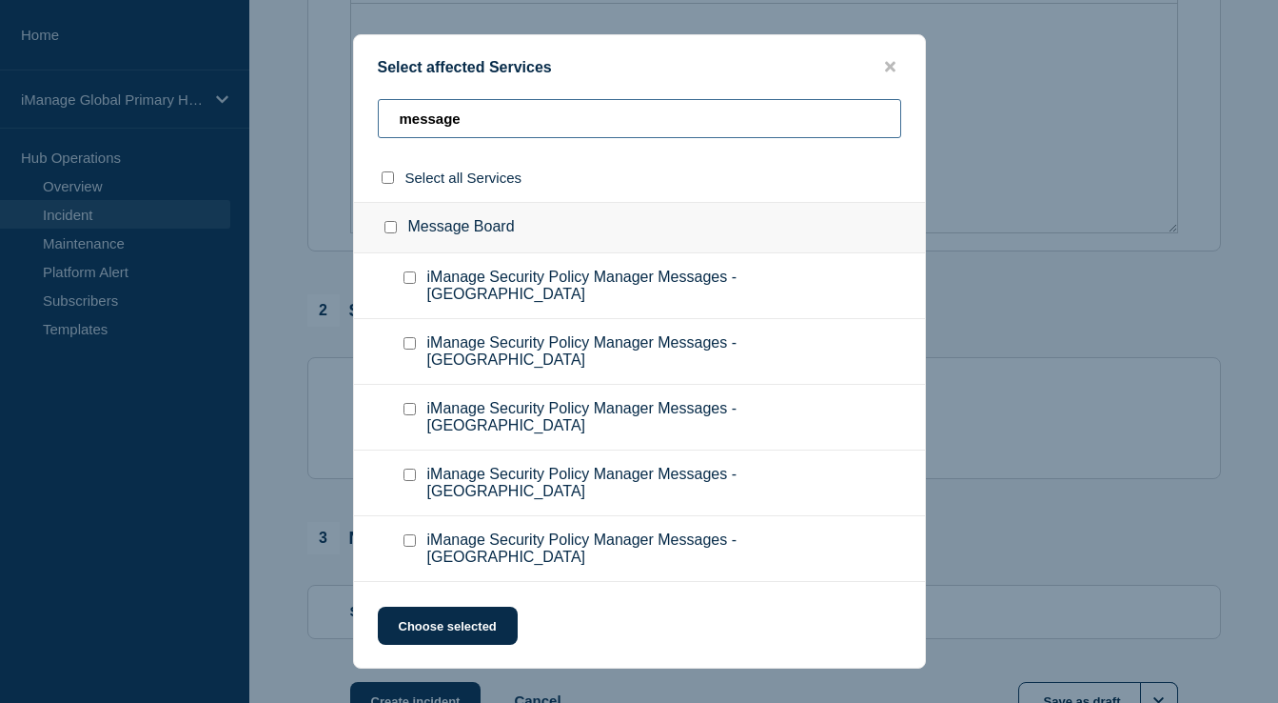
type input "message"
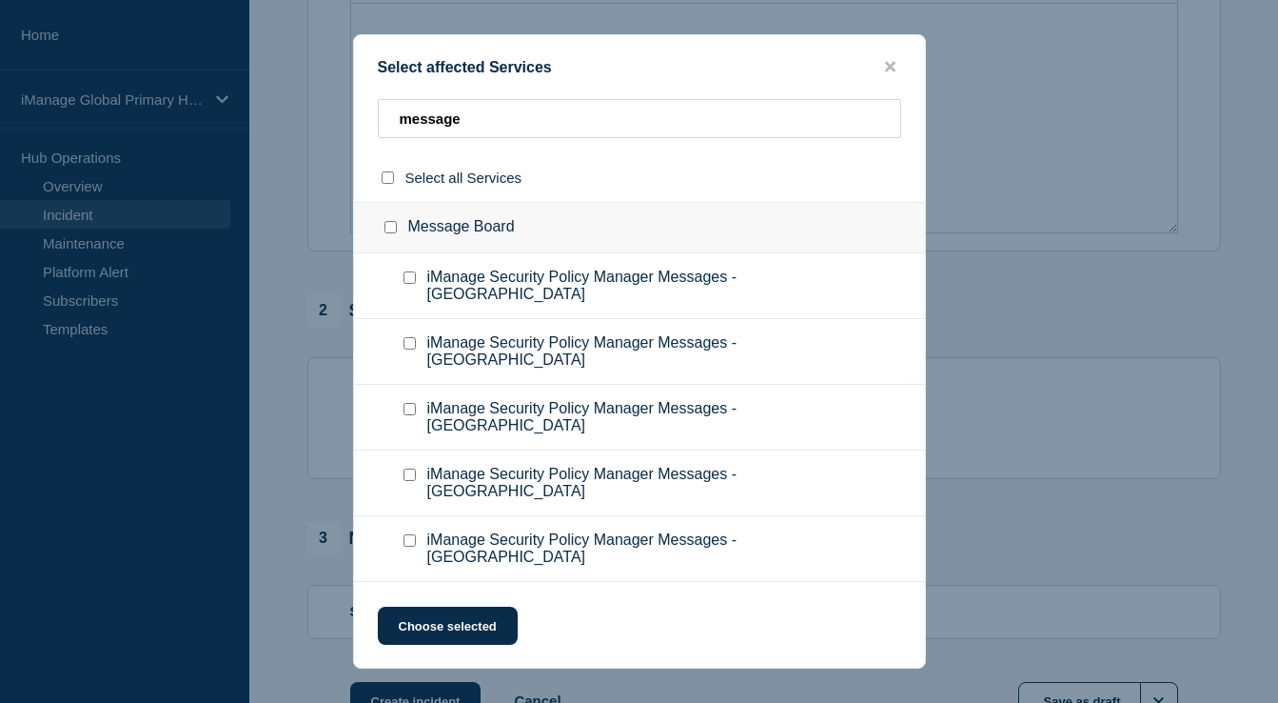
click at [983, 183] on div at bounding box center [639, 351] width 1278 height 703
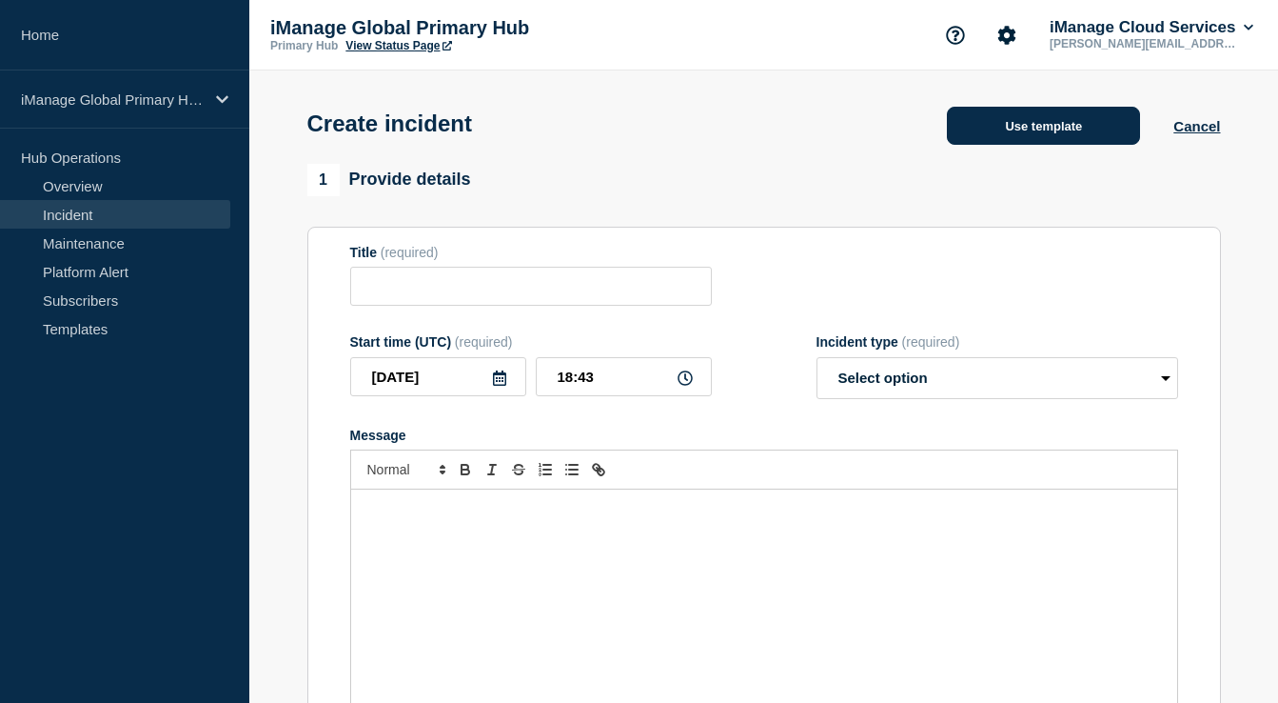
click at [1075, 127] on button "Use template" at bounding box center [1043, 126] width 193 height 38
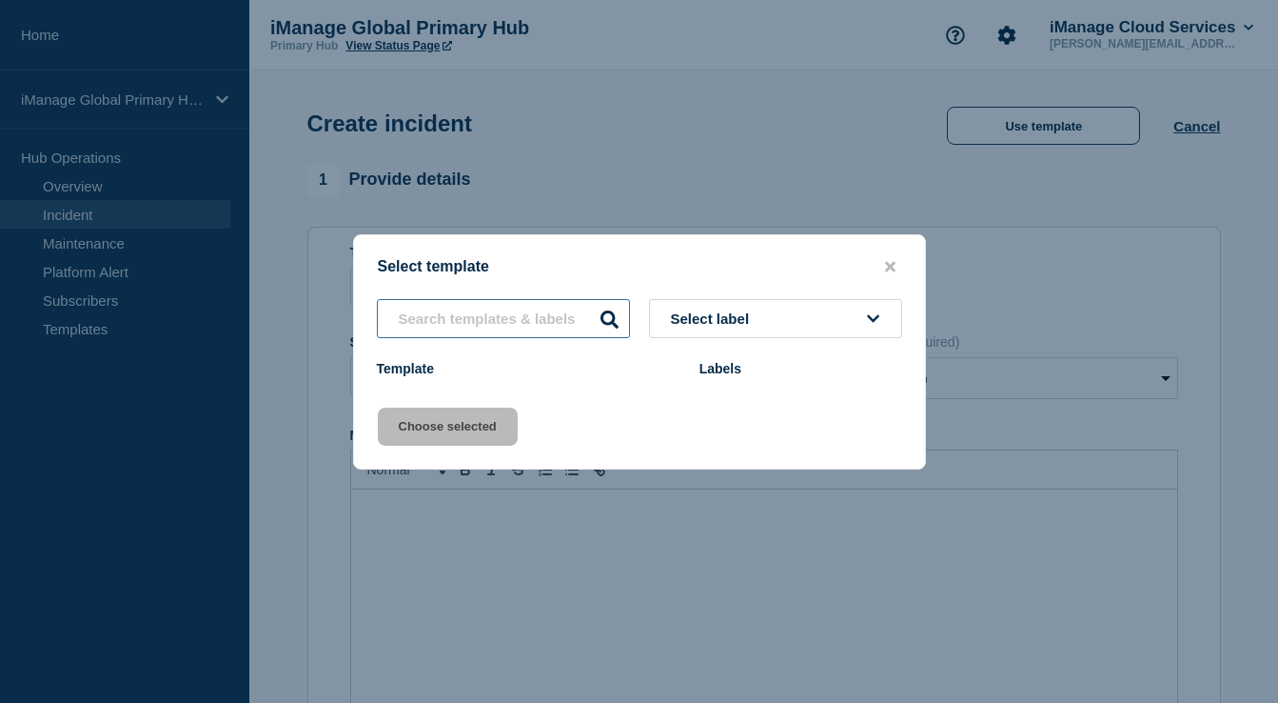
click at [549, 330] on input "text" at bounding box center [503, 318] width 253 height 39
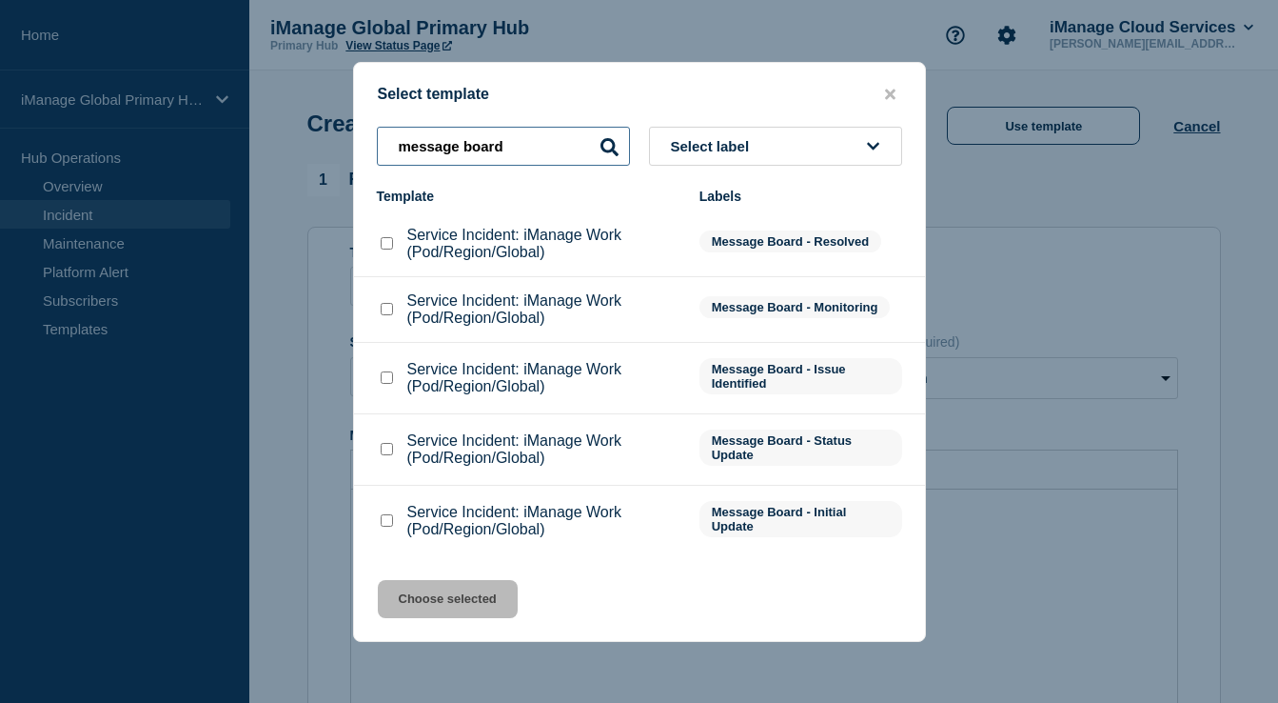
type input "message board"
click at [381, 526] on input "Service Incident: iManage Work (Pod/Region/Global) checkbox" at bounding box center [387, 520] width 12 height 12
checkbox input "true"
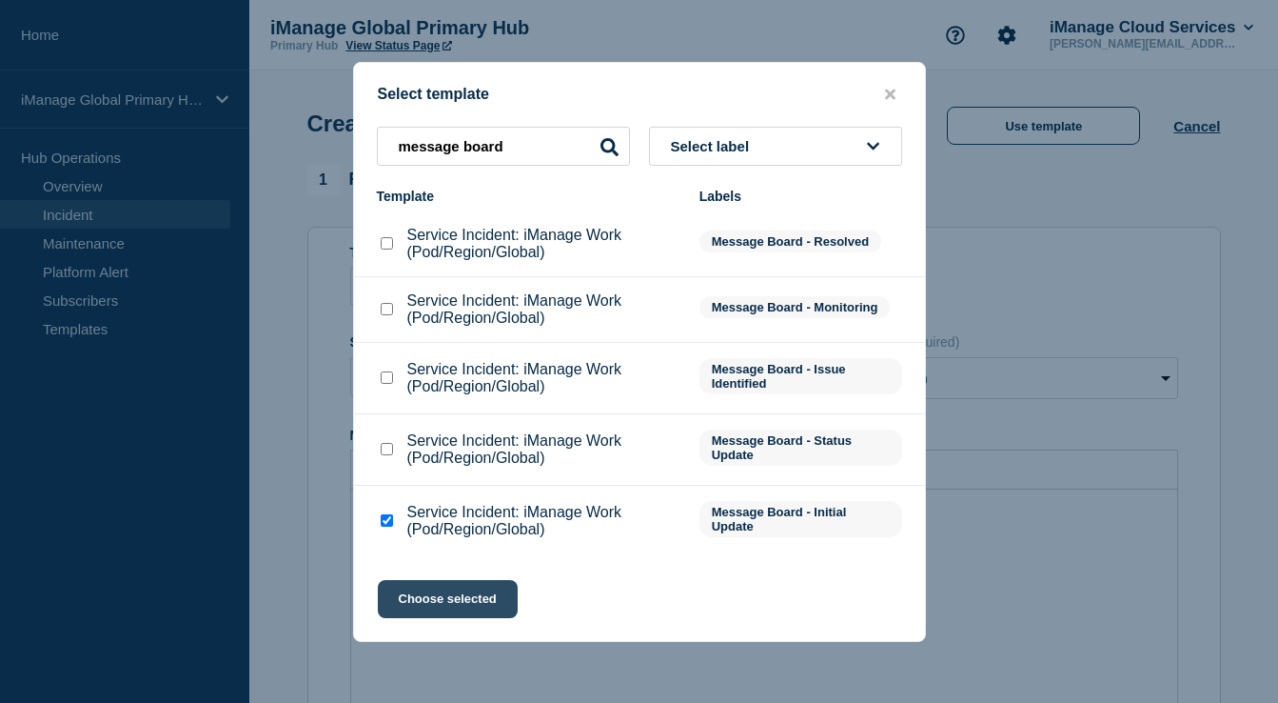
click at [429, 597] on button "Choose selected" at bounding box center [448, 599] width 140 height 38
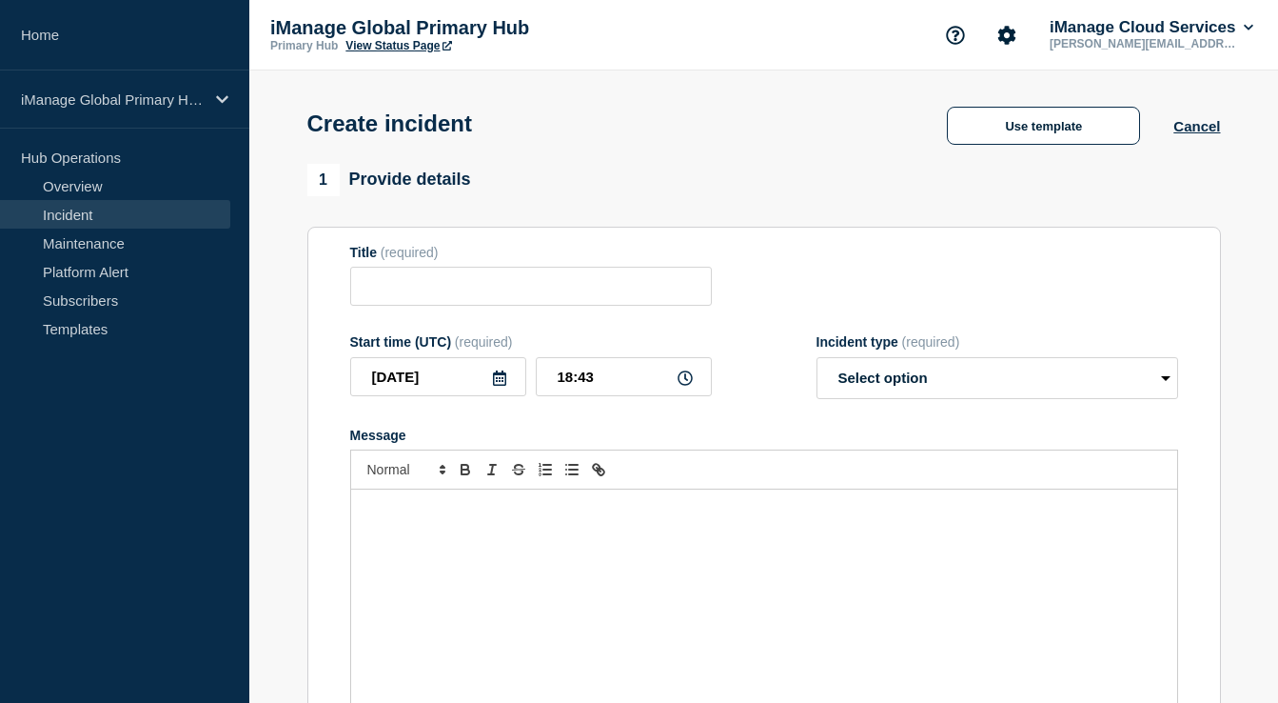
type input "Service Incident: iManage Work (Pod/Region/Global)"
select select "investigating"
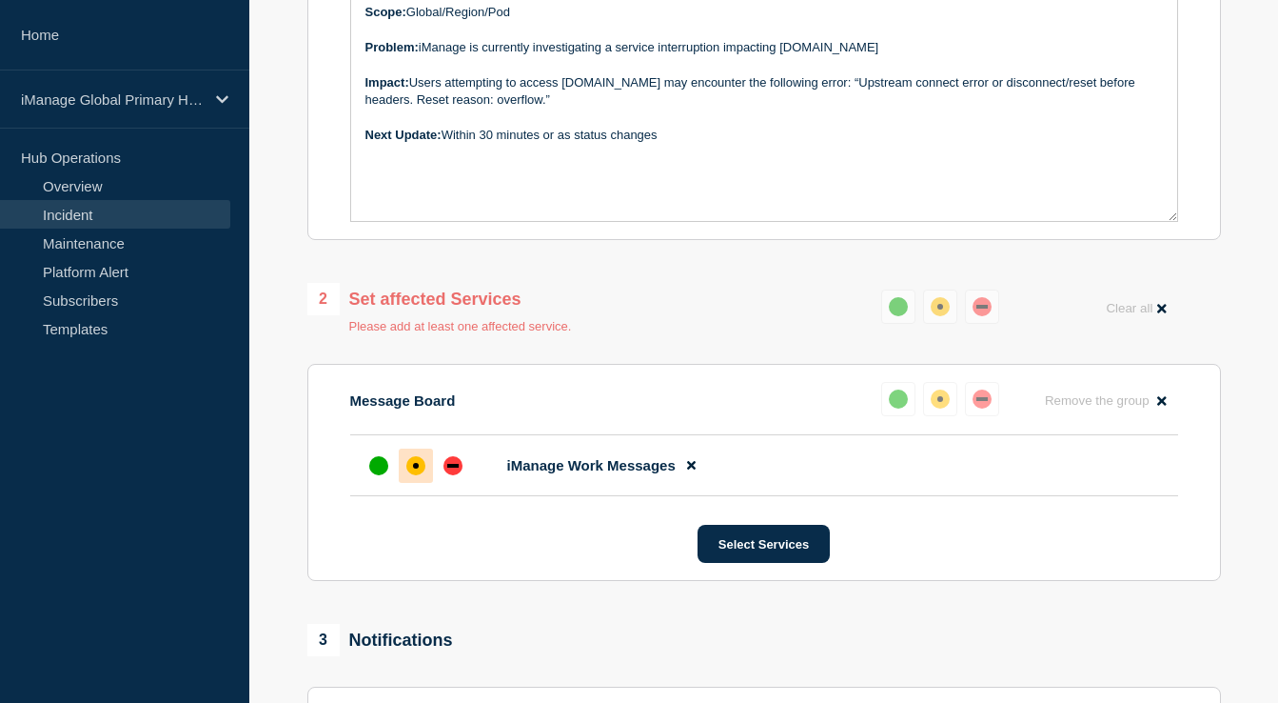
scroll to position [514, 0]
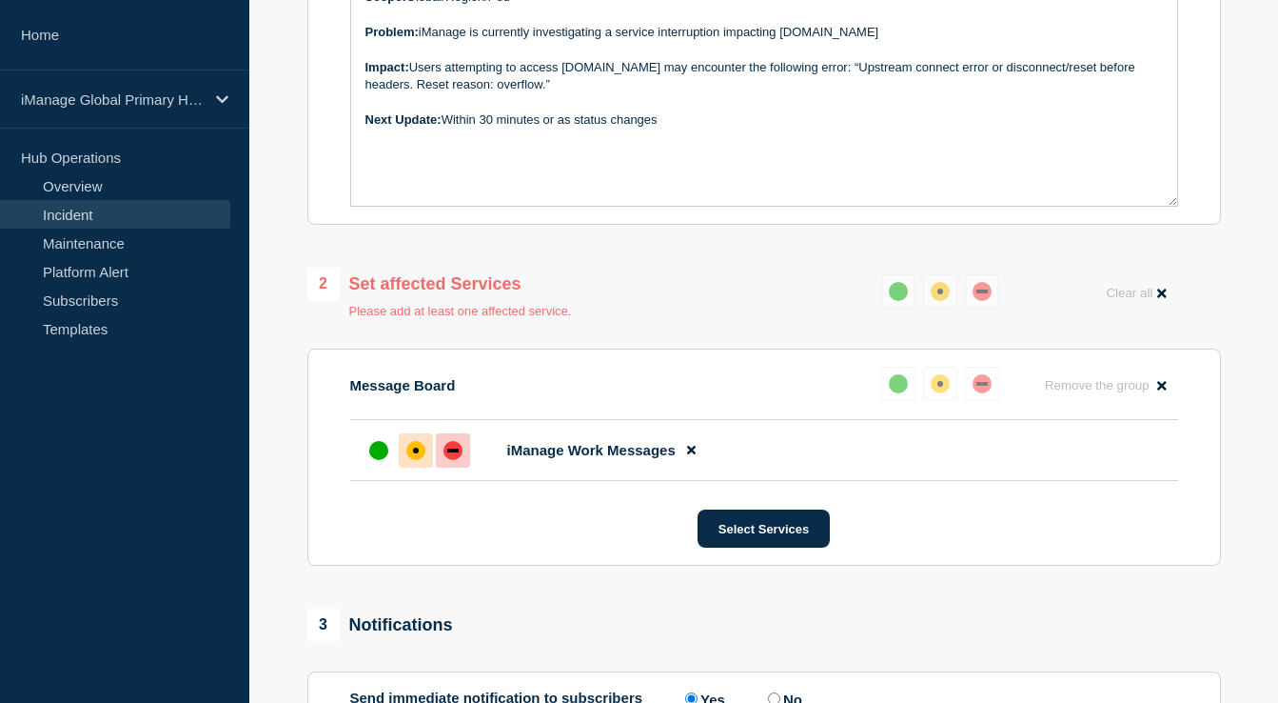
click at [457, 460] on div "down" at bounding box center [453, 450] width 19 height 19
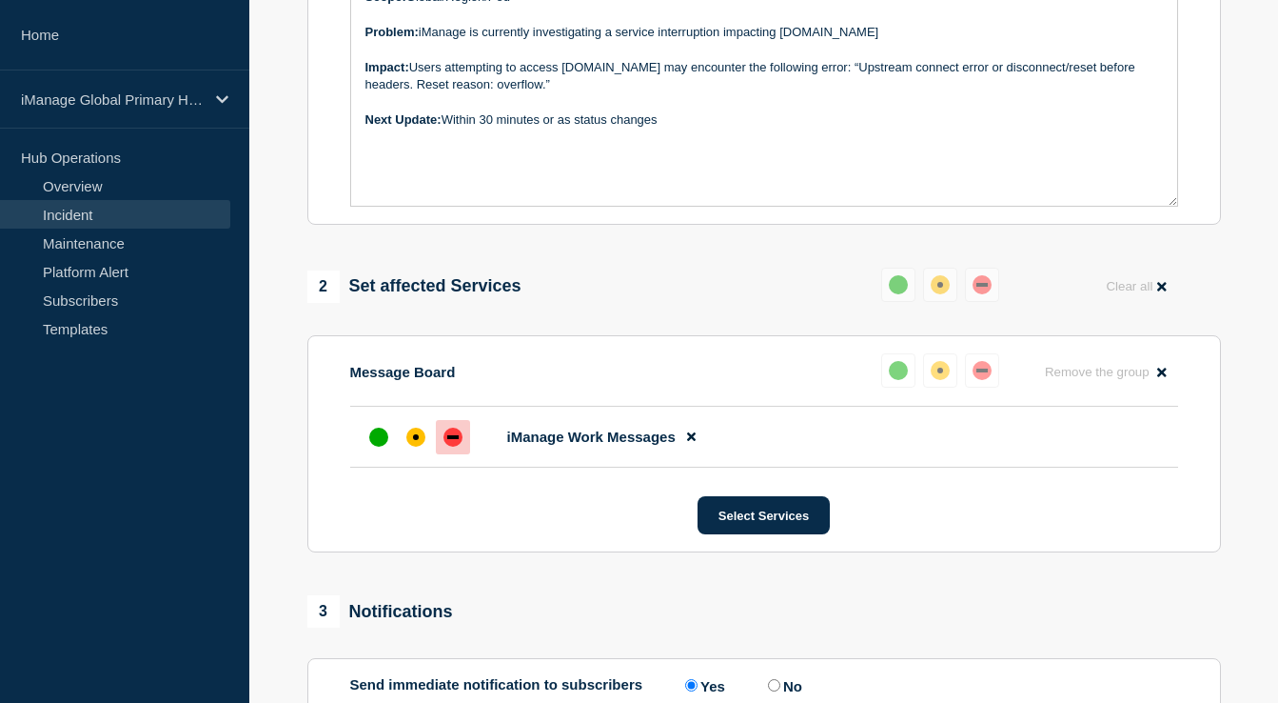
scroll to position [0, 0]
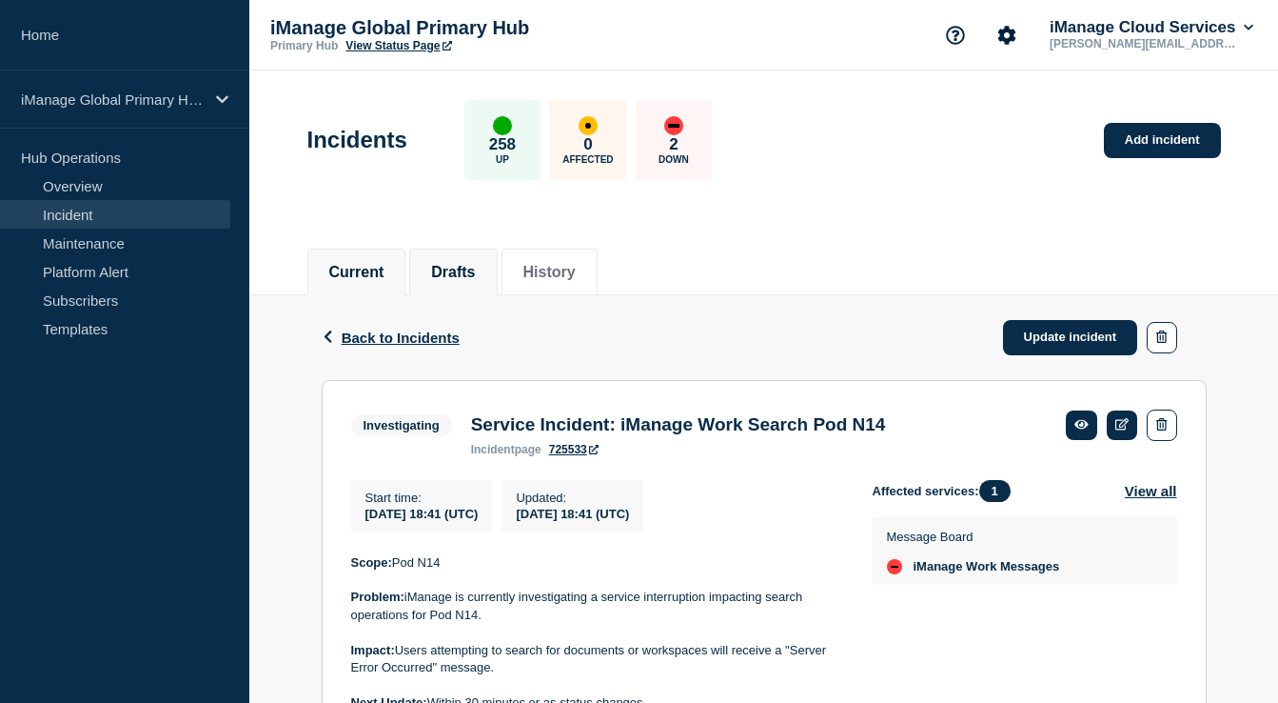
scroll to position [110, 0]
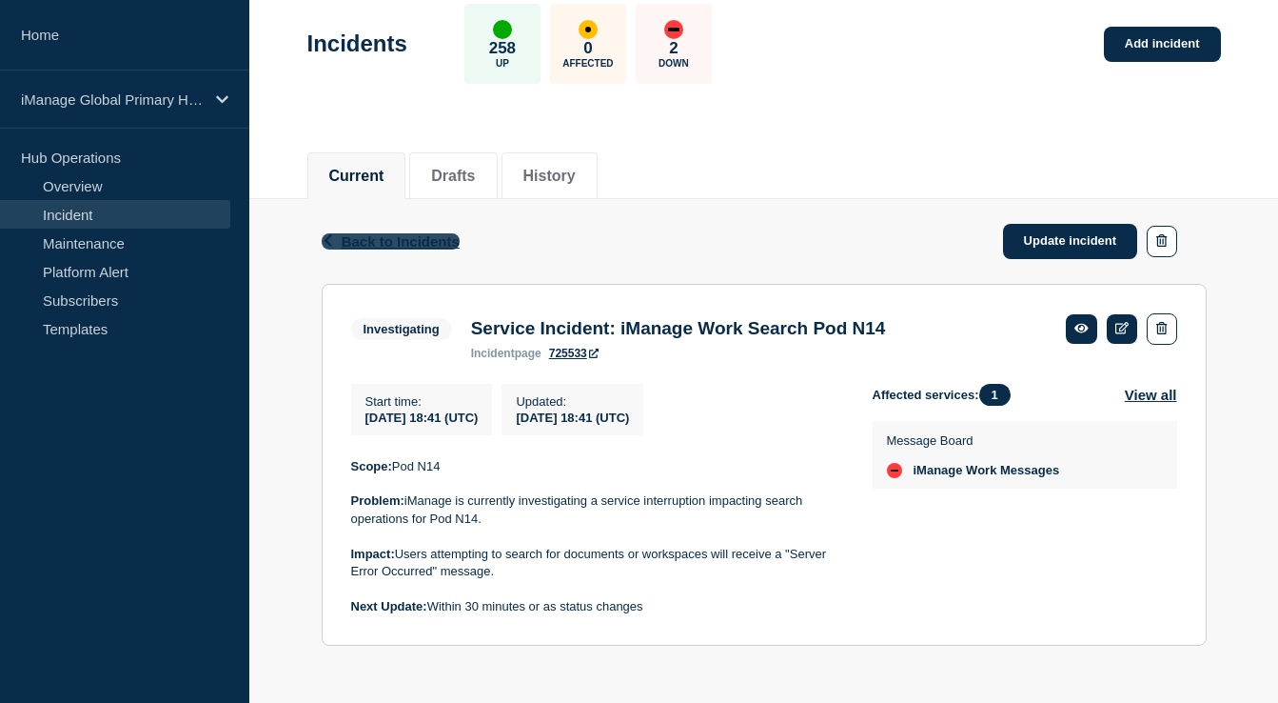
click at [439, 233] on span "Back to Incidents" at bounding box center [401, 241] width 118 height 16
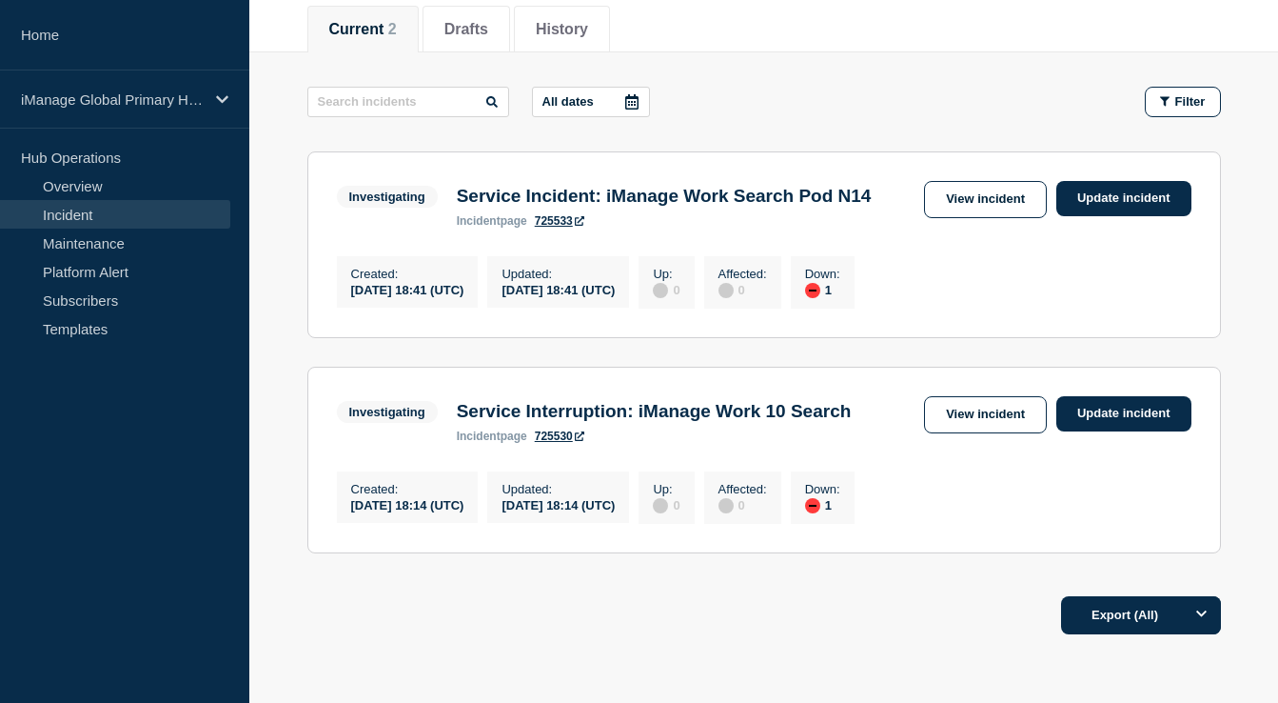
scroll to position [245, 0]
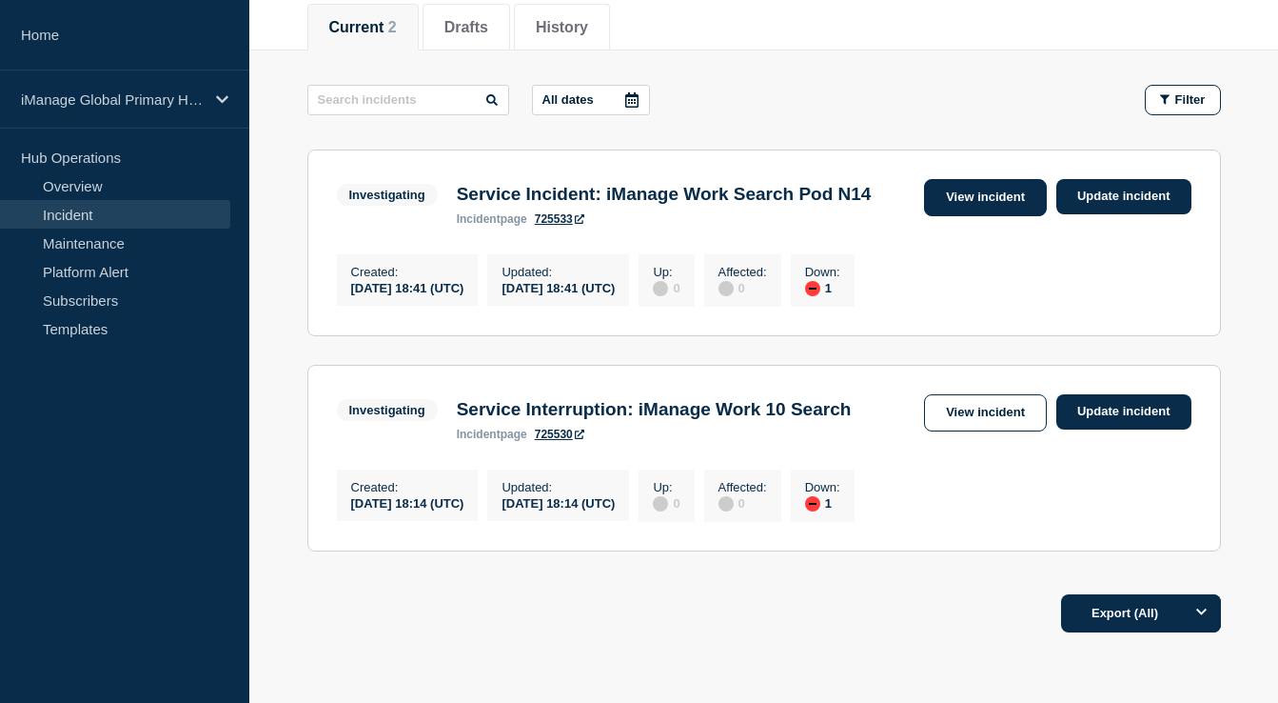
click at [961, 188] on link "View incident" at bounding box center [985, 197] width 123 height 37
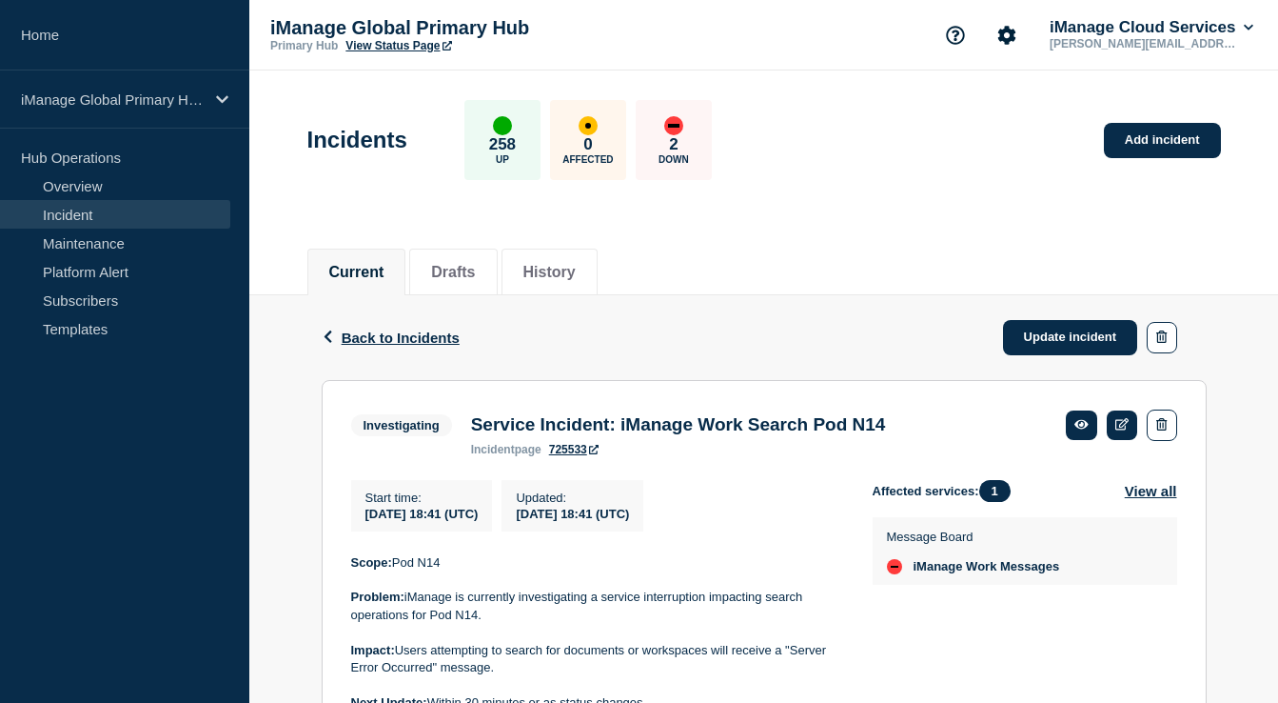
scroll to position [110, 0]
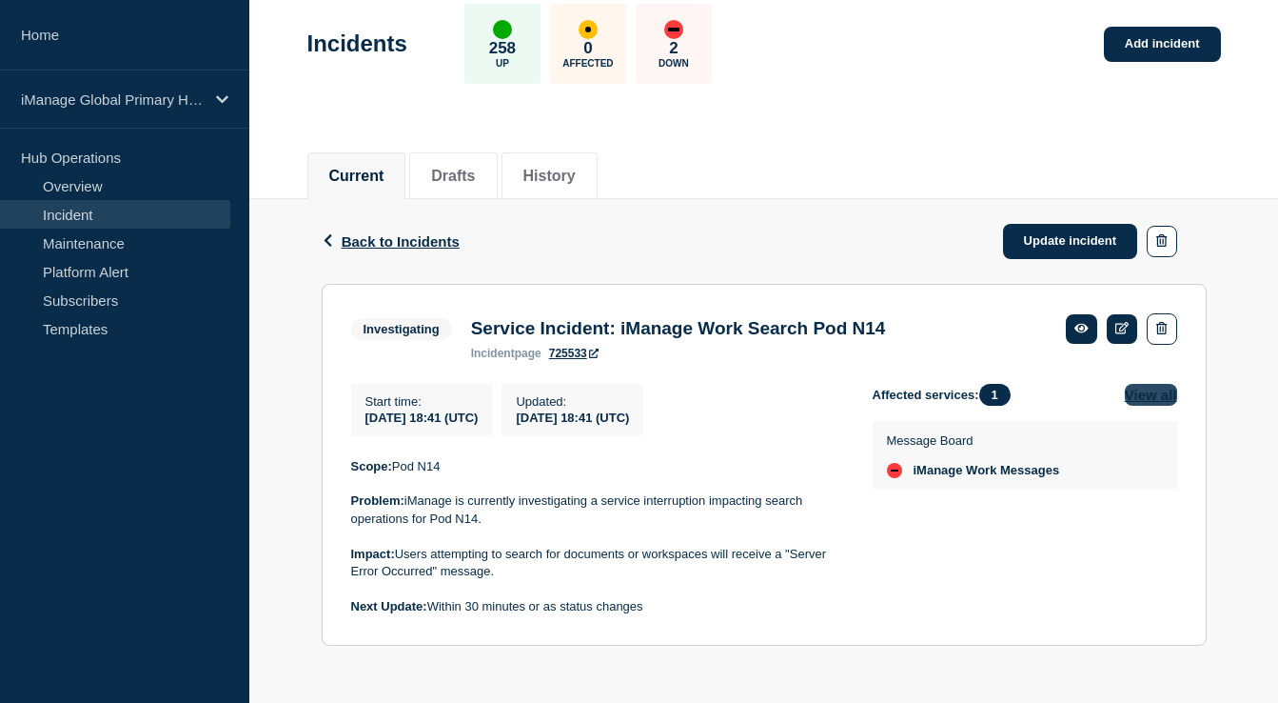
click at [1163, 389] on button "View all" at bounding box center [1151, 395] width 52 height 22
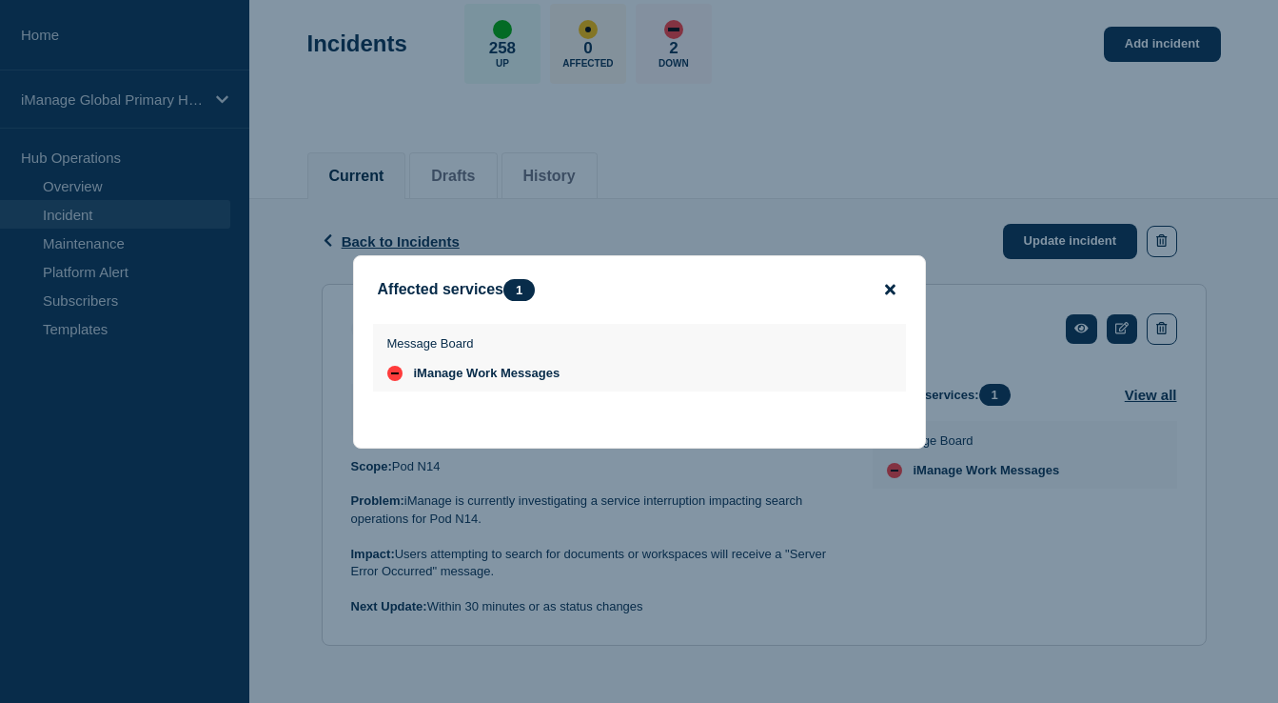
click at [890, 282] on icon "close button" at bounding box center [890, 289] width 10 height 15
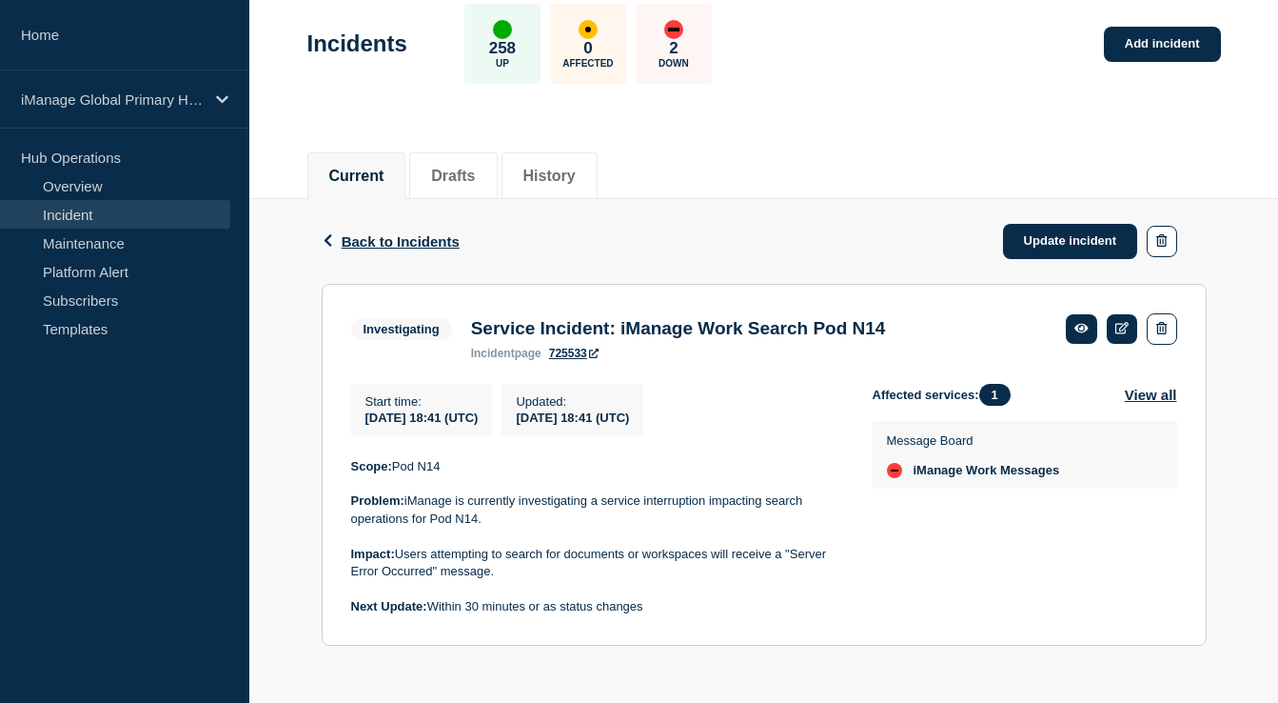
scroll to position [0, 0]
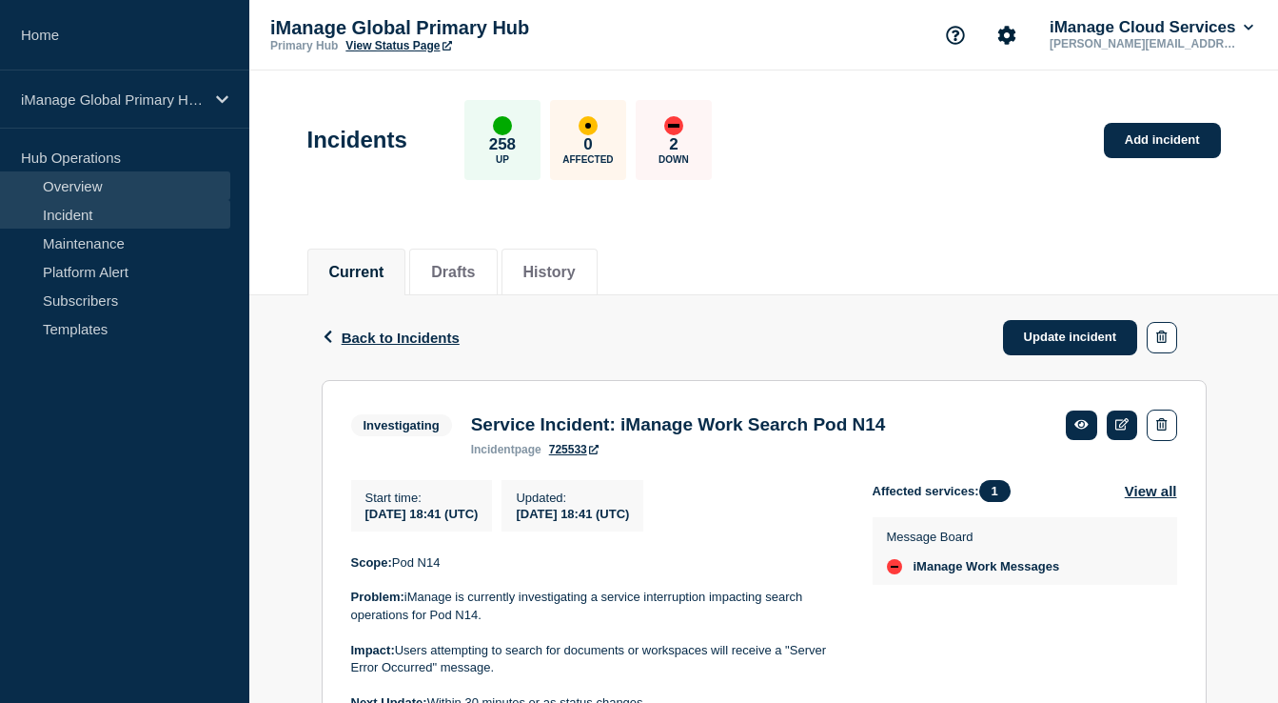
click at [112, 185] on link "Overview" at bounding box center [115, 185] width 230 height 29
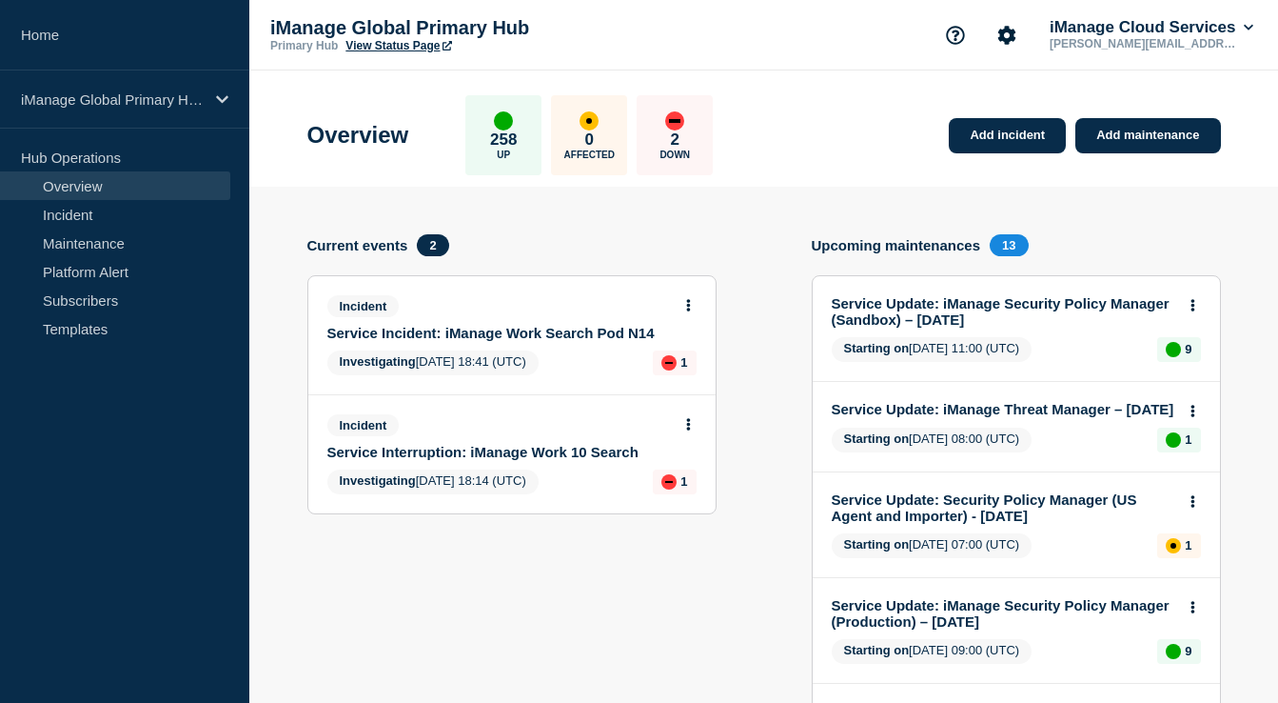
click at [492, 335] on link "Service Incident: iManage Work Search Pod N14" at bounding box center [499, 333] width 344 height 16
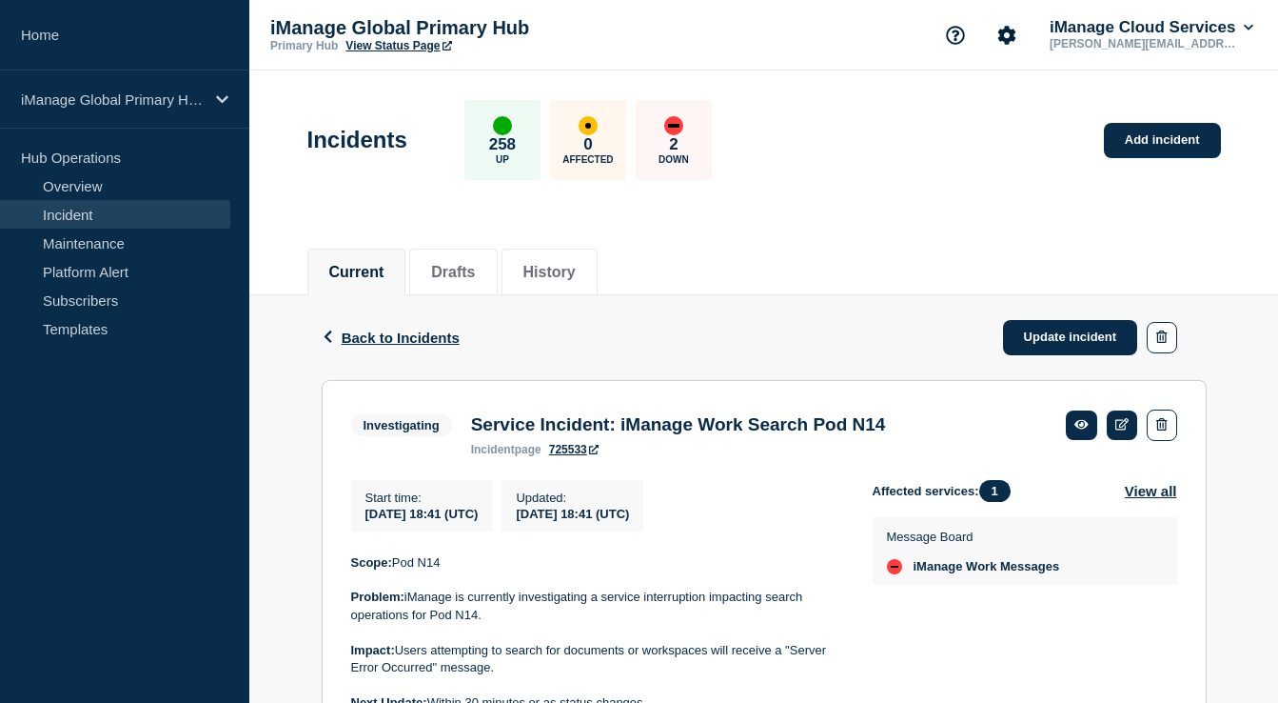
scroll to position [110, 0]
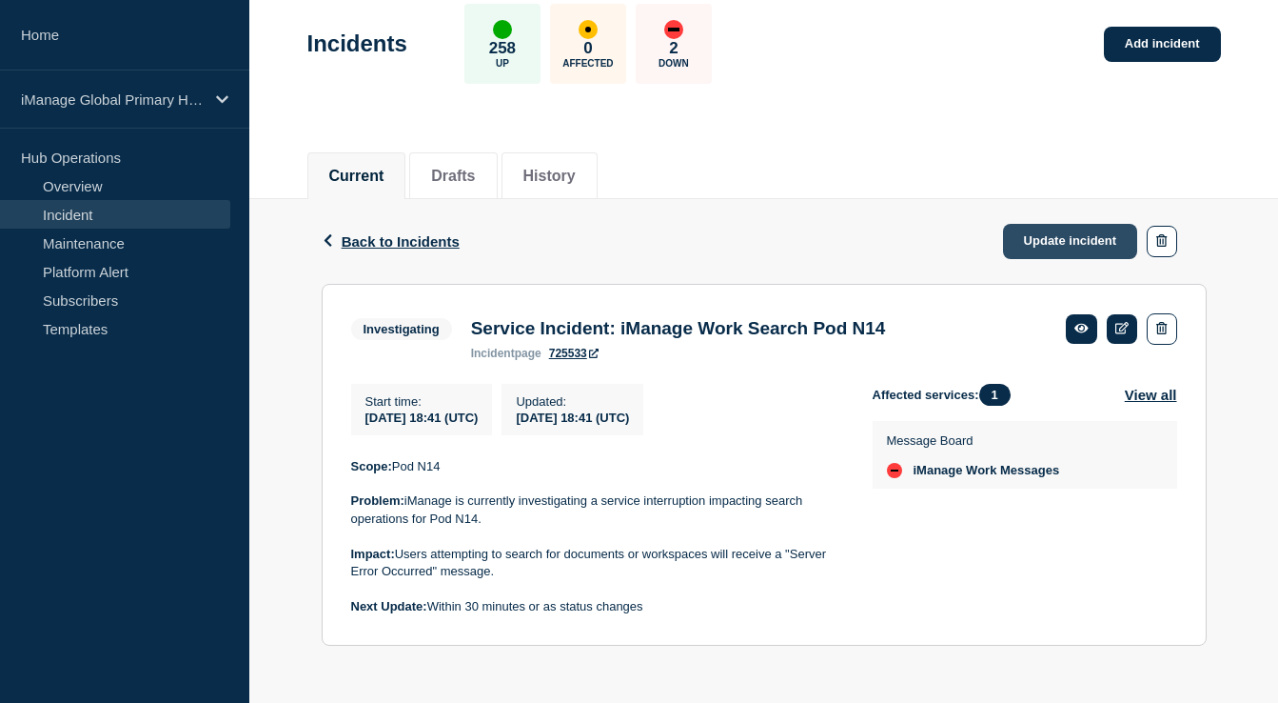
click at [1030, 233] on link "Update incident" at bounding box center [1070, 241] width 135 height 35
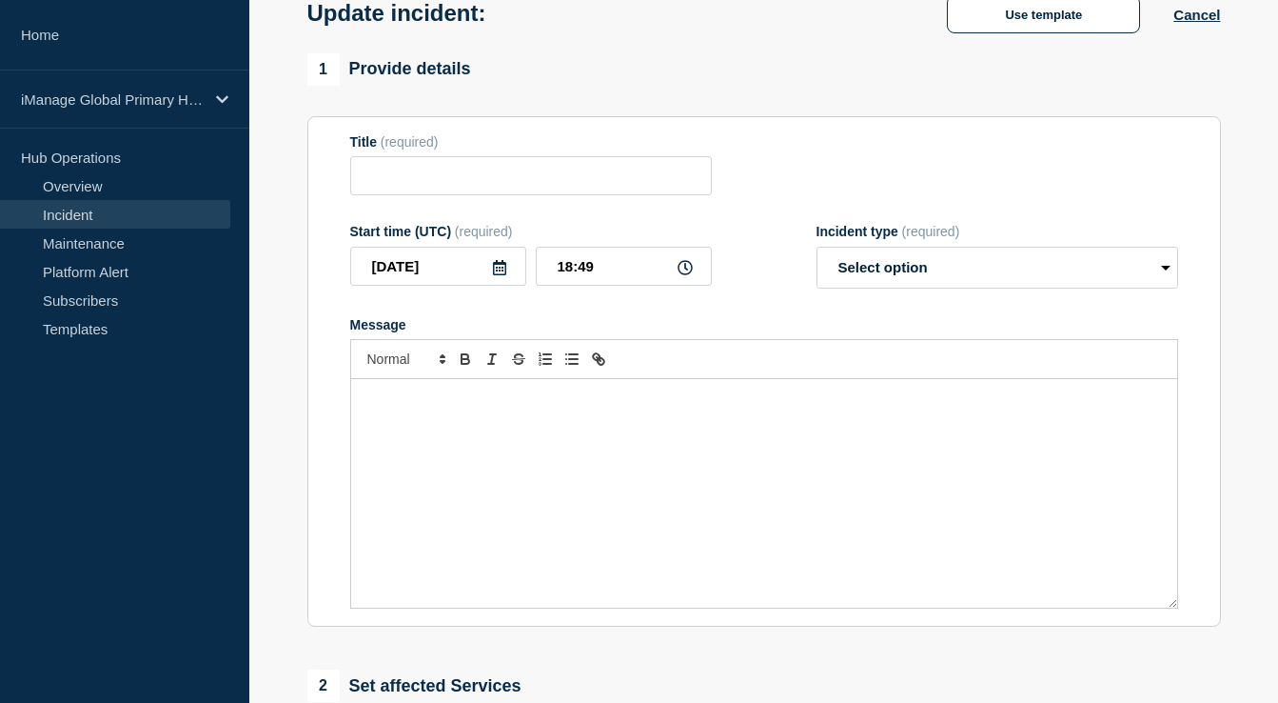
type input "Service Incident: iManage Work Search Pod N14"
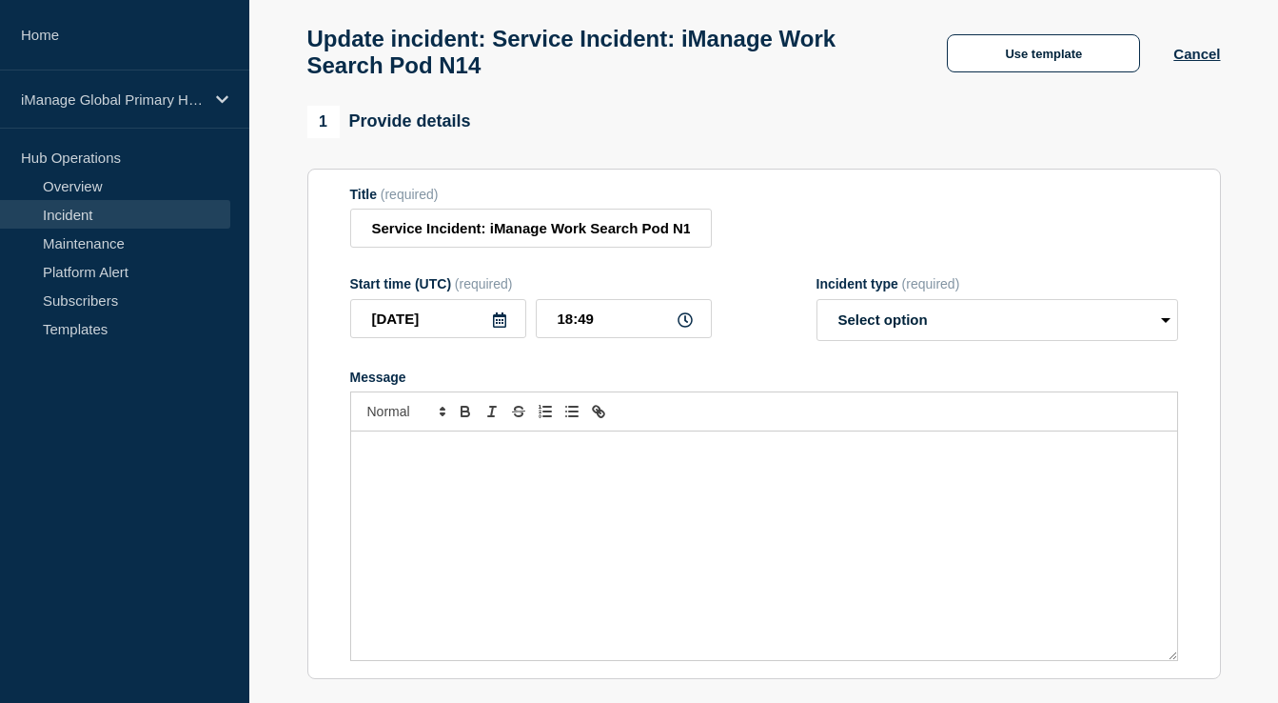
scroll to position [82, 0]
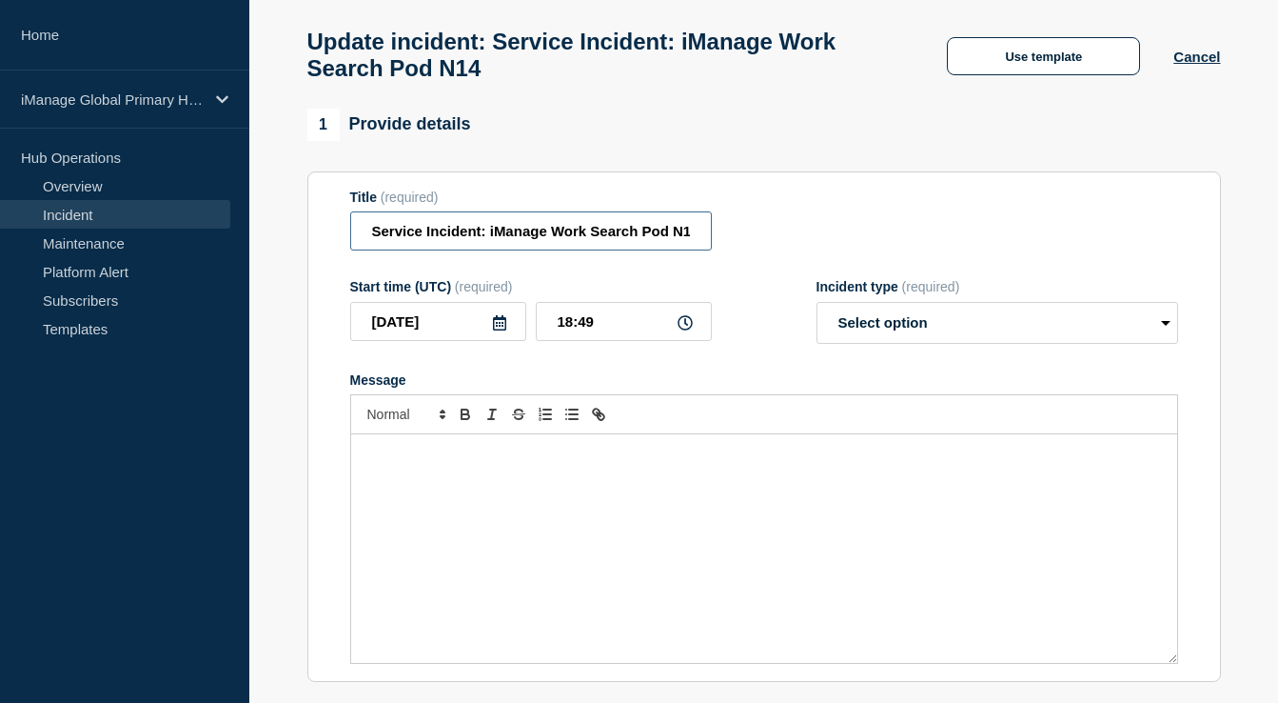
click at [602, 234] on input "Service Incident: iManage Work Search Pod N14" at bounding box center [531, 230] width 362 height 39
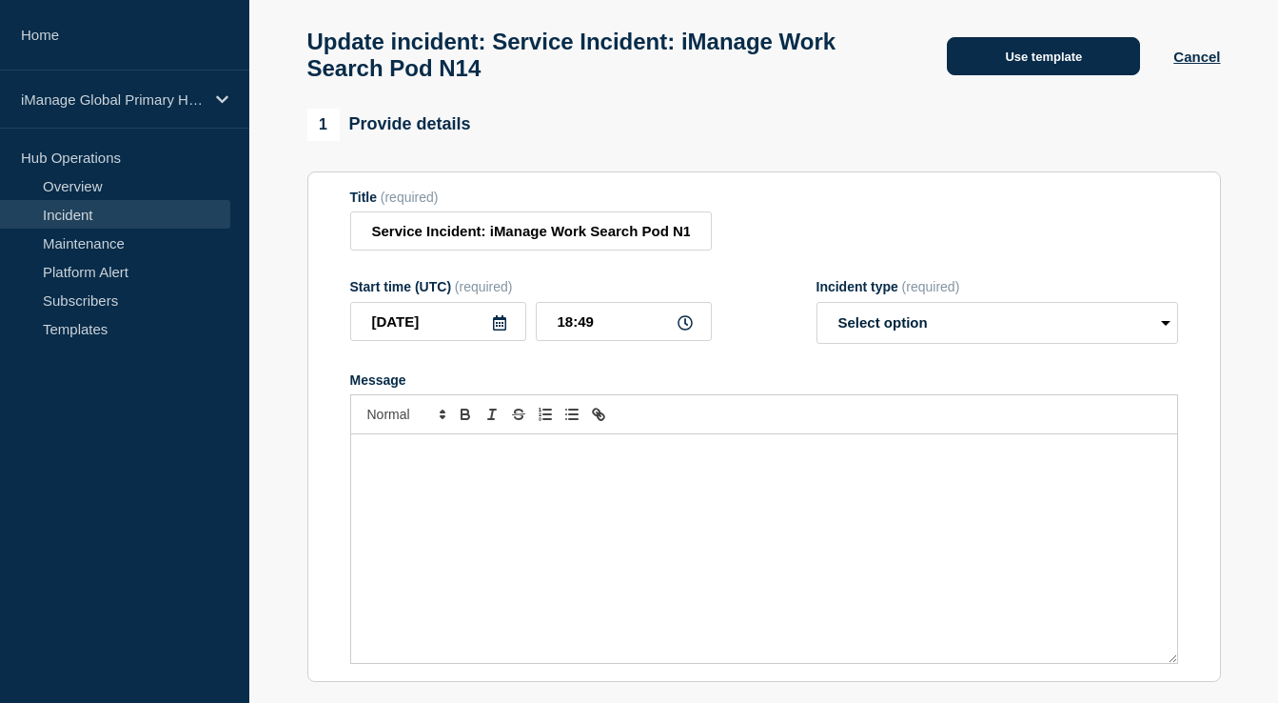
click at [965, 69] on button "Use template" at bounding box center [1043, 56] width 193 height 38
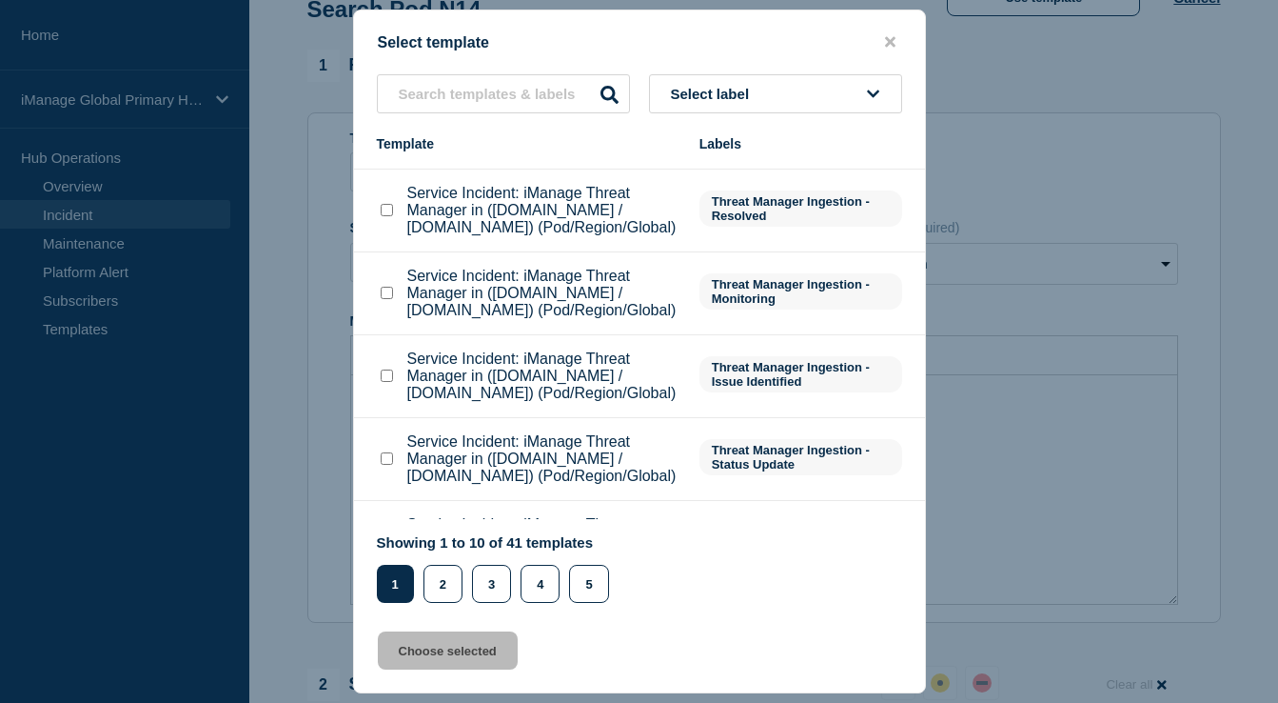
scroll to position [323, 0]
click at [743, 110] on button "Select label" at bounding box center [775, 93] width 253 height 39
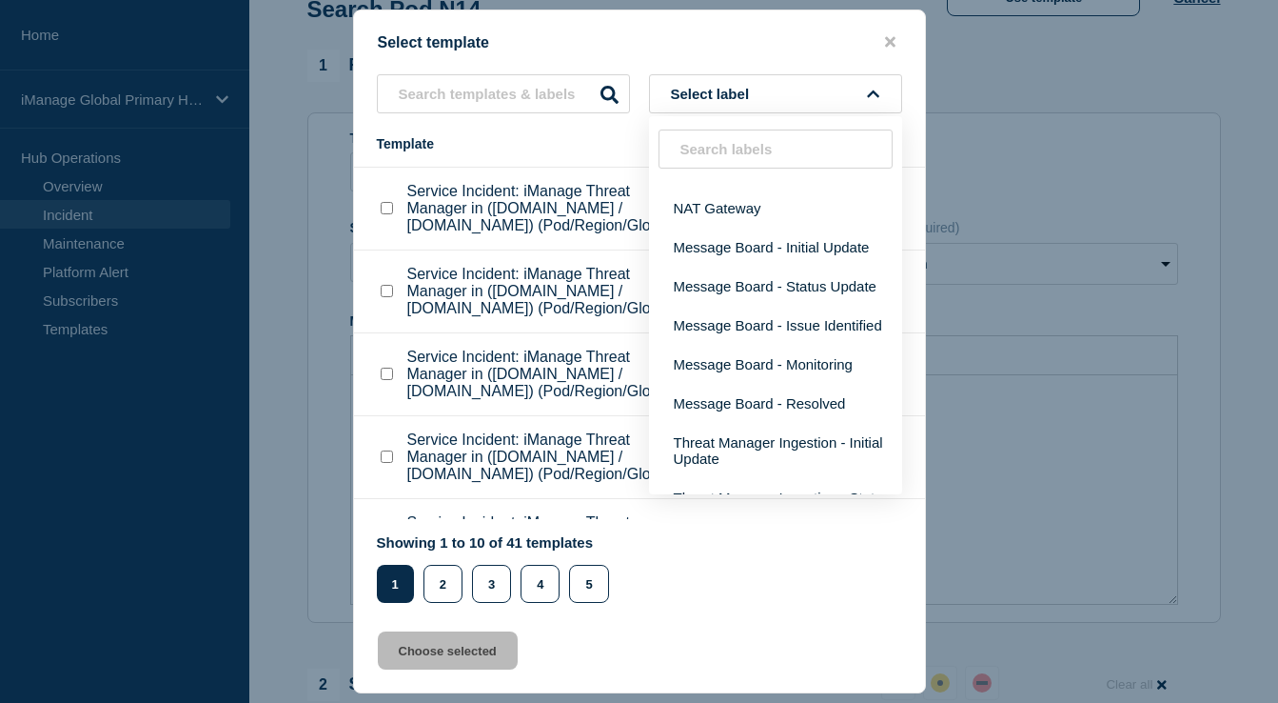
scroll to position [173, 0]
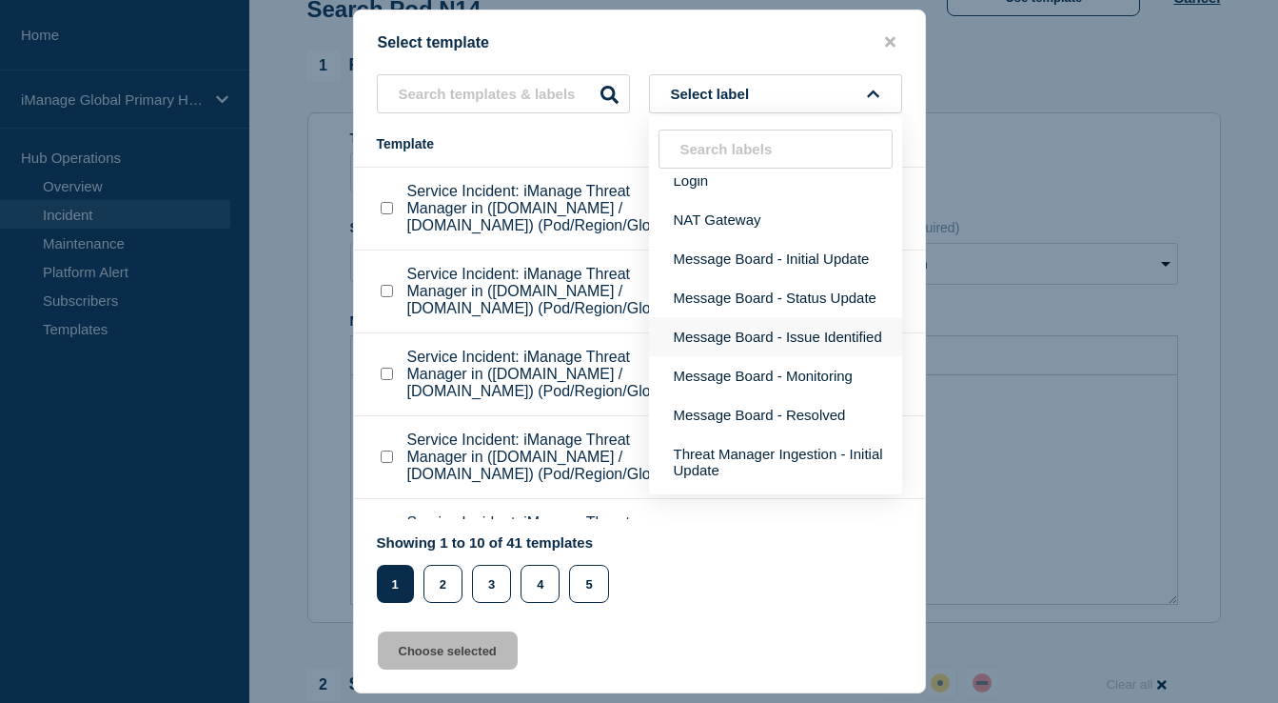
click at [738, 356] on button "Message Board - Issue Identified" at bounding box center [775, 336] width 253 height 39
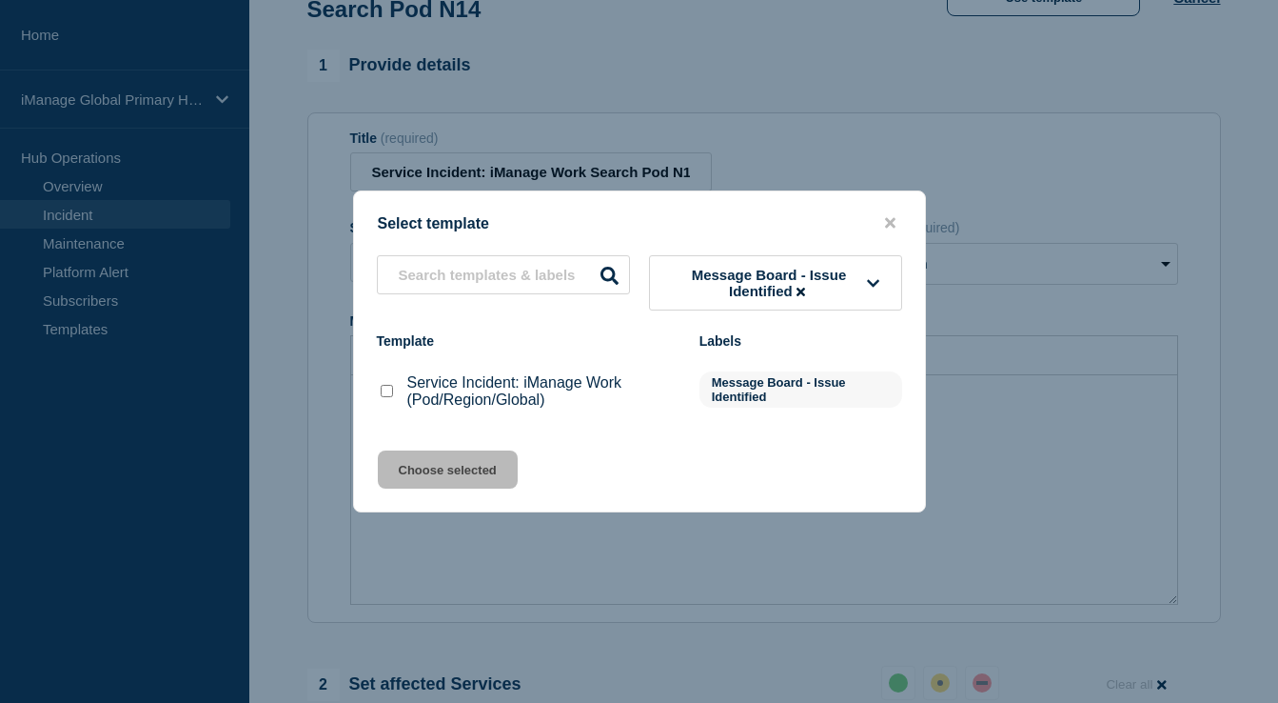
scroll to position [0, 0]
click at [390, 391] on input "Service Incident: iManage Work (Pod/Region/Global) checkbox" at bounding box center [387, 391] width 12 height 12
checkbox input "true"
click at [425, 459] on button "Choose selected" at bounding box center [448, 469] width 140 height 38
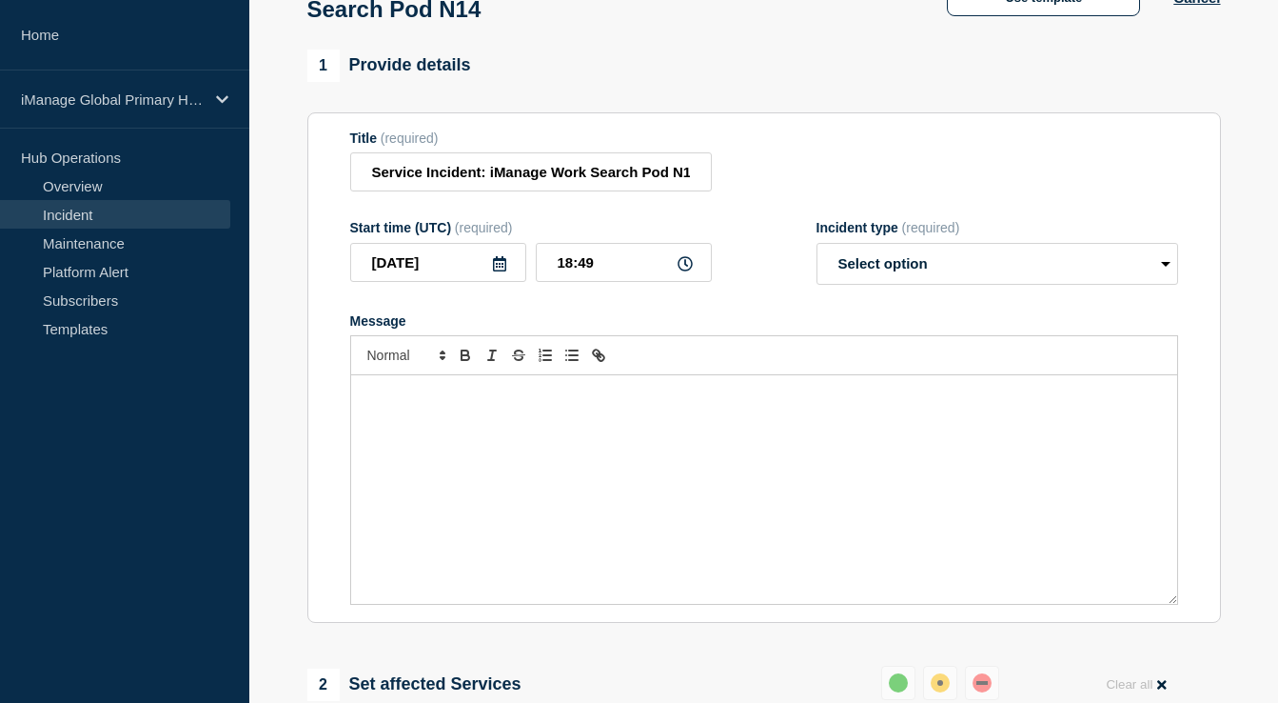
select select "identified"
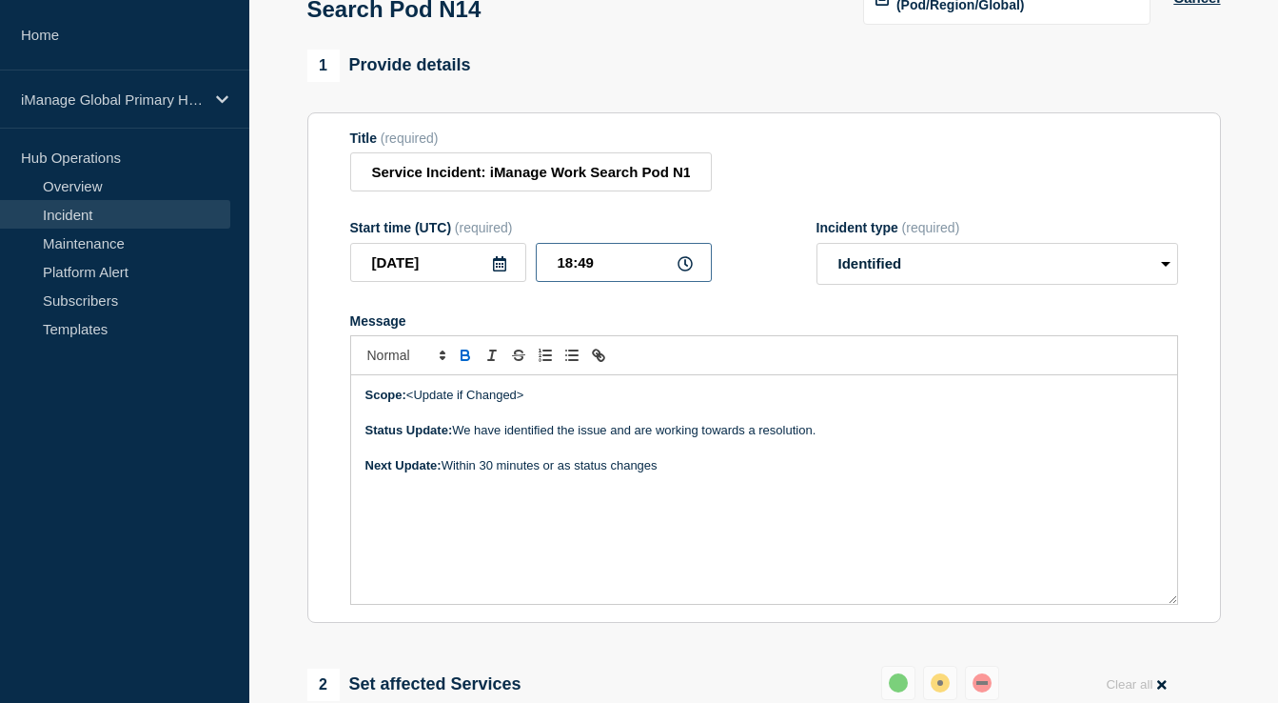
click at [604, 282] on input "18:49" at bounding box center [624, 262] width 176 height 39
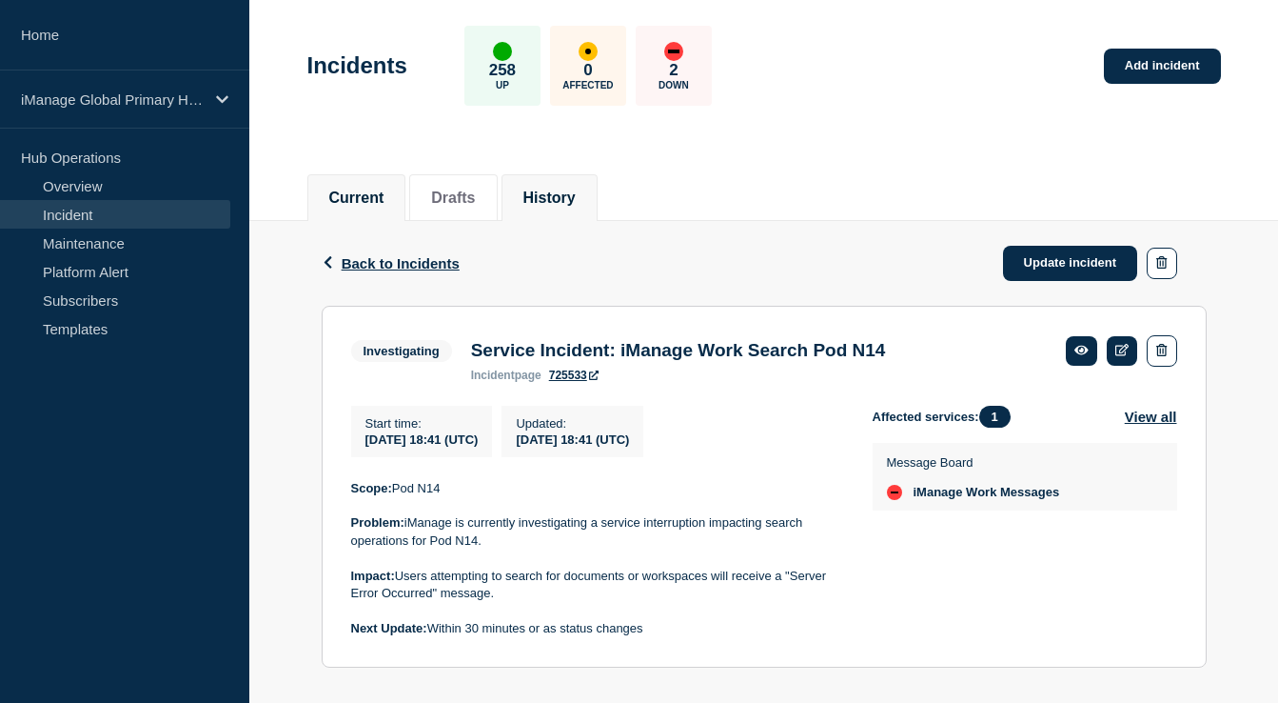
scroll to position [110, 0]
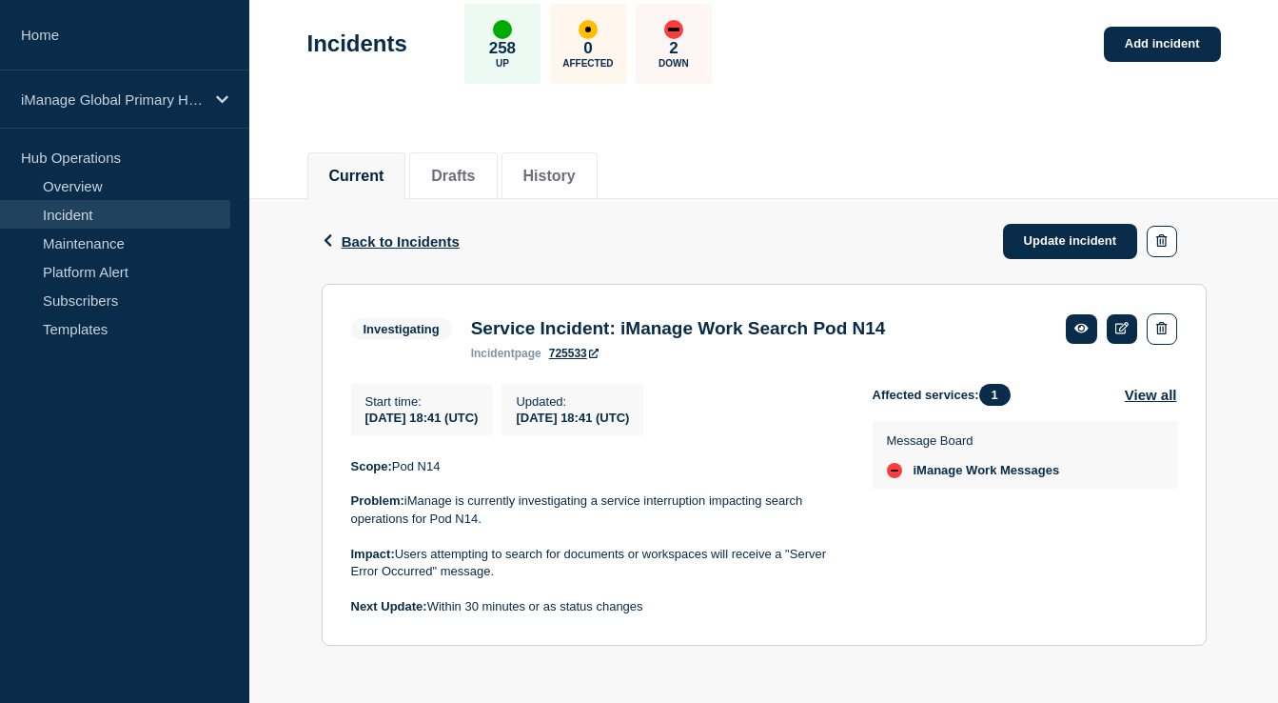
scroll to position [110, 0]
click at [436, 233] on span "Back to Incidents" at bounding box center [401, 241] width 118 height 16
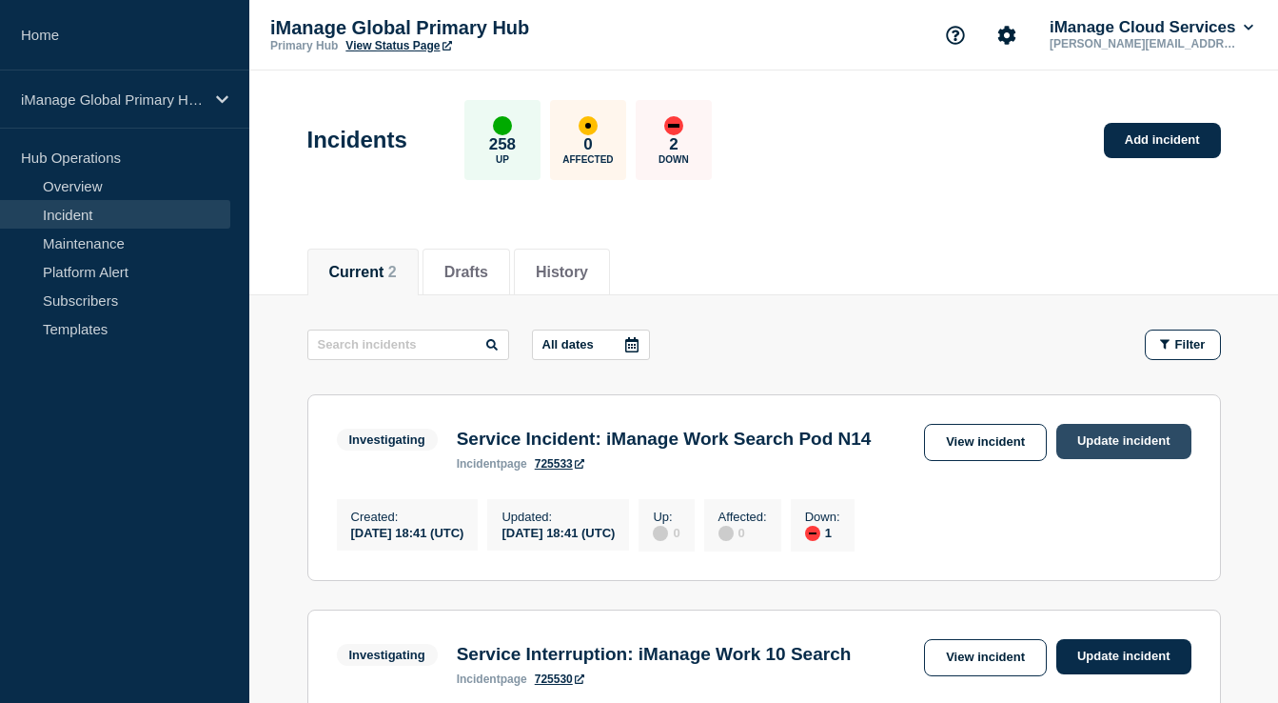
click at [1099, 441] on link "Update incident" at bounding box center [1124, 441] width 135 height 35
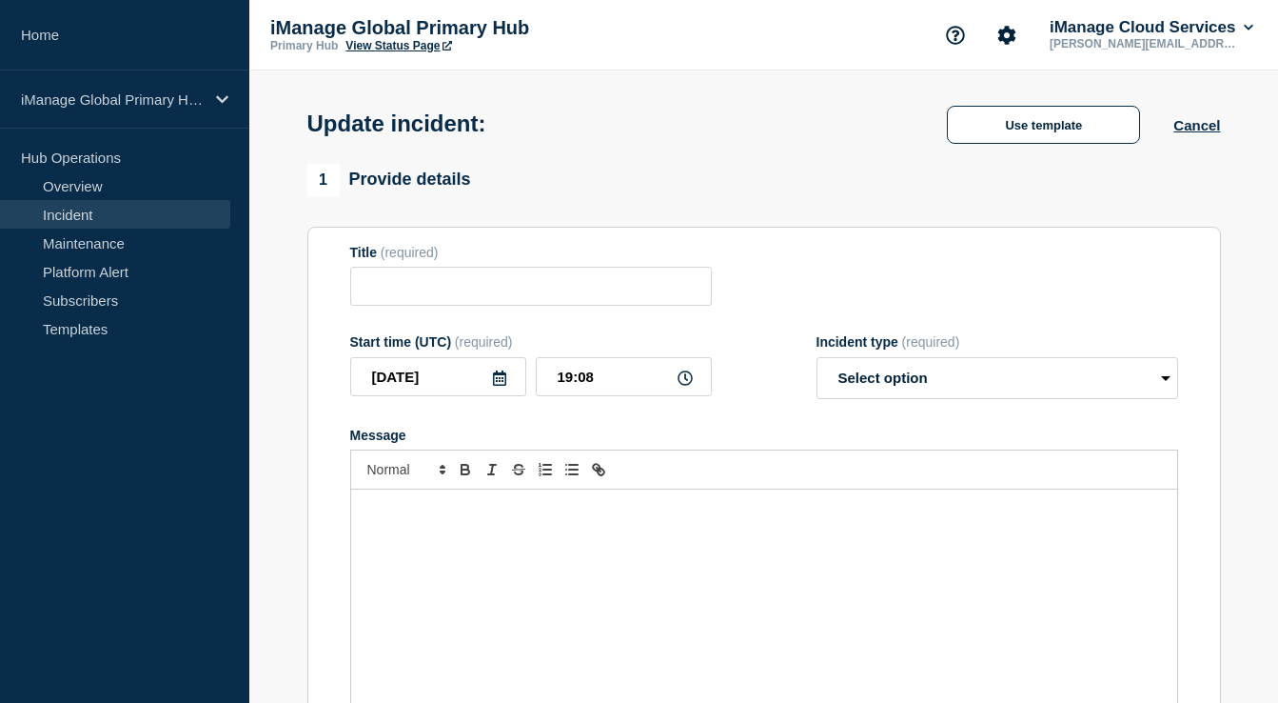
type input "Service Incident: iManage Work Search Pod N14"
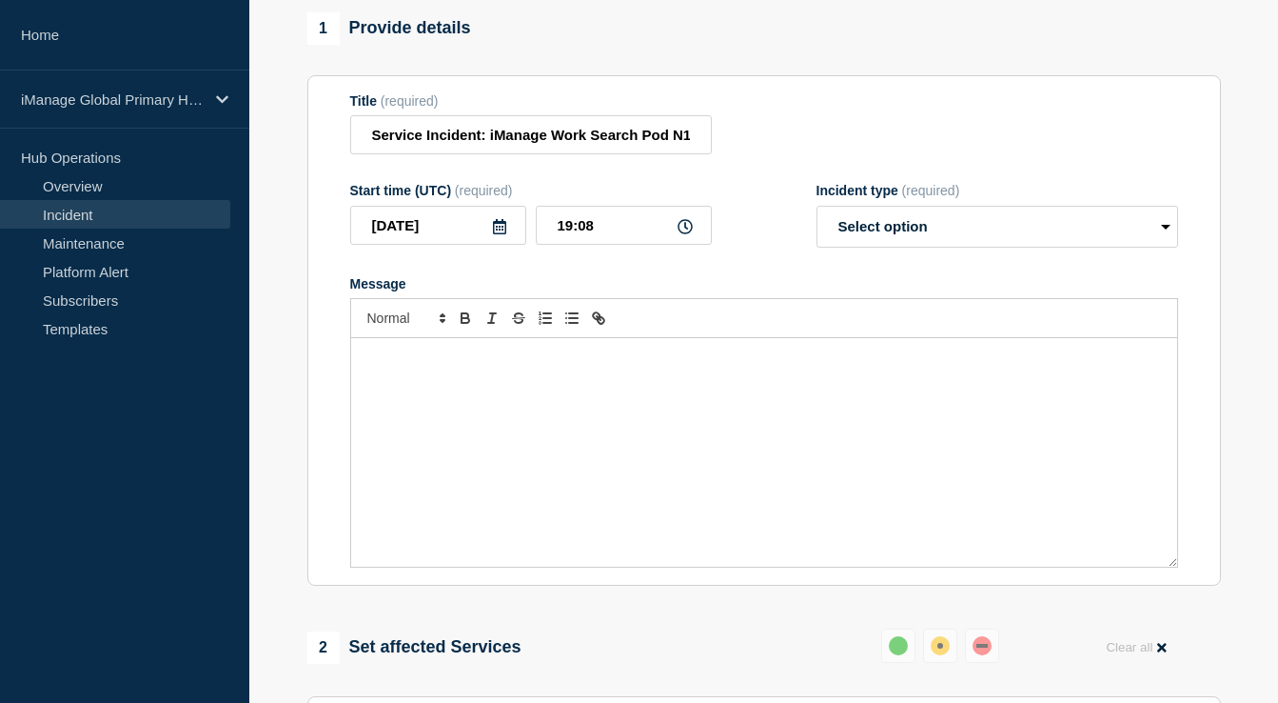
scroll to position [163, 0]
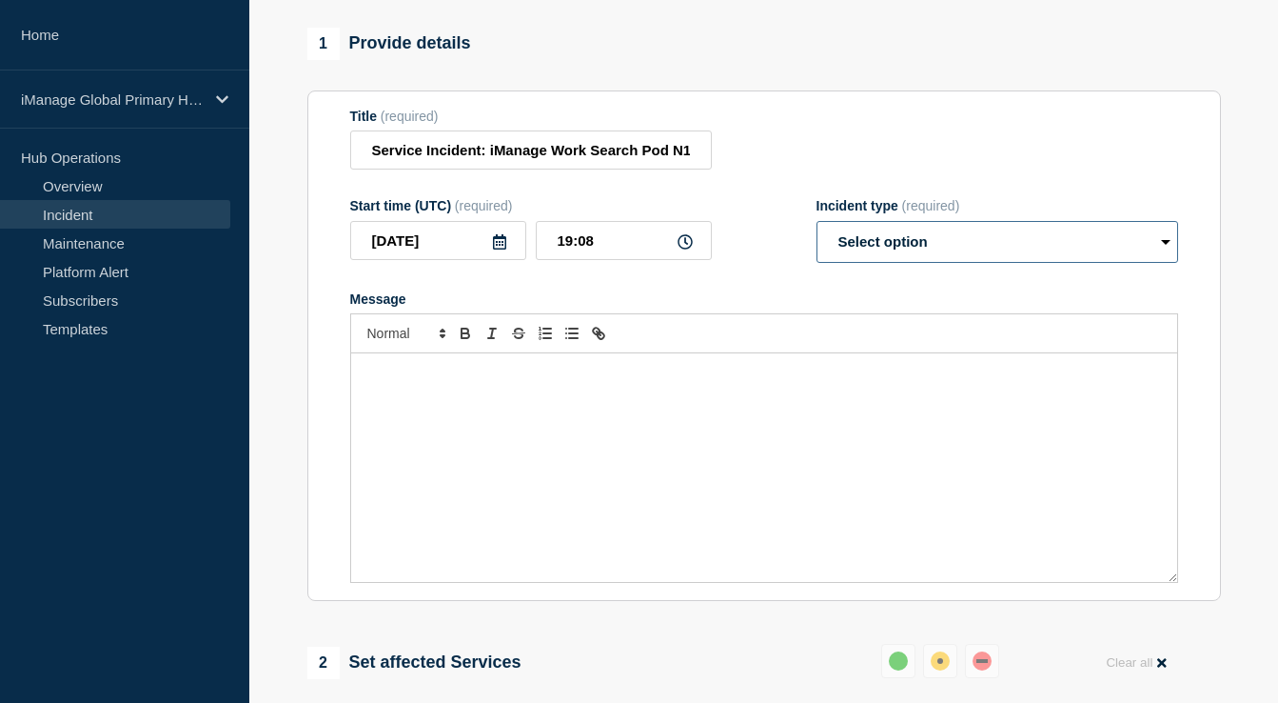
click at [859, 254] on select "Select option Investigating Identified Monitoring Resolved" at bounding box center [998, 242] width 362 height 42
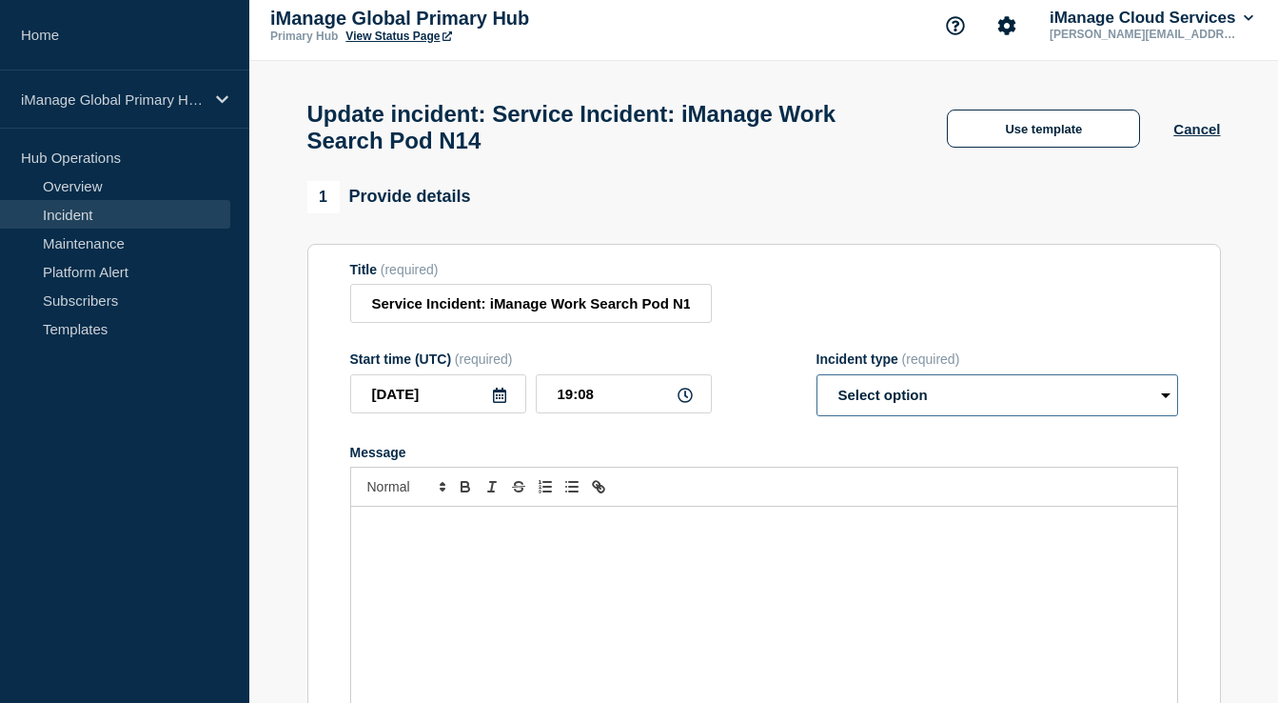
scroll to position [0, 0]
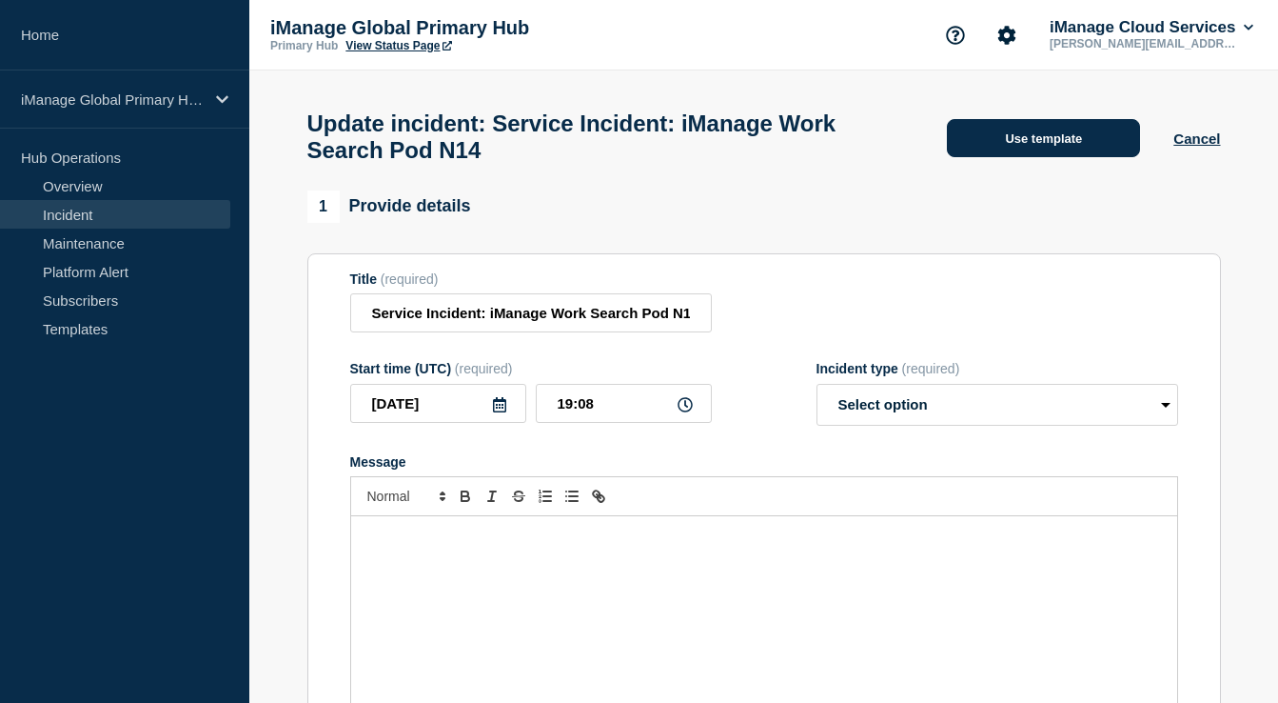
click at [979, 154] on button "Use template" at bounding box center [1043, 138] width 193 height 38
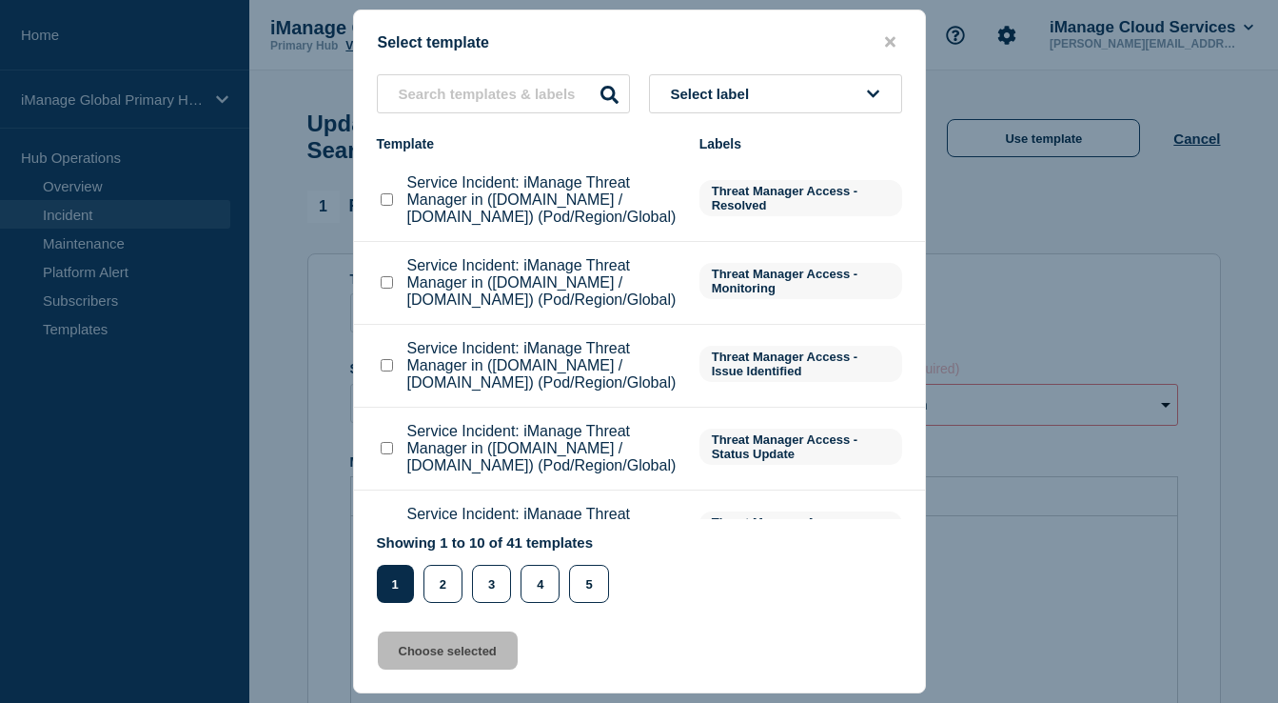
click at [713, 86] on span "Select label" at bounding box center [714, 94] width 87 height 16
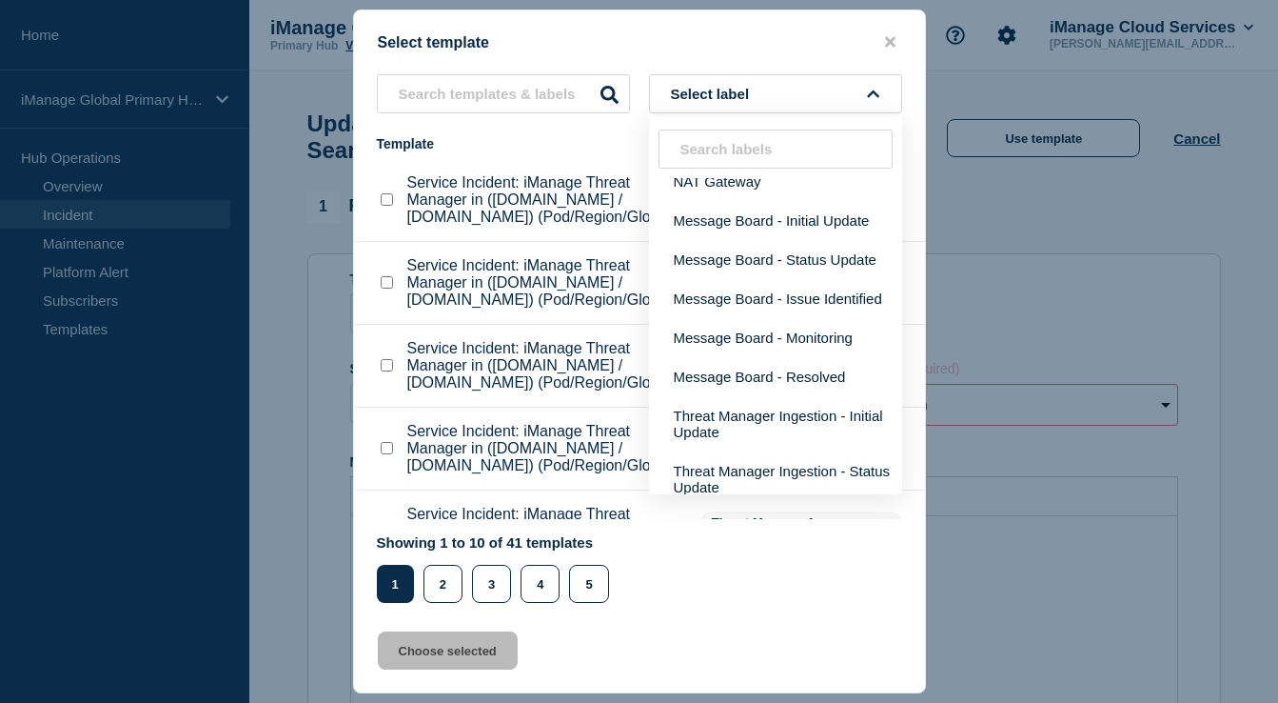
scroll to position [212, 0]
click at [719, 317] on button "Message Board - Issue Identified" at bounding box center [775, 297] width 253 height 39
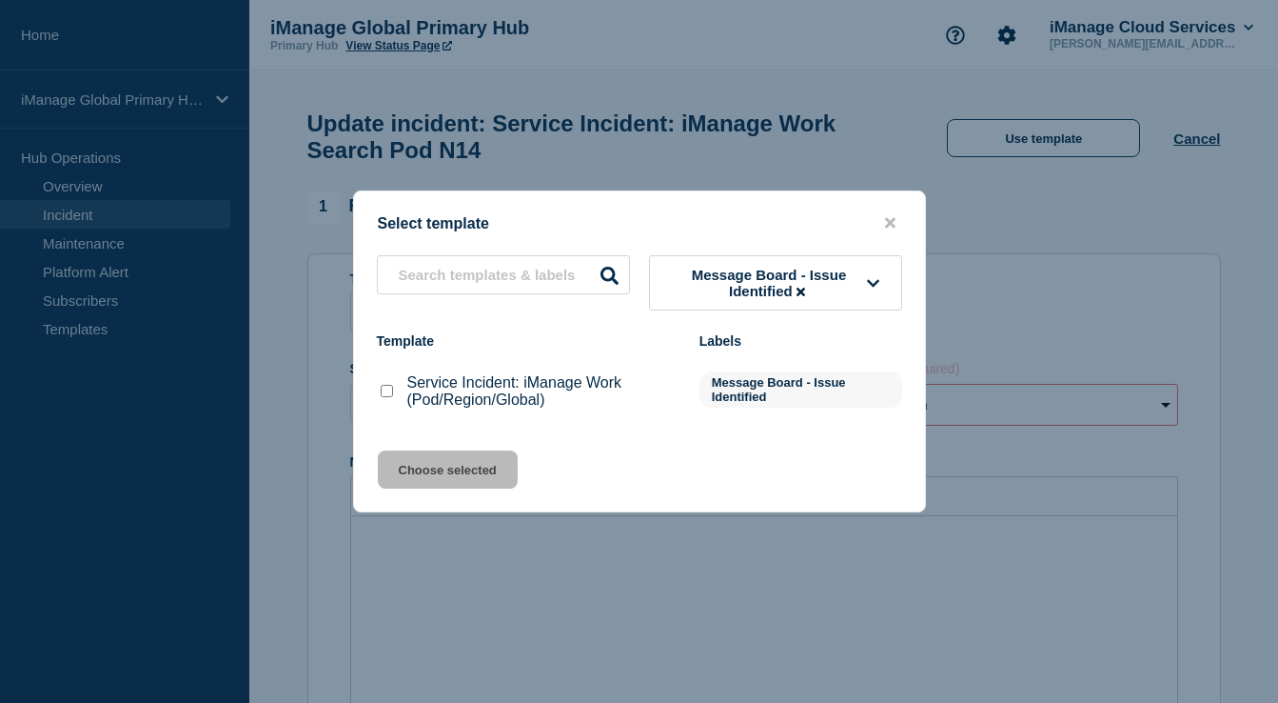
click at [386, 397] on input "Service Incident: iManage Work (Pod/Region/Global) checkbox" at bounding box center [387, 391] width 12 height 12
checkbox input "true"
click at [427, 462] on button "Choose selected" at bounding box center [448, 469] width 140 height 38
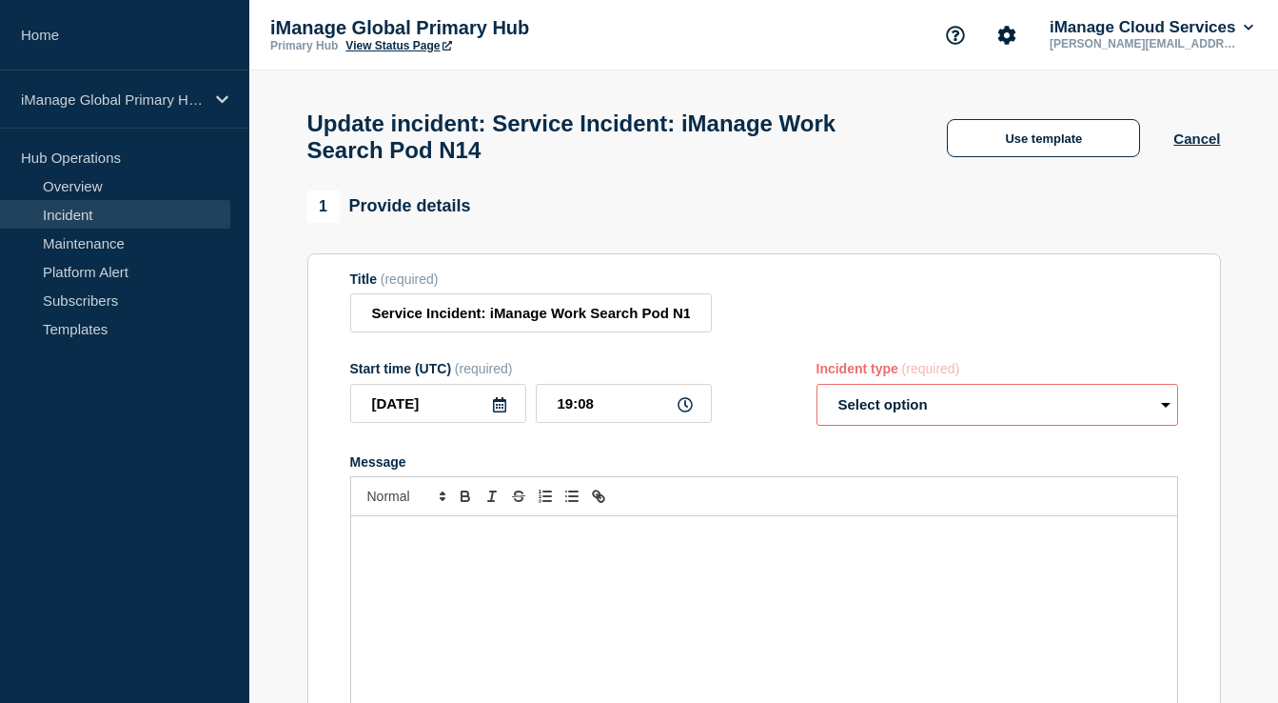
select select "identified"
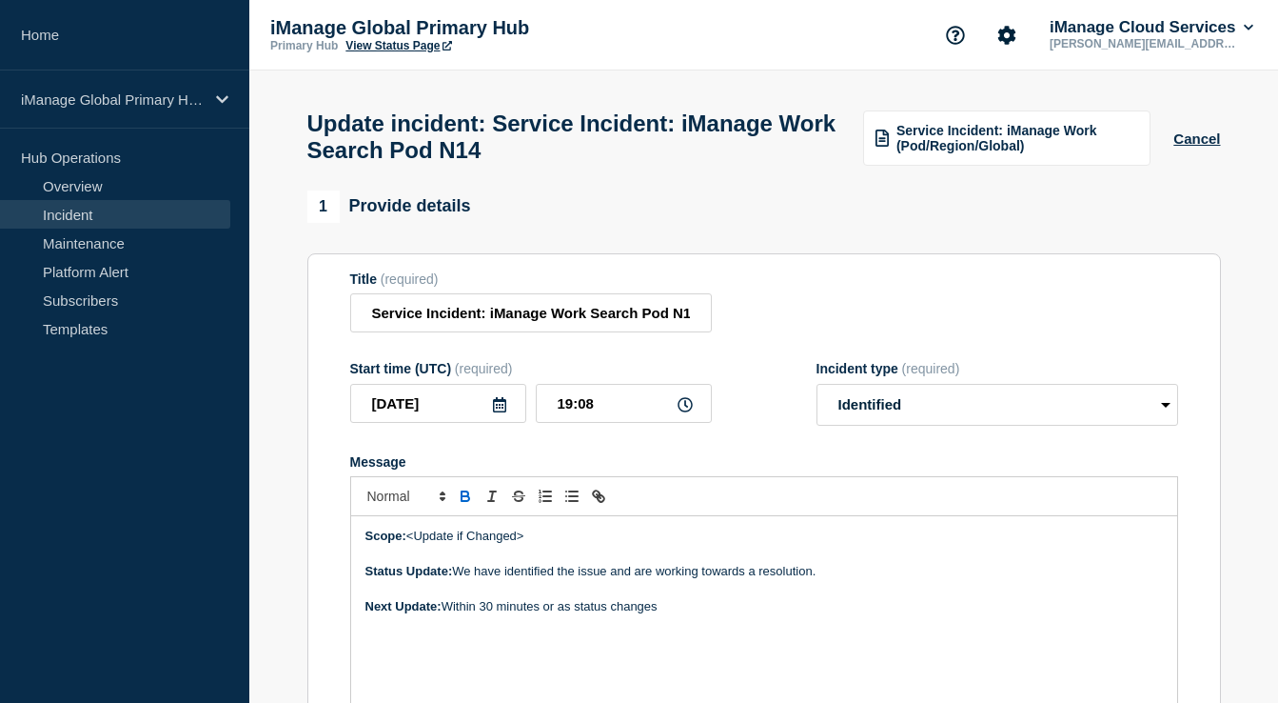
drag, startPoint x: 548, startPoint y: 554, endPoint x: 407, endPoint y: 556, distance: 140.9
click at [407, 545] on p "Scope: <Update if Changed>" at bounding box center [765, 535] width 798 height 17
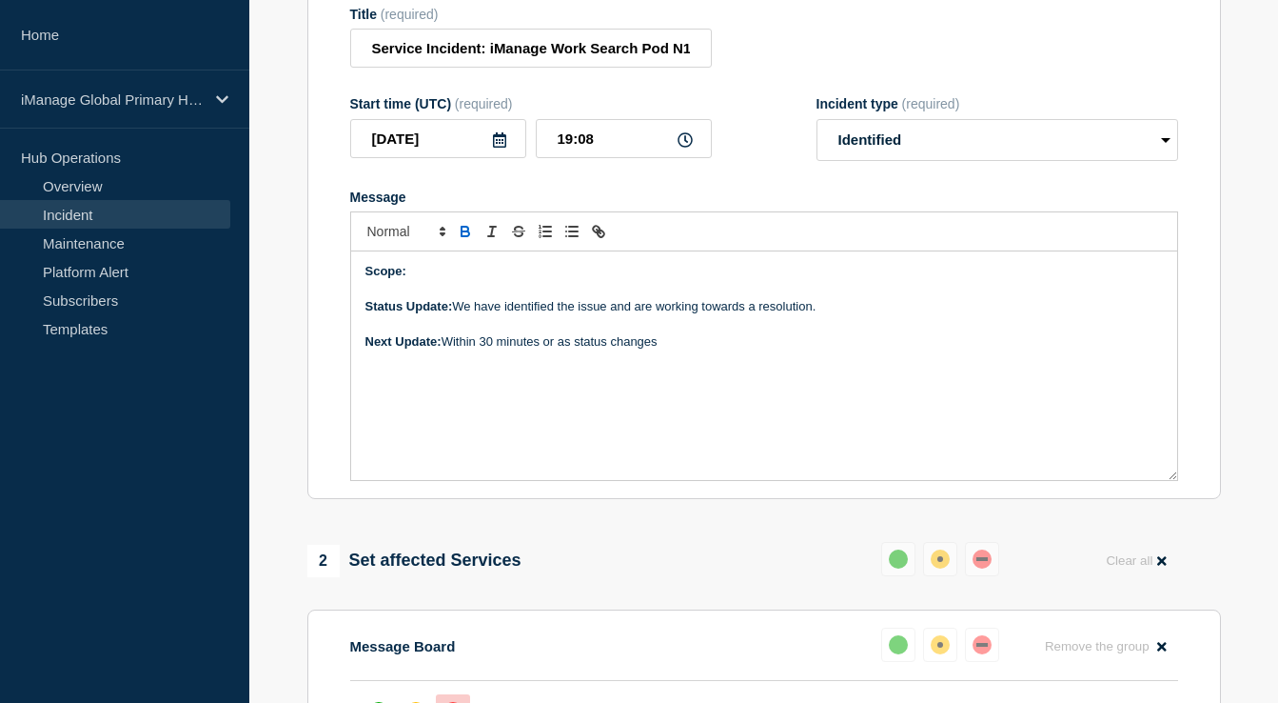
scroll to position [271, 0]
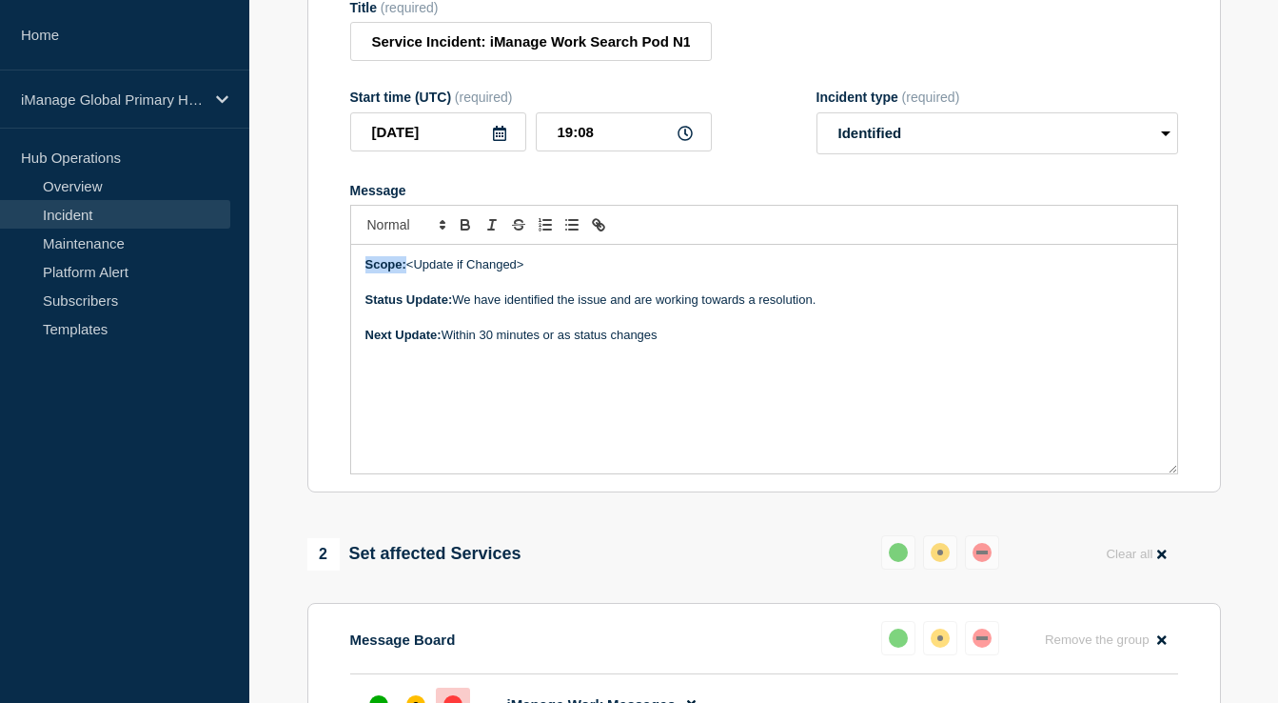
click at [546, 273] on p "Scope: <Update if Changed>" at bounding box center [765, 264] width 798 height 17
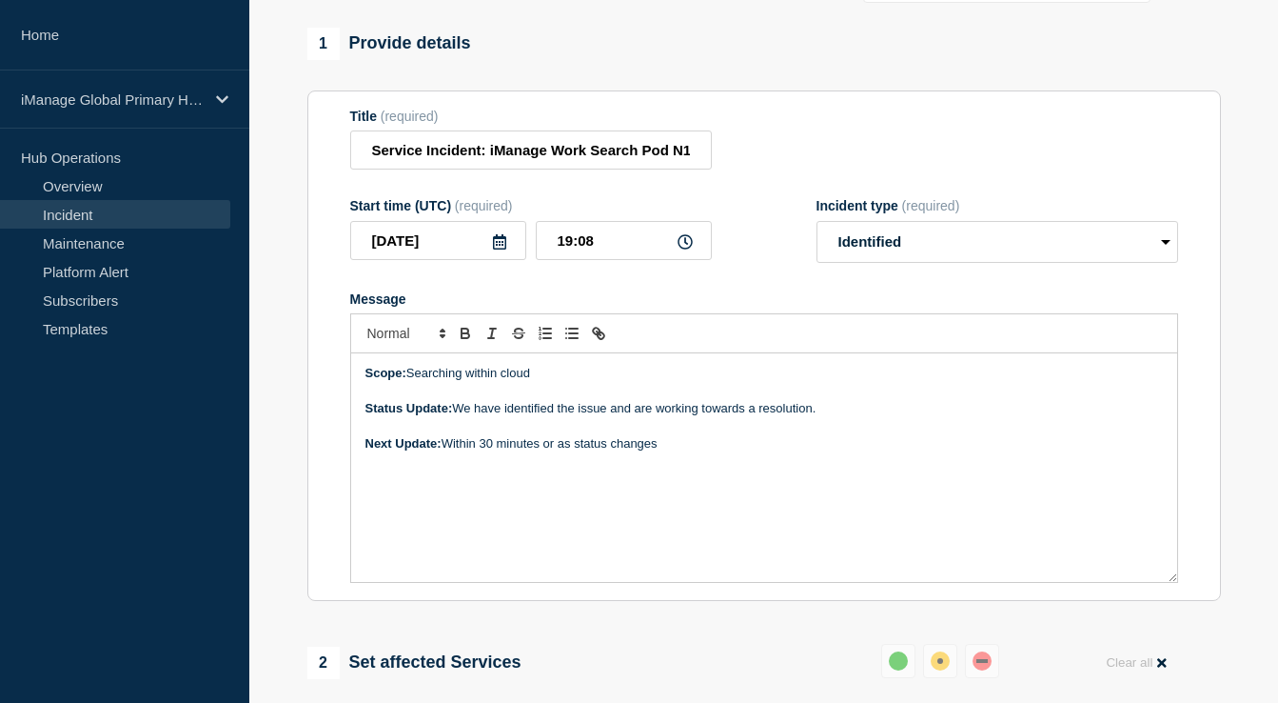
scroll to position [0, 0]
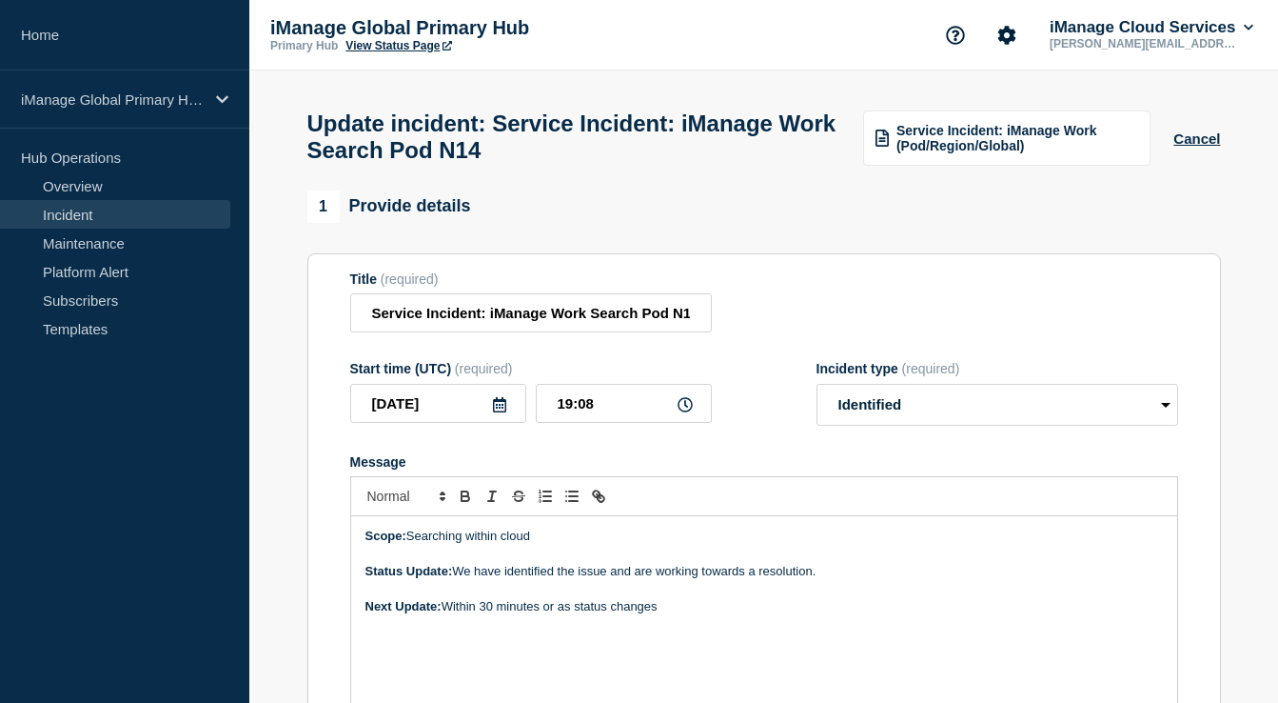
drag, startPoint x: 547, startPoint y: 554, endPoint x: 406, endPoint y: 553, distance: 141.8
click at [406, 545] on p "Scope: Searching within cloud" at bounding box center [765, 535] width 798 height 17
click at [464, 505] on icon "Toggle bold text" at bounding box center [465, 495] width 17 height 17
drag, startPoint x: 842, startPoint y: 600, endPoint x: 457, endPoint y: 591, distance: 385.6
click at [457, 580] on p "Status Update: We have identified the issue and are working towards a resolutio…" at bounding box center [765, 571] width 798 height 17
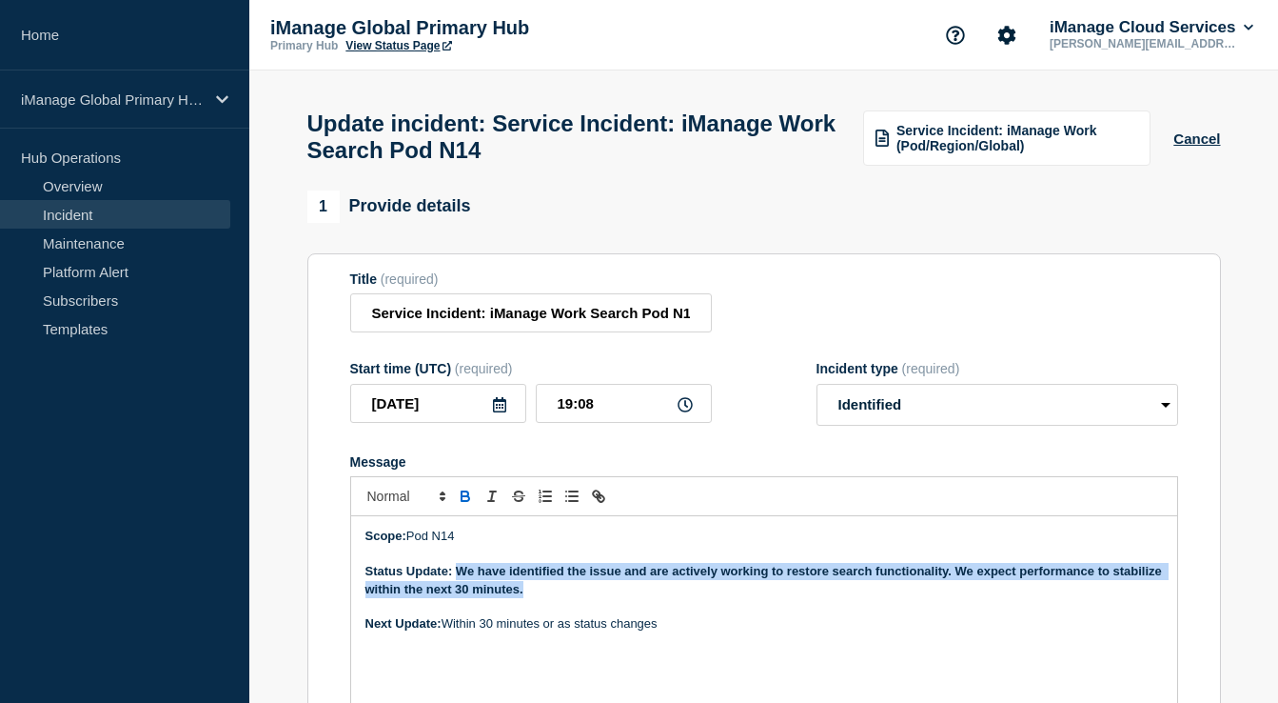
drag, startPoint x: 542, startPoint y: 608, endPoint x: 456, endPoint y: 594, distance: 86.9
click at [456, 594] on p "Status Update: We have identified the issue and are actively working to restore…" at bounding box center [765, 580] width 798 height 35
click at [465, 505] on icon "Toggle bold text" at bounding box center [465, 495] width 17 height 17
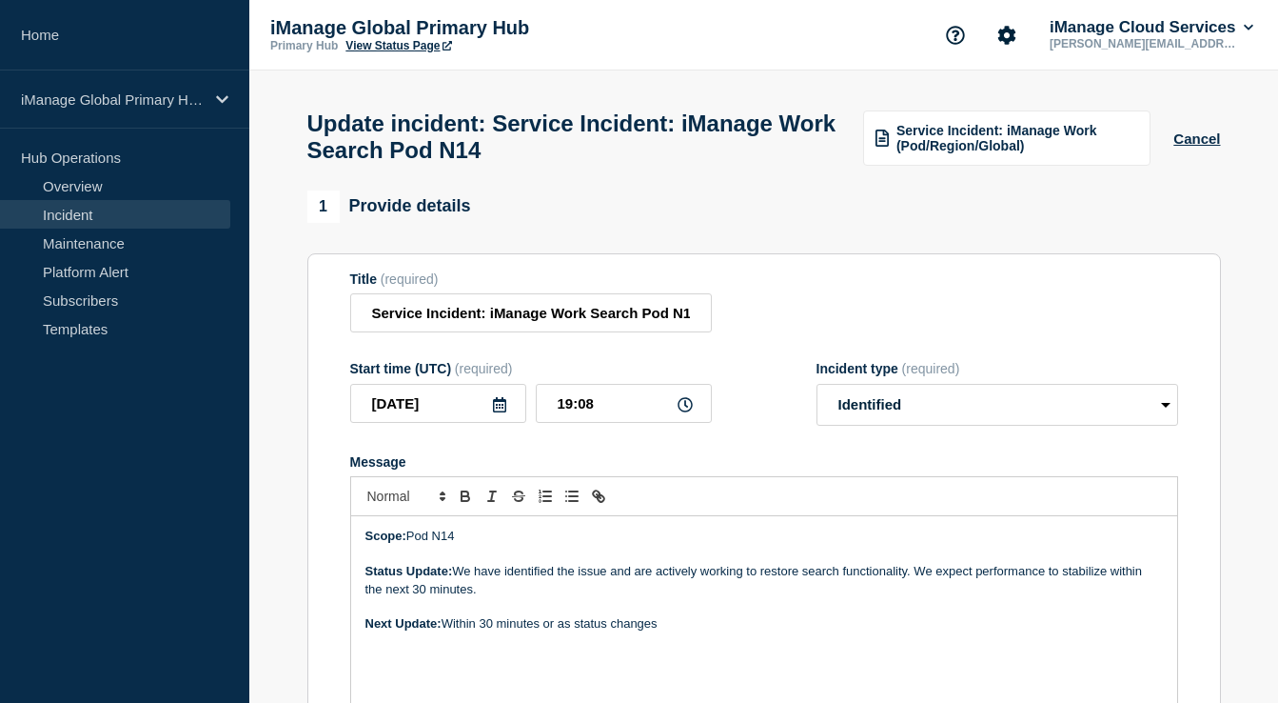
click at [678, 563] on p "Message" at bounding box center [765, 553] width 798 height 17
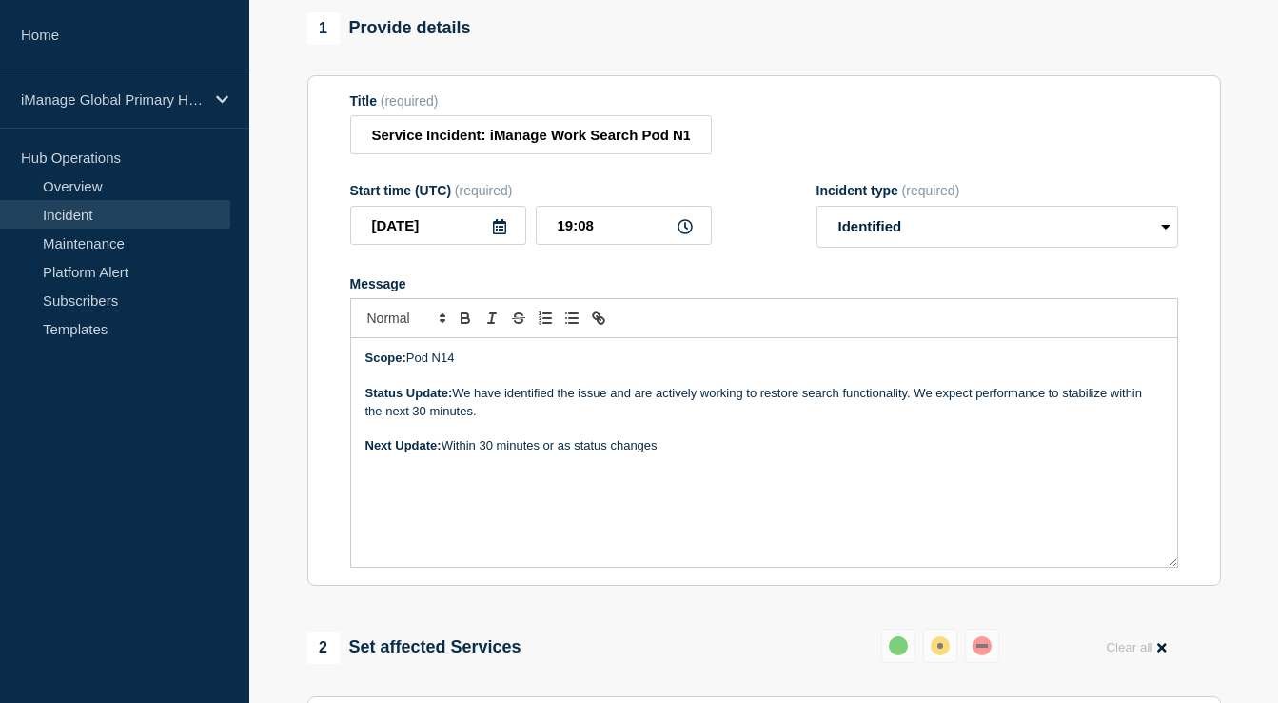
scroll to position [180, 0]
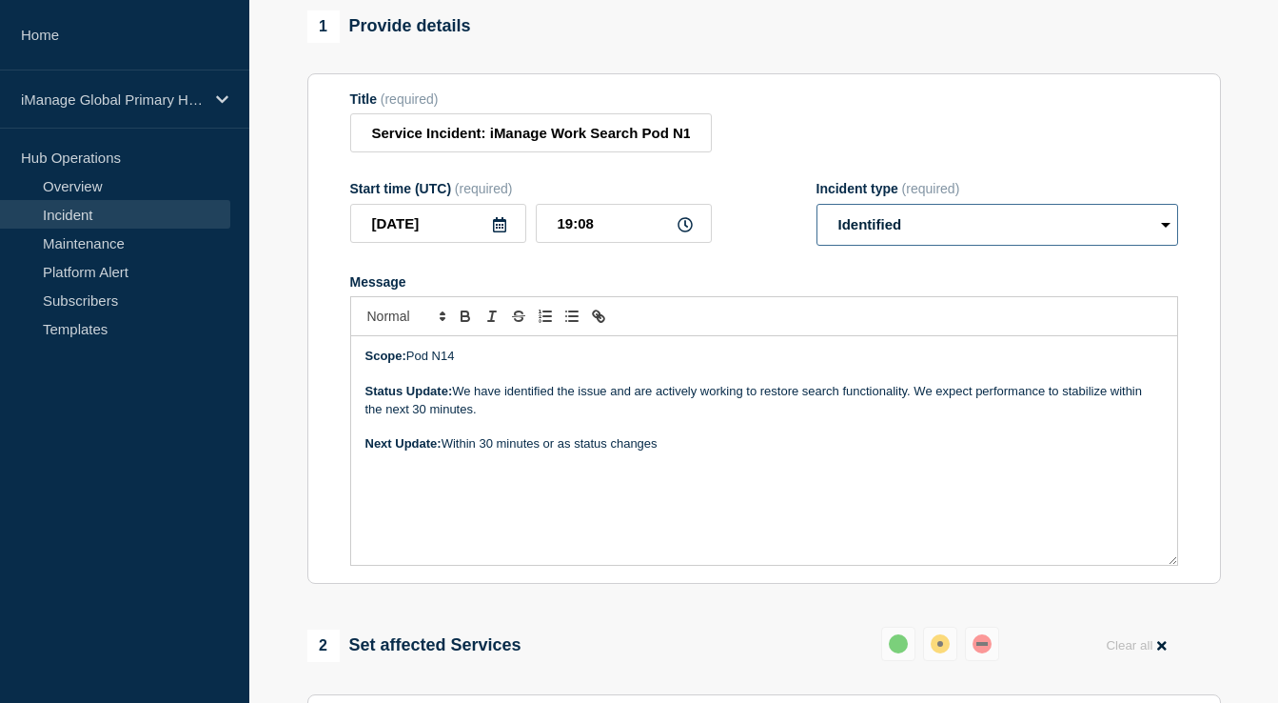
click at [880, 246] on select "Select option Investigating Identified Monitoring Resolved" at bounding box center [998, 225] width 362 height 42
click at [817, 222] on select "Select option Investigating Identified Monitoring Resolved" at bounding box center [998, 225] width 362 height 42
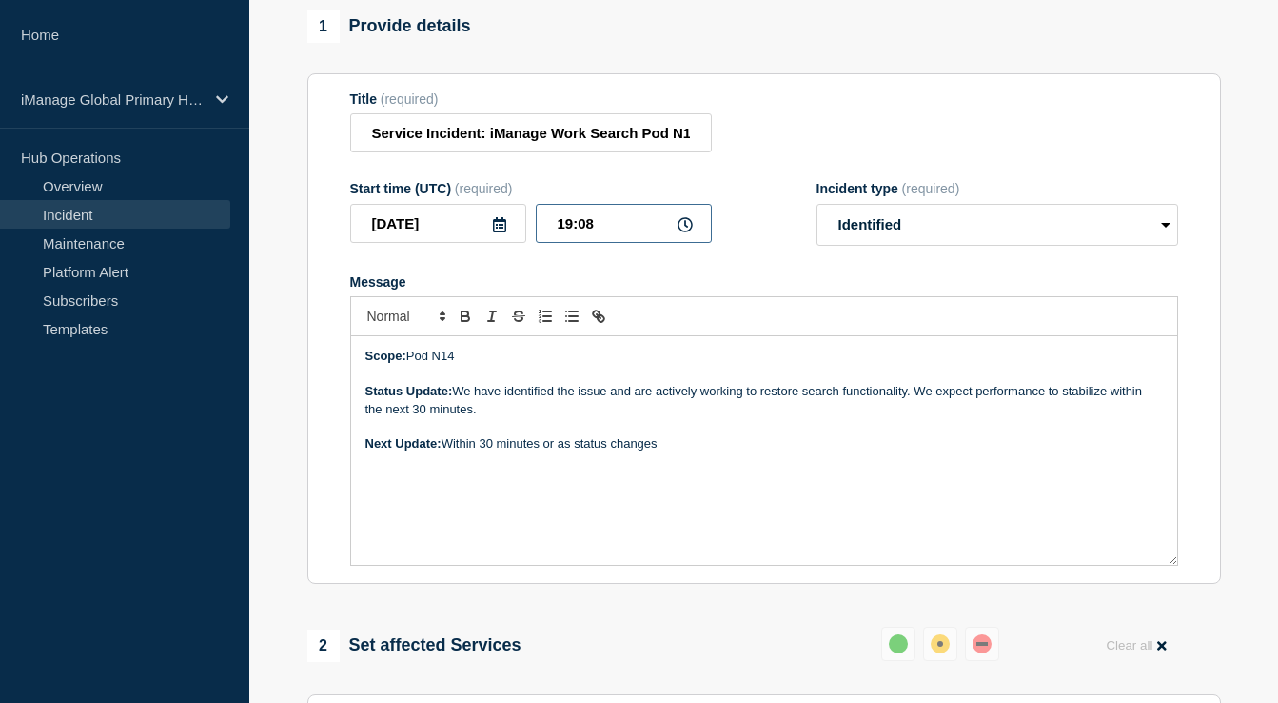
click at [638, 243] on input "19:08" at bounding box center [624, 223] width 176 height 39
type input "19:11"
click at [707, 289] on div "Message" at bounding box center [764, 281] width 828 height 15
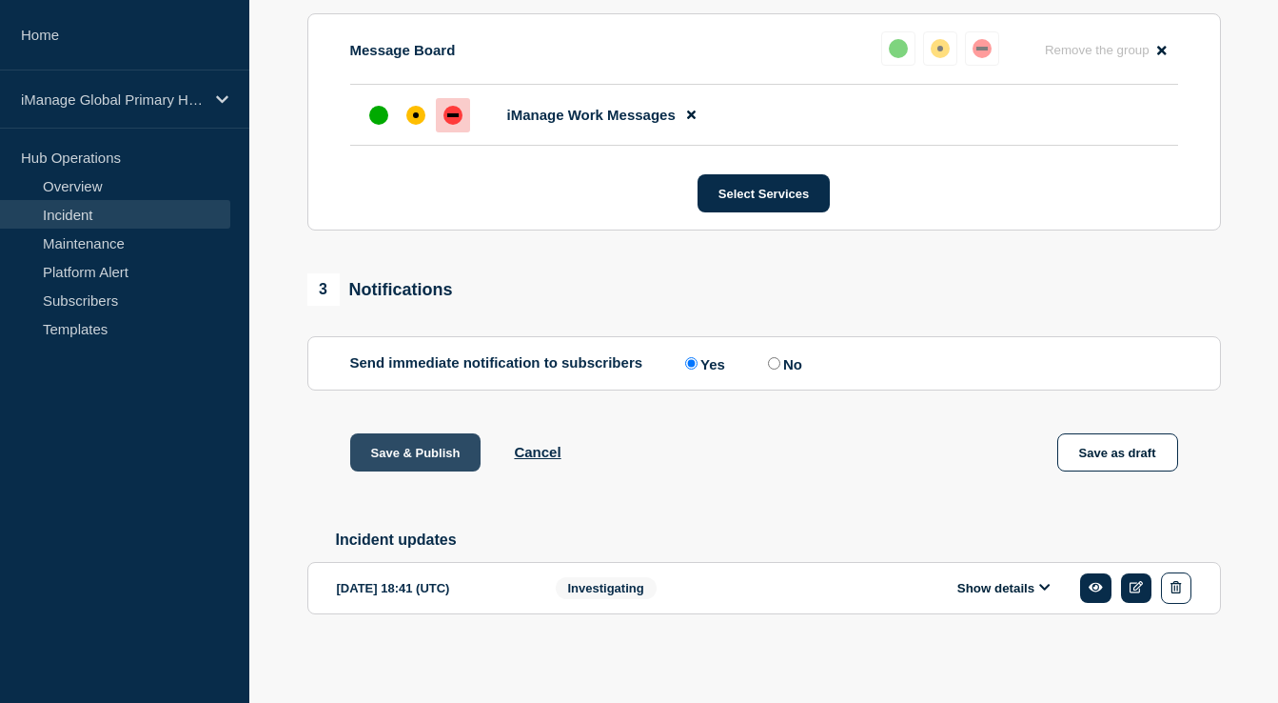
scroll to position [901, 0]
click at [426, 439] on button "Save & Publish" at bounding box center [415, 452] width 131 height 38
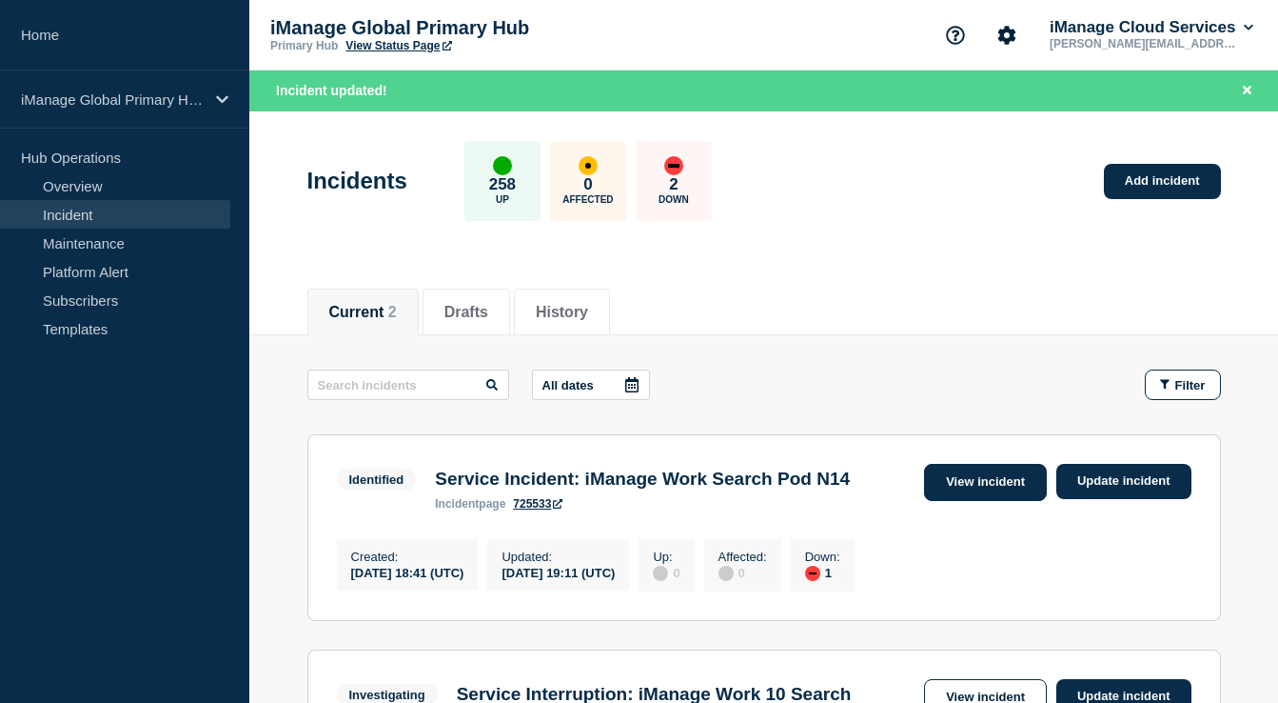
click at [966, 476] on link "View incident" at bounding box center [985, 482] width 123 height 37
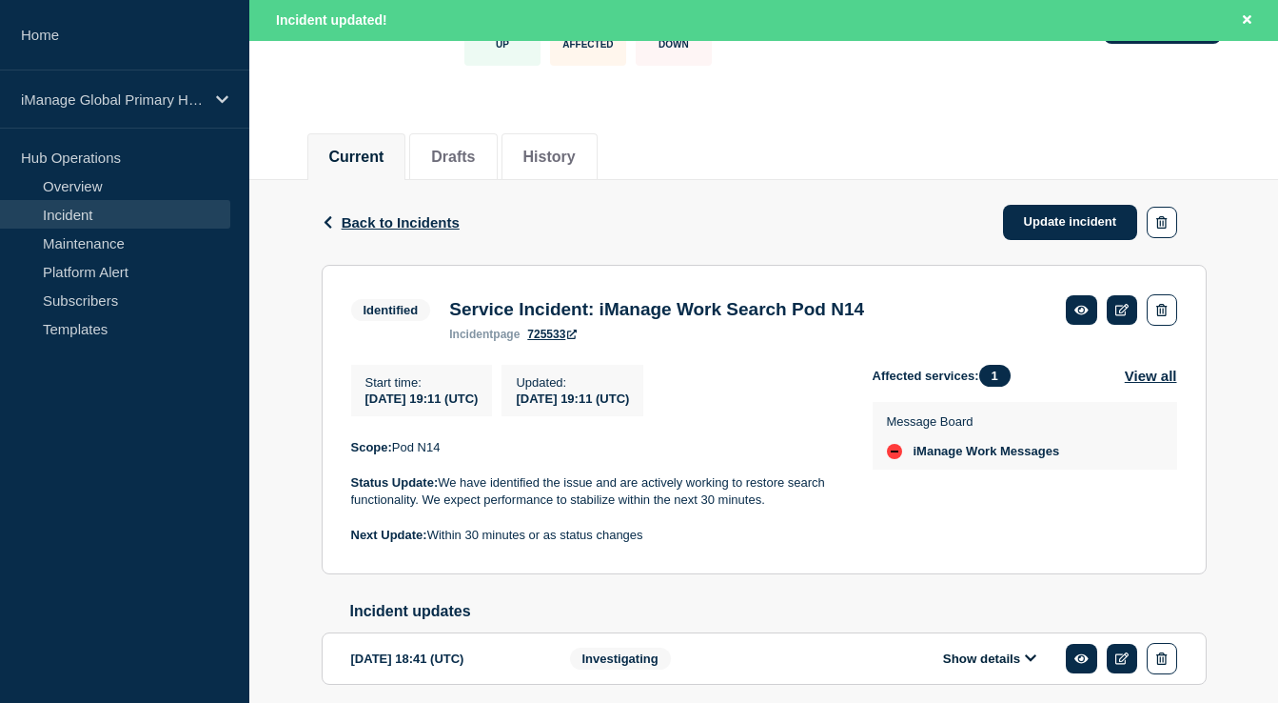
scroll to position [156, 0]
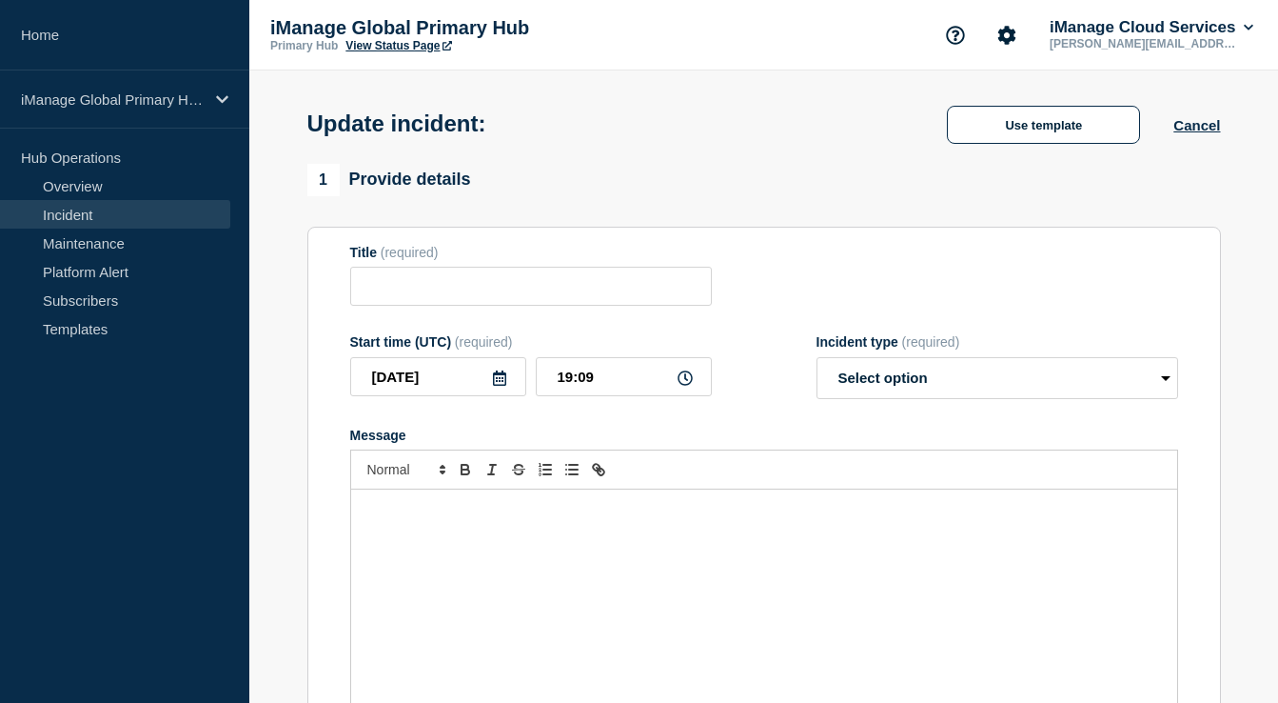
type input "Service Incident: iManage Work Search Pod N14"
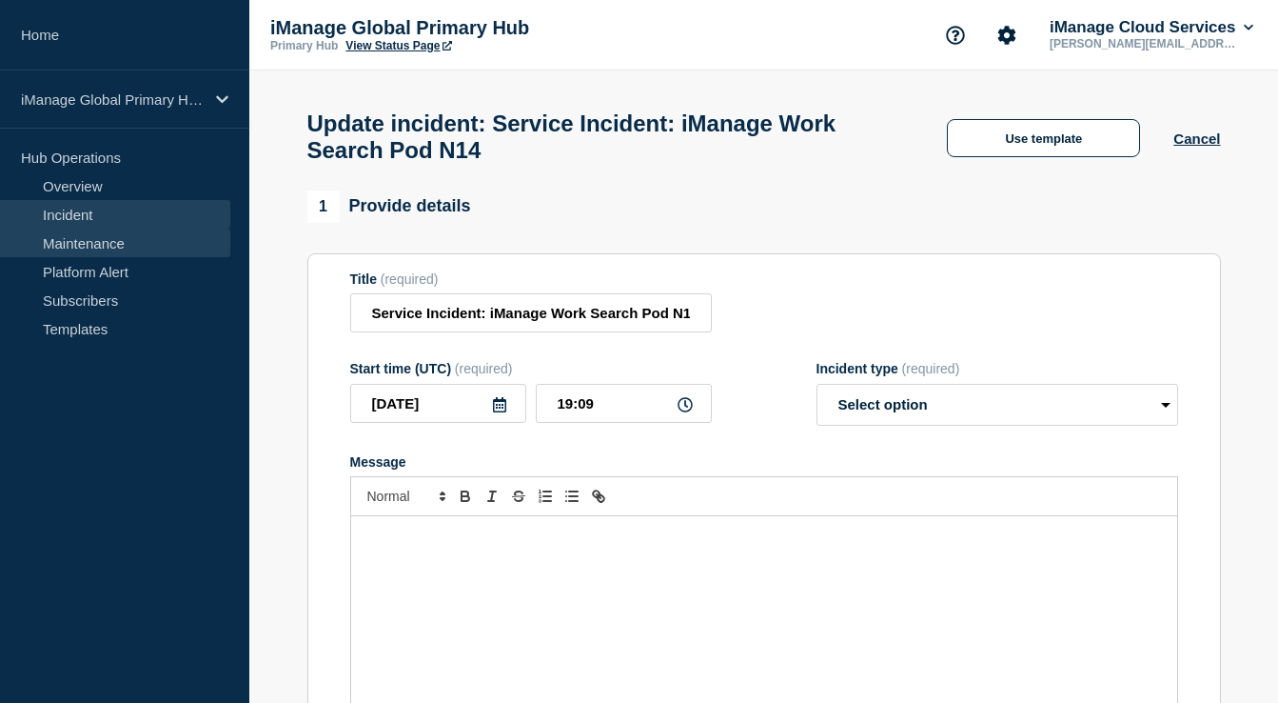
click at [144, 236] on link "Maintenance" at bounding box center [115, 242] width 230 height 29
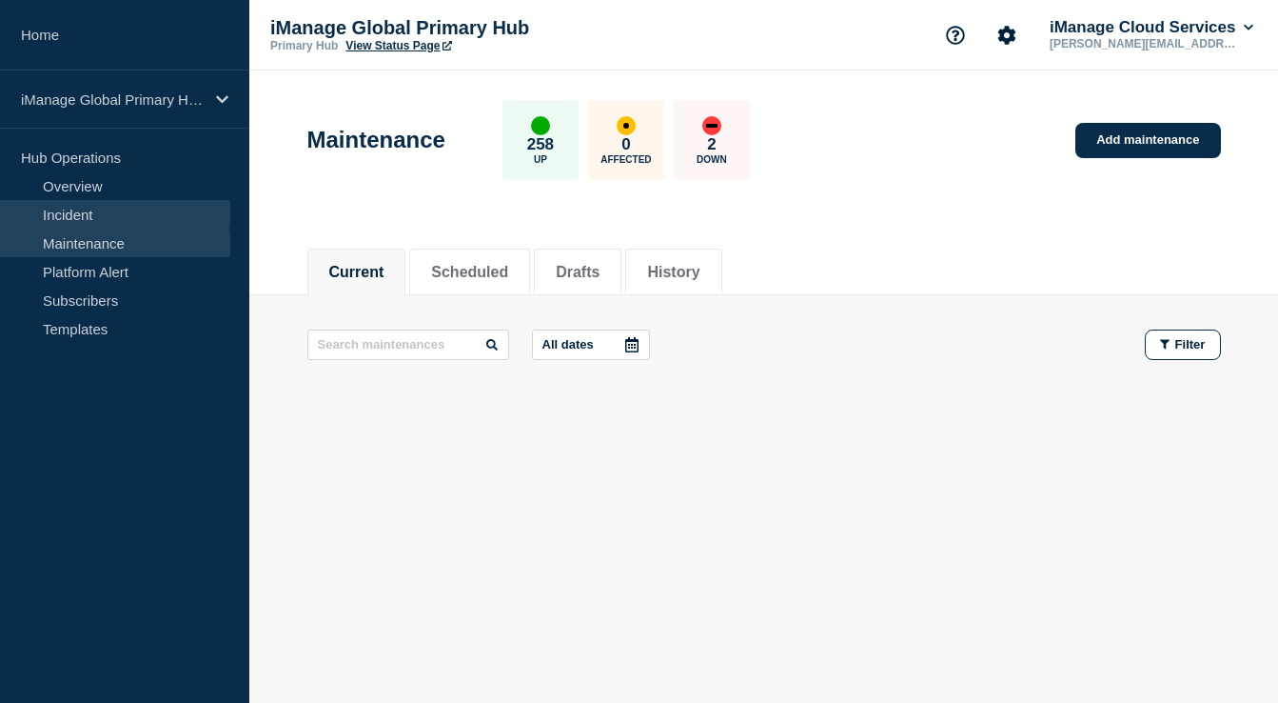
click at [171, 209] on link "Incident" at bounding box center [115, 214] width 230 height 29
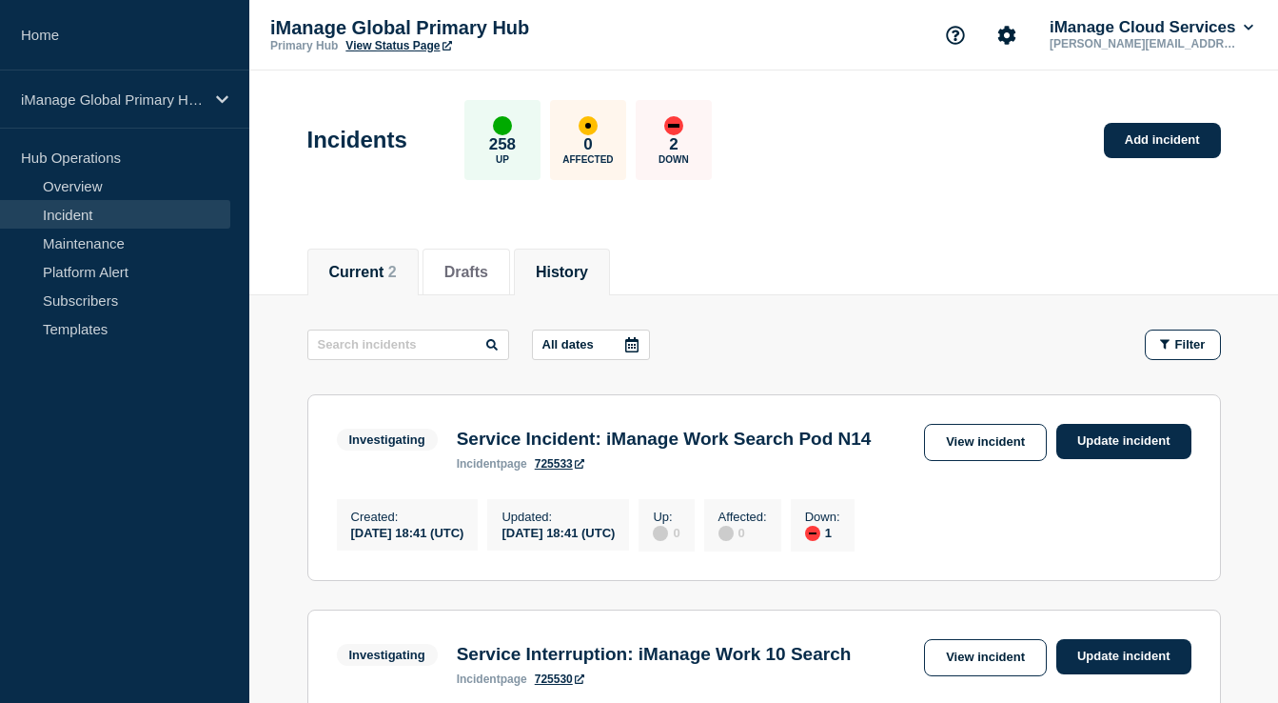
click at [554, 264] on button "History" at bounding box center [562, 272] width 52 height 17
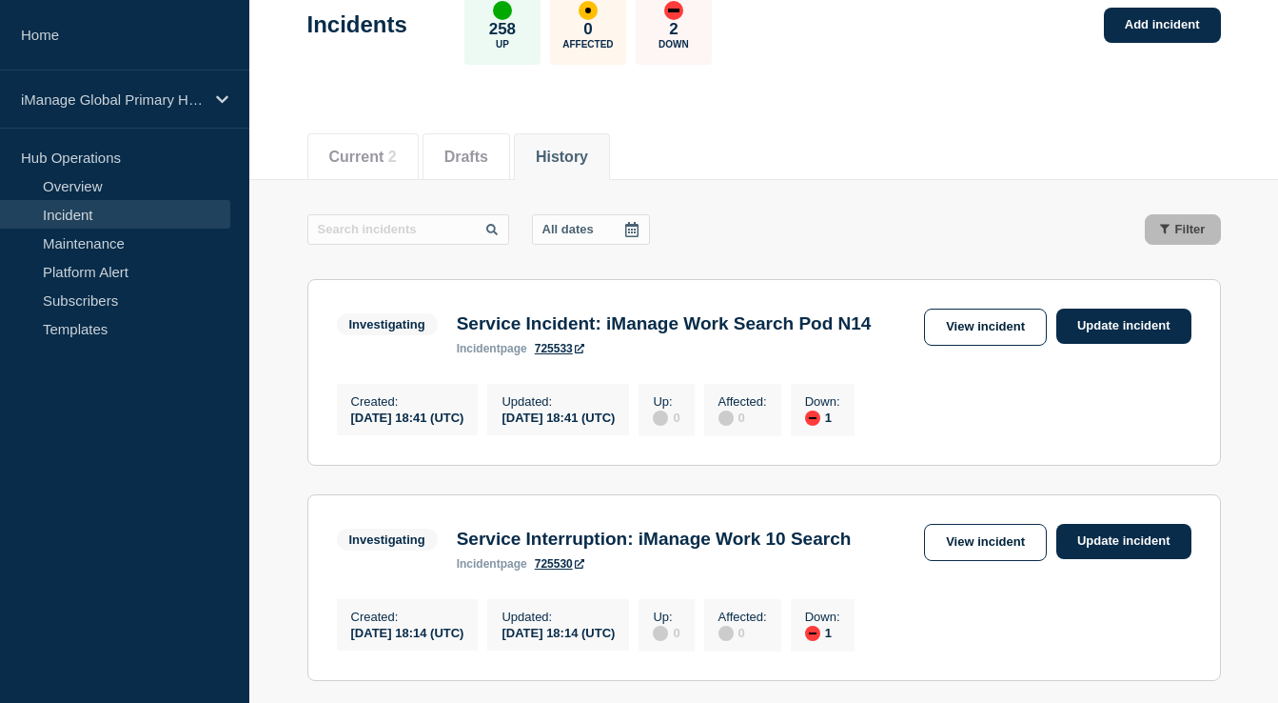
click at [545, 149] on button "History" at bounding box center [562, 157] width 52 height 17
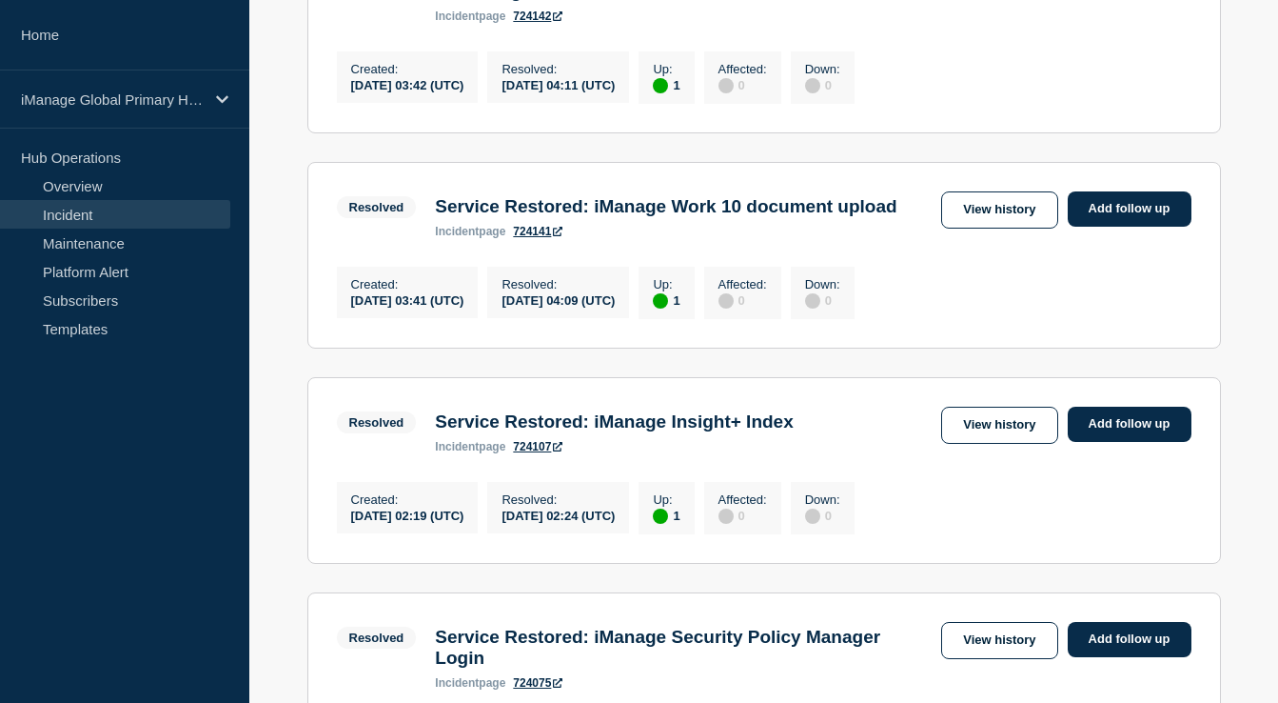
scroll to position [470, 0]
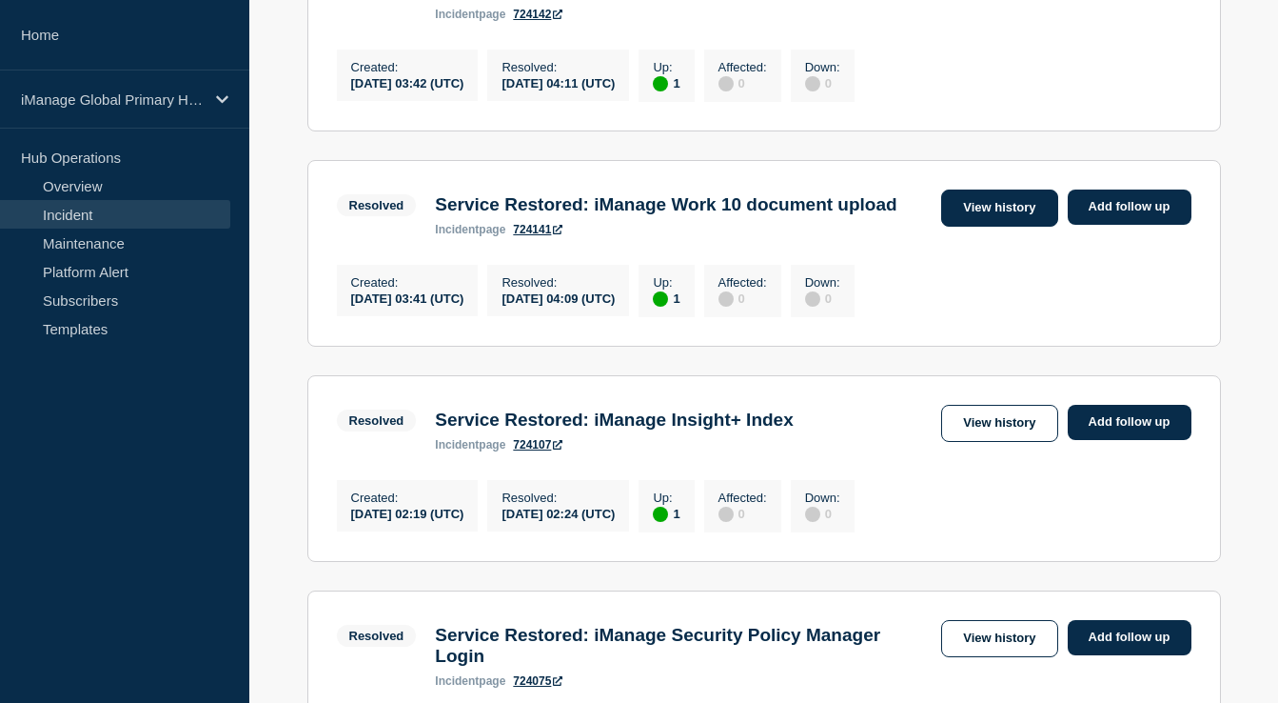
click at [980, 218] on link "View history" at bounding box center [999, 207] width 116 height 37
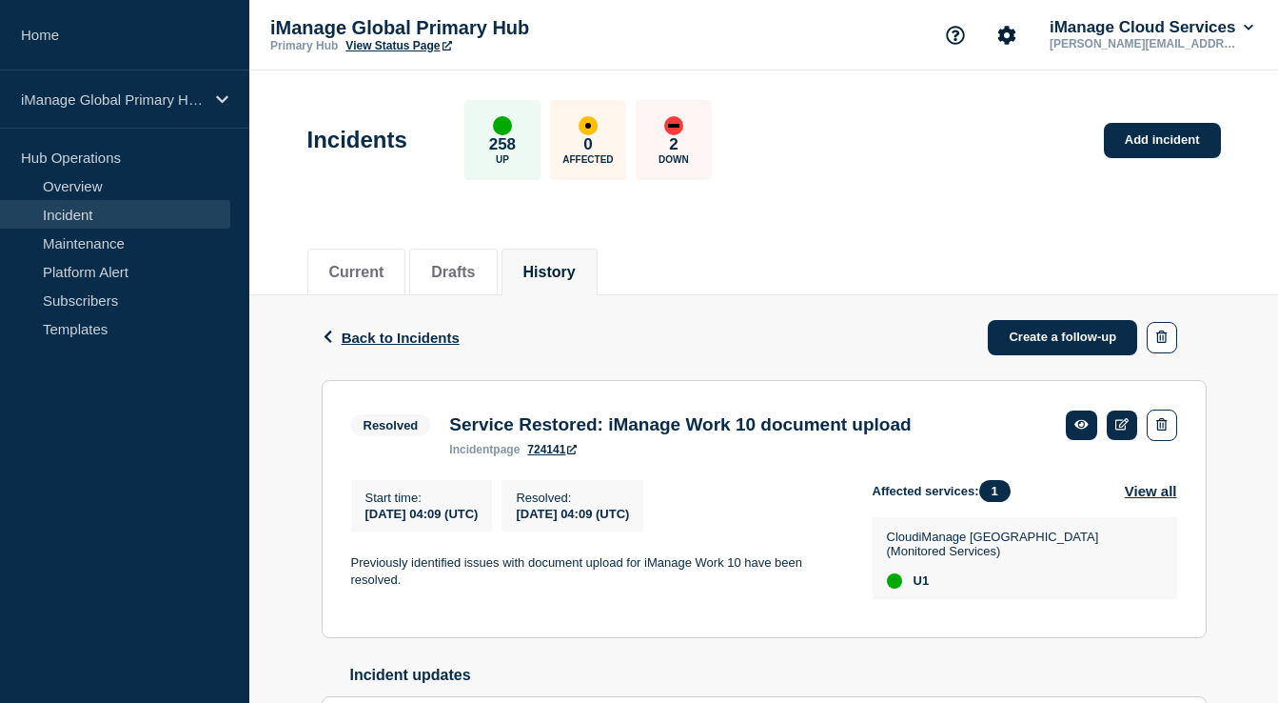
scroll to position [208, 0]
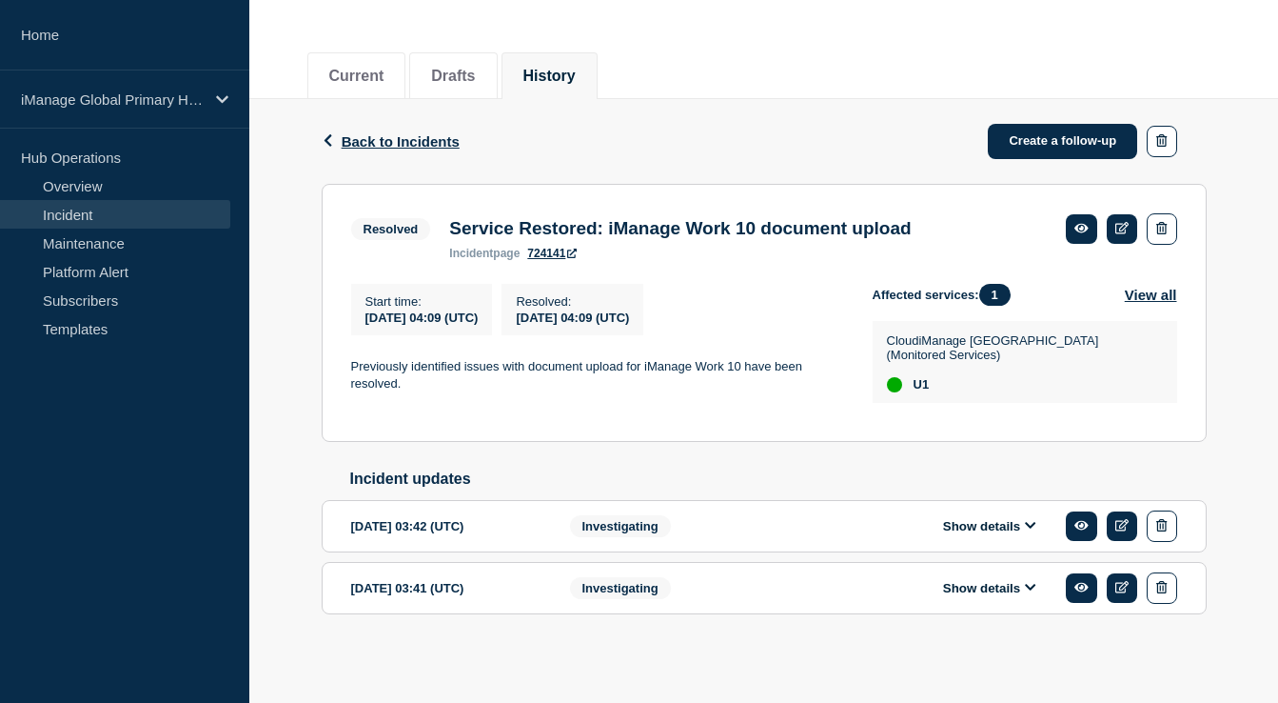
click at [712, 533] on div "Investigating" at bounding box center [685, 525] width 231 height 31
click at [948, 510] on div "Show details" at bounding box center [1003, 525] width 347 height 31
click at [958, 518] on button "Show details" at bounding box center [990, 526] width 105 height 16
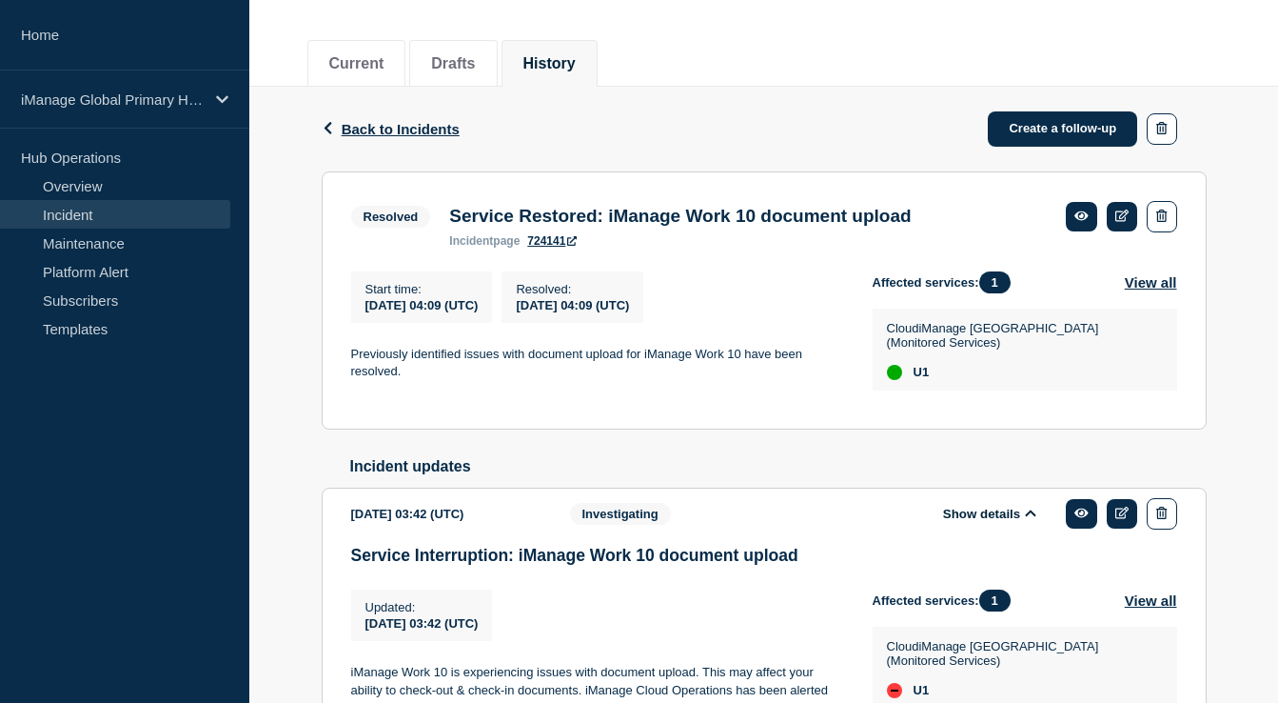
click at [958, 512] on button "Show details" at bounding box center [990, 513] width 105 height 16
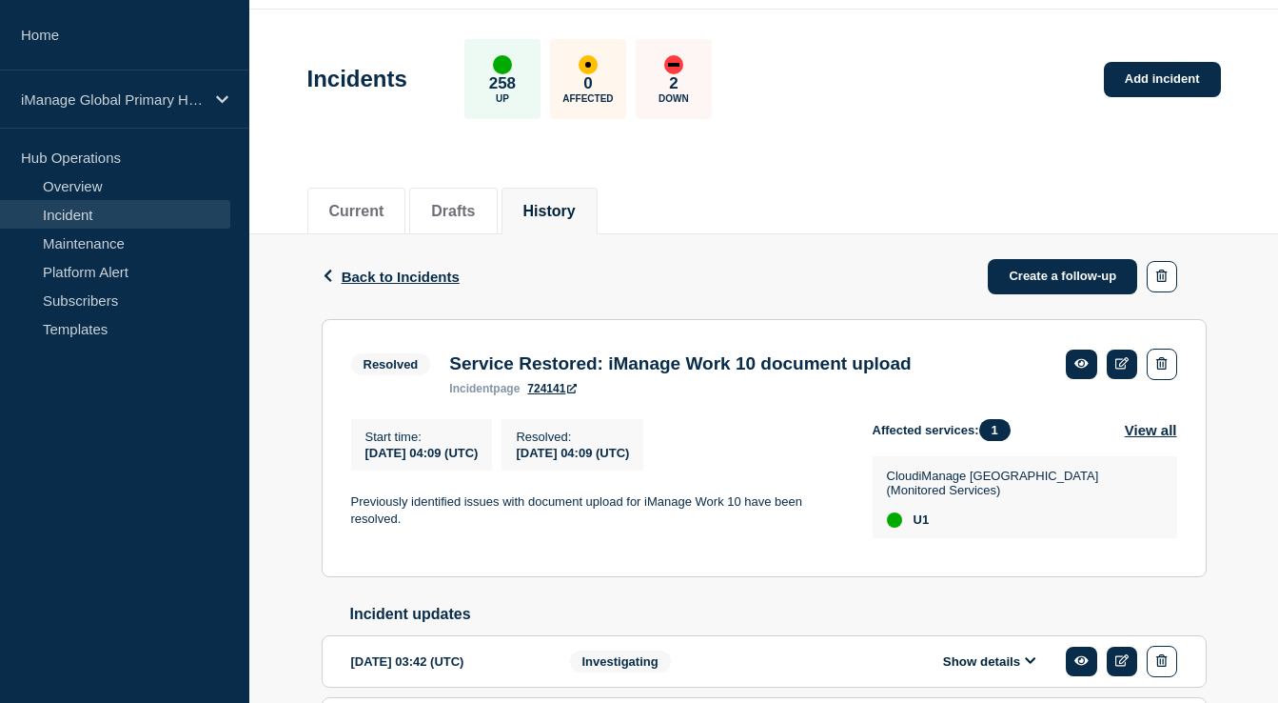
scroll to position [58, 0]
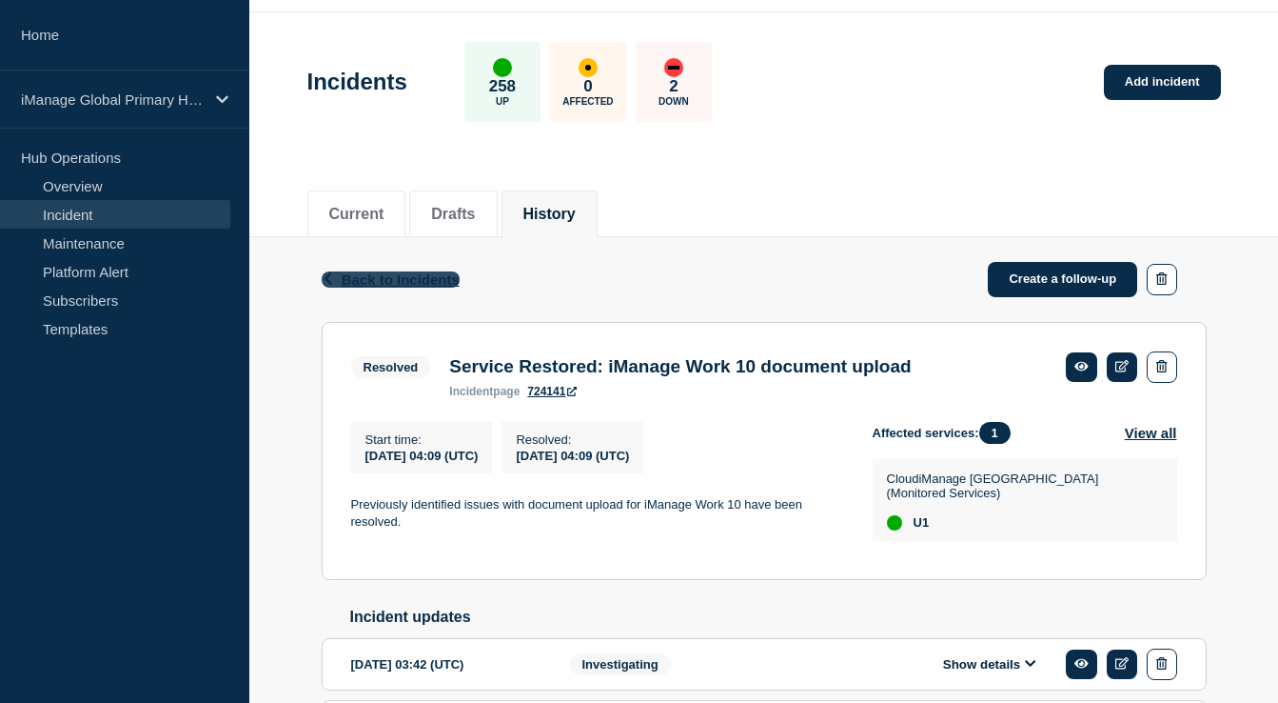
click at [351, 278] on span "Back to Incidents" at bounding box center [401, 279] width 118 height 16
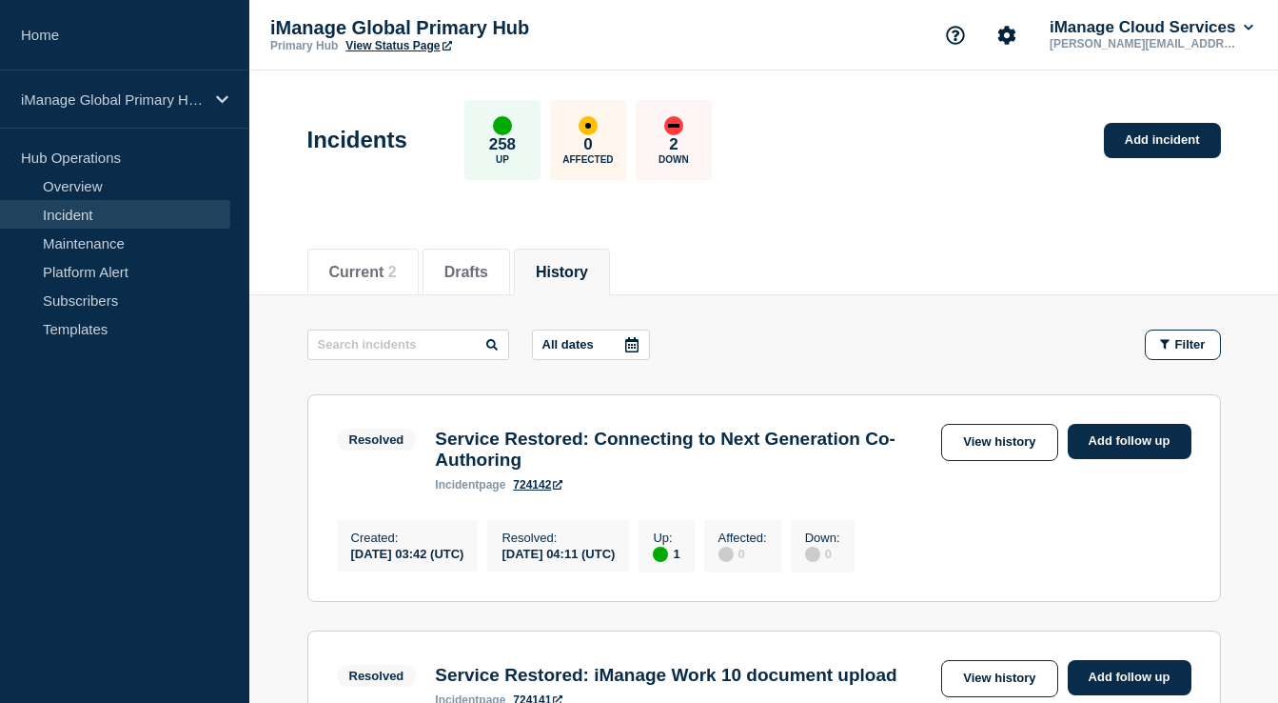
click at [669, 163] on p "Down" at bounding box center [674, 159] width 30 height 10
click at [396, 271] on span "2" at bounding box center [392, 272] width 9 height 16
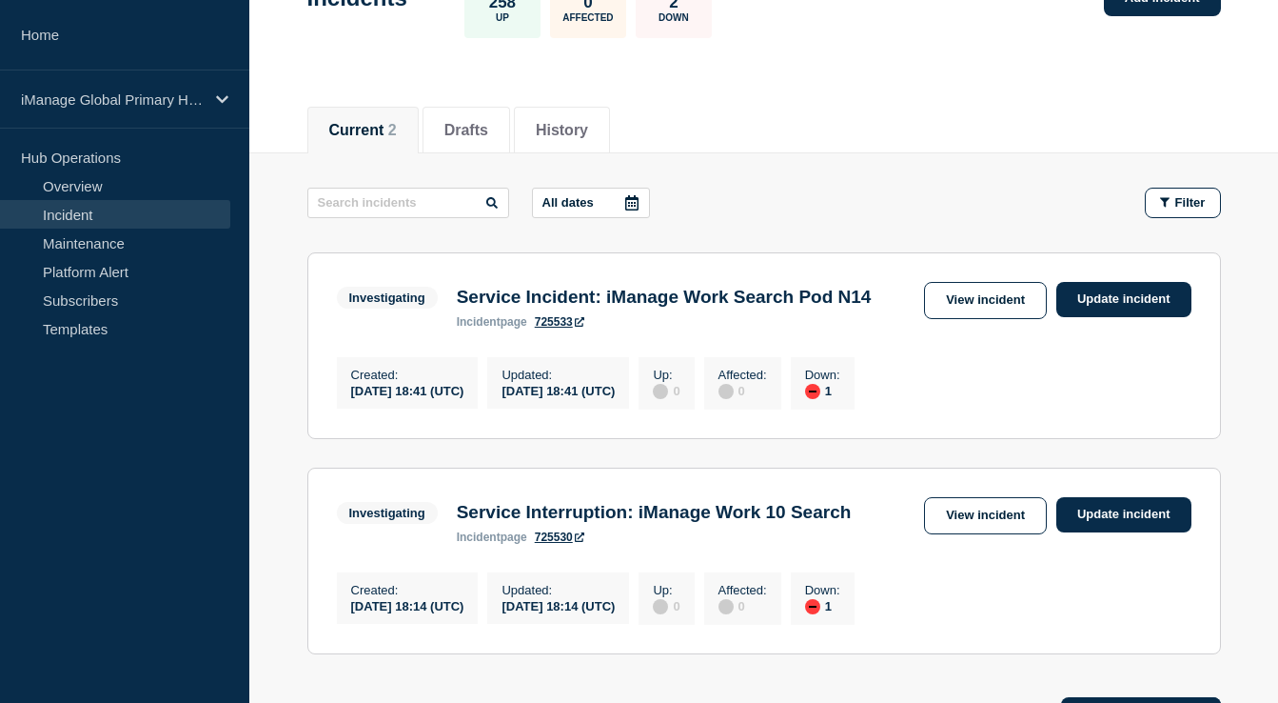
scroll to position [143, 0]
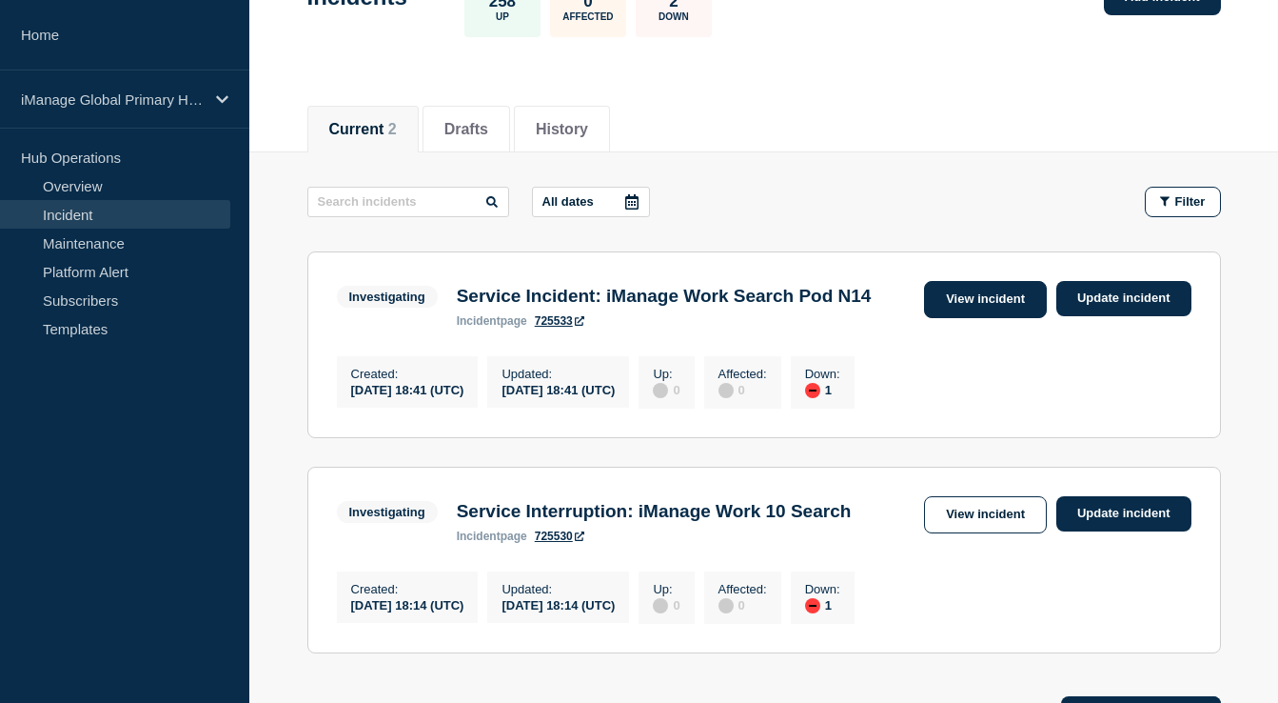
click at [963, 304] on link "View incident" at bounding box center [985, 299] width 123 height 37
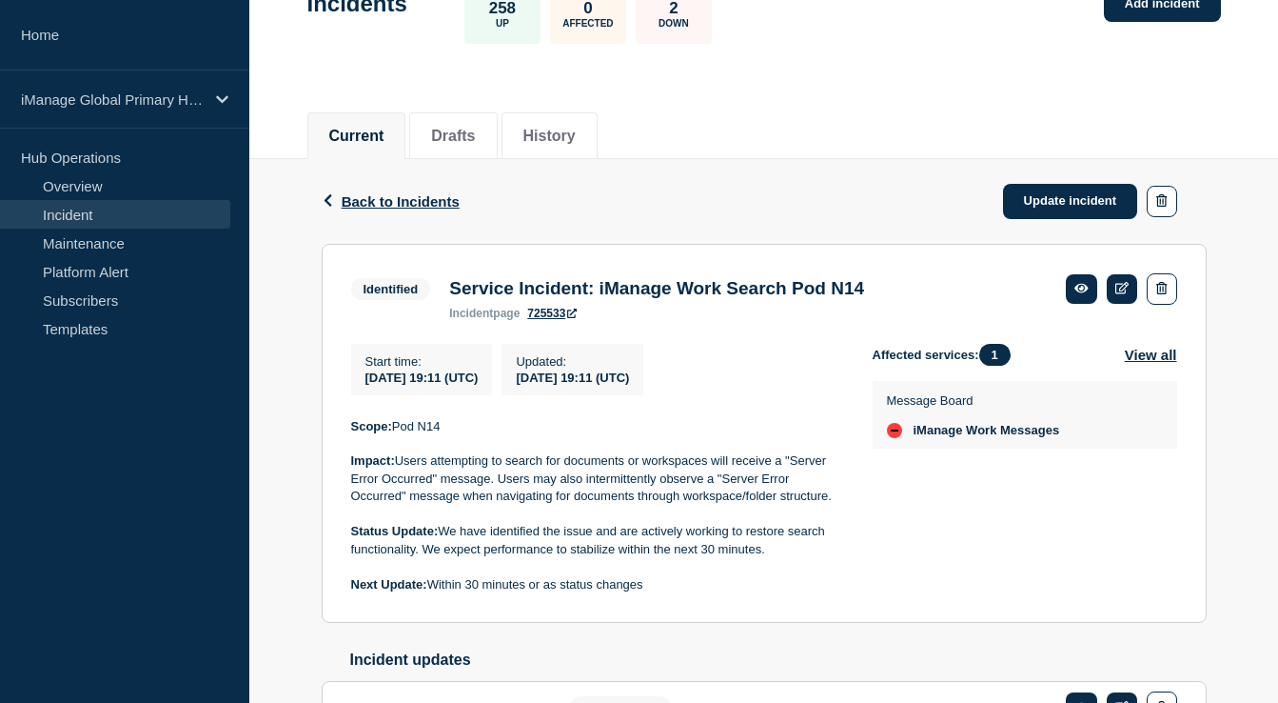
scroll to position [129, 0]
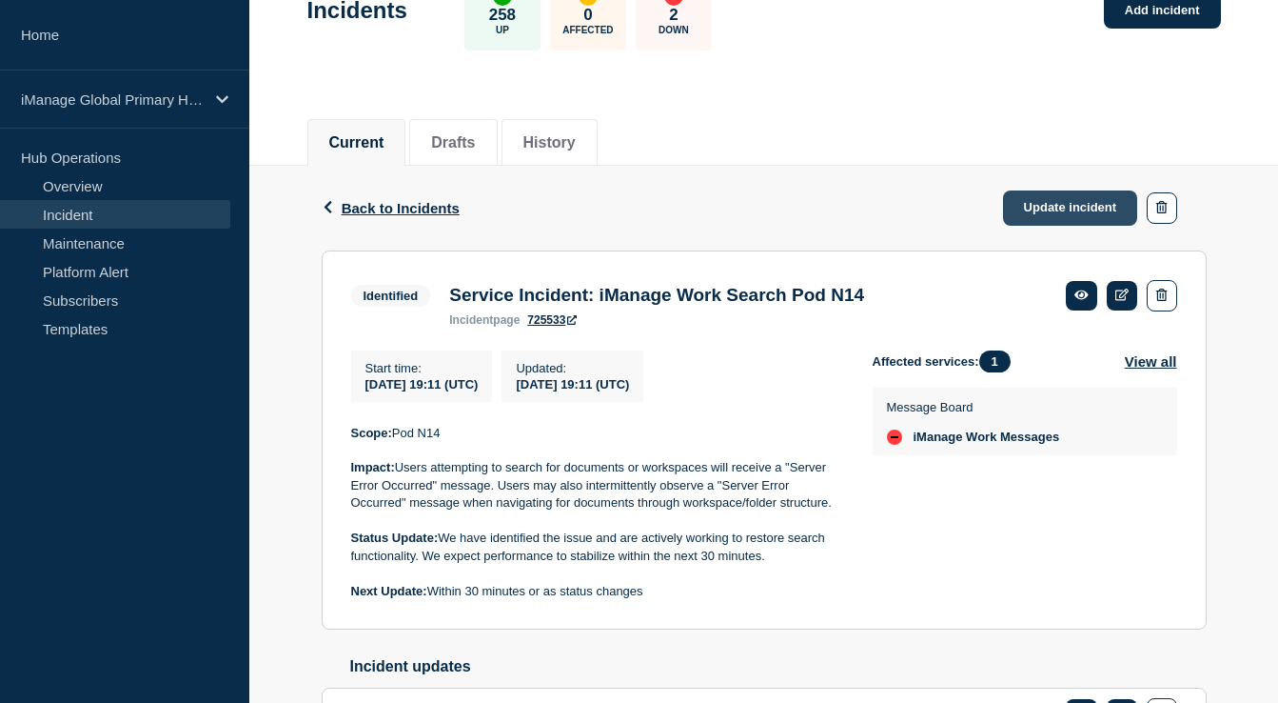
click at [1023, 219] on link "Update incident" at bounding box center [1070, 207] width 135 height 35
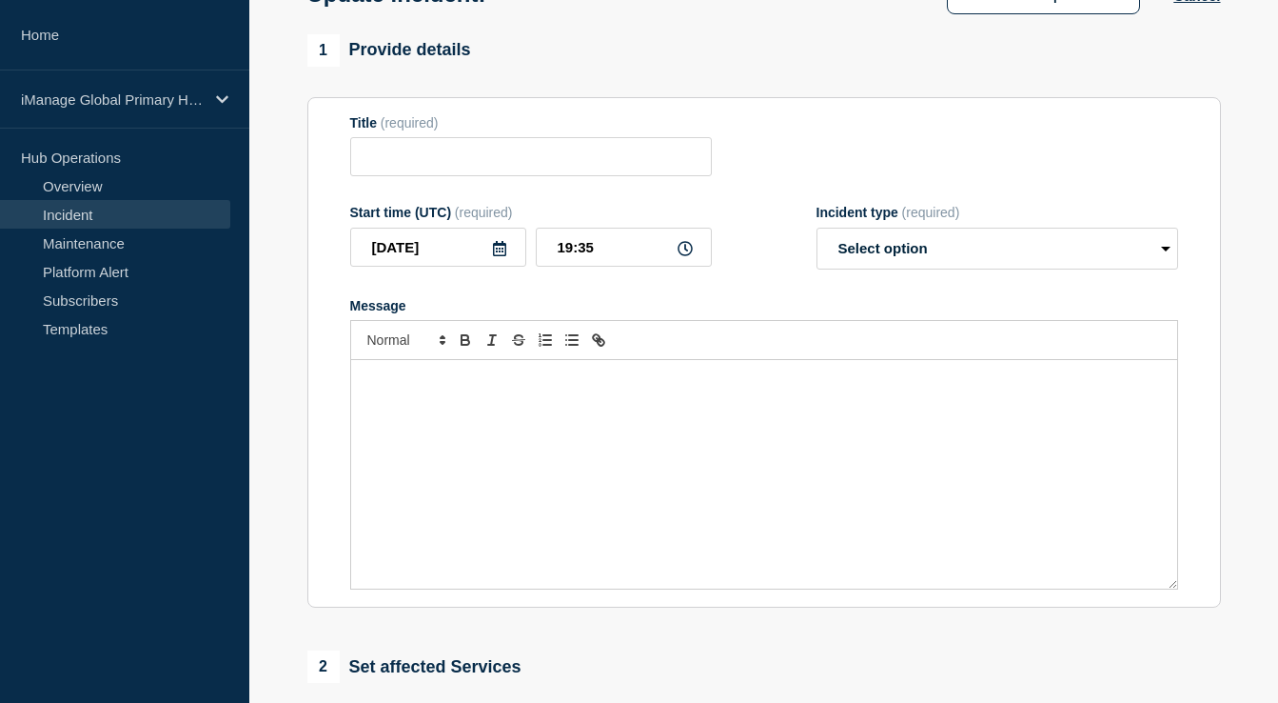
type input "Service Incident: iManage Work Search Pod N14"
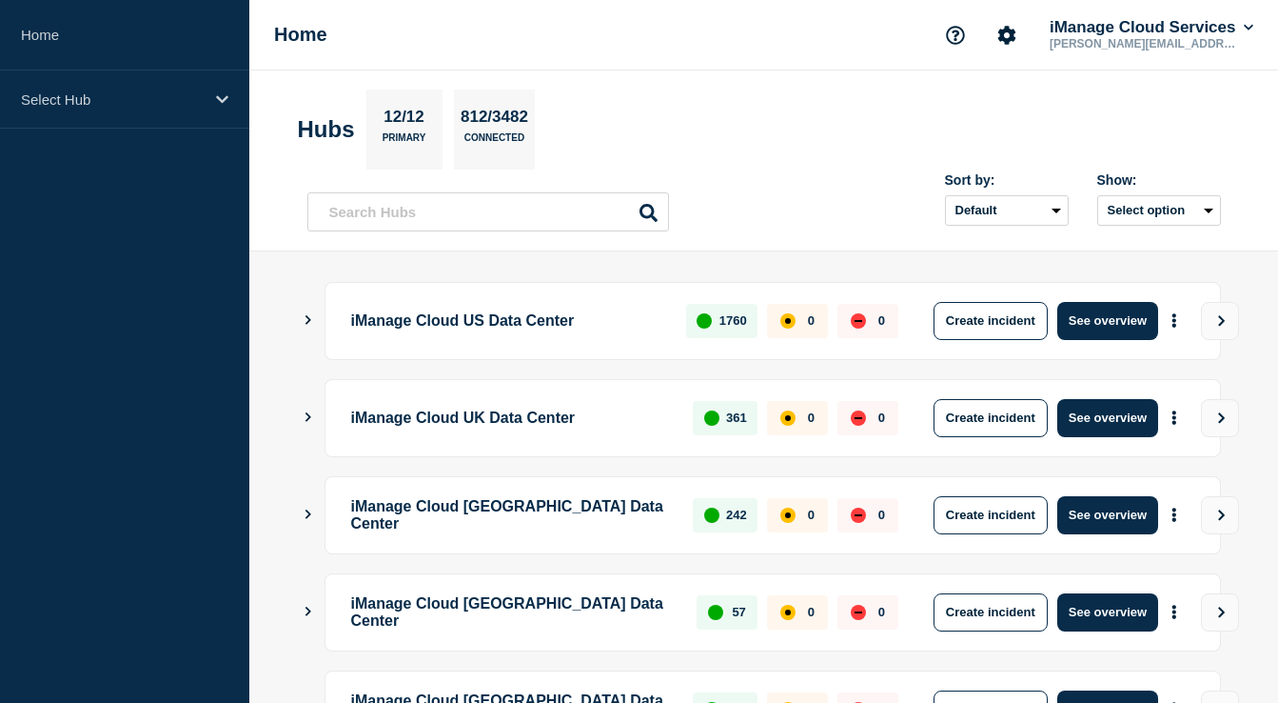
click at [309, 317] on icon "Show Connected Hubs" at bounding box center [308, 320] width 12 height 10
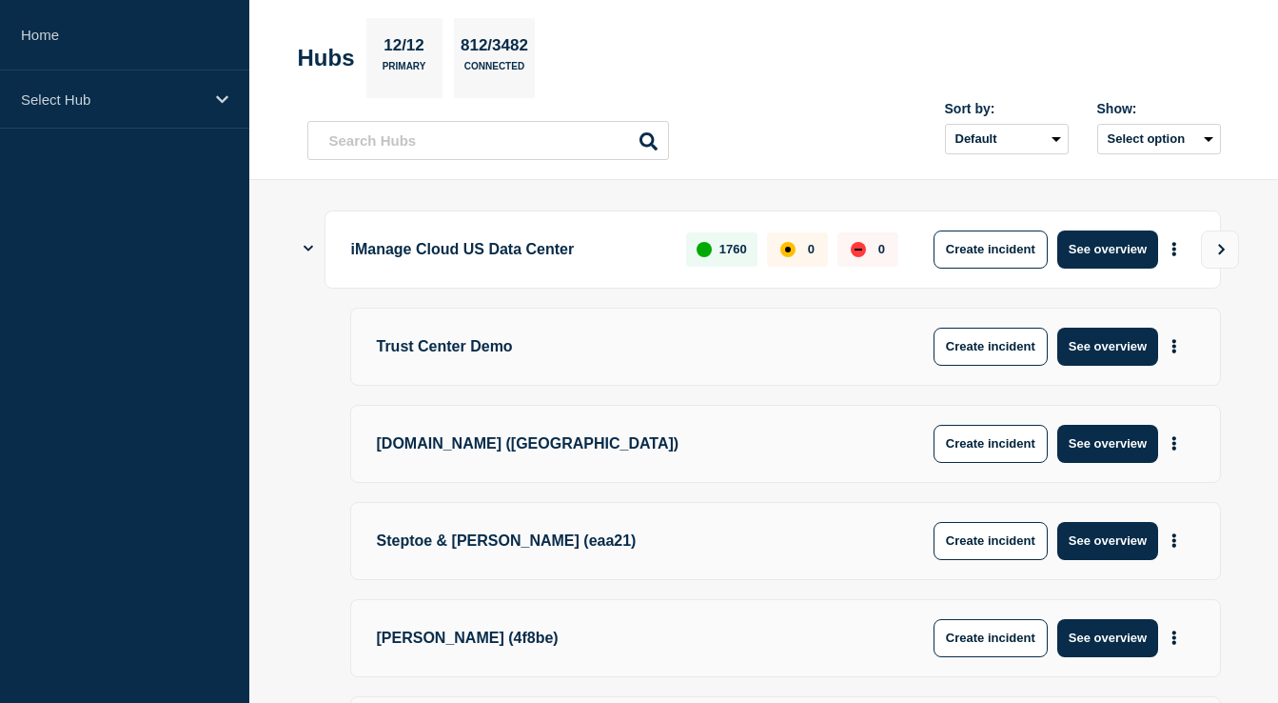
scroll to position [73, 0]
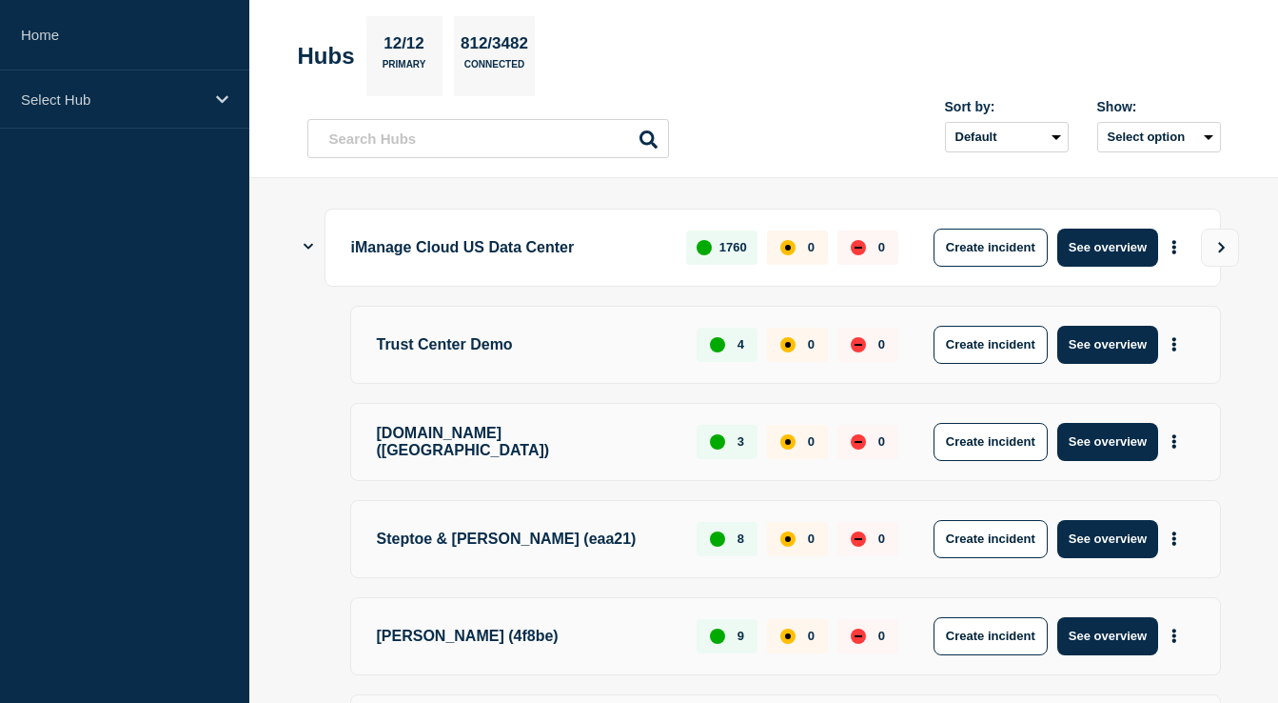
click at [307, 248] on icon "Show Connected Hubs" at bounding box center [309, 247] width 10 height 6
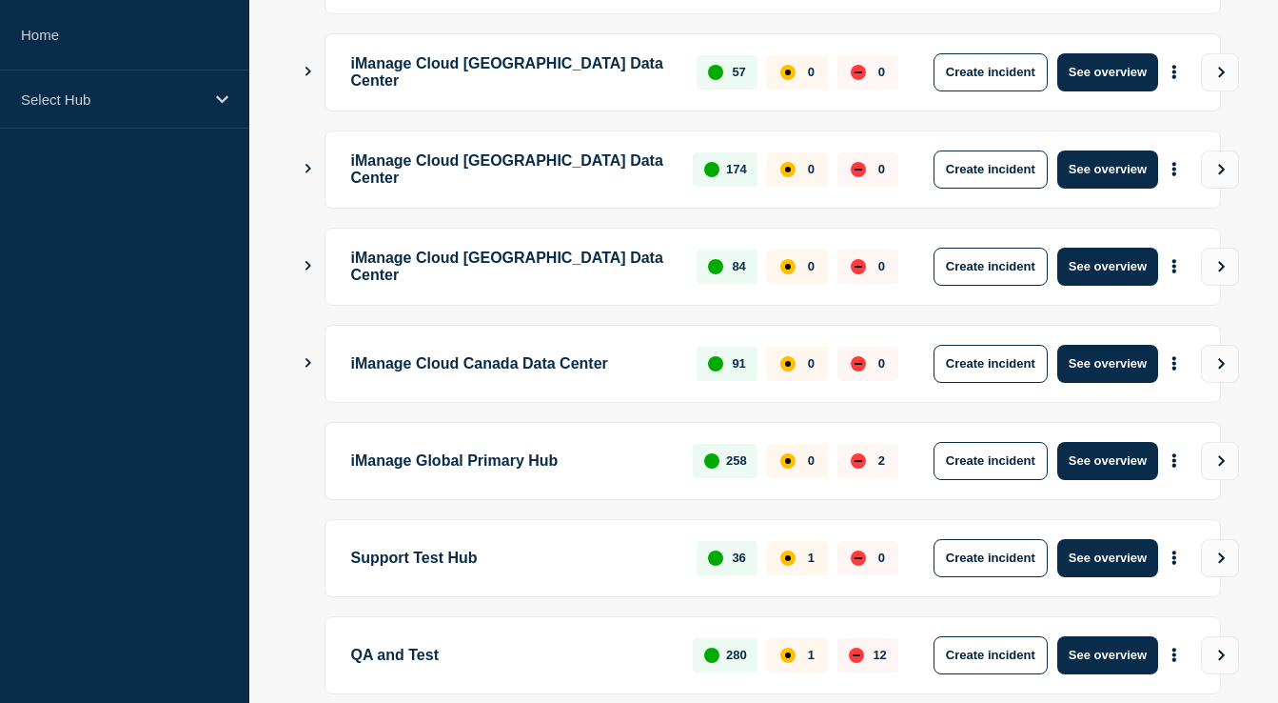
scroll to position [549, 0]
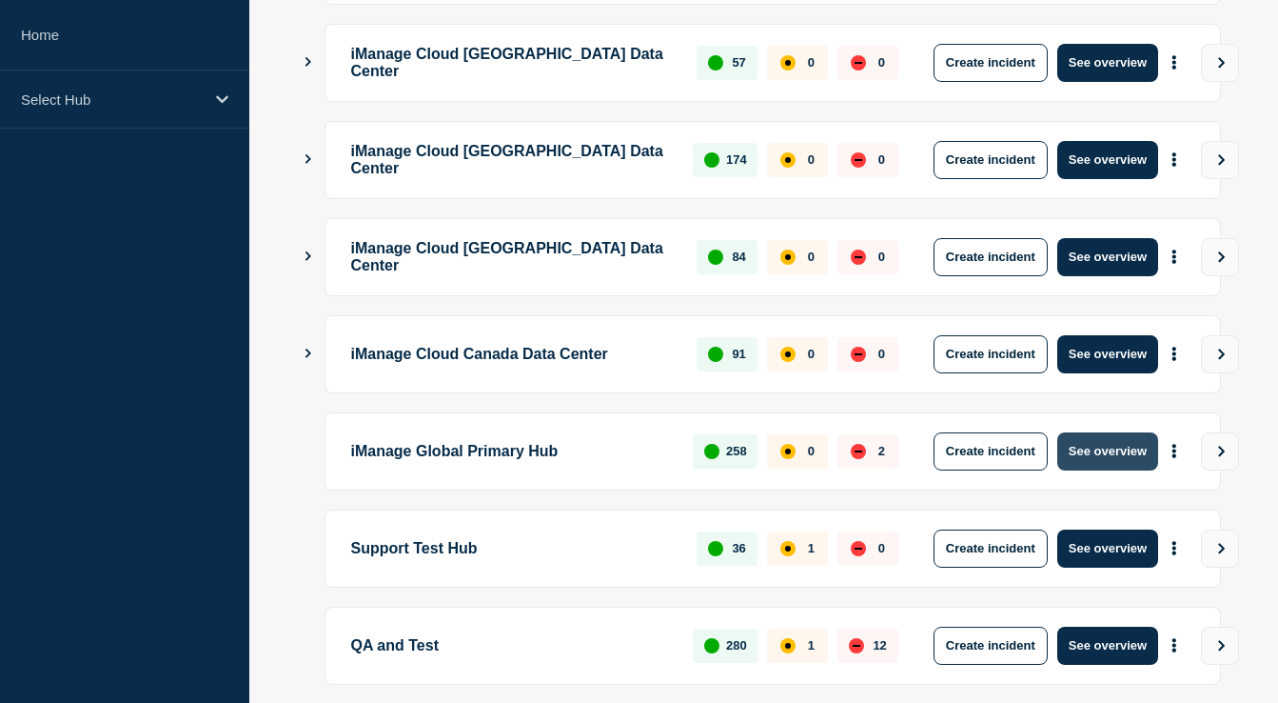
click at [1082, 454] on button "See overview" at bounding box center [1108, 451] width 101 height 38
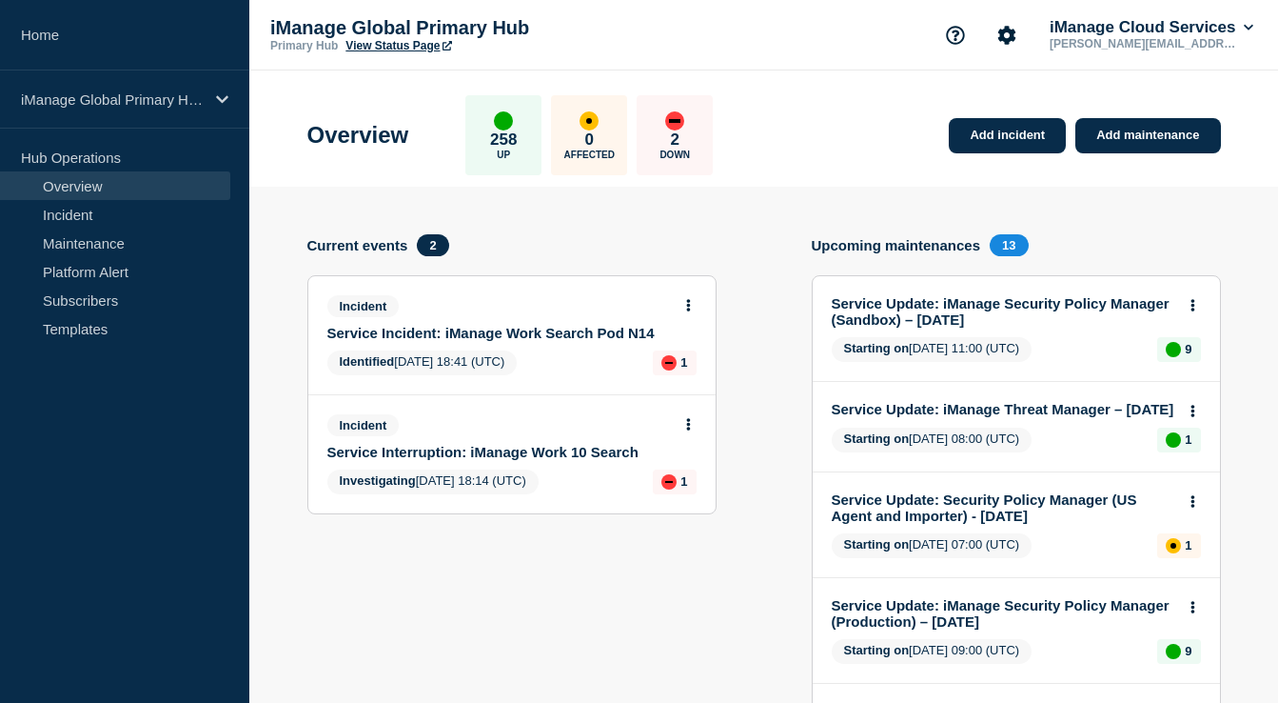
click at [544, 339] on link "Service Incident: iManage Work Search Pod N14" at bounding box center [499, 333] width 344 height 16
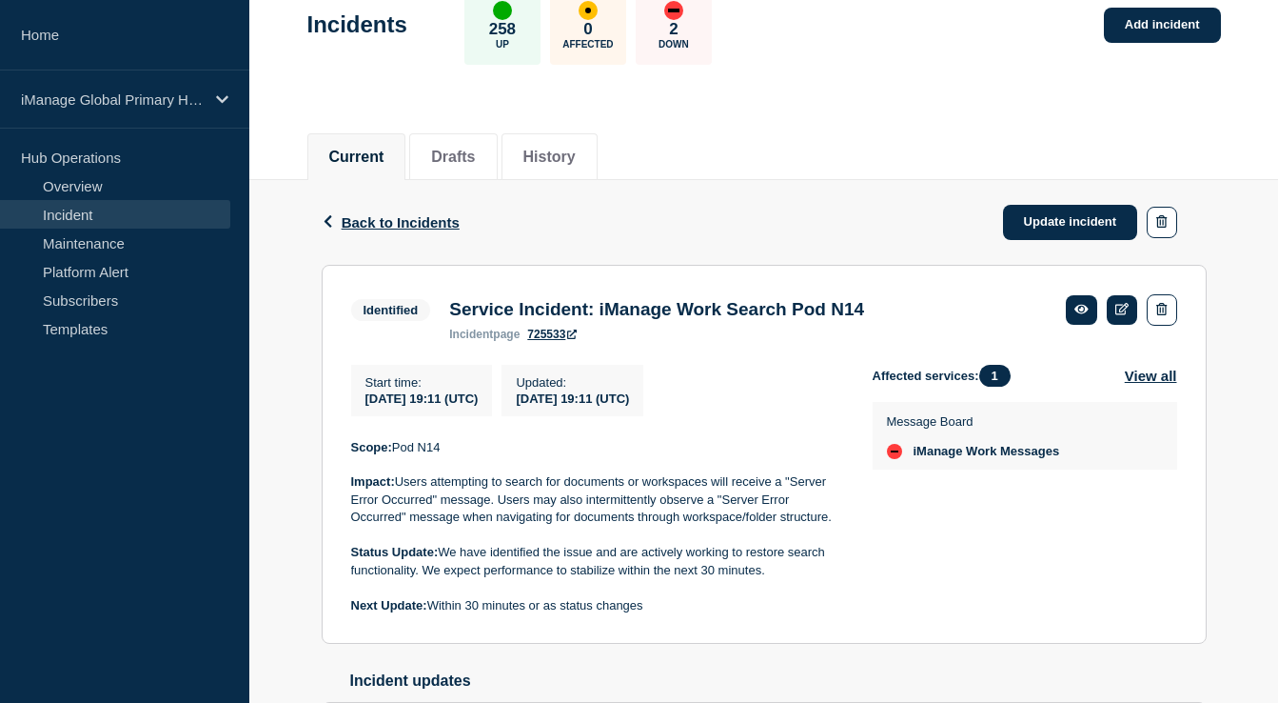
scroll to position [113, 0]
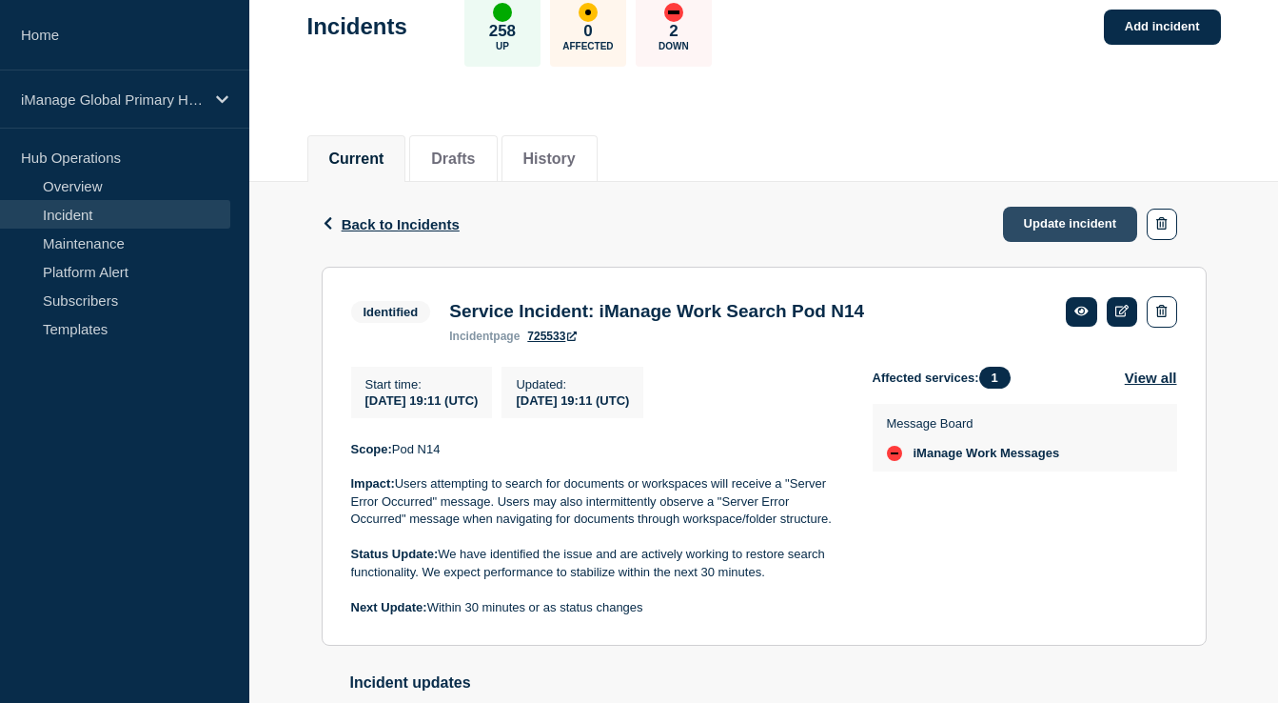
click at [1020, 235] on link "Update incident" at bounding box center [1070, 224] width 135 height 35
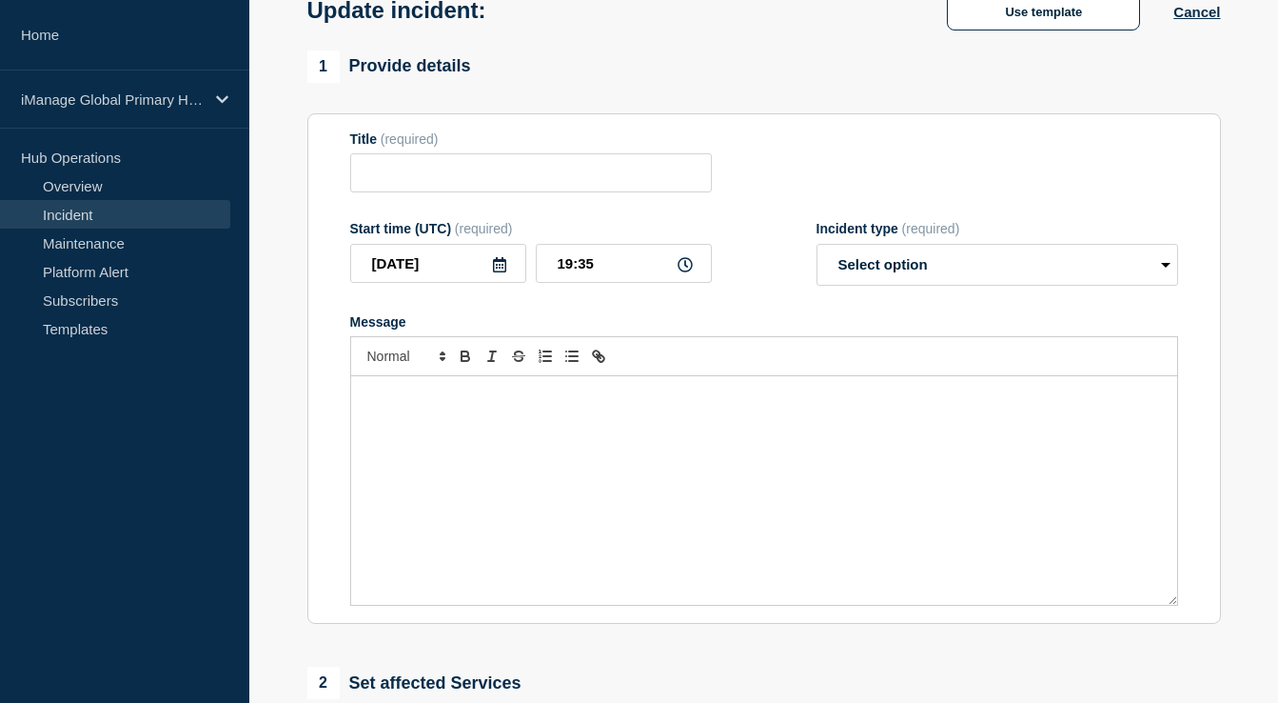
type input "Service Incident: iManage Work Search Pod N14"
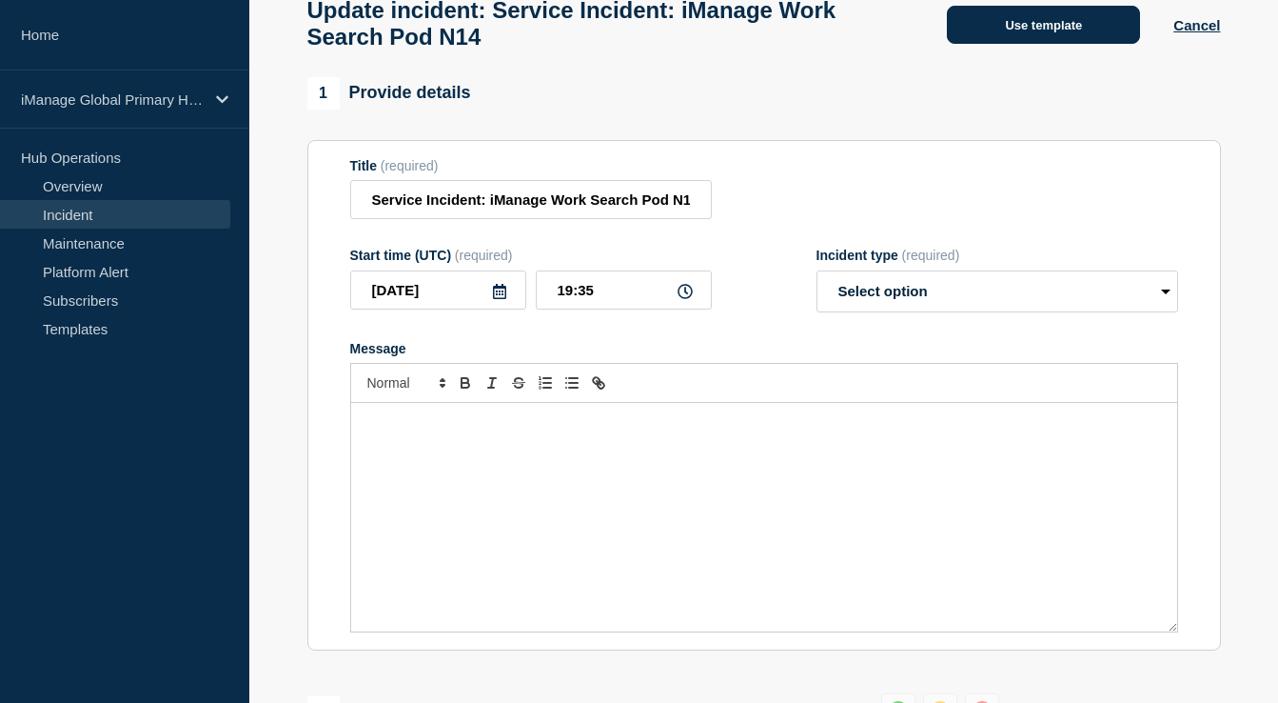
click at [1060, 31] on button "Use template" at bounding box center [1043, 25] width 193 height 38
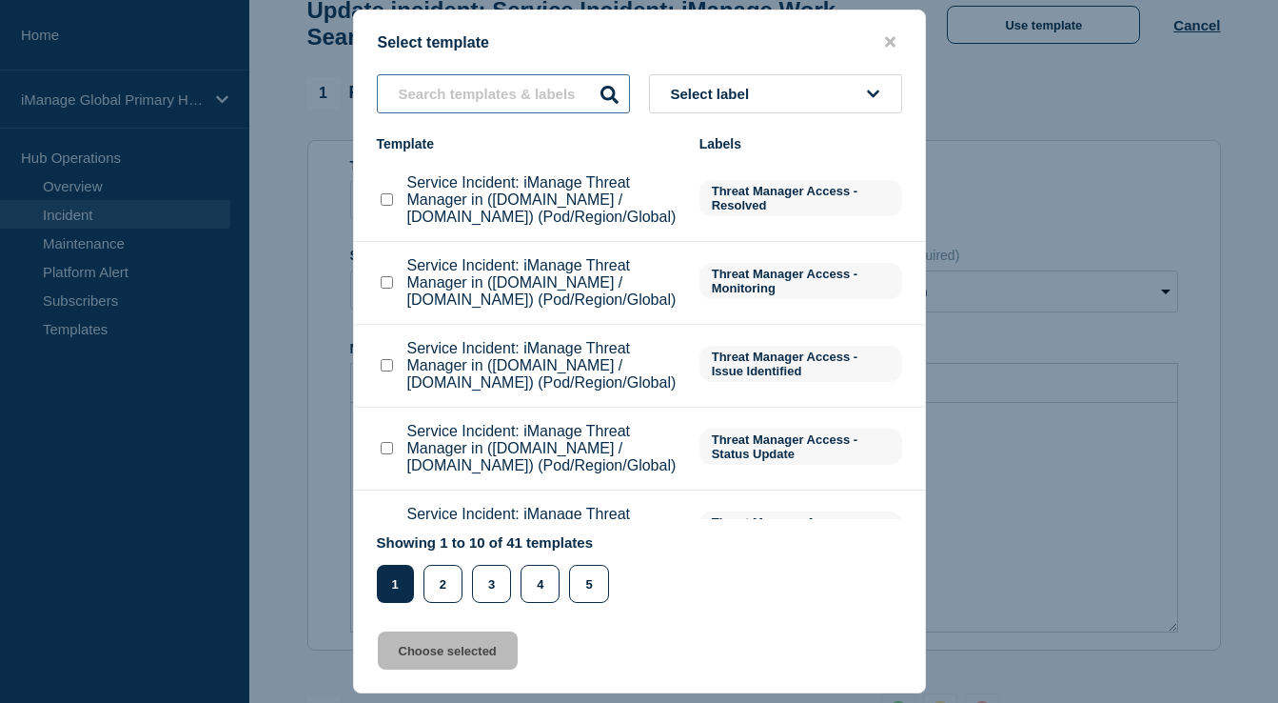
click at [522, 85] on input "text" at bounding box center [503, 93] width 253 height 39
type input "message"
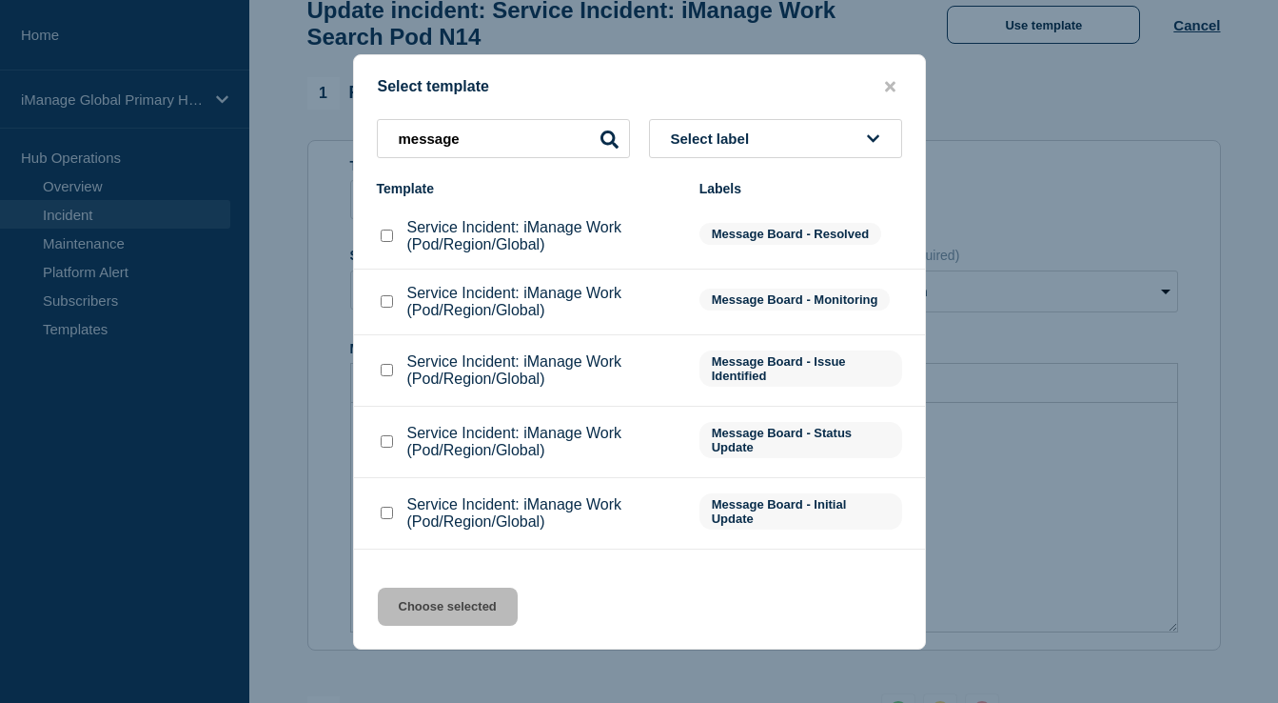
click at [387, 307] on input "Service Incident: iManage Work (Pod/Region/Global) checkbox" at bounding box center [387, 301] width 12 height 12
checkbox input "true"
click at [472, 611] on button "Choose selected" at bounding box center [448, 606] width 140 height 38
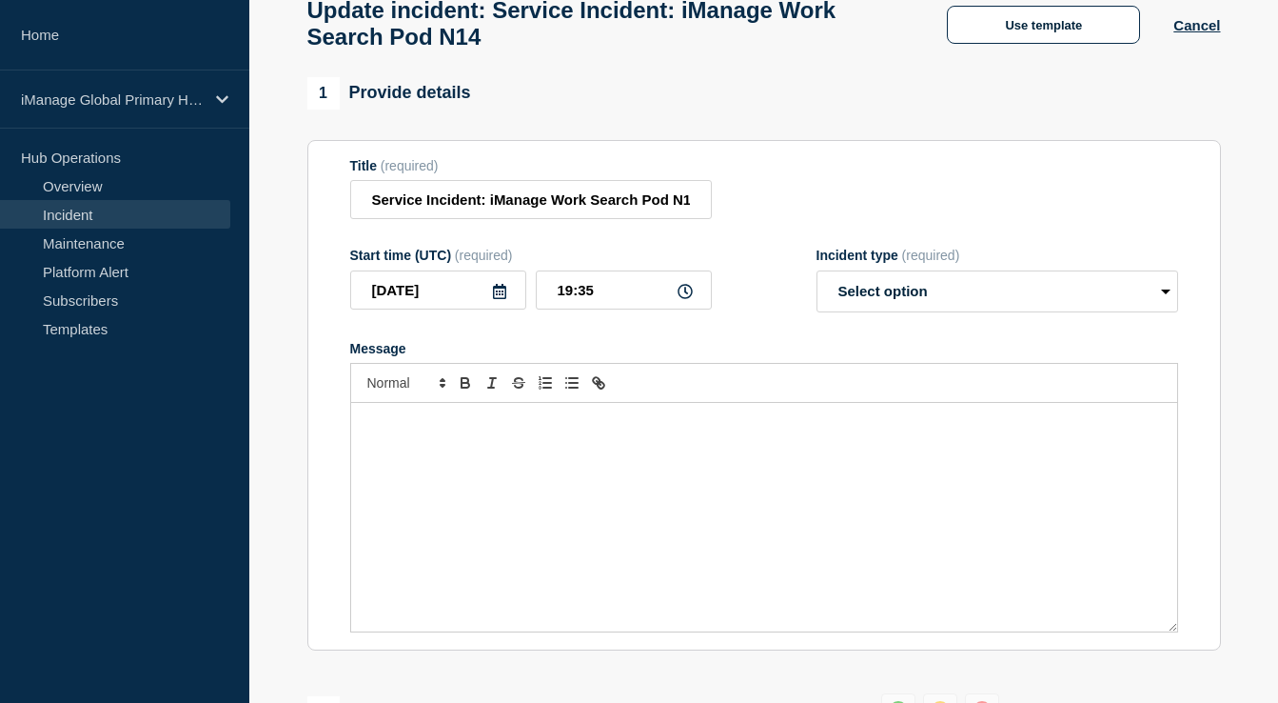
select select "monitoring"
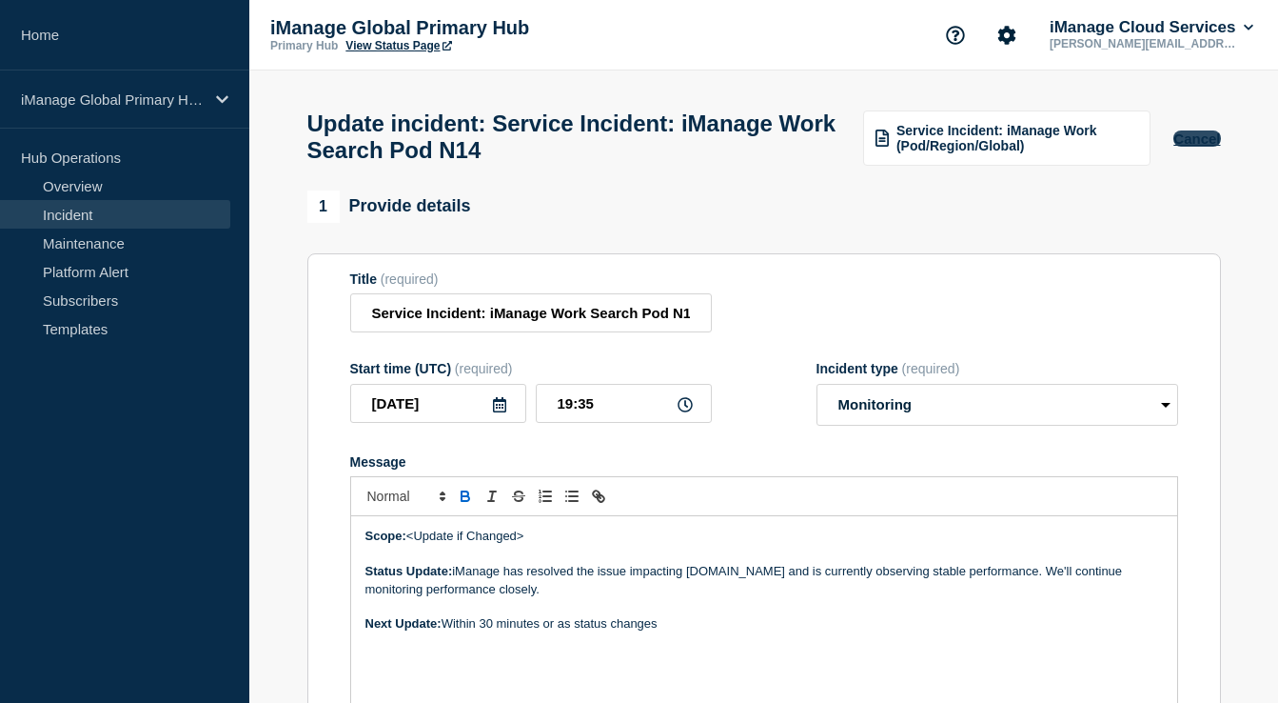
click at [1193, 143] on button "Cancel" at bounding box center [1197, 138] width 47 height 16
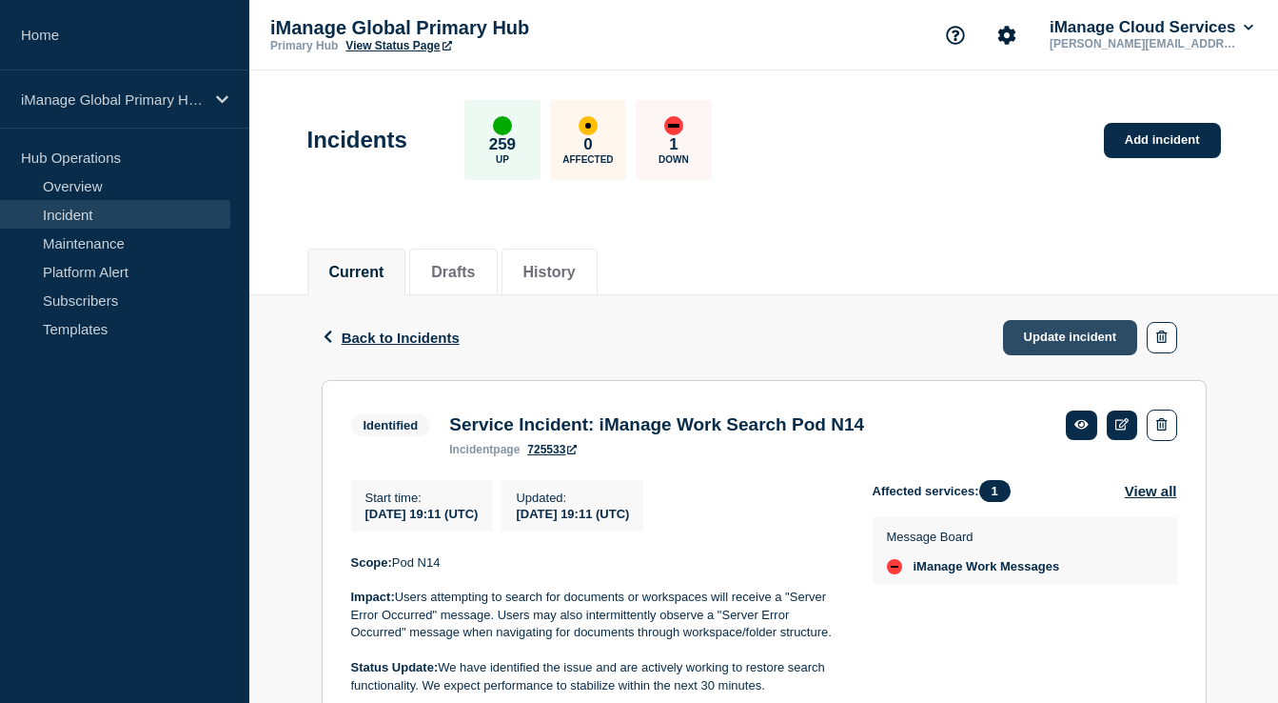
click at [1039, 330] on link "Update incident" at bounding box center [1070, 337] width 135 height 35
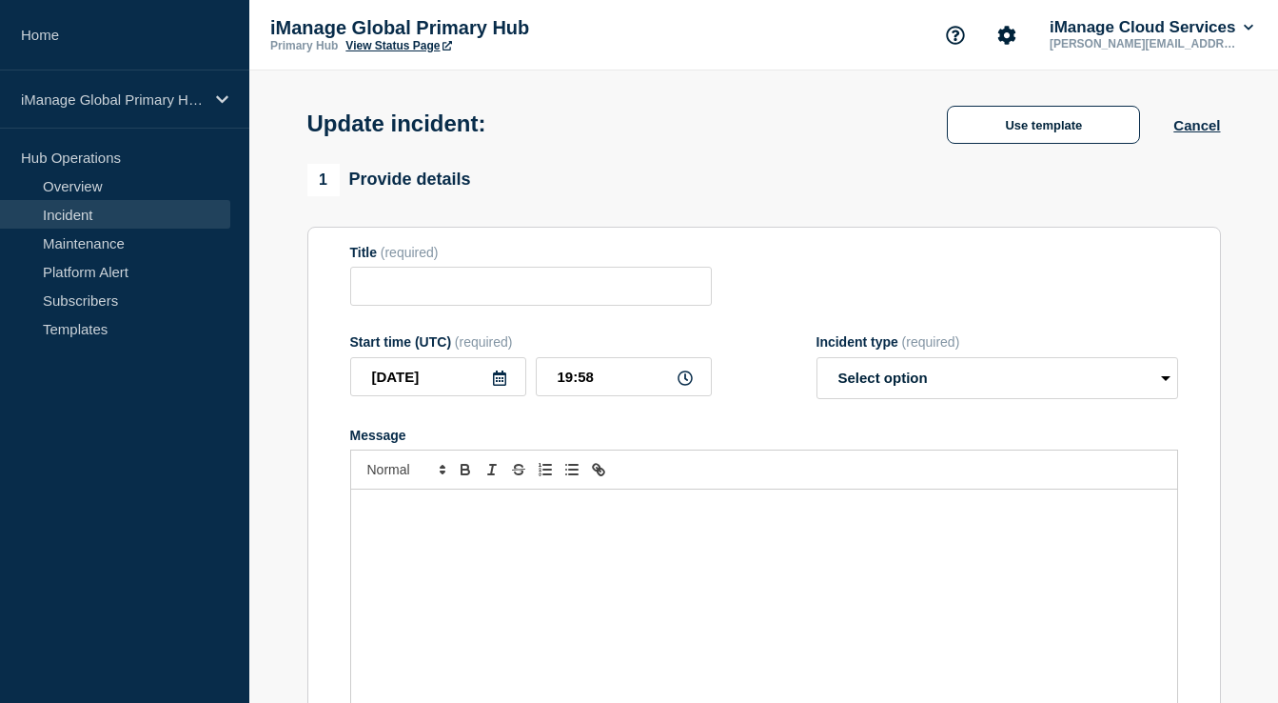
type input "Service Incident: iManage Work Search Pod N14"
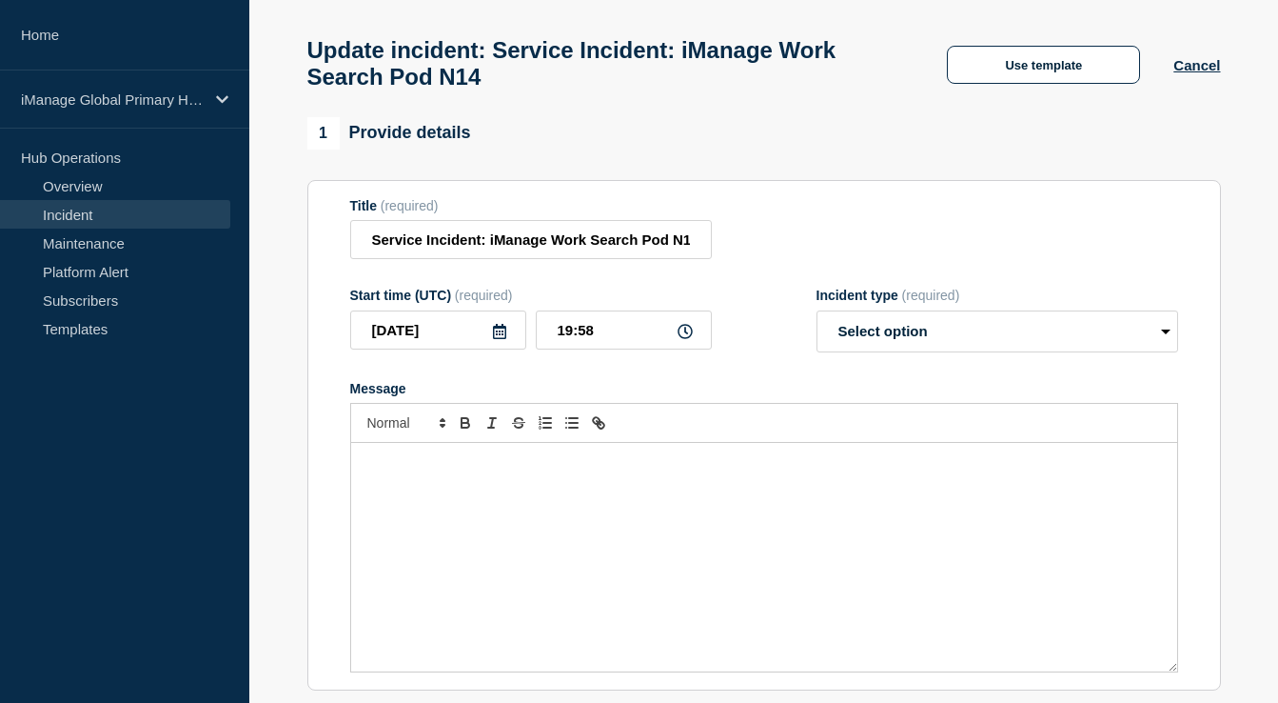
scroll to position [74, 0]
click at [996, 83] on button "Use template" at bounding box center [1043, 64] width 193 height 38
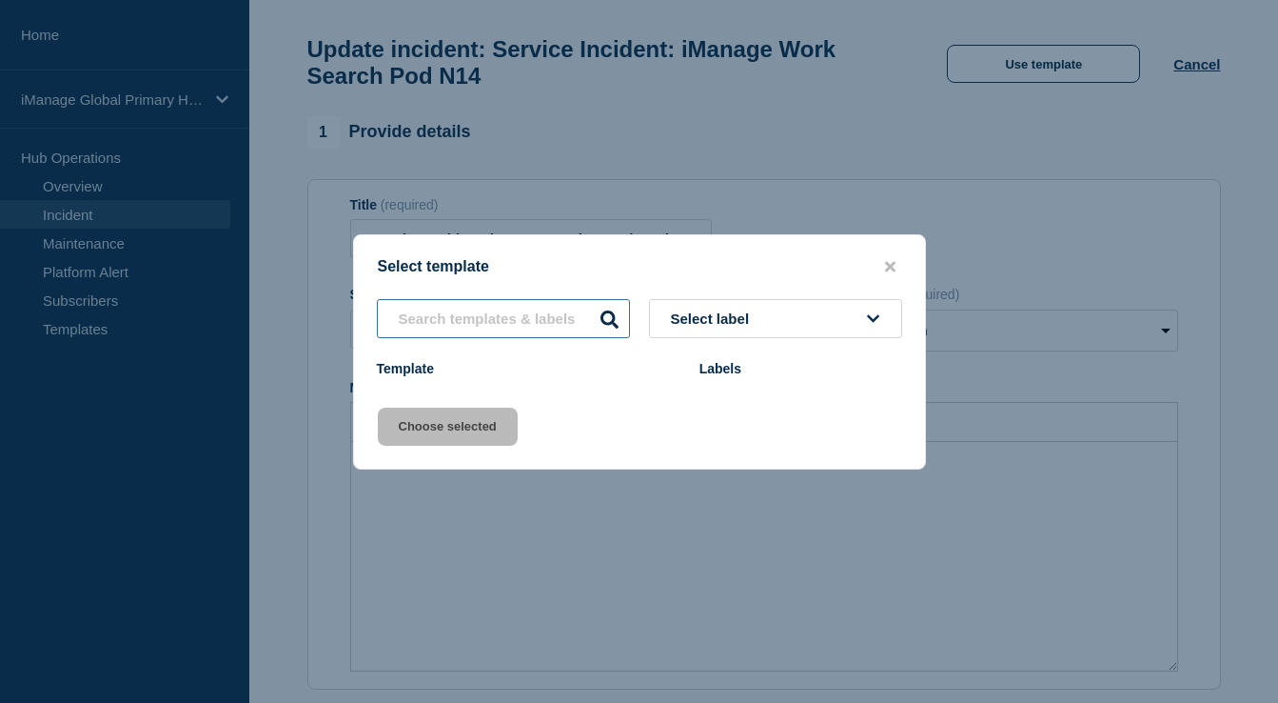
click at [524, 329] on input "text" at bounding box center [503, 318] width 253 height 39
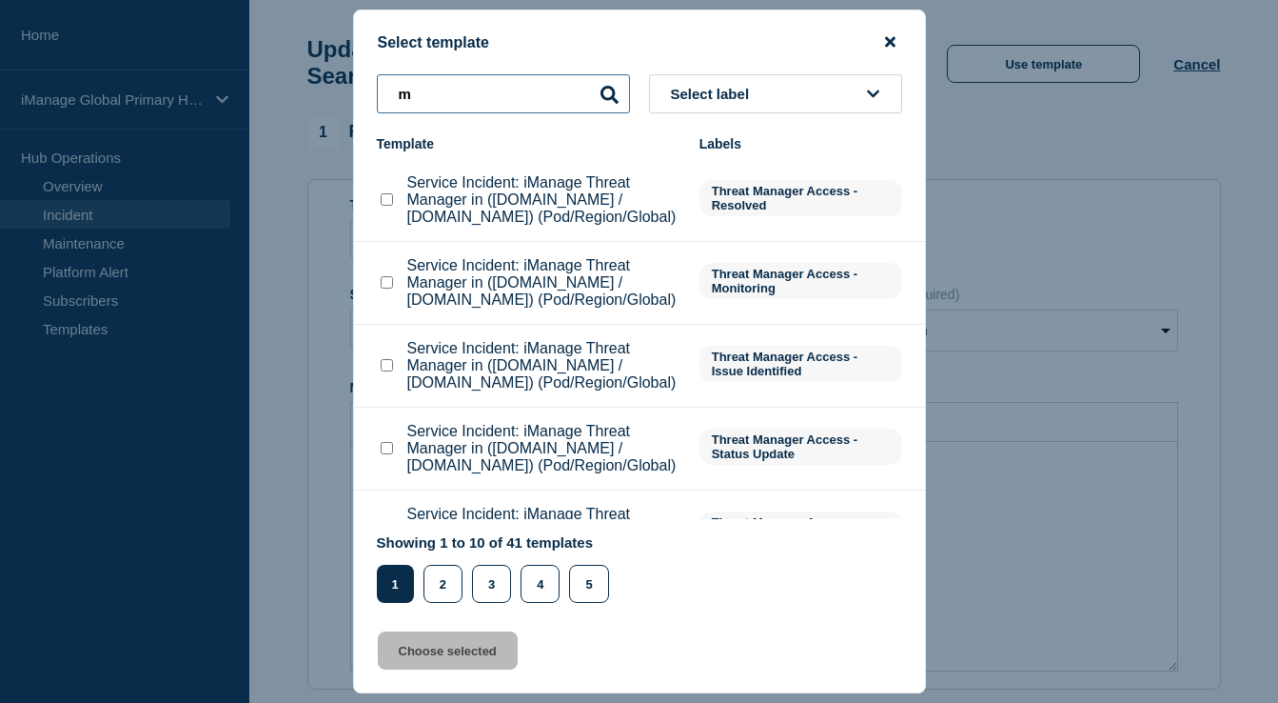
type input "m"
click at [894, 34] on icon "close button" at bounding box center [890, 41] width 10 height 15
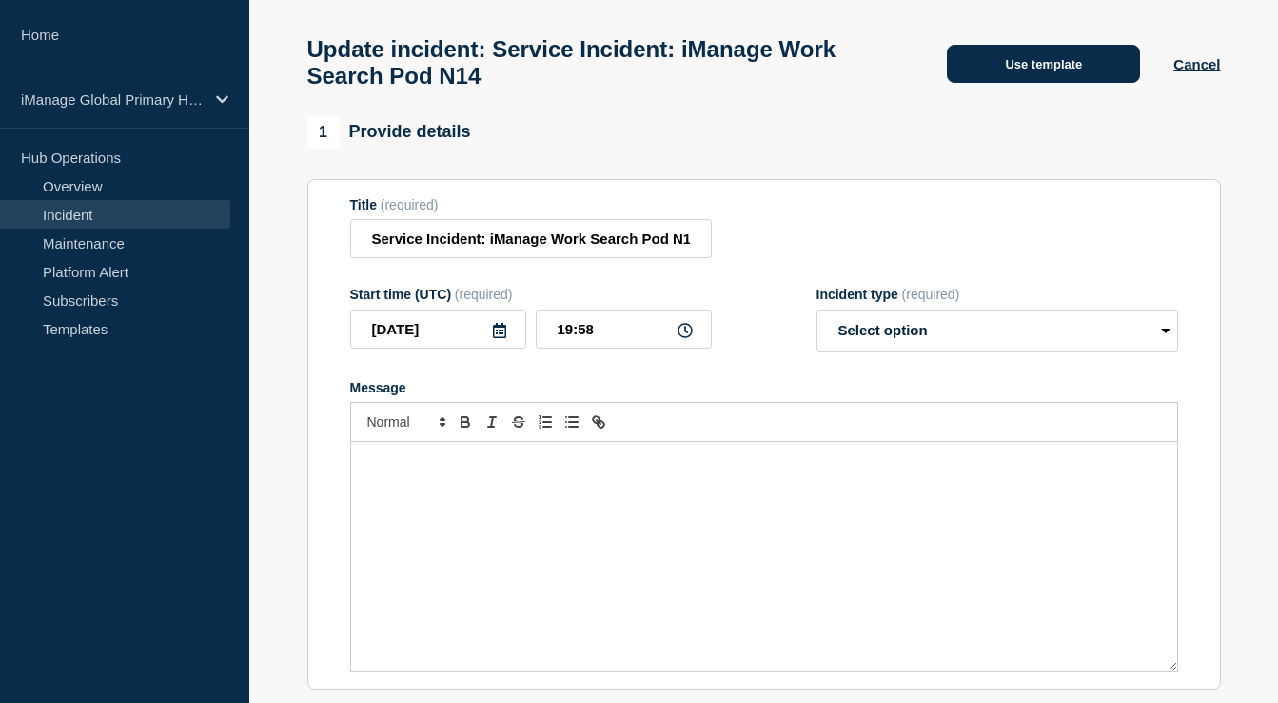
click at [993, 71] on button "Use template" at bounding box center [1043, 64] width 193 height 38
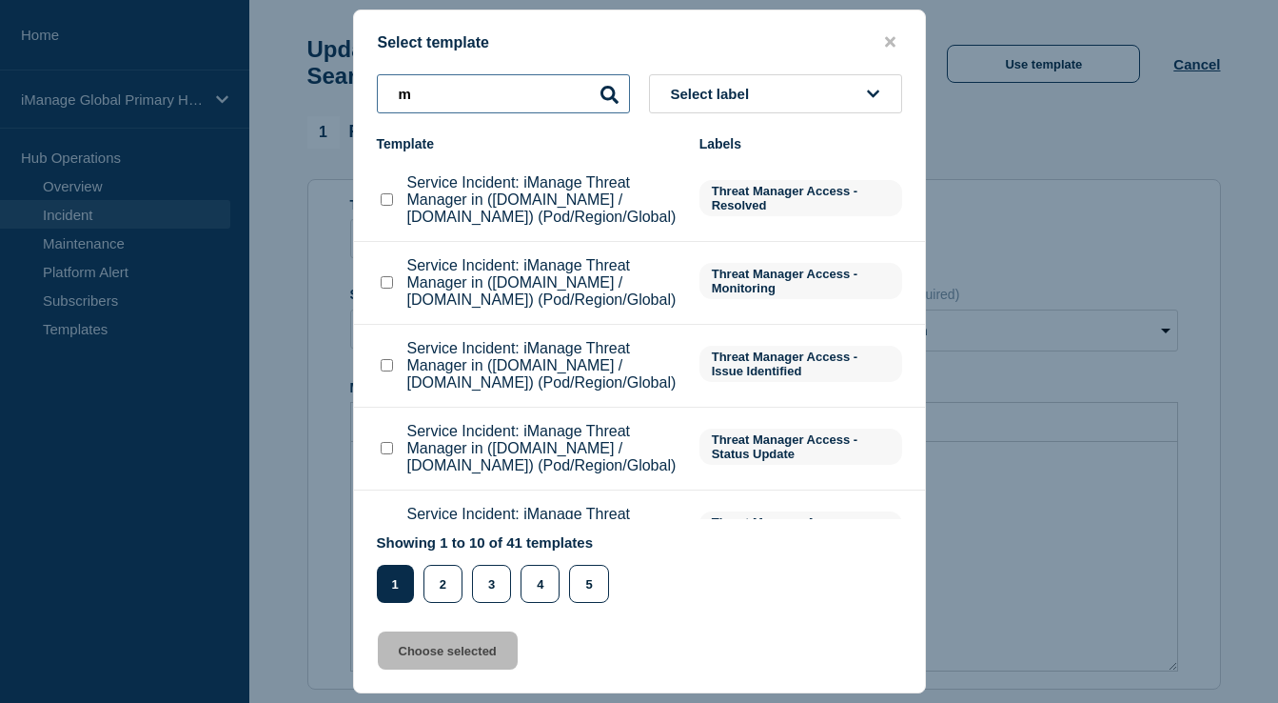
click at [519, 103] on input "m" at bounding box center [503, 93] width 253 height 39
type input "message"
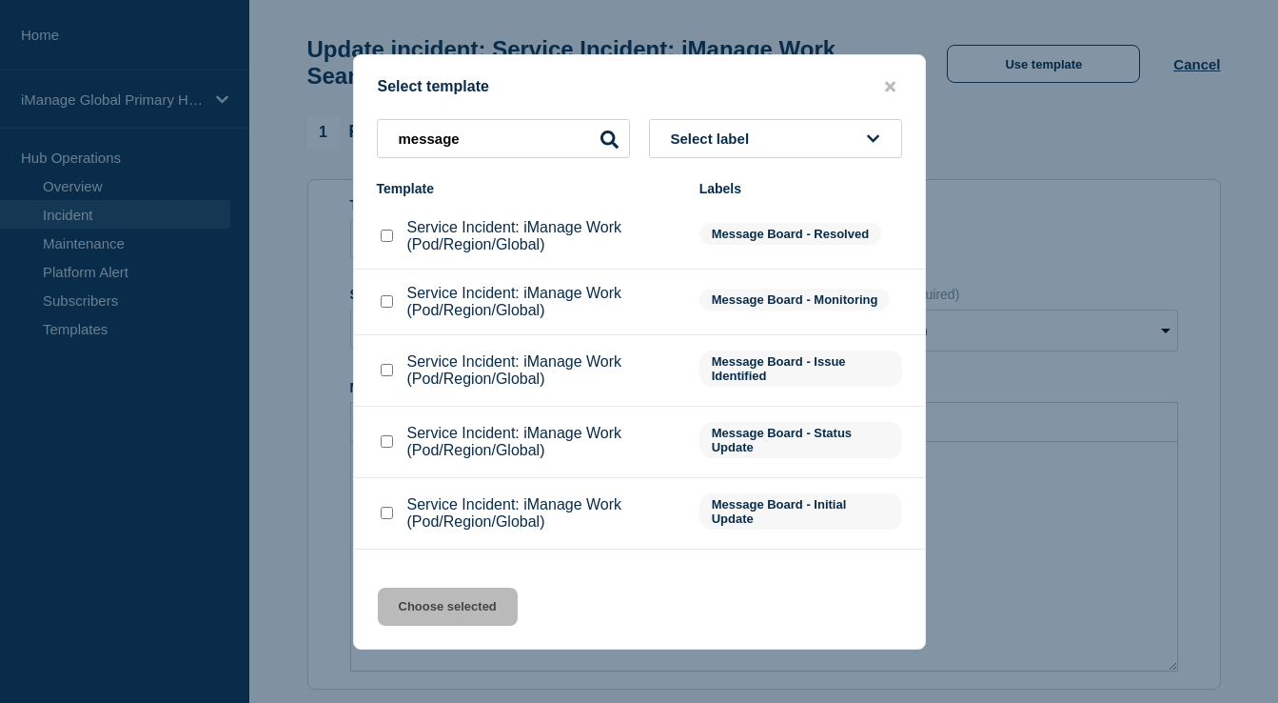
click at [381, 239] on input "Service Incident: iManage Work (Pod/Region/Global) checkbox" at bounding box center [387, 235] width 12 height 12
checkbox input "true"
click at [445, 619] on button "Choose selected" at bounding box center [448, 606] width 140 height 38
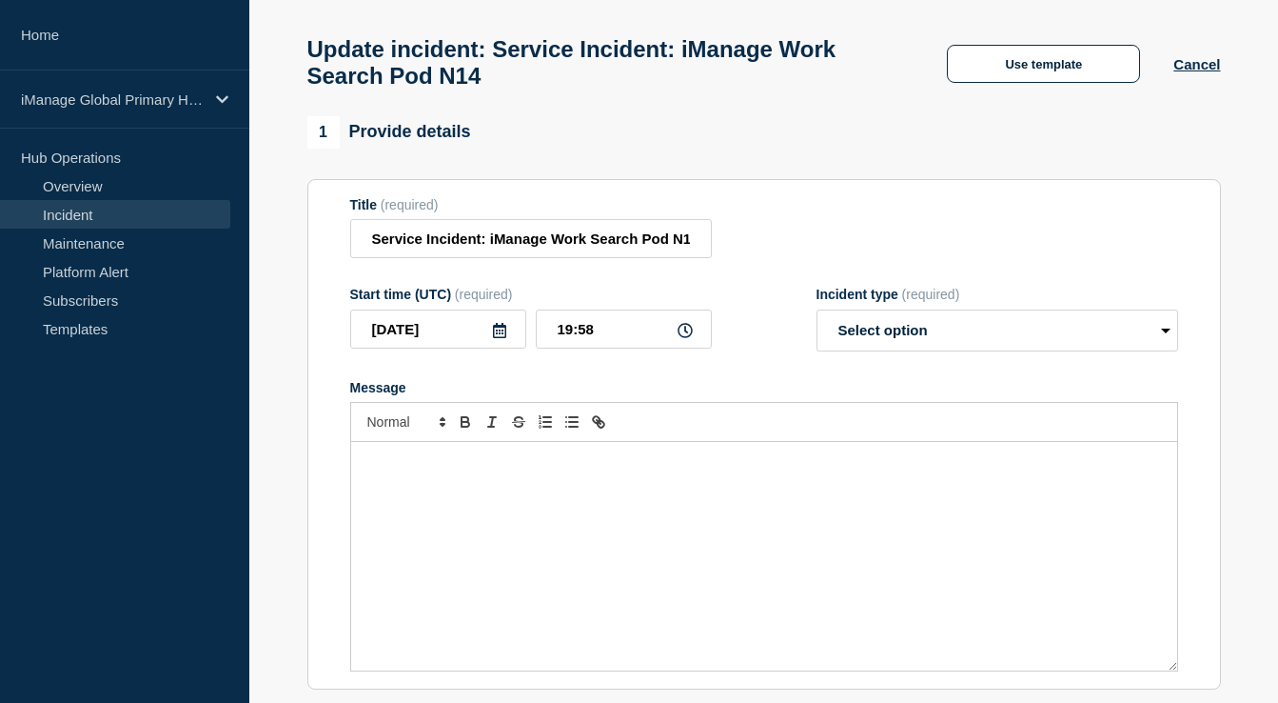
select select "resolved"
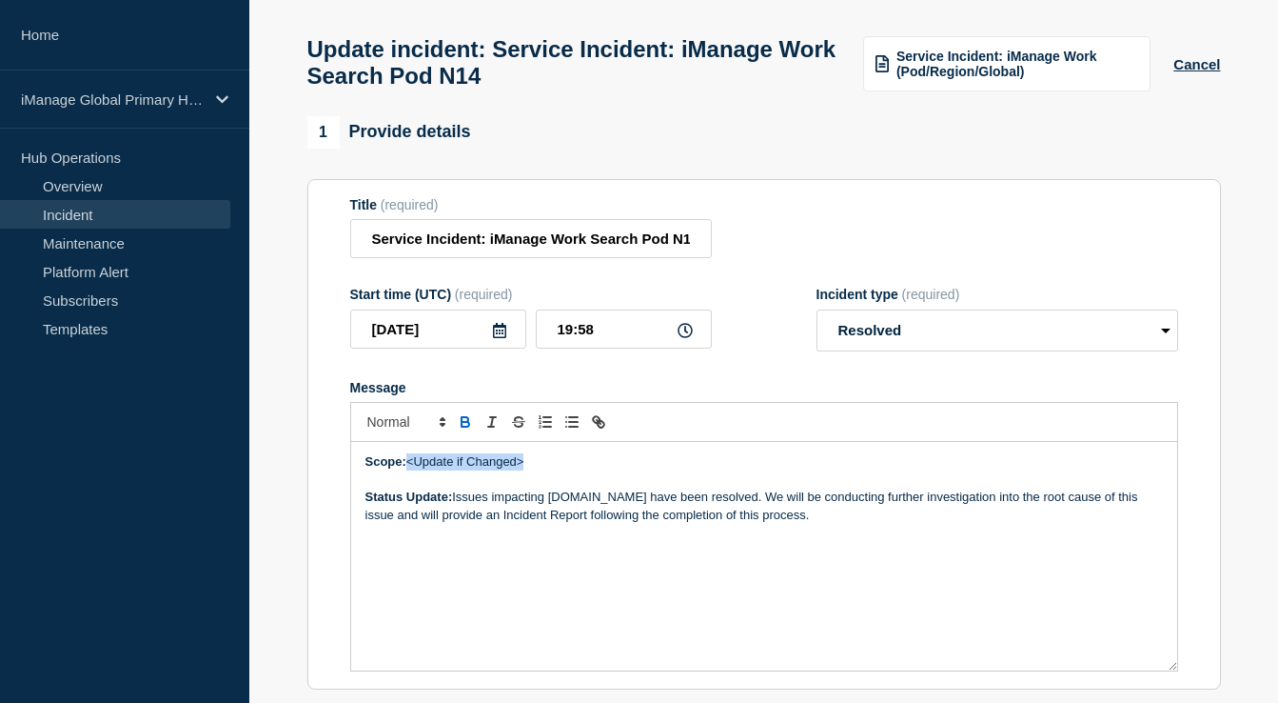
drag, startPoint x: 549, startPoint y: 481, endPoint x: 413, endPoint y: 485, distance: 136.2
click at [413, 470] on p "Scope: <Update if Changed>" at bounding box center [765, 461] width 798 height 17
click at [460, 430] on icon "Toggle bold text" at bounding box center [465, 421] width 17 height 17
click at [551, 514] on p "Status Update: Issues impacting cloudimanage.com have been resolved. We will be…" at bounding box center [765, 505] width 798 height 35
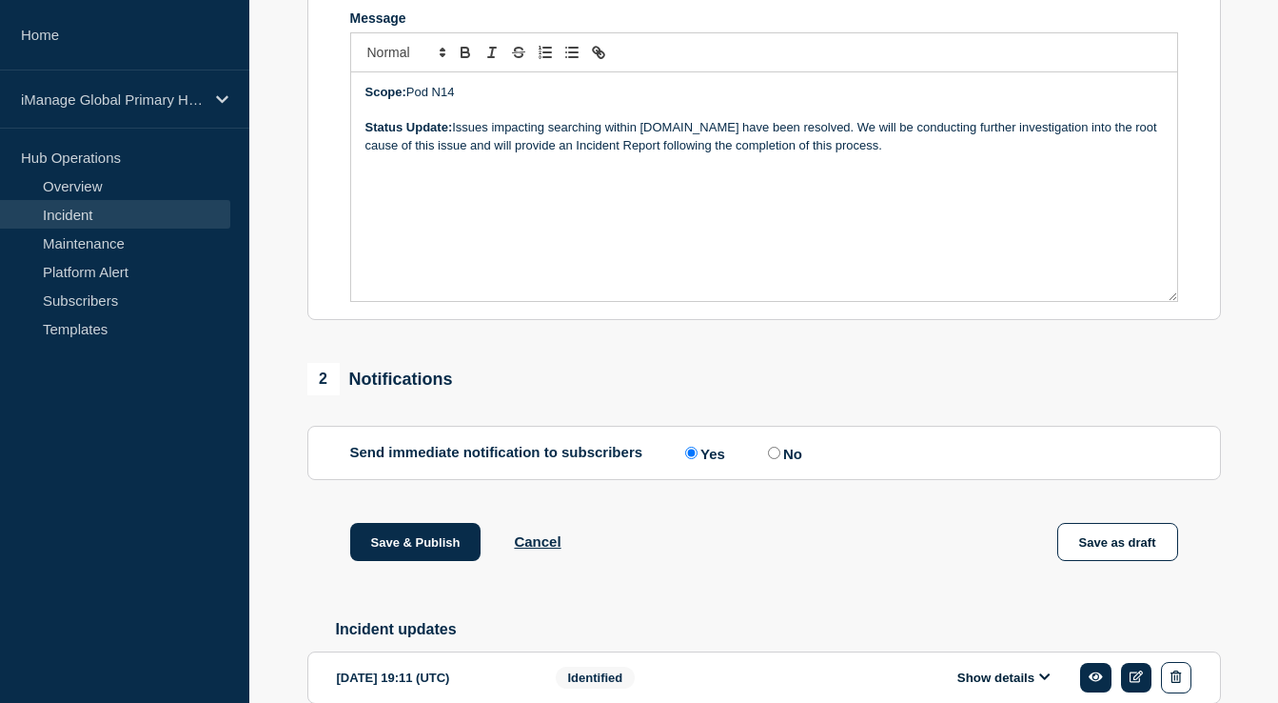
scroll to position [479, 0]
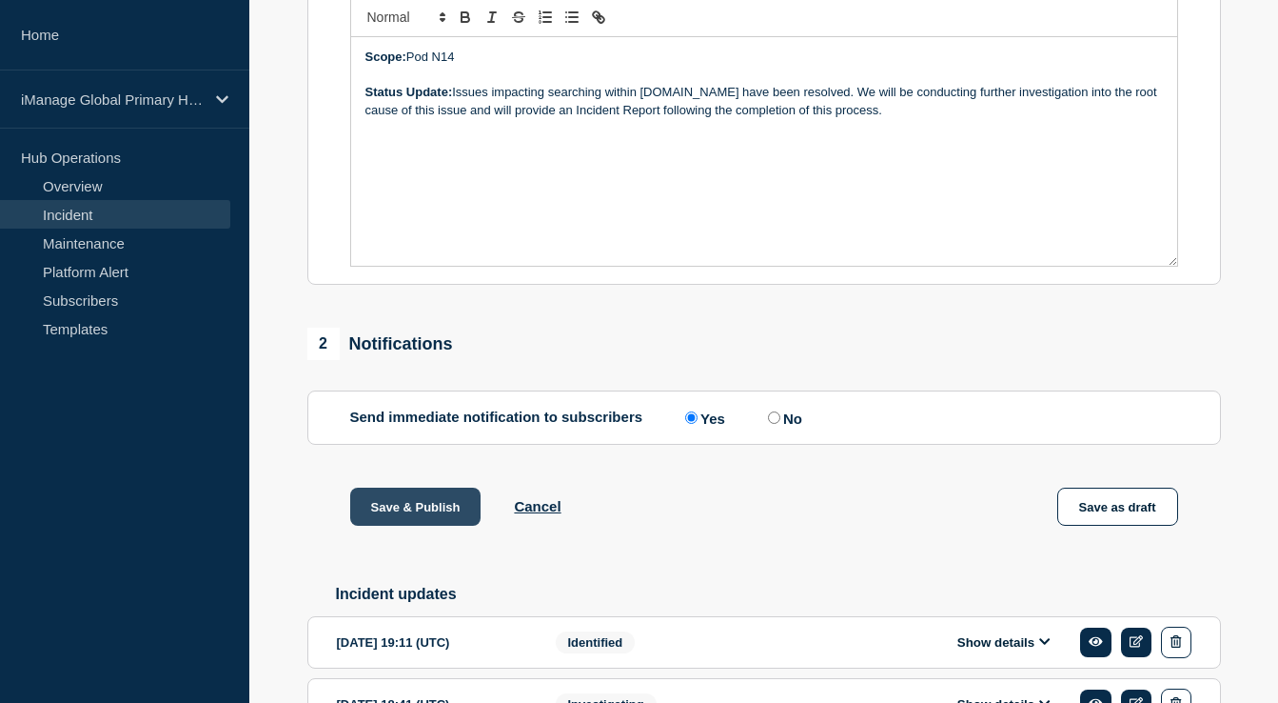
click at [427, 525] on button "Save & Publish" at bounding box center [415, 506] width 131 height 38
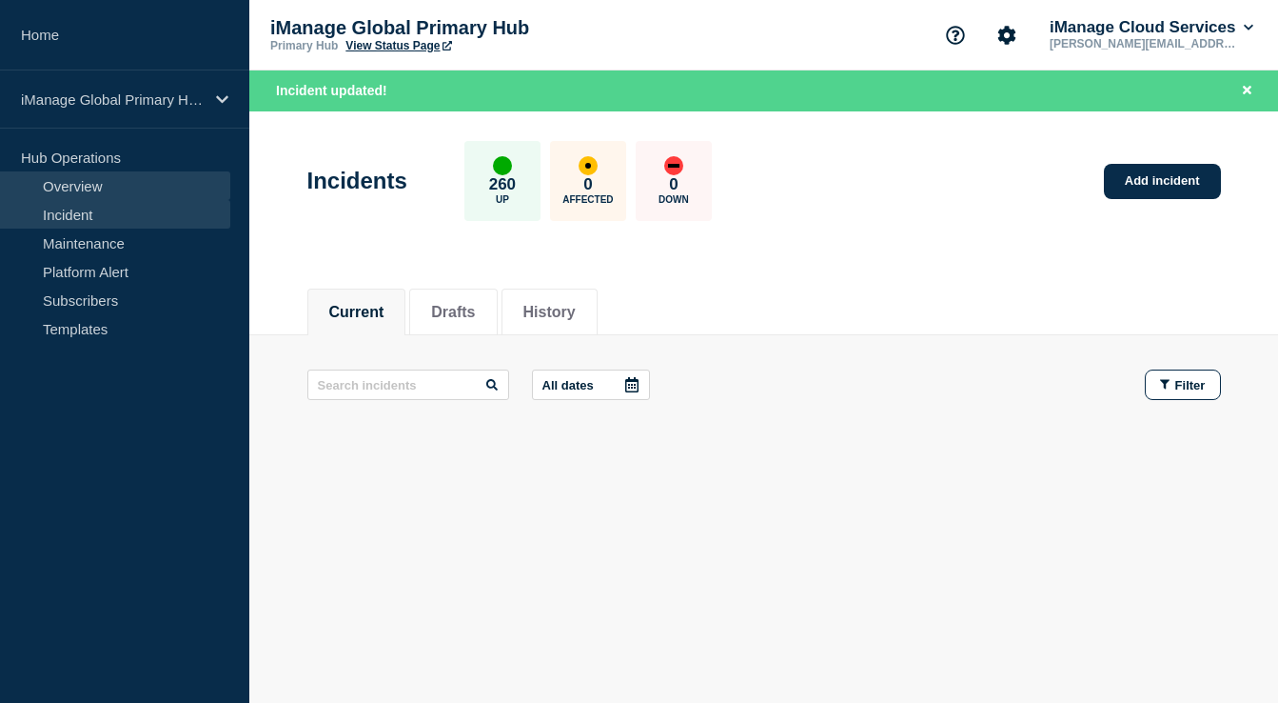
click at [141, 182] on link "Overview" at bounding box center [115, 185] width 230 height 29
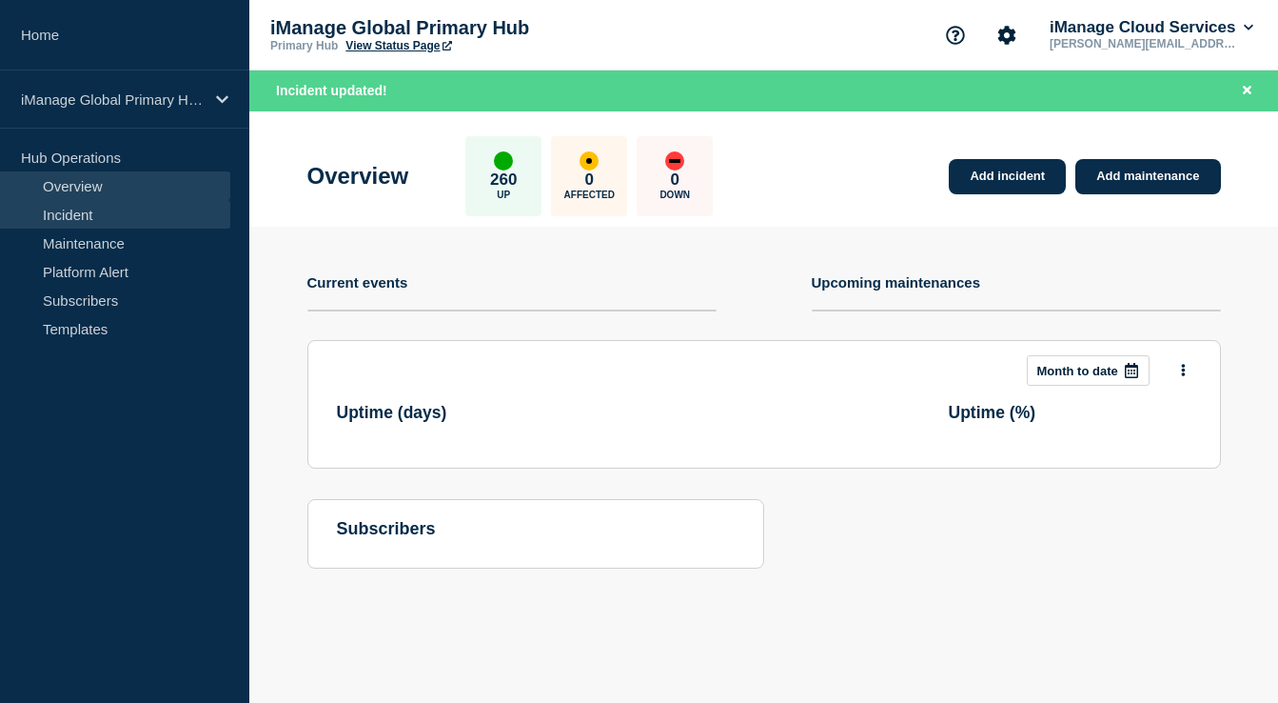
click at [134, 223] on link "Incident" at bounding box center [115, 214] width 230 height 29
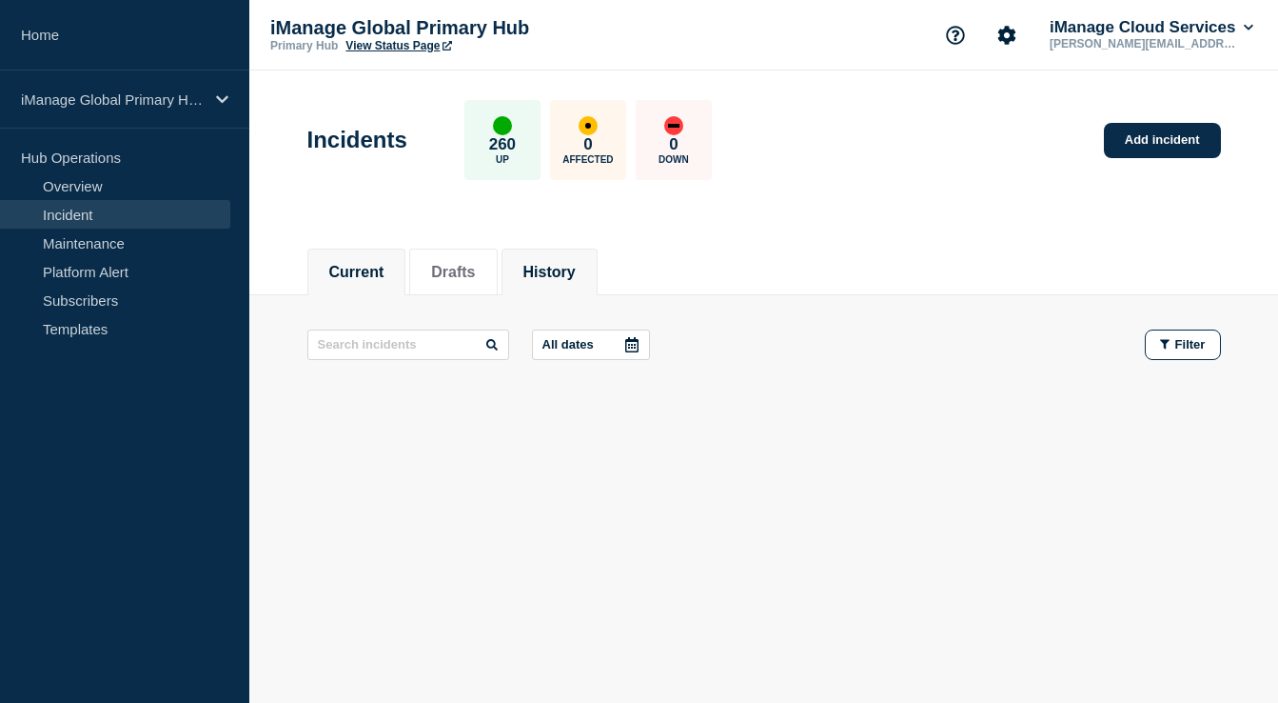
click at [549, 256] on li "History" at bounding box center [550, 271] width 96 height 47
click at [352, 266] on button "Current" at bounding box center [356, 272] width 55 height 17
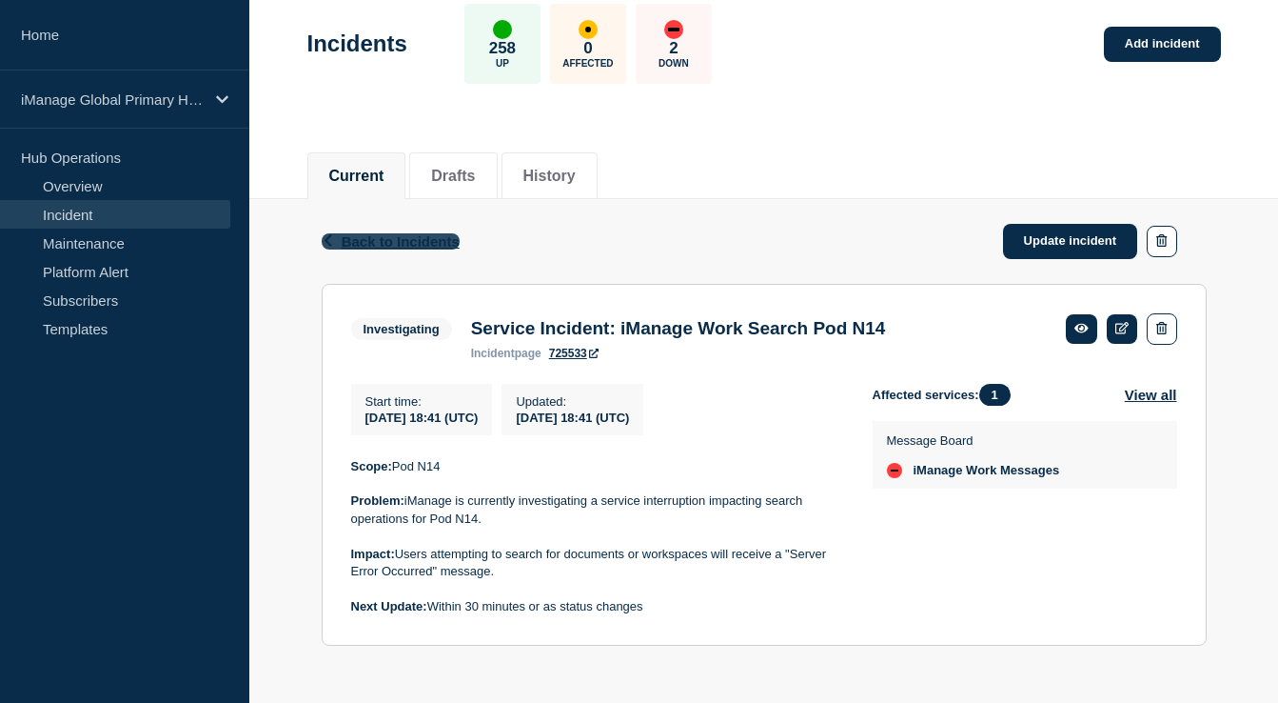
click at [421, 234] on span "Back to Incidents" at bounding box center [401, 241] width 118 height 16
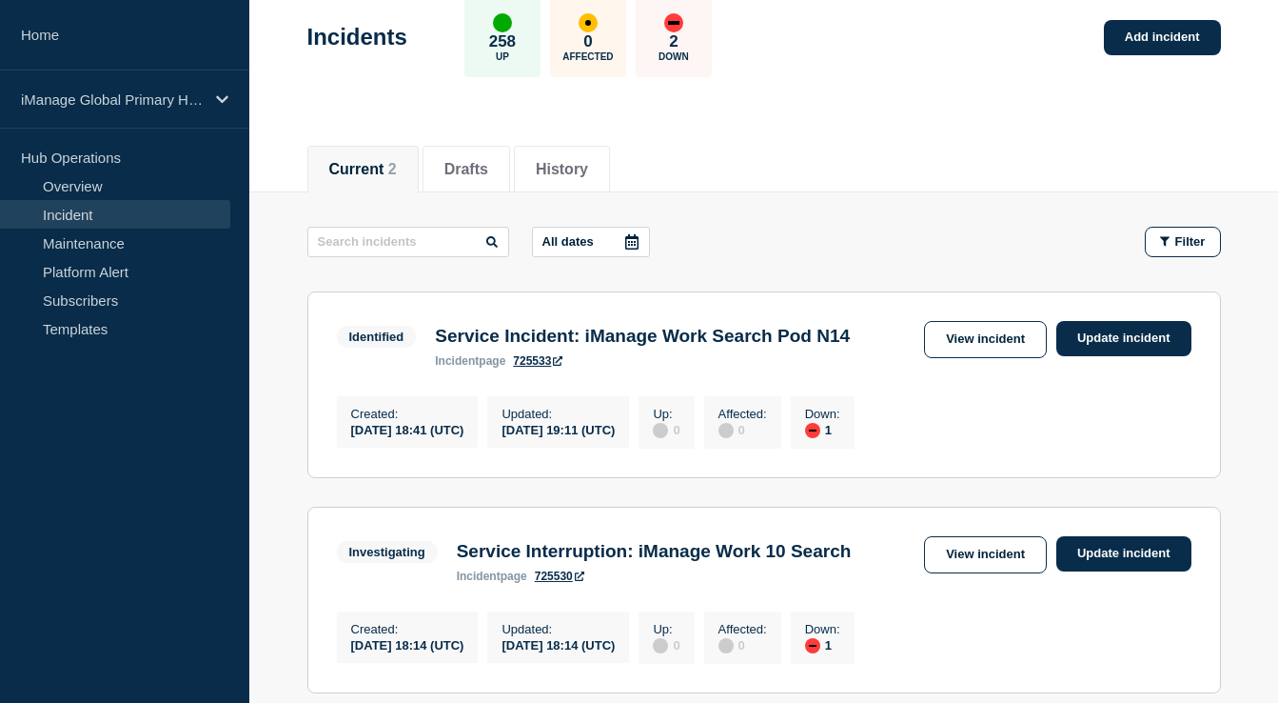
scroll to position [138, 0]
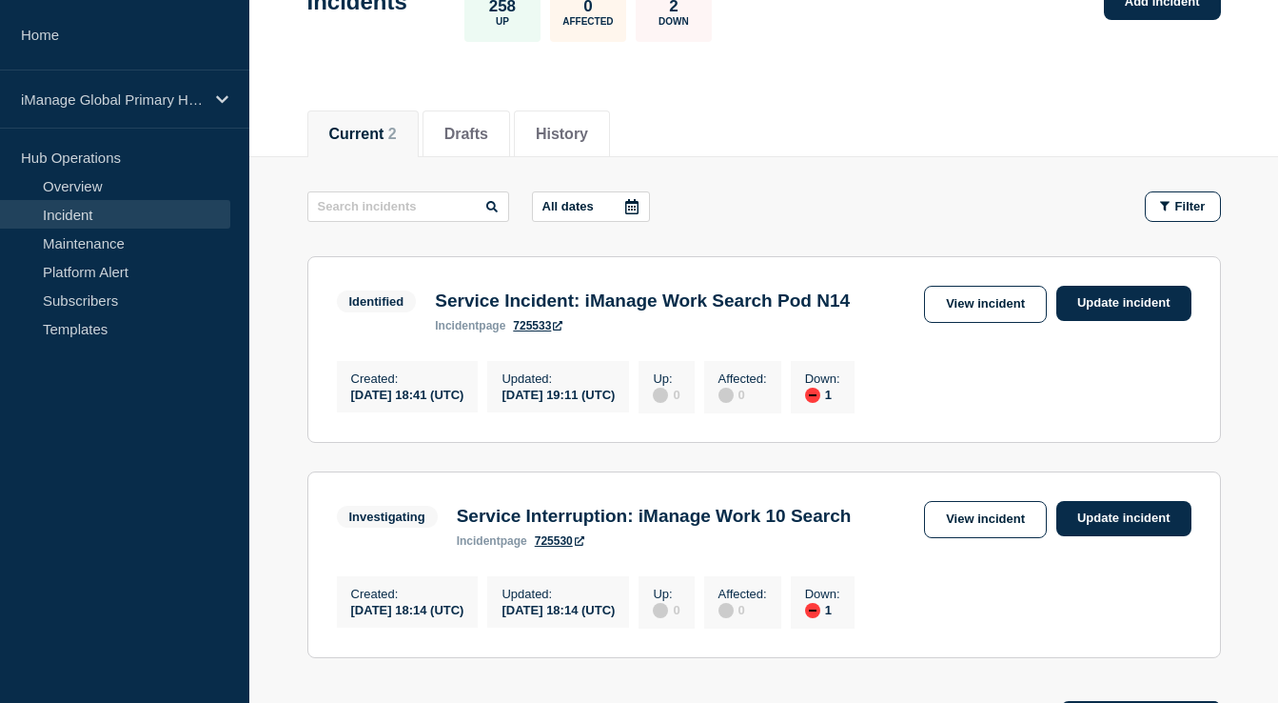
click at [720, 306] on h3 "Service Incident: iManage Work Search Pod N14" at bounding box center [642, 300] width 415 height 21
click at [972, 298] on link "View incident" at bounding box center [985, 304] width 123 height 37
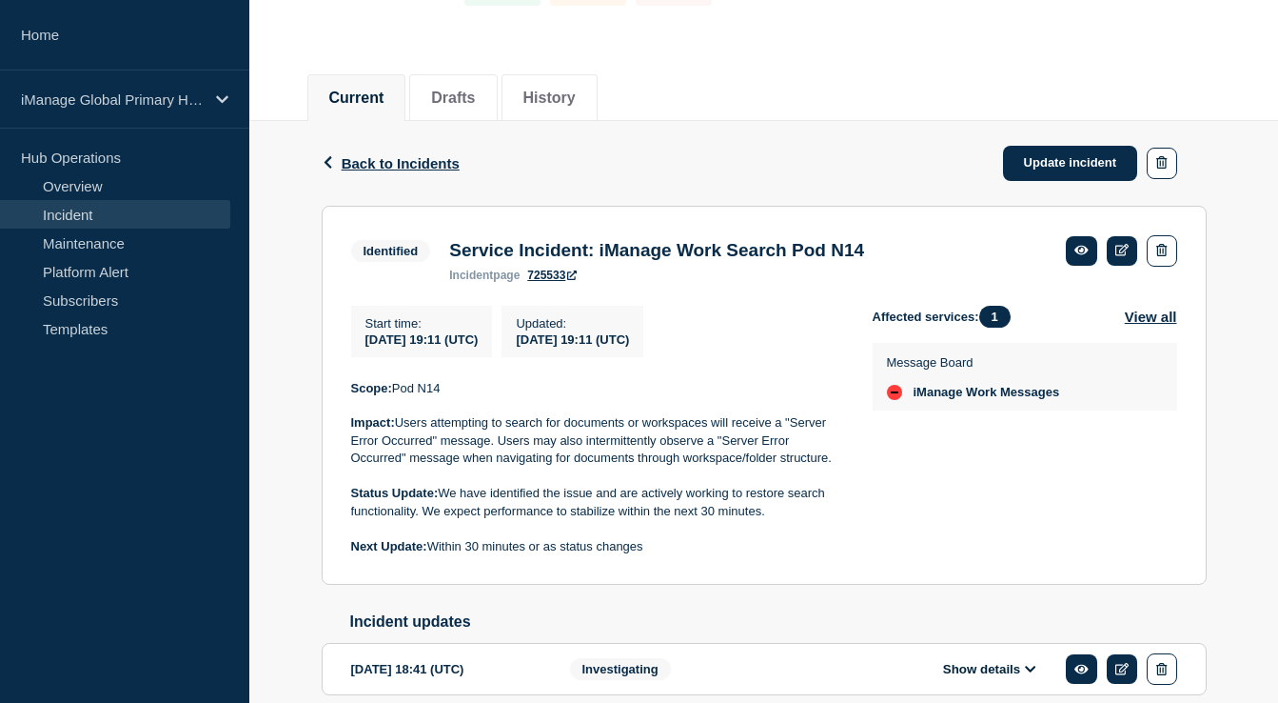
scroll to position [191, 0]
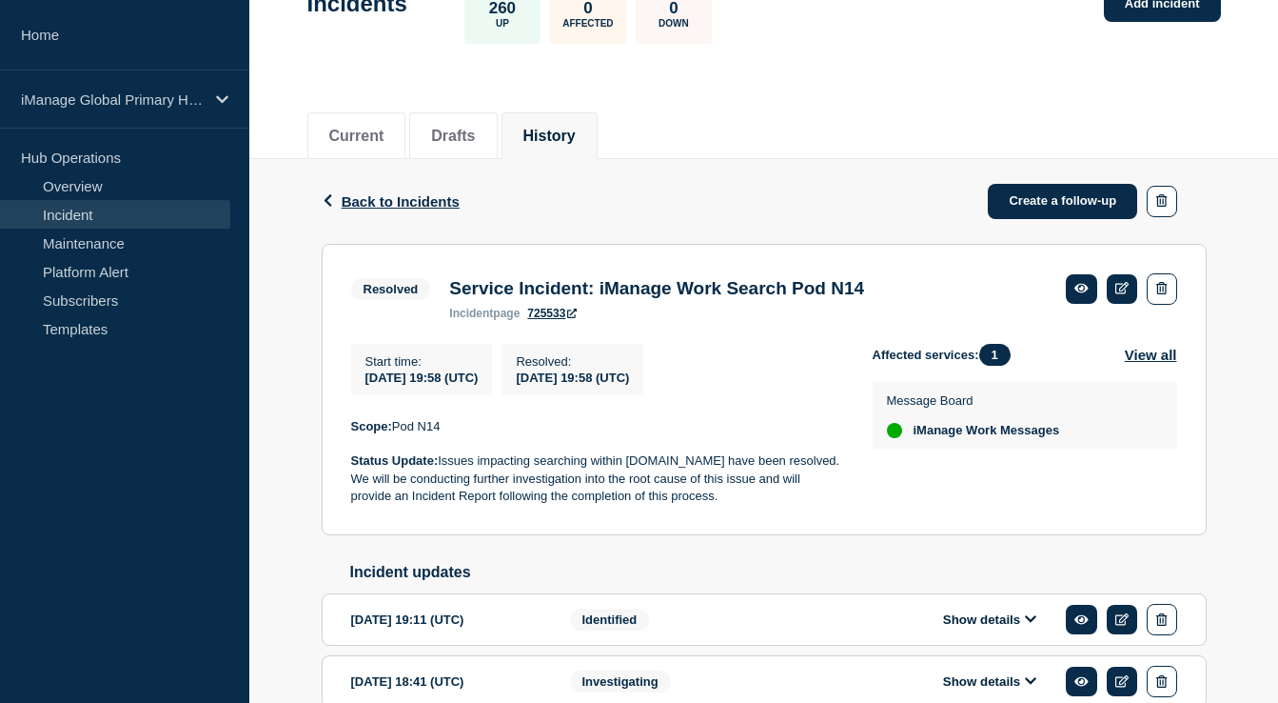
scroll to position [138, 0]
